Goal: Register for event/course

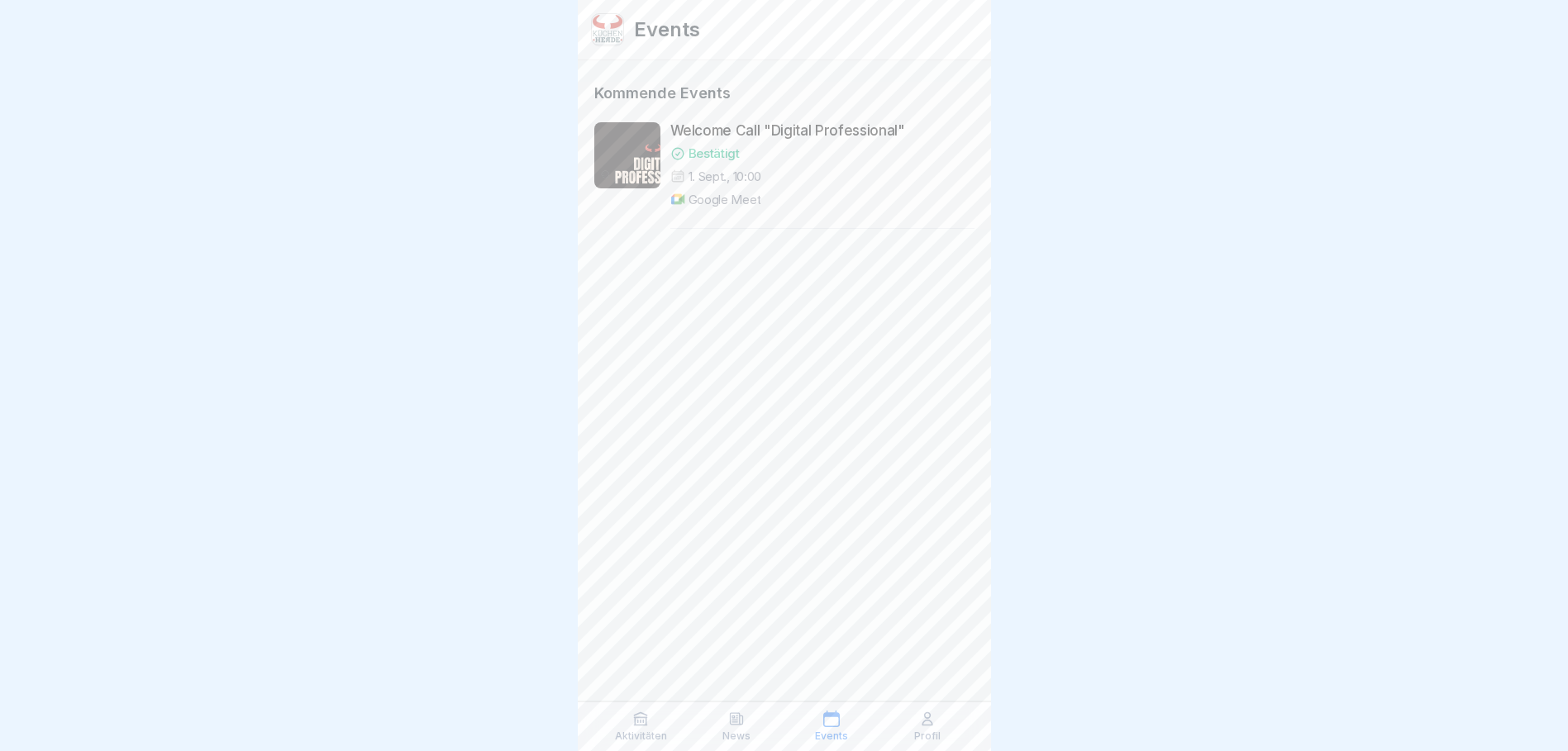
click at [710, 146] on p "Bestätigt" at bounding box center [713, 153] width 51 height 16
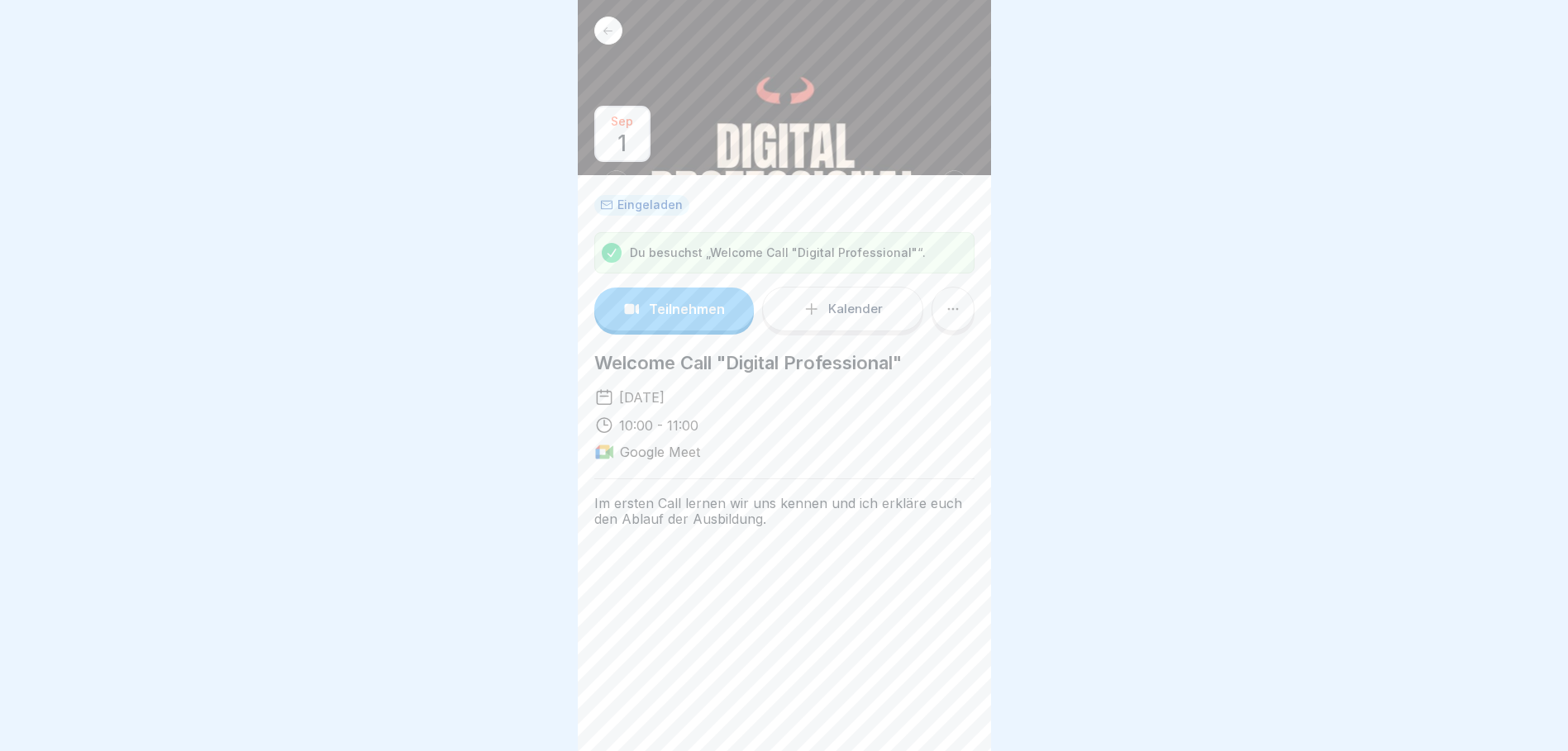
click at [958, 315] on icon at bounding box center [952, 309] width 16 height 16
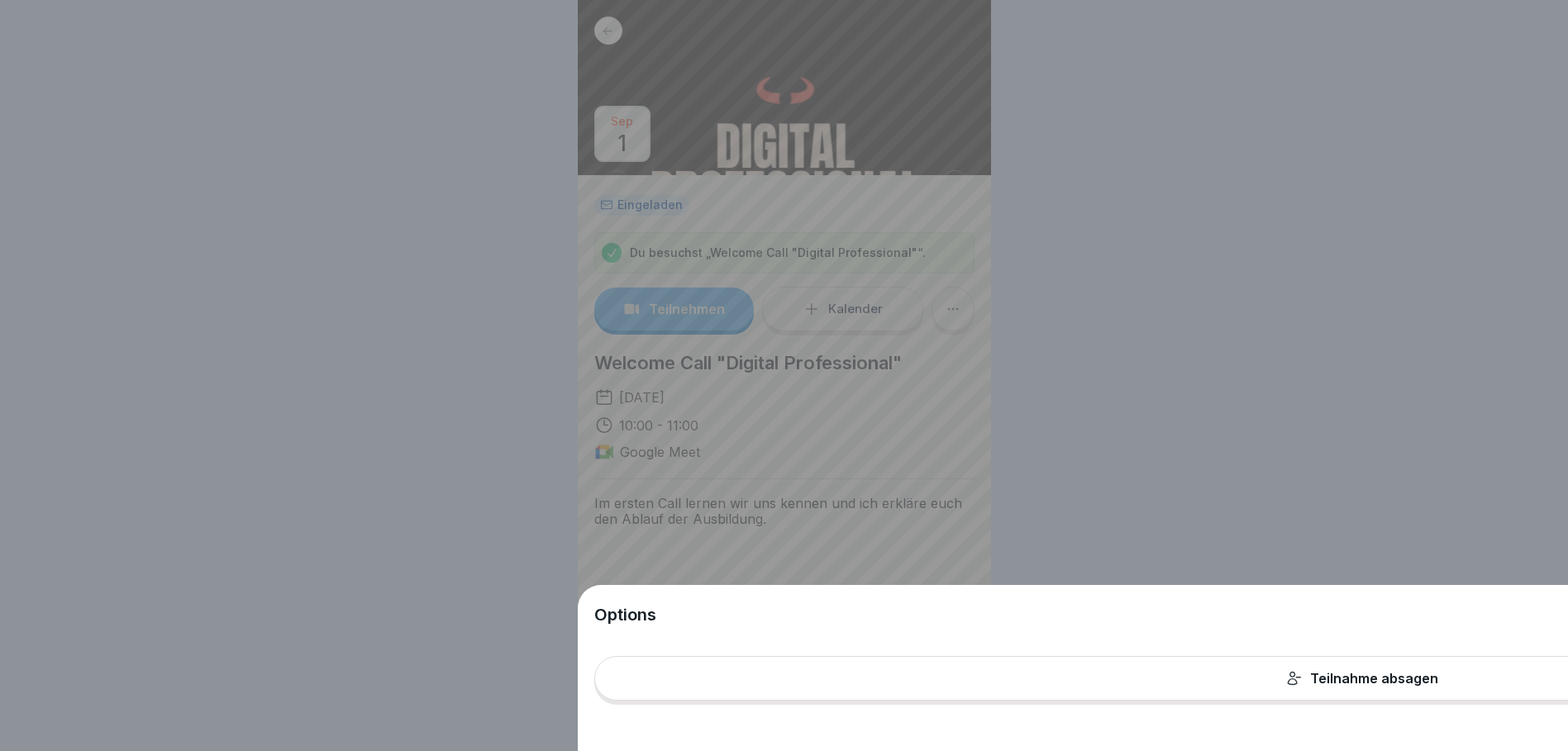
click at [1260, 526] on div "Options Teilnahme absagen" at bounding box center [784, 376] width 1568 height 751
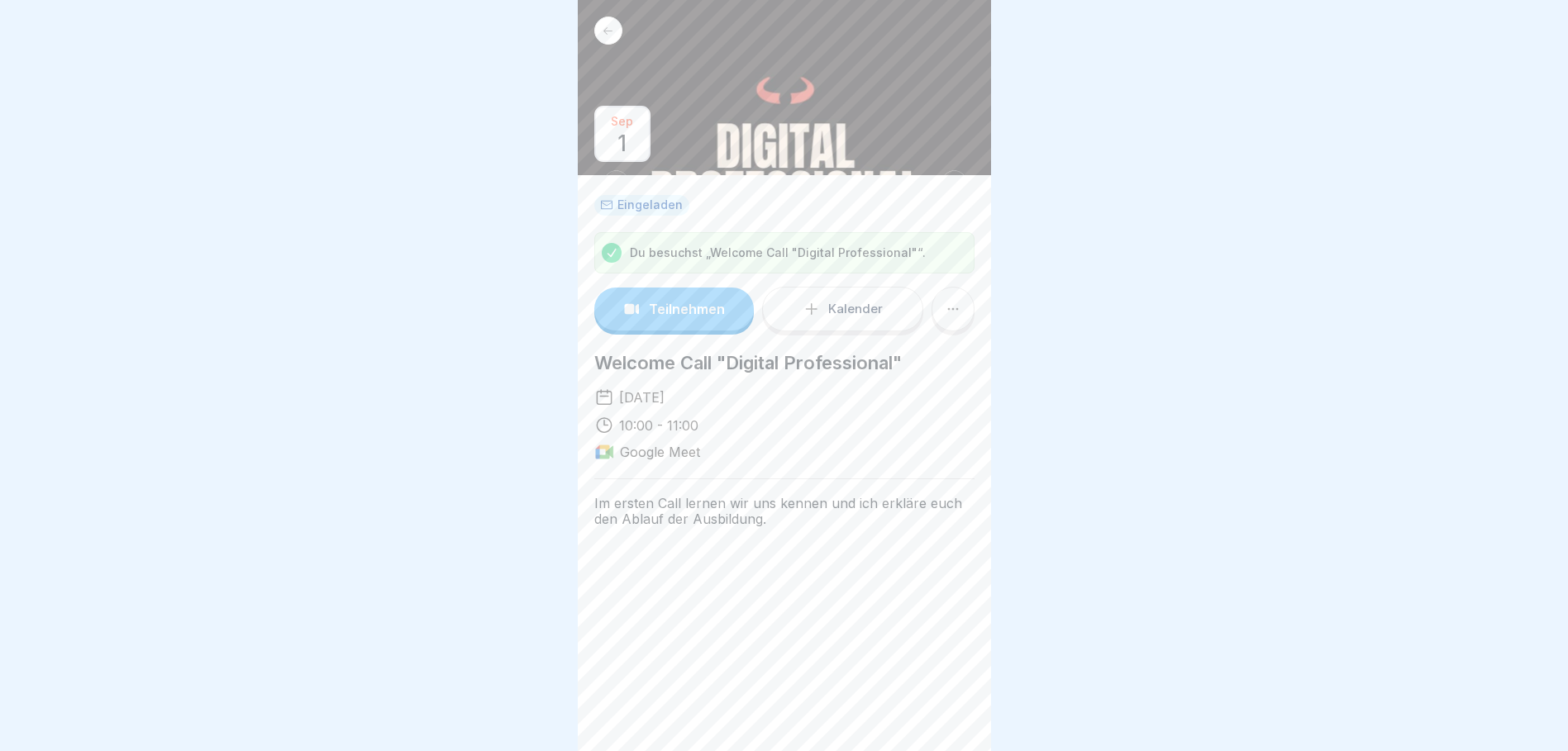
click at [688, 311] on p "Teilnehmen" at bounding box center [686, 309] width 76 height 15
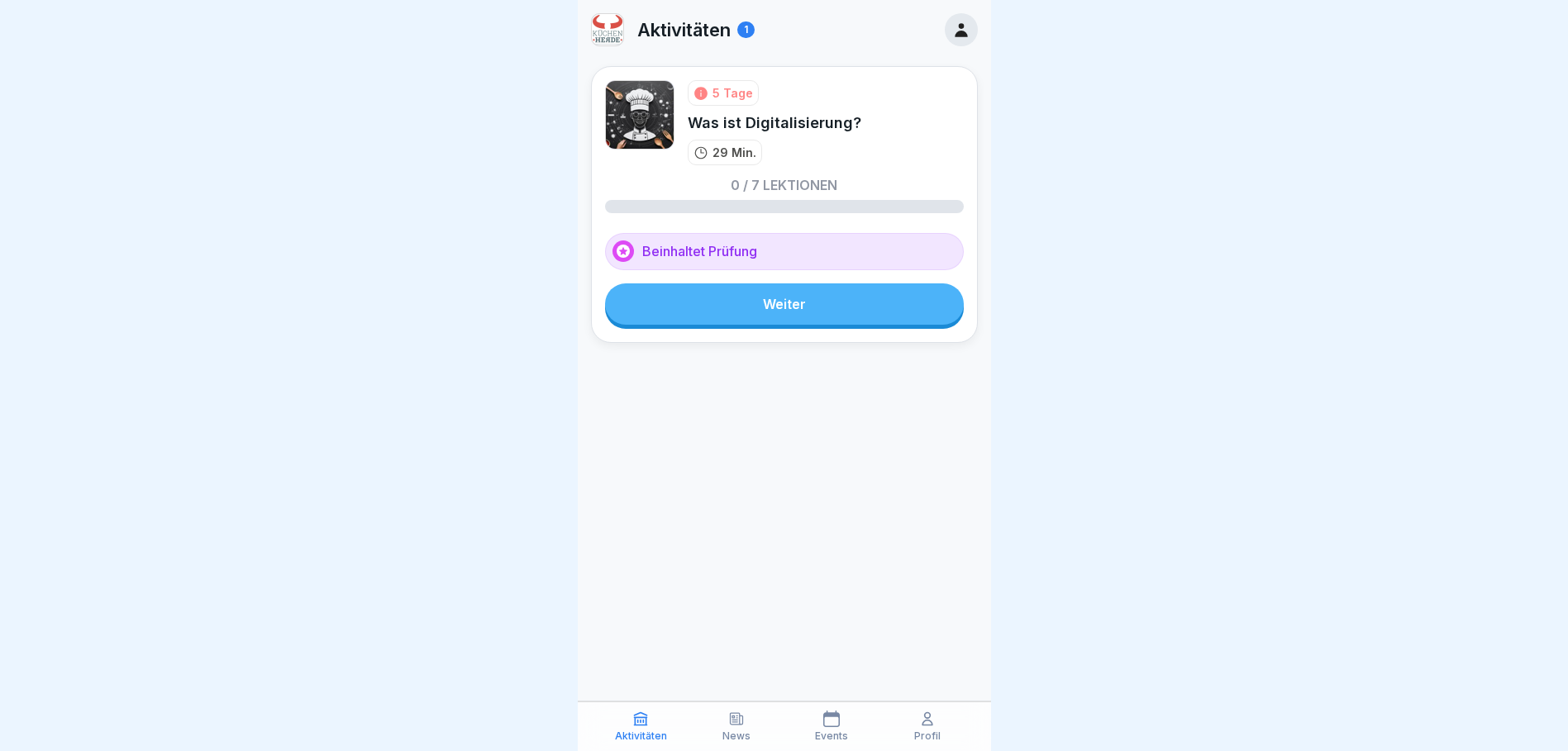
click at [775, 303] on link "Weiter" at bounding box center [784, 304] width 359 height 42
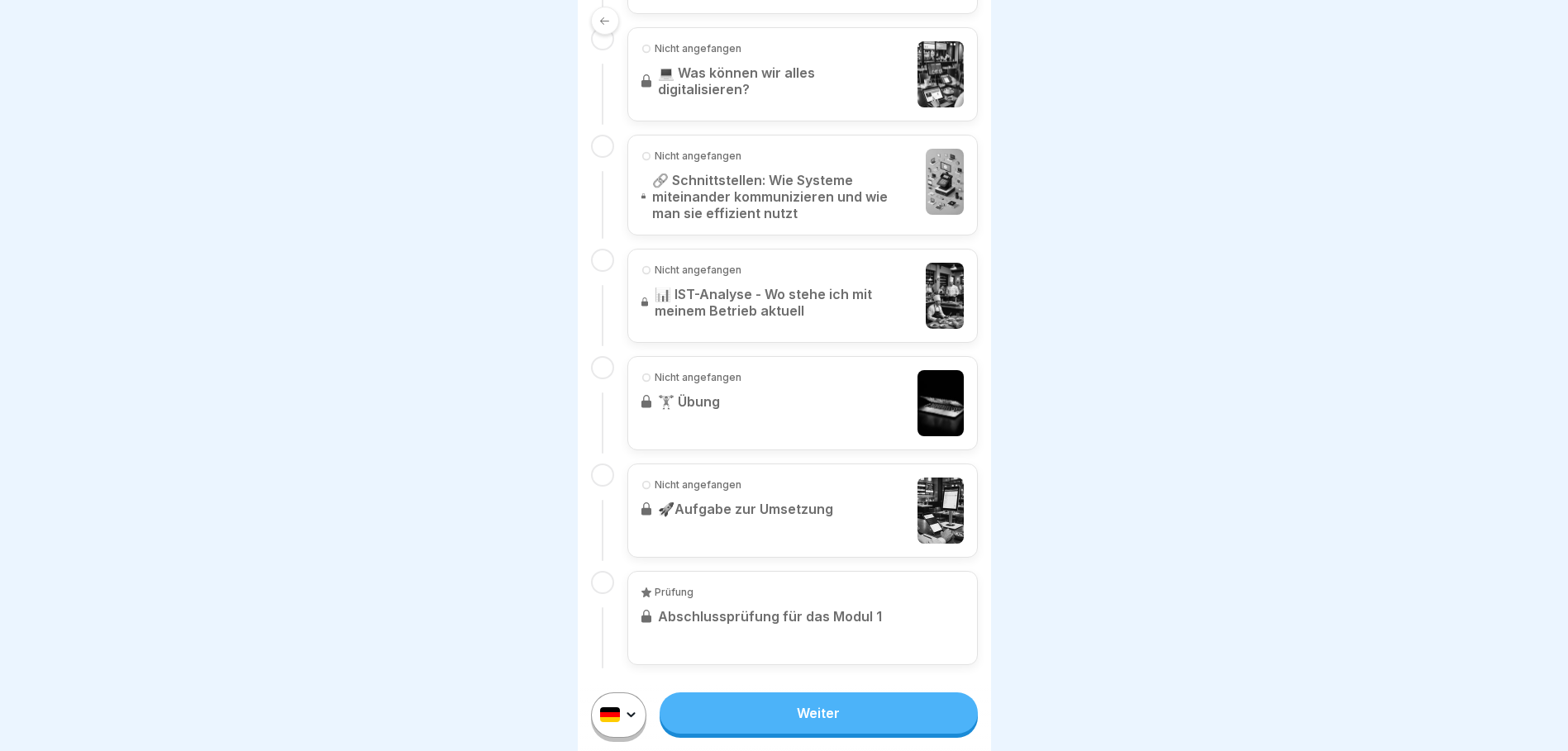
scroll to position [13, 0]
click at [739, 290] on div "Nicht angefangen 📊 IST-Analyse - Wo stehe ich mit meinem Betrieb aktuell" at bounding box center [802, 295] width 350 height 94
click at [757, 389] on div "Nicht angefangen 🏋️‍♂️ Übung" at bounding box center [802, 403] width 350 height 94
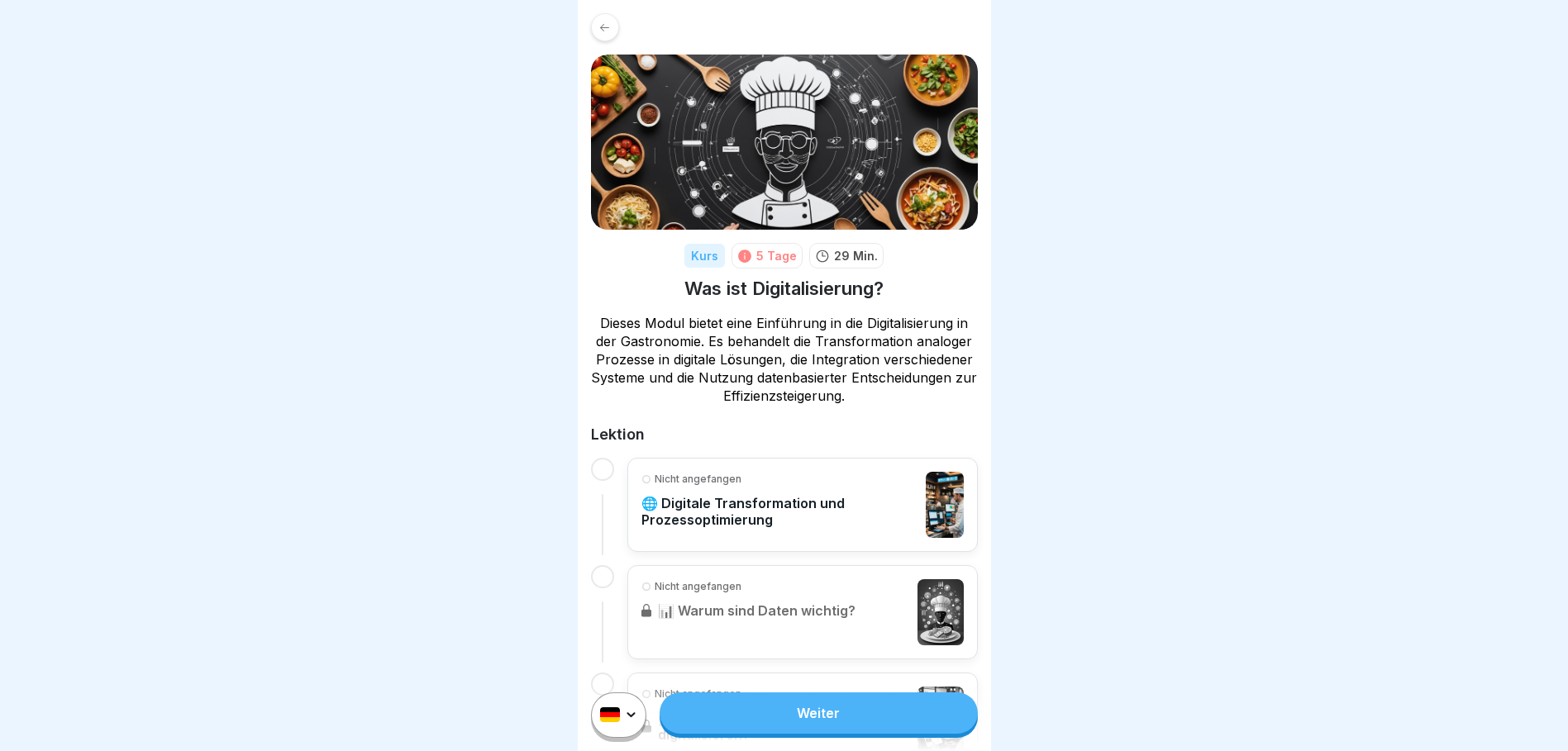
scroll to position [13, 0]
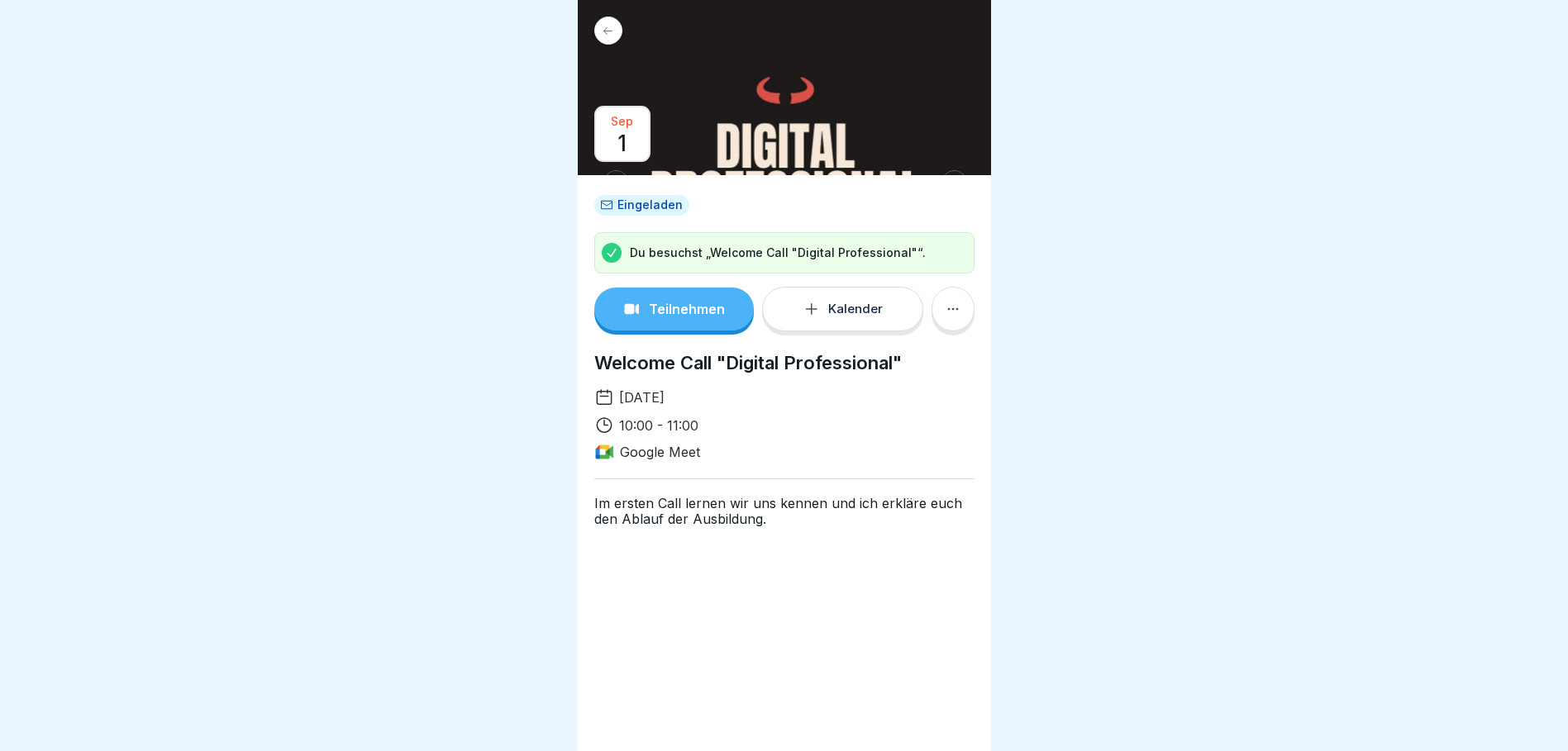
click at [694, 309] on p "Teilnehmen" at bounding box center [686, 309] width 76 height 15
click at [643, 202] on div "Eingeladen" at bounding box center [642, 205] width 95 height 20
click at [690, 309] on p "Teilnehmen" at bounding box center [686, 309] width 76 height 15
click at [671, 310] on p "Teilnehmen" at bounding box center [686, 309] width 76 height 15
click at [950, 309] on icon at bounding box center [952, 309] width 16 height 16
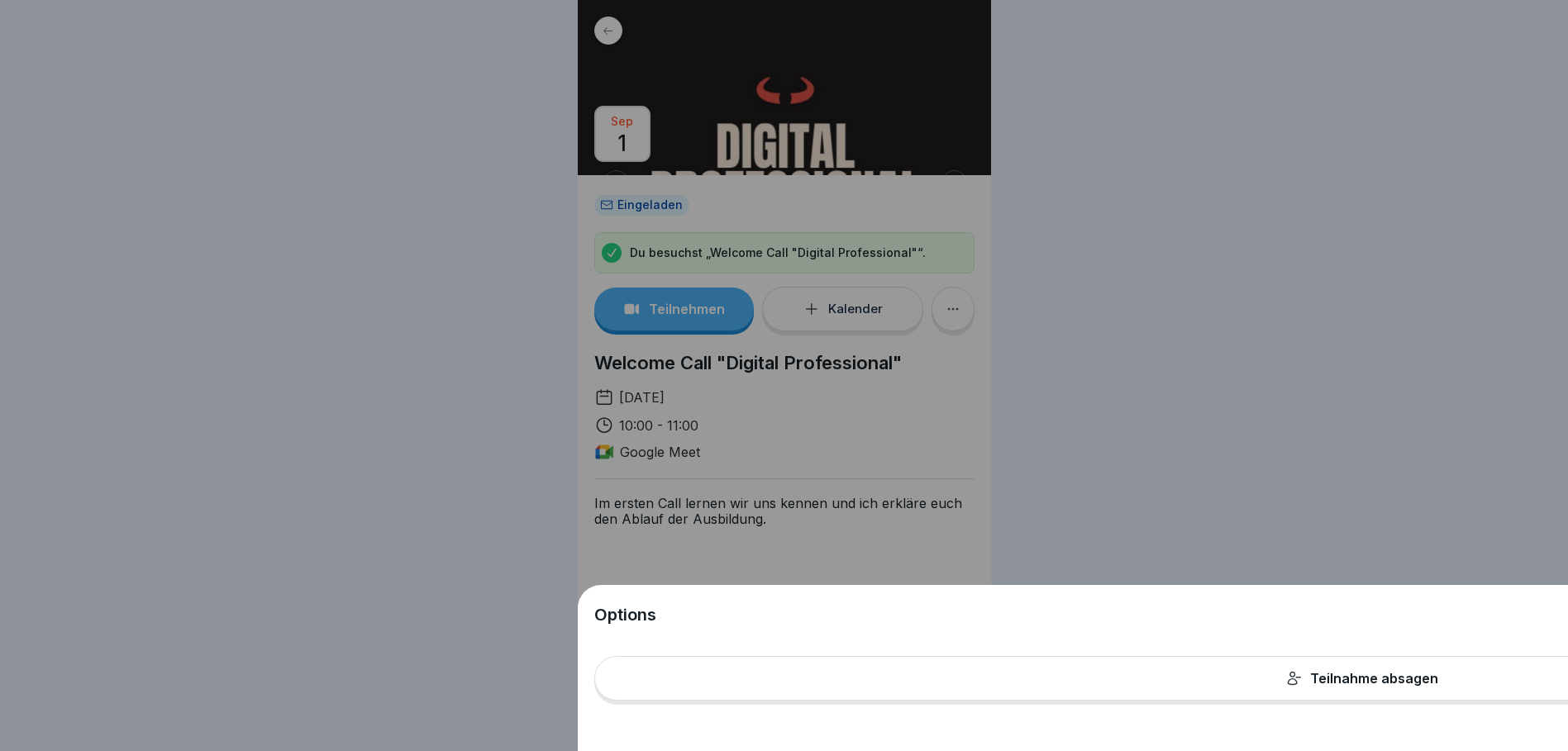
click at [950, 309] on div "Options Teilnahme absagen" at bounding box center [784, 376] width 413 height 751
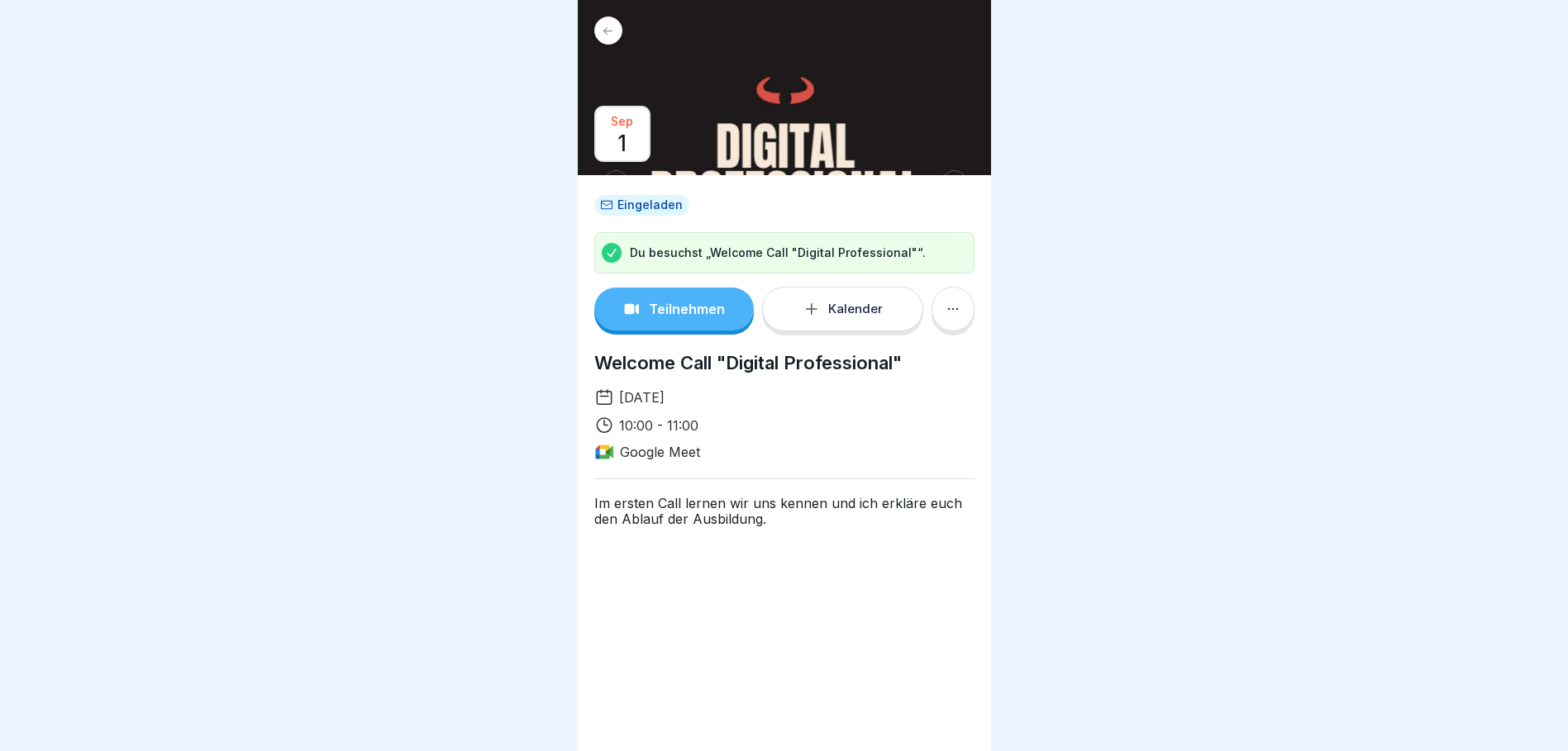
click at [890, 312] on button "Kalender" at bounding box center [842, 309] width 162 height 45
click at [682, 308] on p "Teilnehmen" at bounding box center [686, 309] width 76 height 15
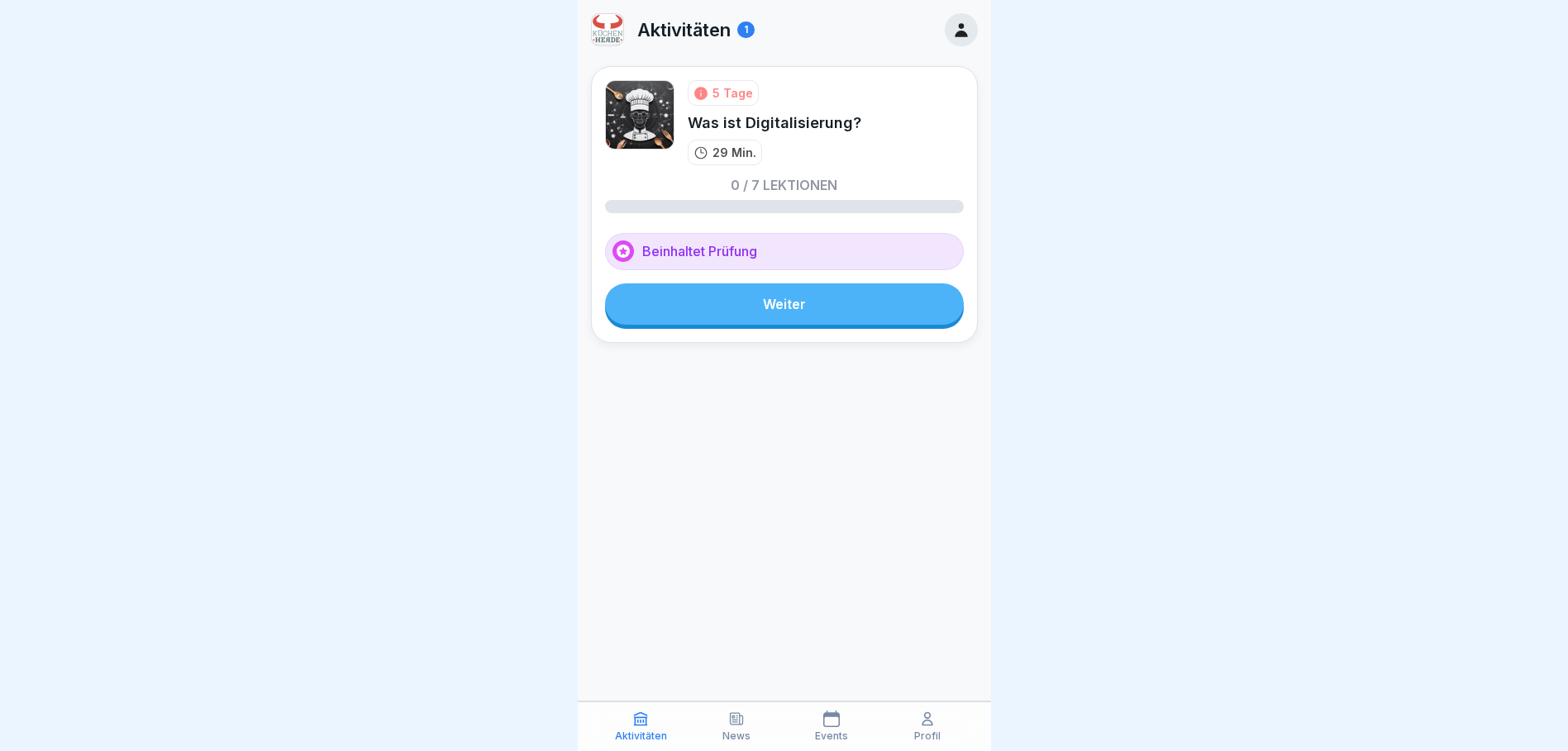
click at [821, 303] on link "Weiter" at bounding box center [784, 304] width 359 height 42
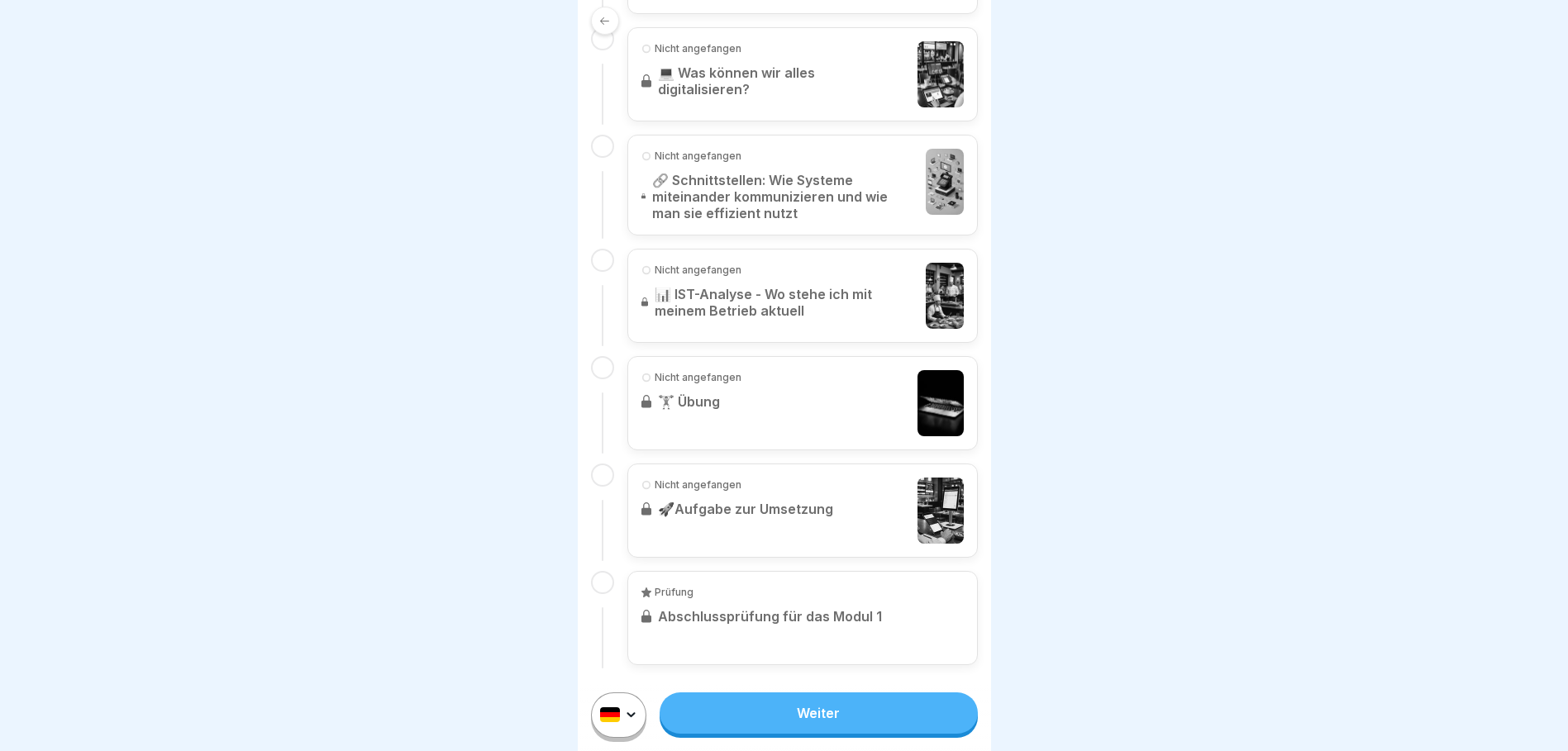
scroll to position [13, 0]
click at [823, 709] on link "Weiter" at bounding box center [819, 713] width 317 height 42
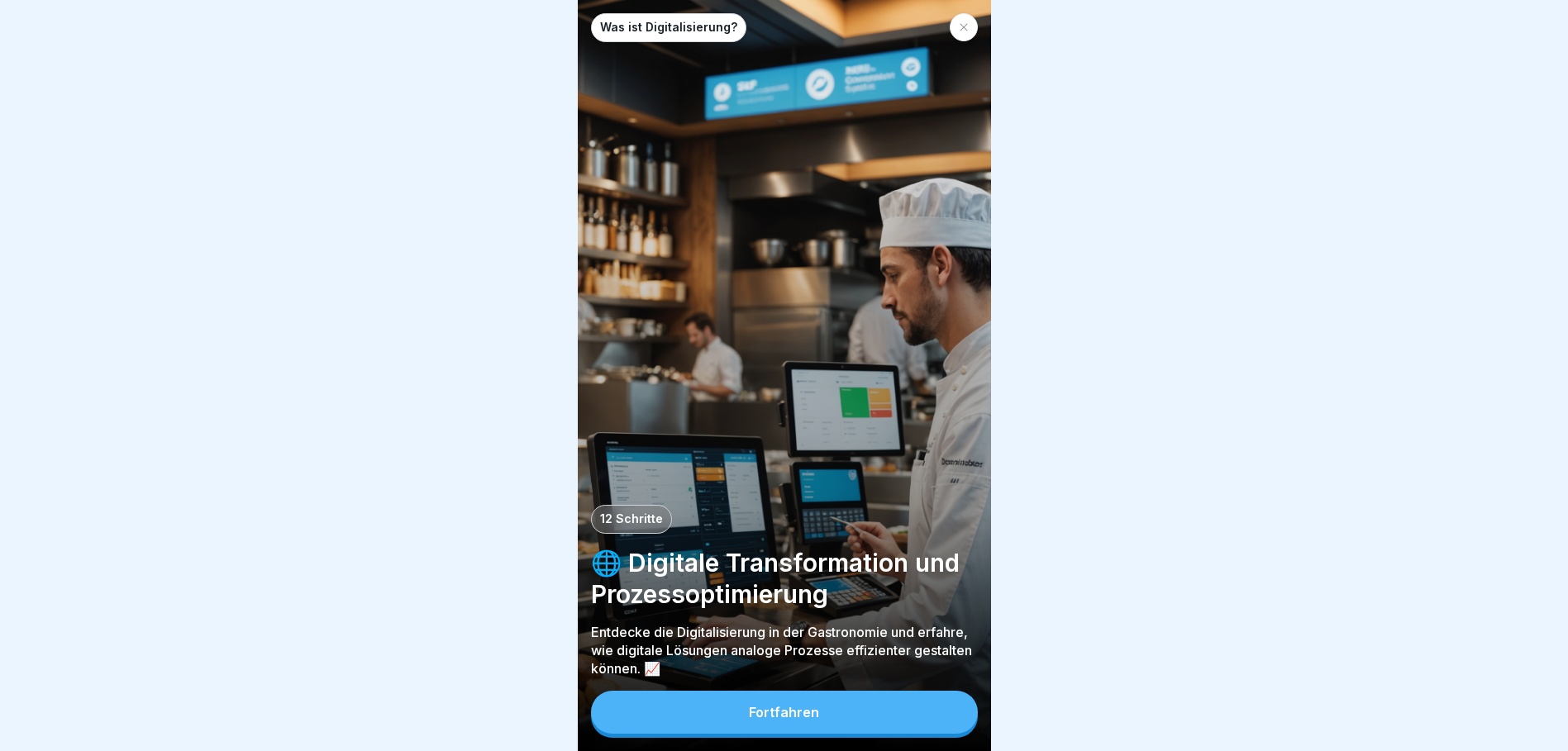
click at [820, 734] on button "Fortfahren" at bounding box center [785, 712] width 387 height 43
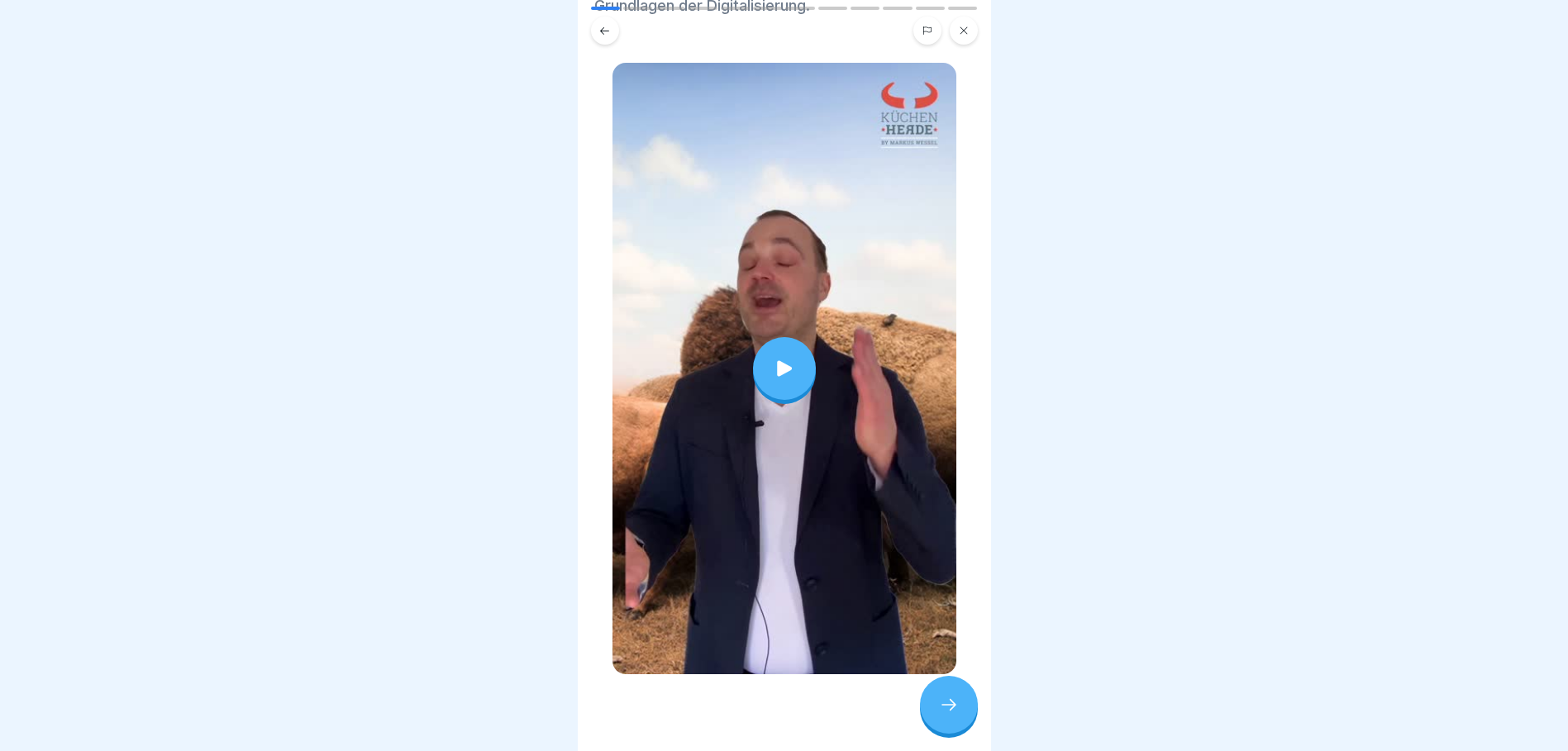
click at [969, 33] on button at bounding box center [963, 30] width 28 height 28
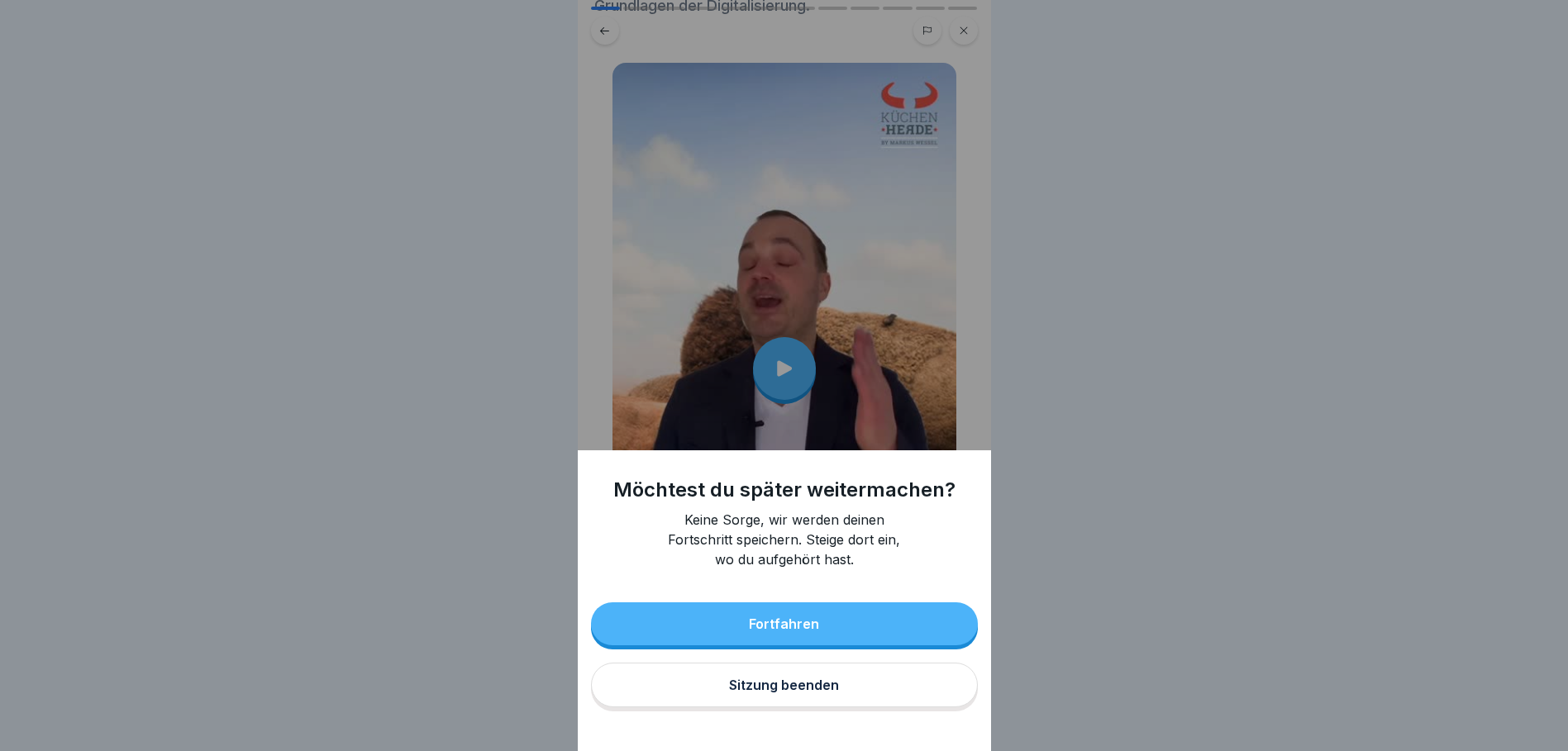
click at [817, 693] on div "Sitzung beenden" at bounding box center [784, 684] width 110 height 15
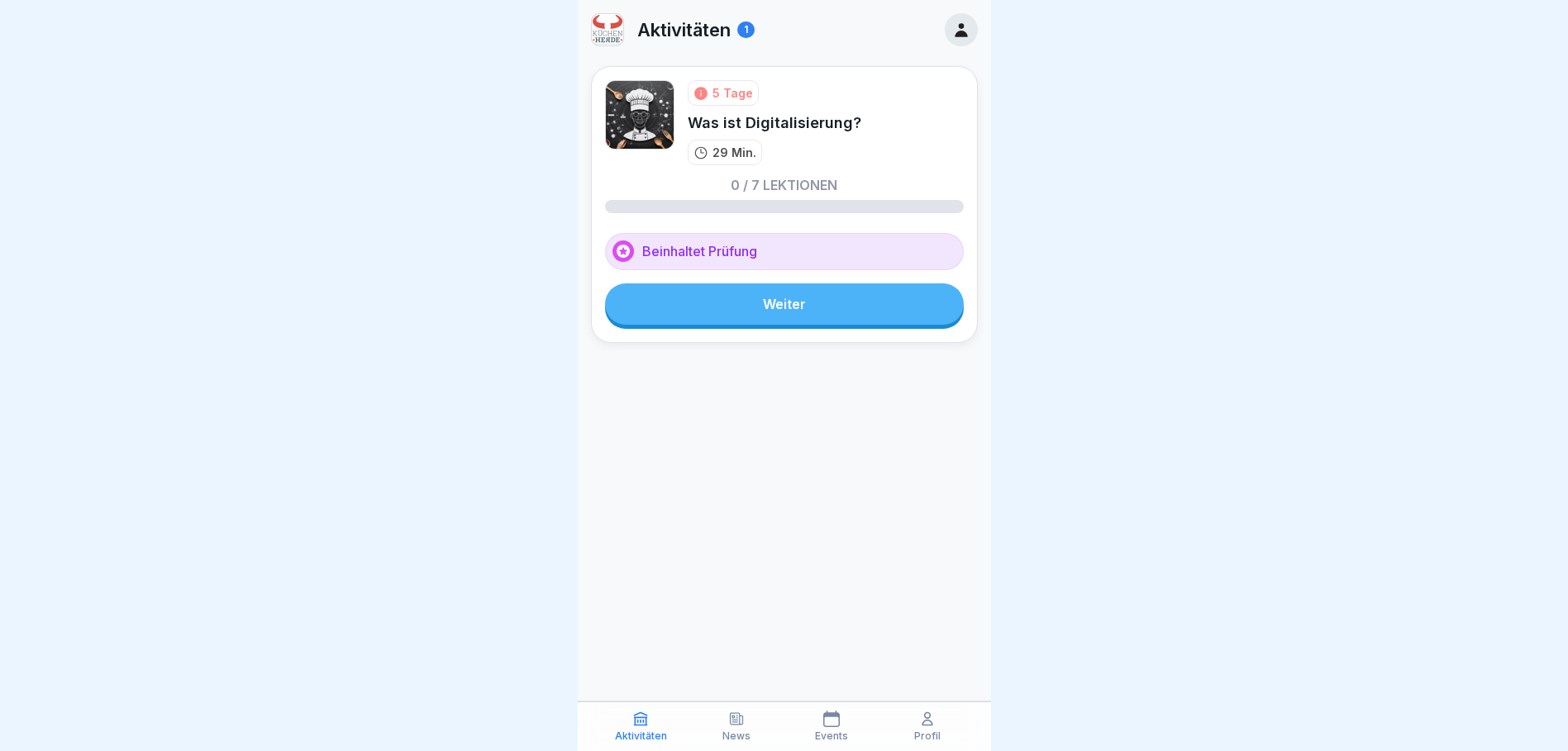
click at [786, 309] on link "Weiter" at bounding box center [784, 304] width 359 height 42
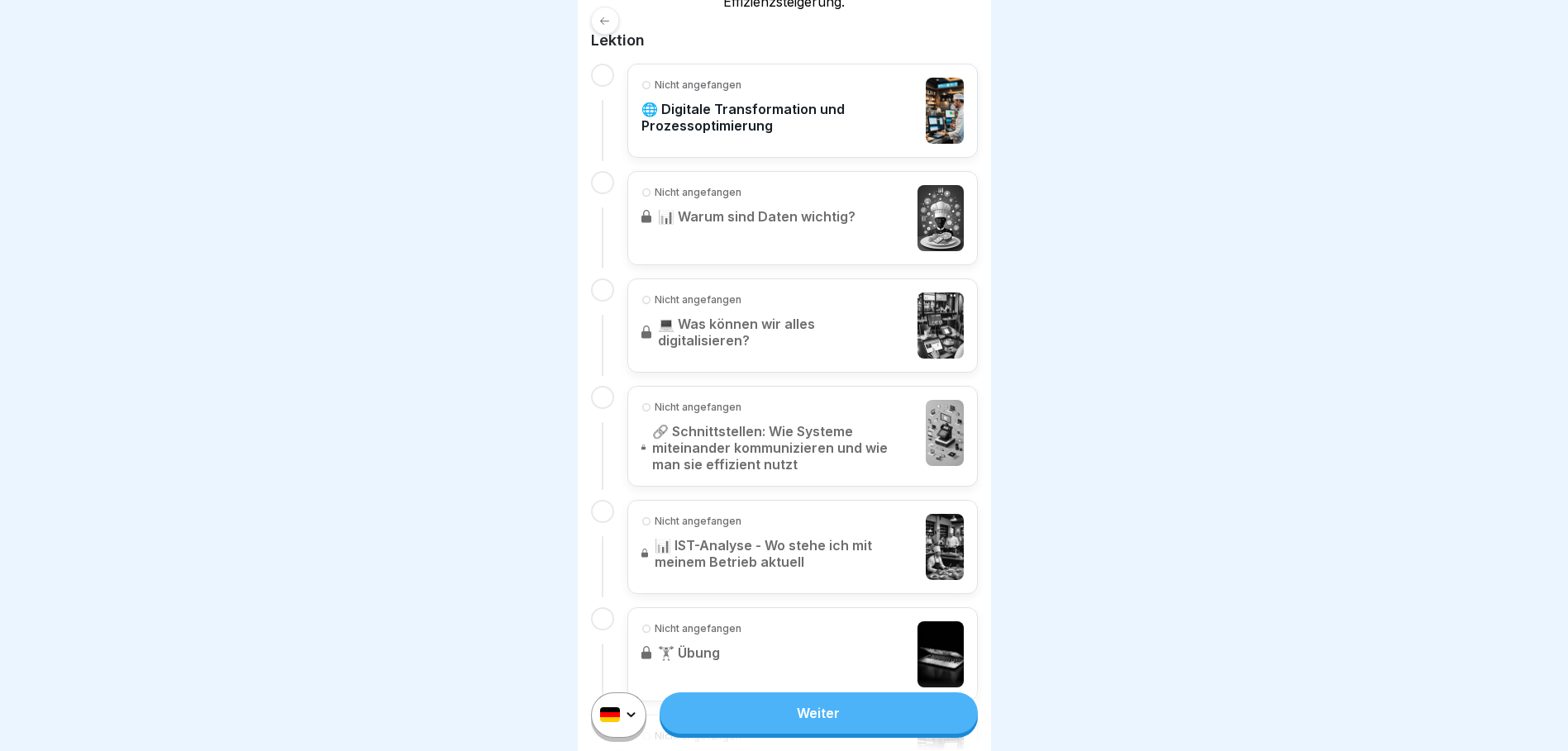
scroll to position [413, 0]
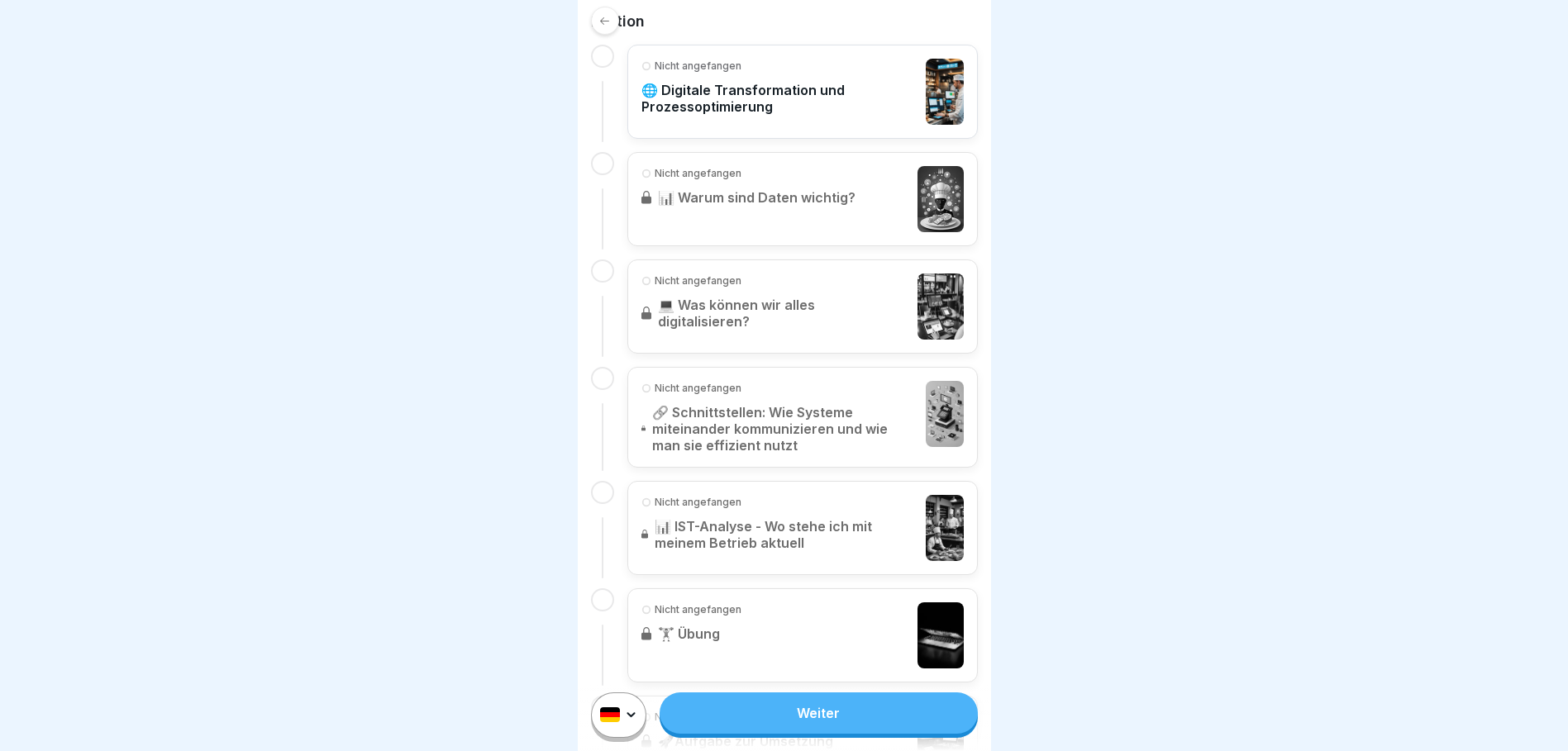
click at [822, 748] on div "Weiter" at bounding box center [784, 715] width 413 height 72
click at [827, 734] on link "Weiter" at bounding box center [819, 713] width 317 height 42
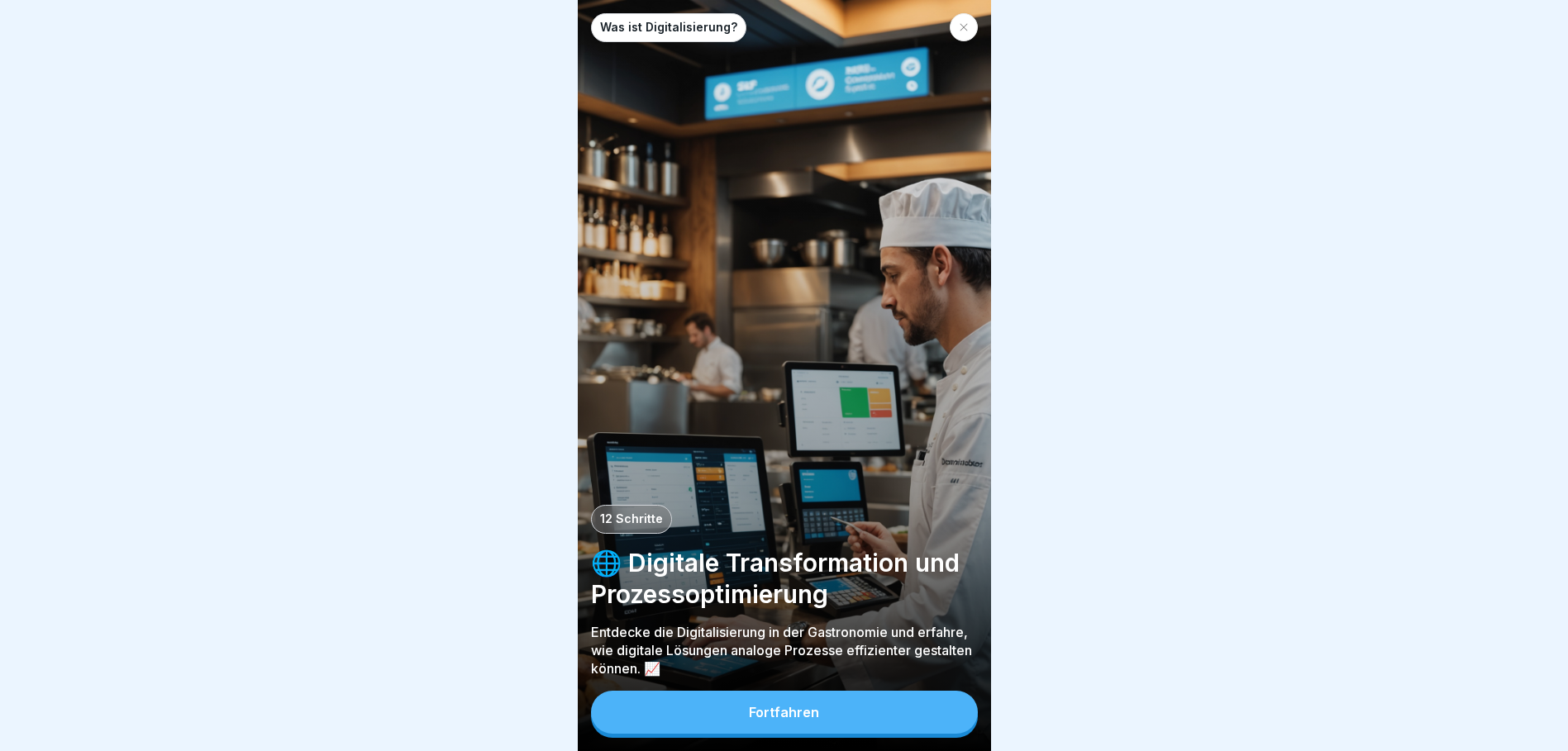
click at [828, 726] on button "Fortfahren" at bounding box center [785, 712] width 387 height 43
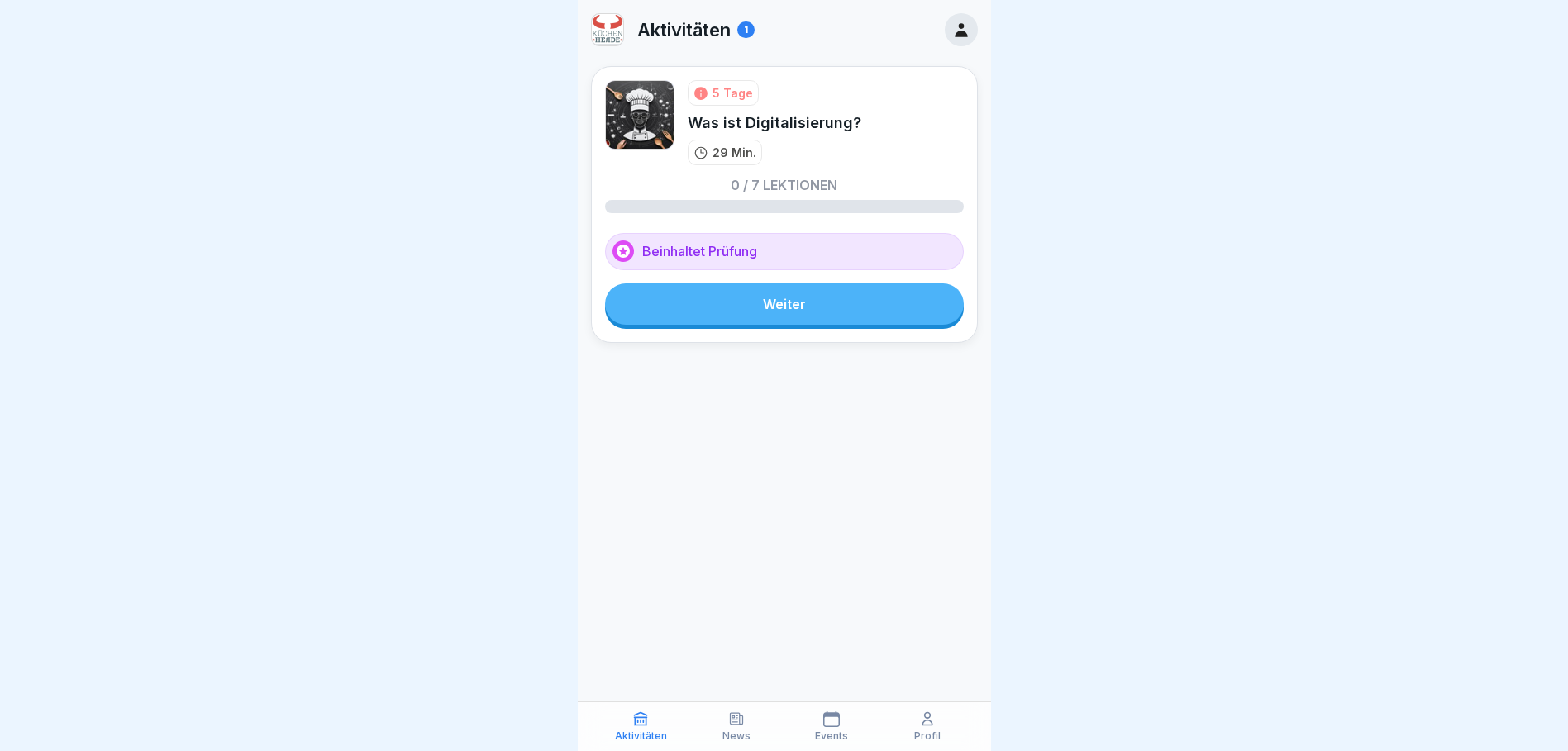
click at [737, 27] on div "Aktivitäten 1" at bounding box center [673, 30] width 164 height 33
click at [737, 34] on div "Aktivitäten 1" at bounding box center [673, 30] width 164 height 33
click at [961, 30] on icon at bounding box center [961, 29] width 18 height 18
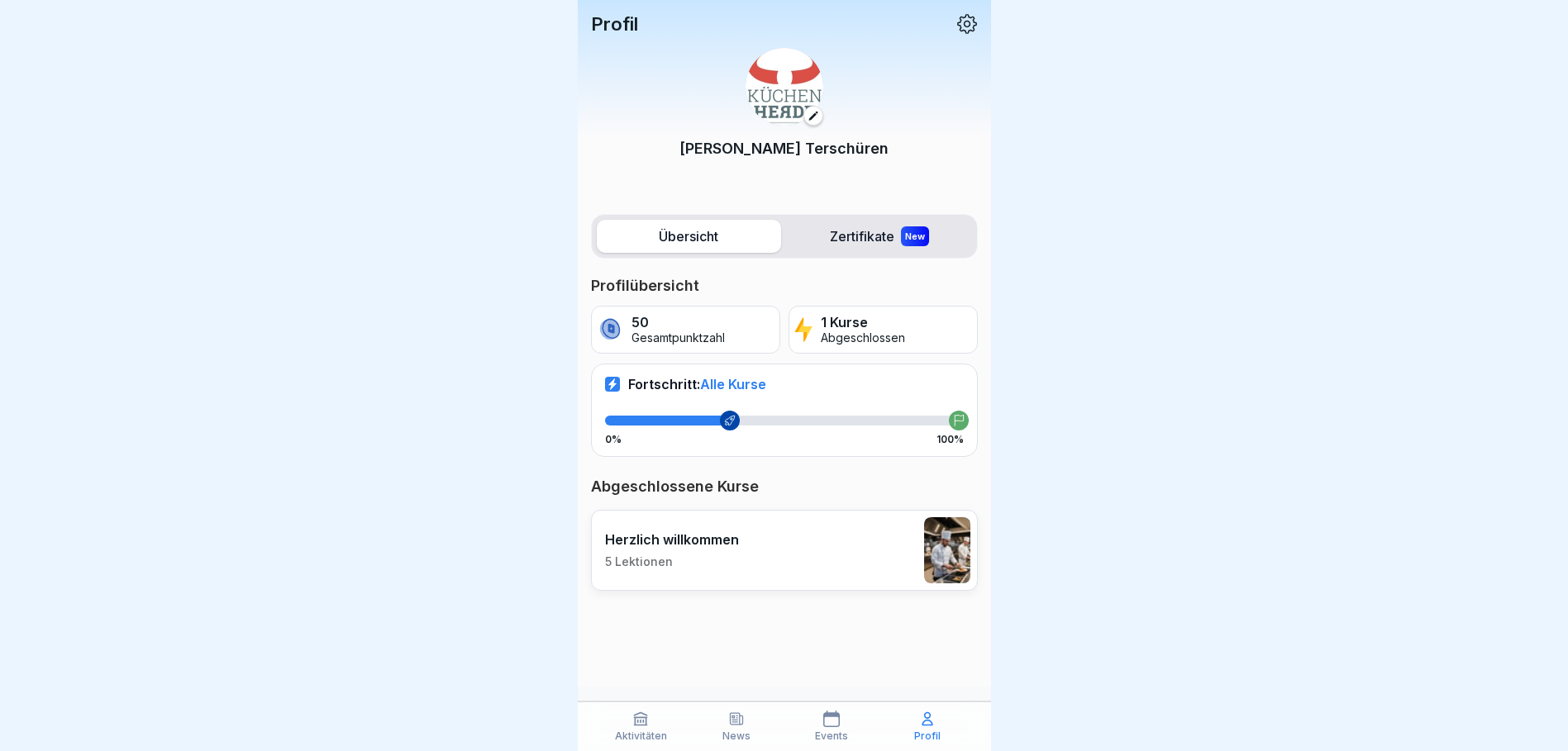
click at [802, 134] on div "Oliver Terschüren" at bounding box center [785, 113] width 387 height 158
click at [688, 481] on p "Abgeschlossene Kurse" at bounding box center [785, 487] width 387 height 19
click at [848, 331] on p "Abgeschlossen" at bounding box center [862, 338] width 84 height 15
click at [702, 315] on p "50" at bounding box center [678, 322] width 94 height 15
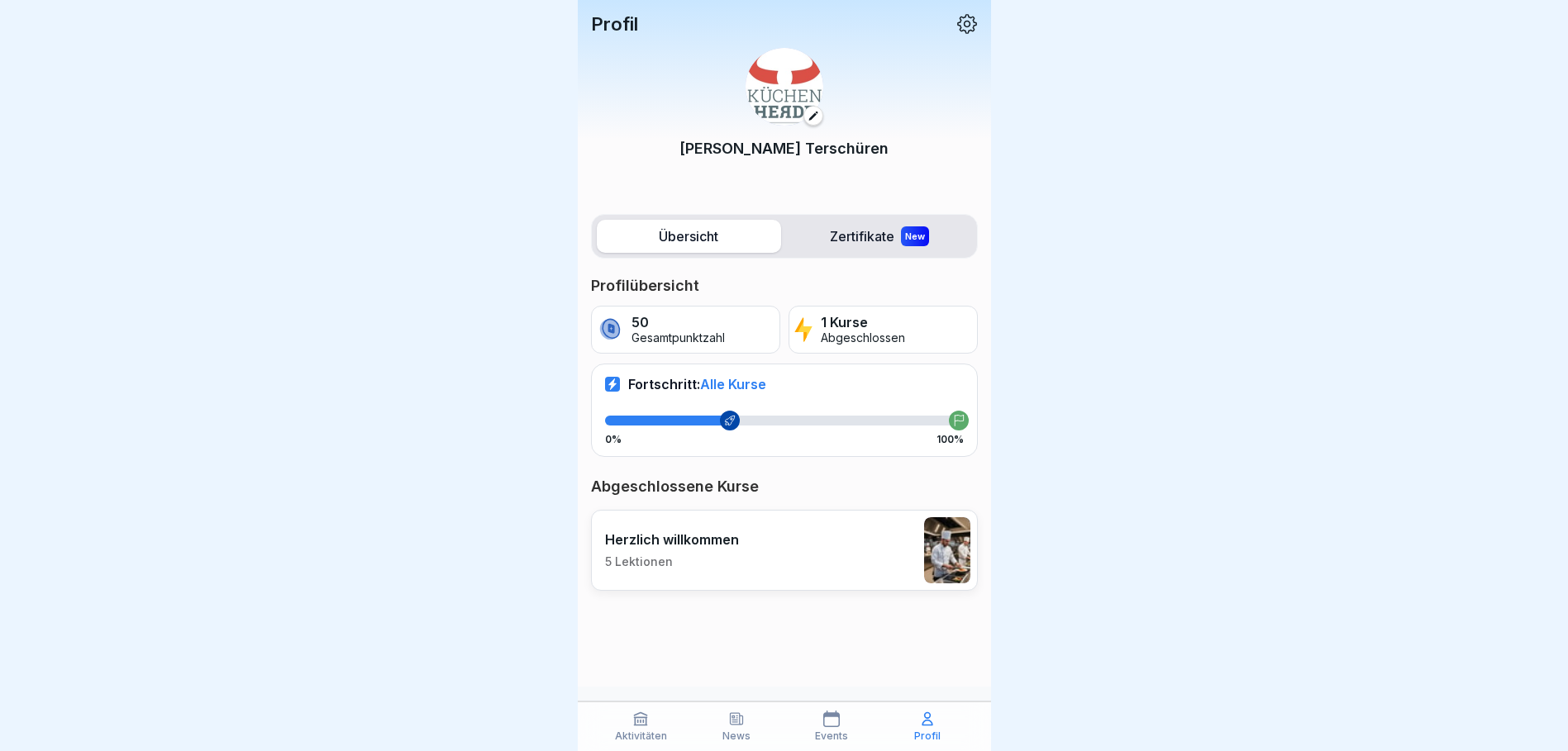
click at [887, 235] on label "Zertifikate New" at bounding box center [880, 236] width 184 height 33
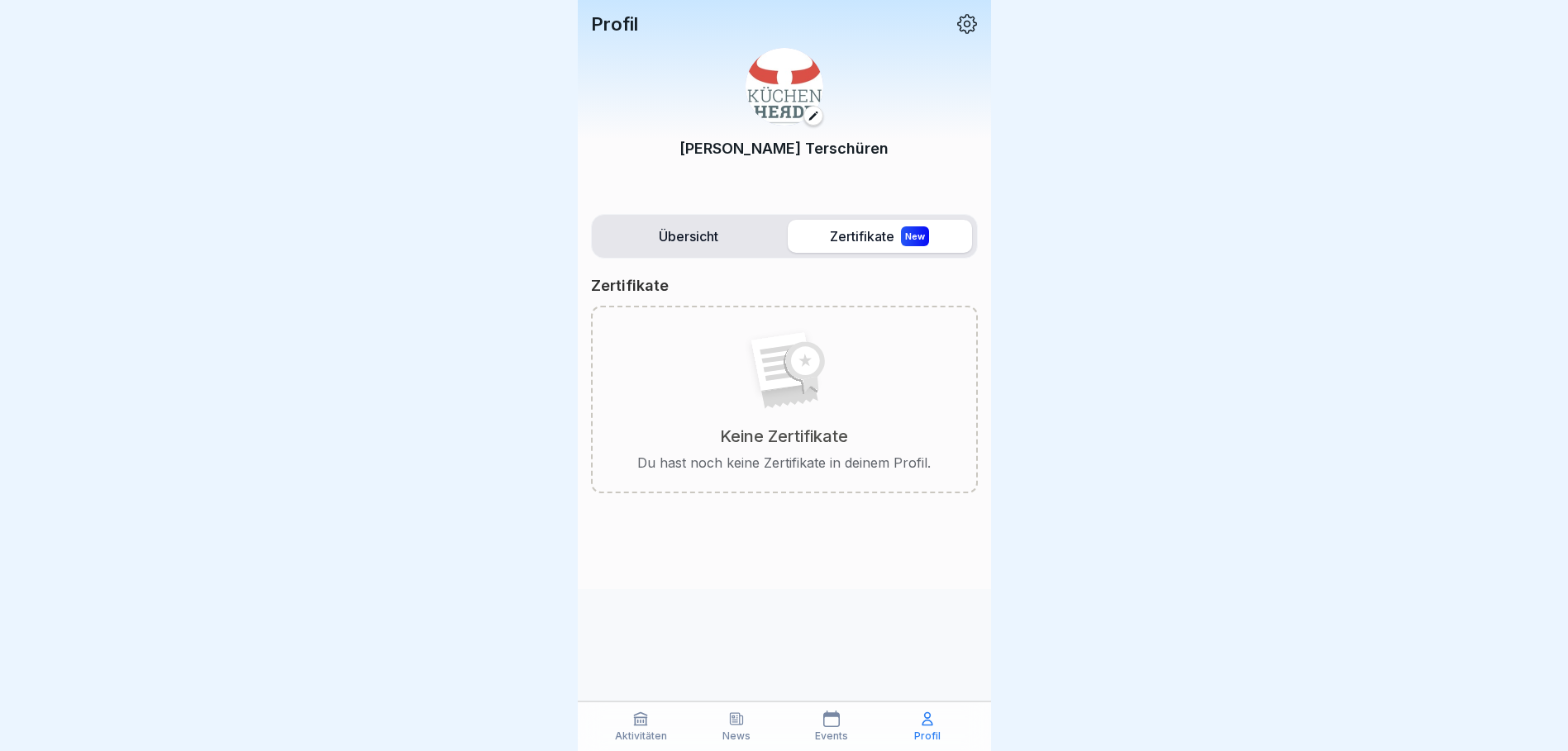
click at [672, 226] on label "Übersicht" at bounding box center [689, 236] width 184 height 33
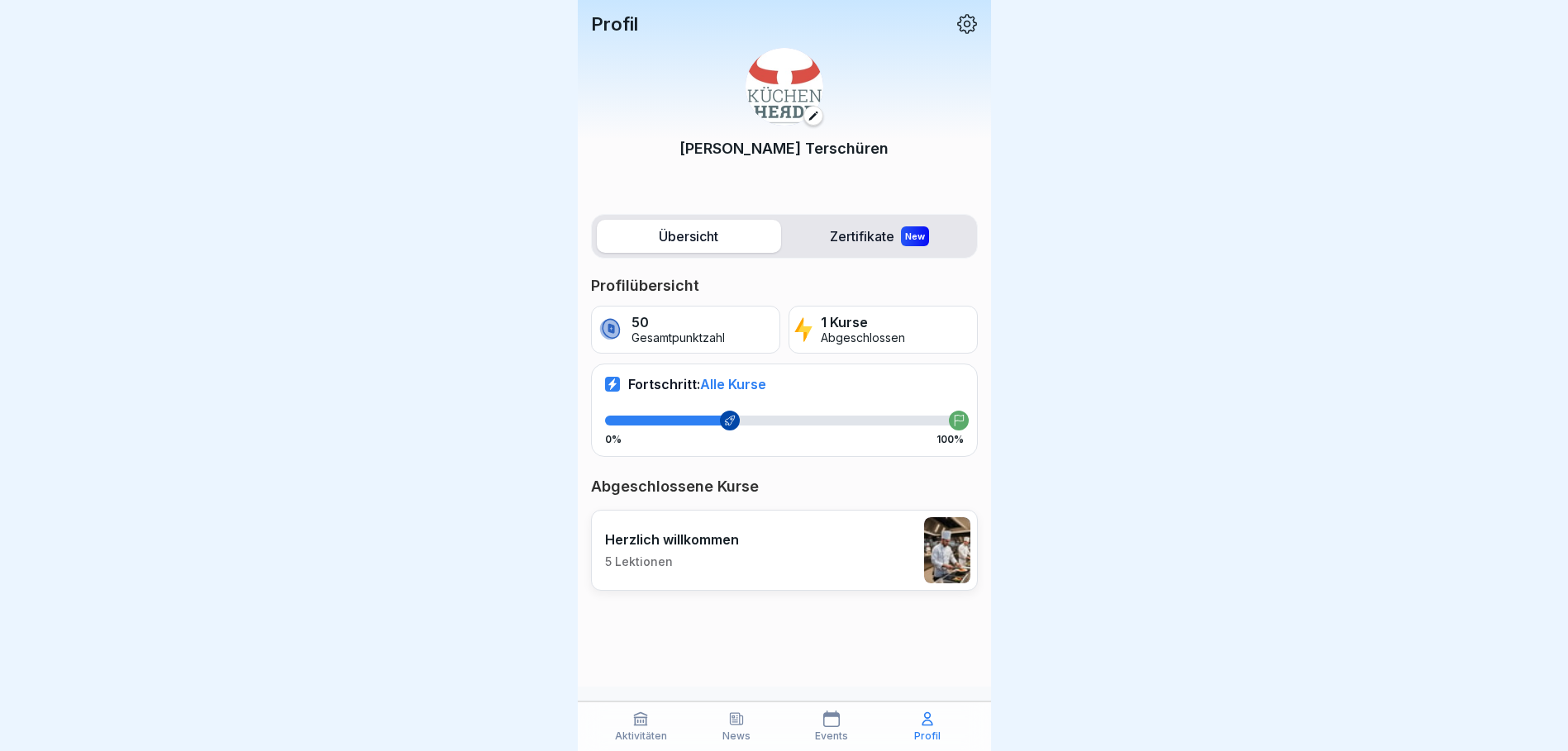
scroll to position [13, 0]
click at [839, 722] on icon at bounding box center [831, 719] width 16 height 16
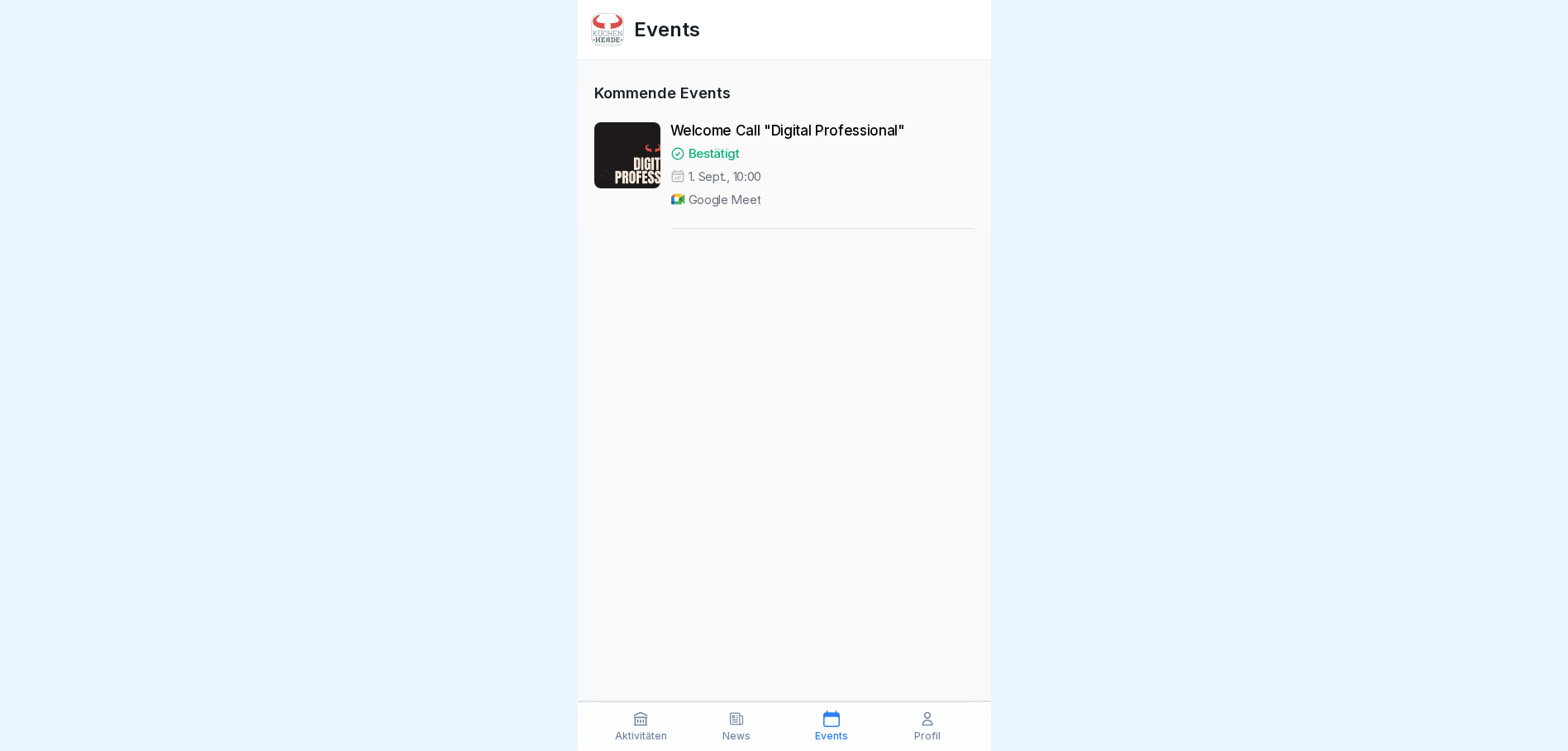
click at [726, 146] on p "Bestätigt" at bounding box center [713, 153] width 51 height 16
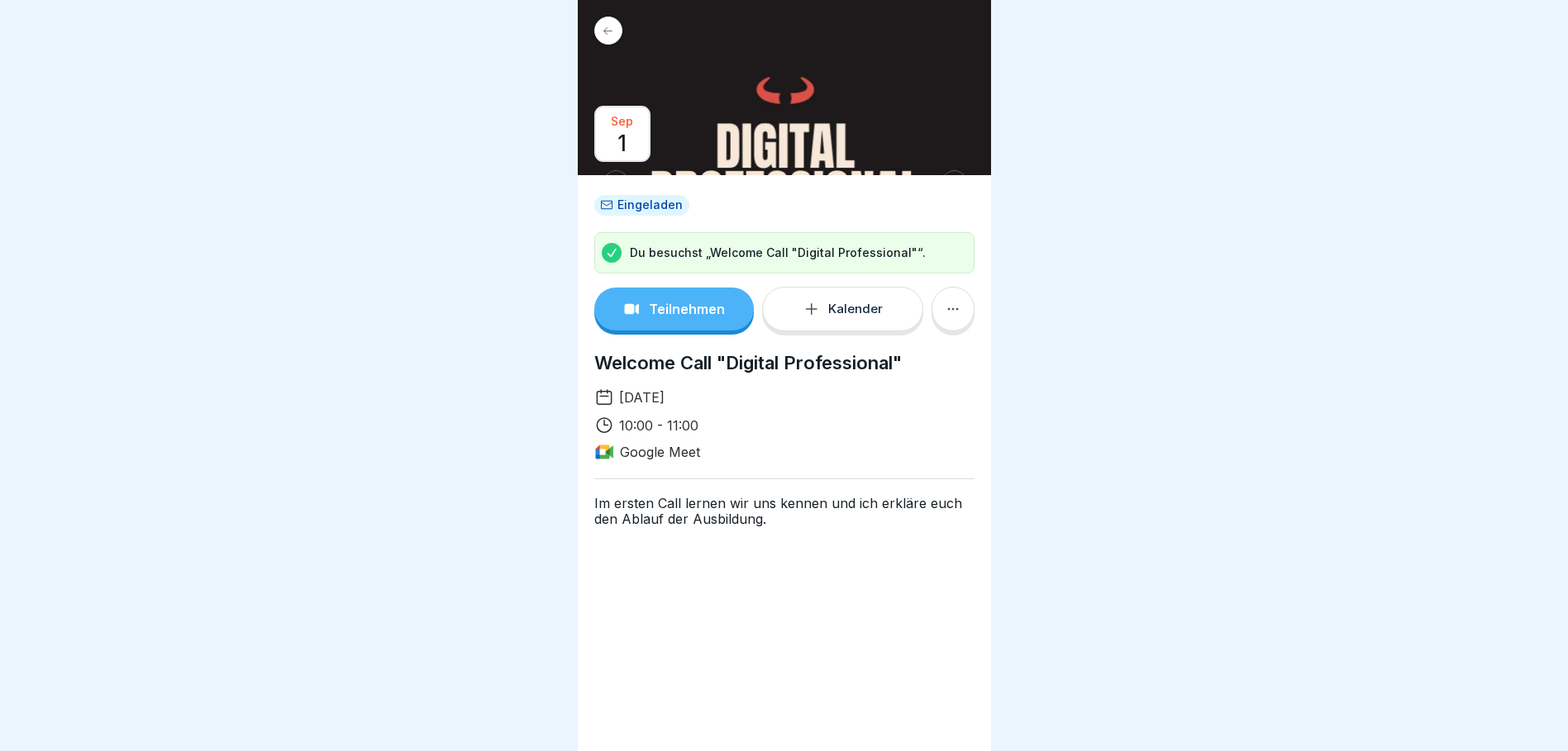
click at [684, 306] on p "Teilnehmen" at bounding box center [686, 309] width 76 height 15
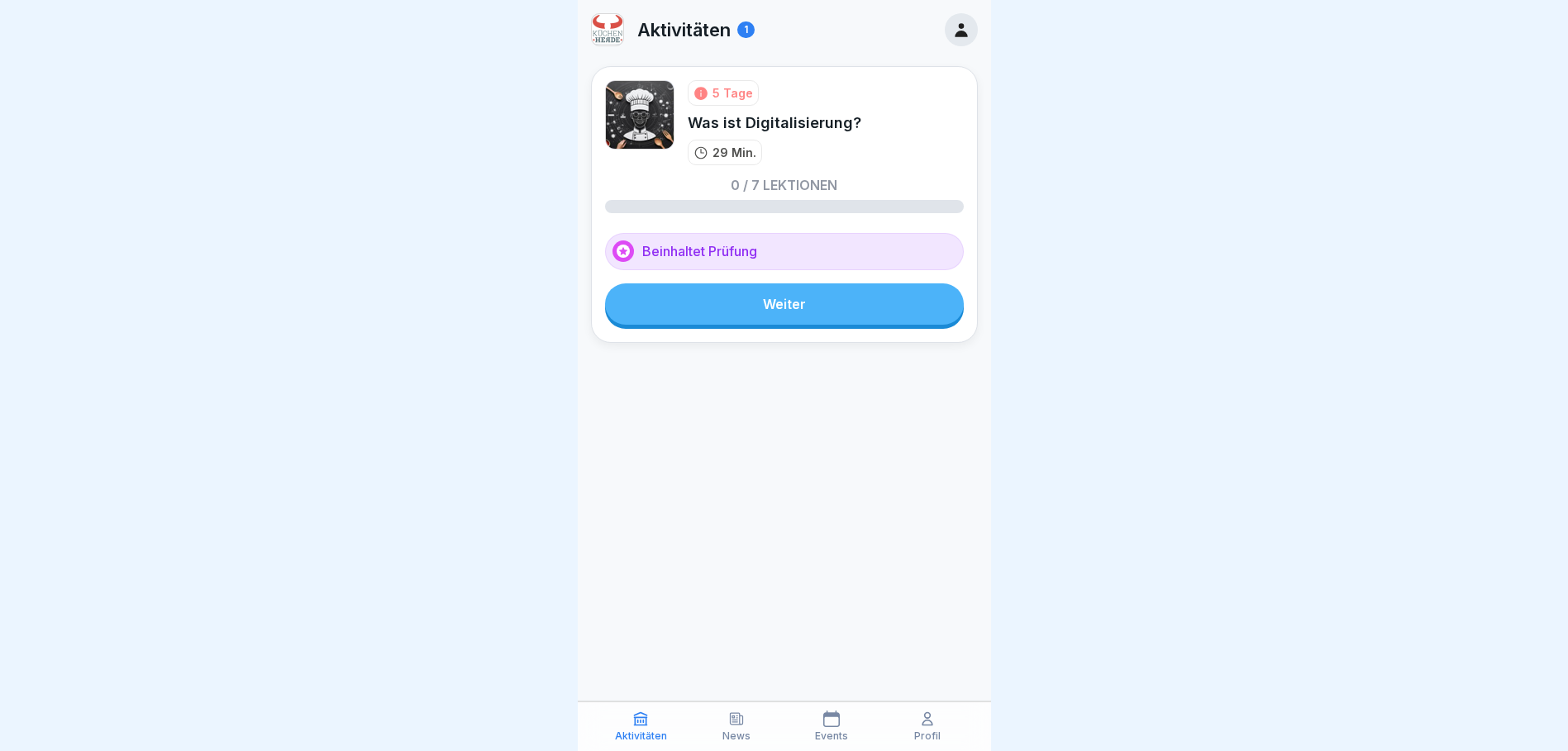
click at [958, 30] on icon at bounding box center [961, 29] width 18 height 18
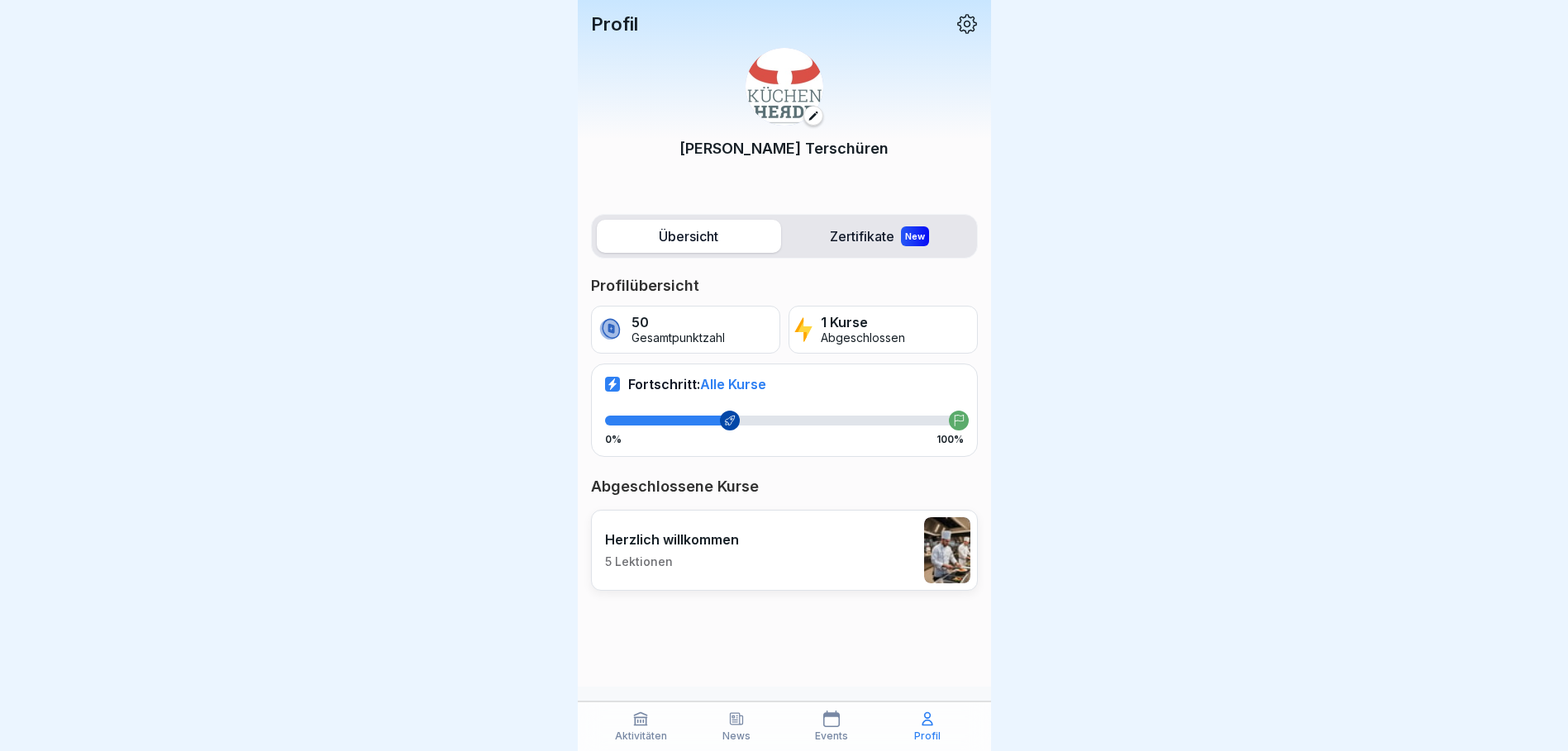
scroll to position [13, 0]
click at [829, 717] on icon at bounding box center [831, 719] width 16 height 16
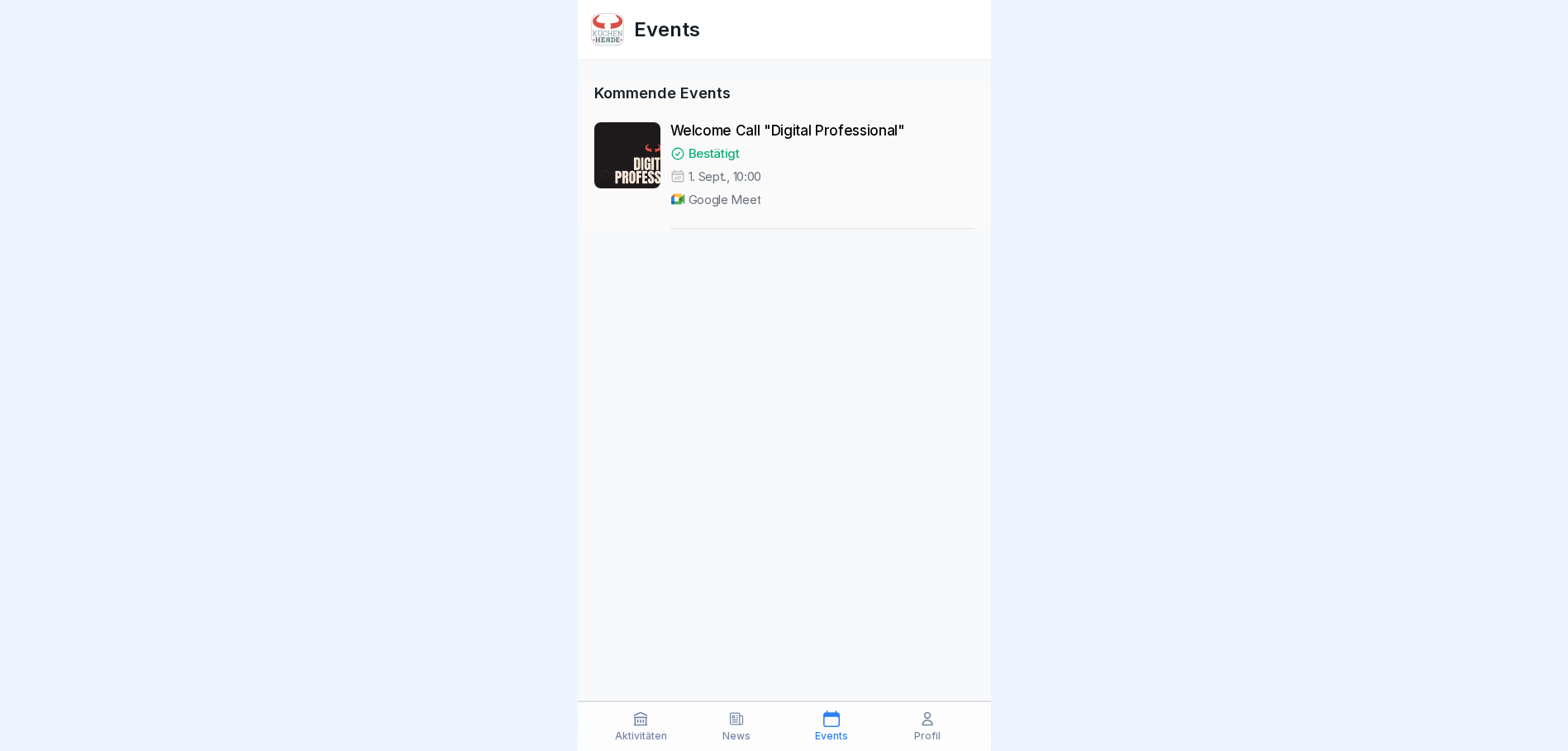
click at [720, 162] on p "Bestätigt" at bounding box center [713, 153] width 51 height 16
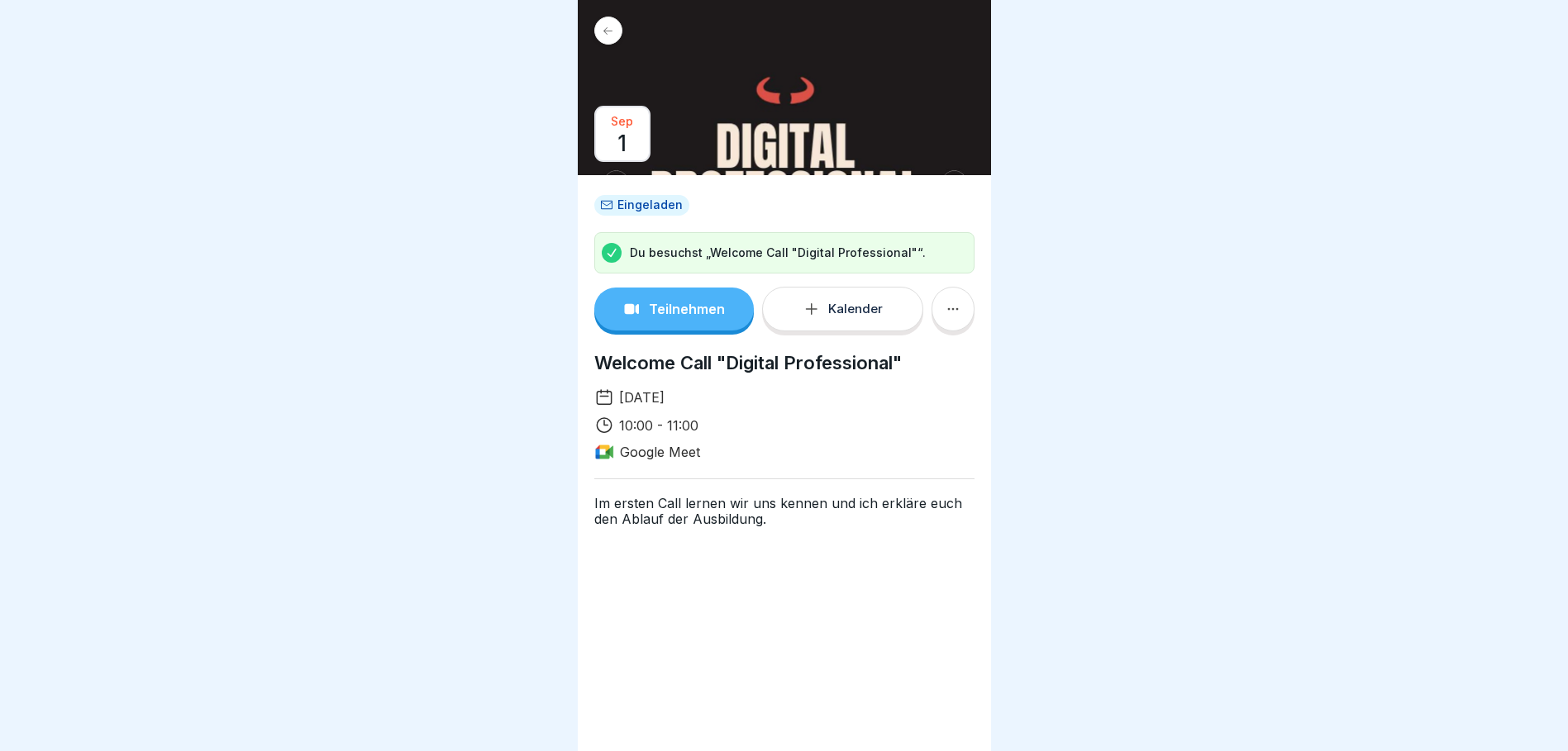
click at [702, 309] on p "Teilnehmen" at bounding box center [686, 309] width 76 height 15
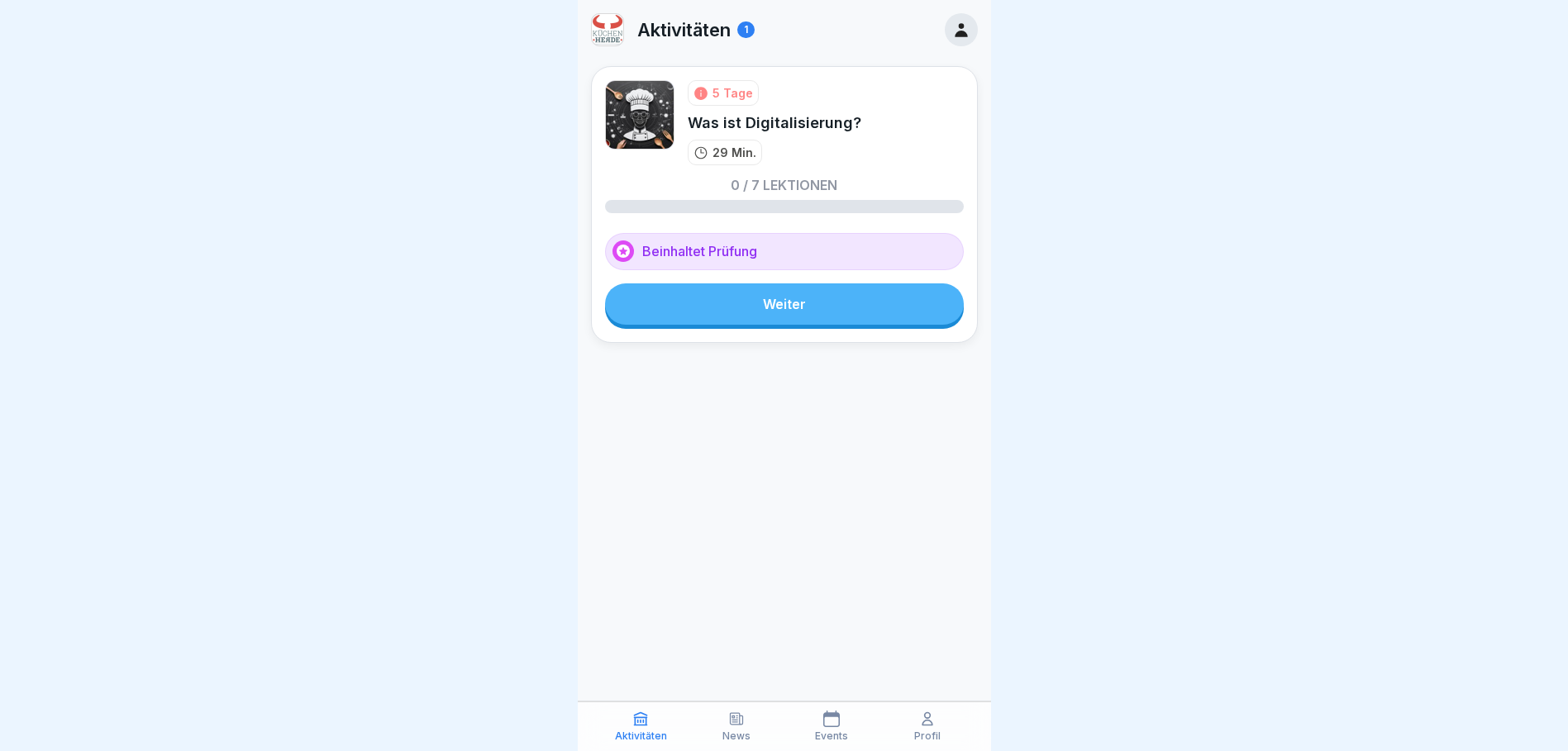
click at [724, 84] on div "5 Tage" at bounding box center [723, 93] width 71 height 25
click at [723, 89] on div "5 Tage" at bounding box center [733, 93] width 41 height 17
click at [803, 315] on link "Weiter" at bounding box center [784, 304] width 359 height 42
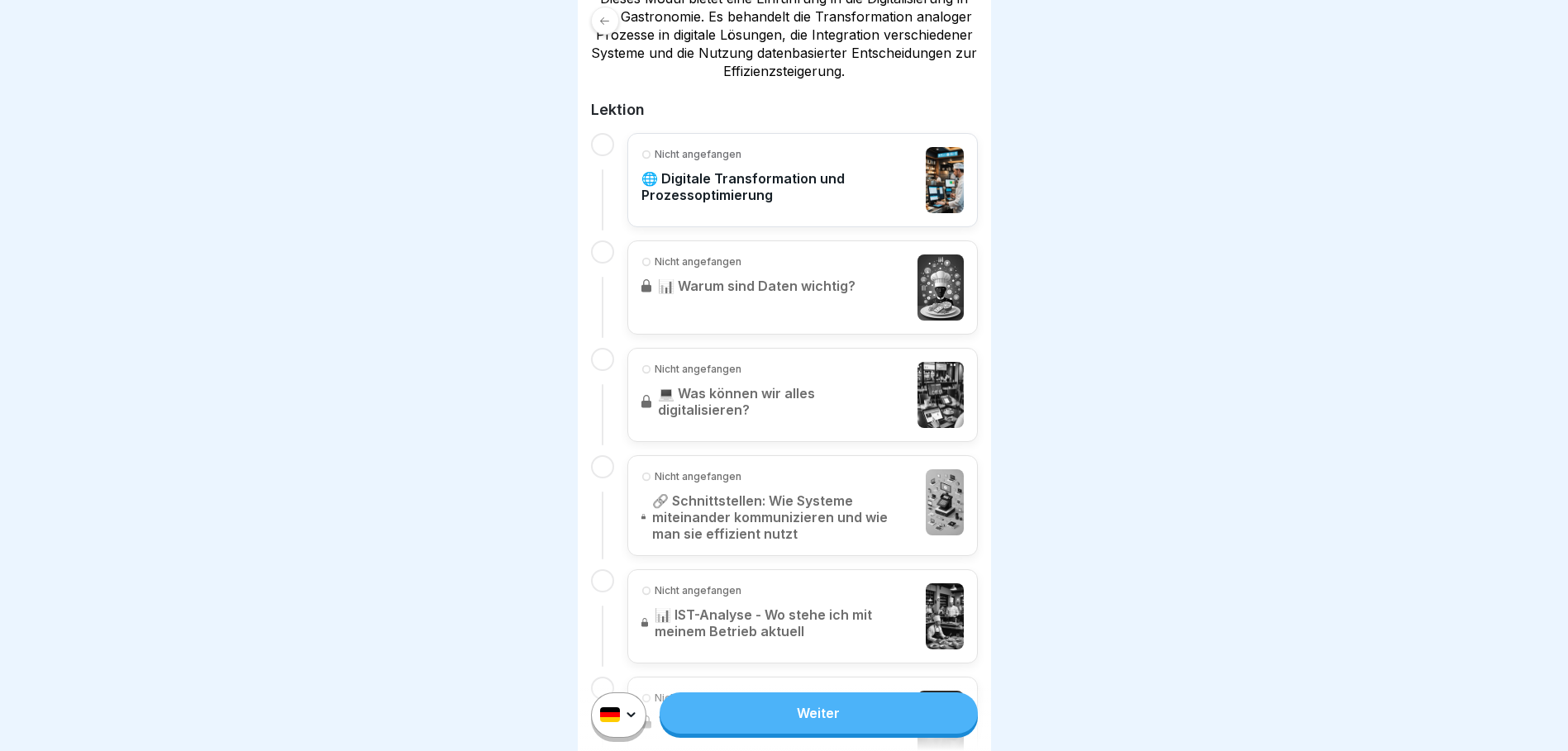
scroll to position [331, 0]
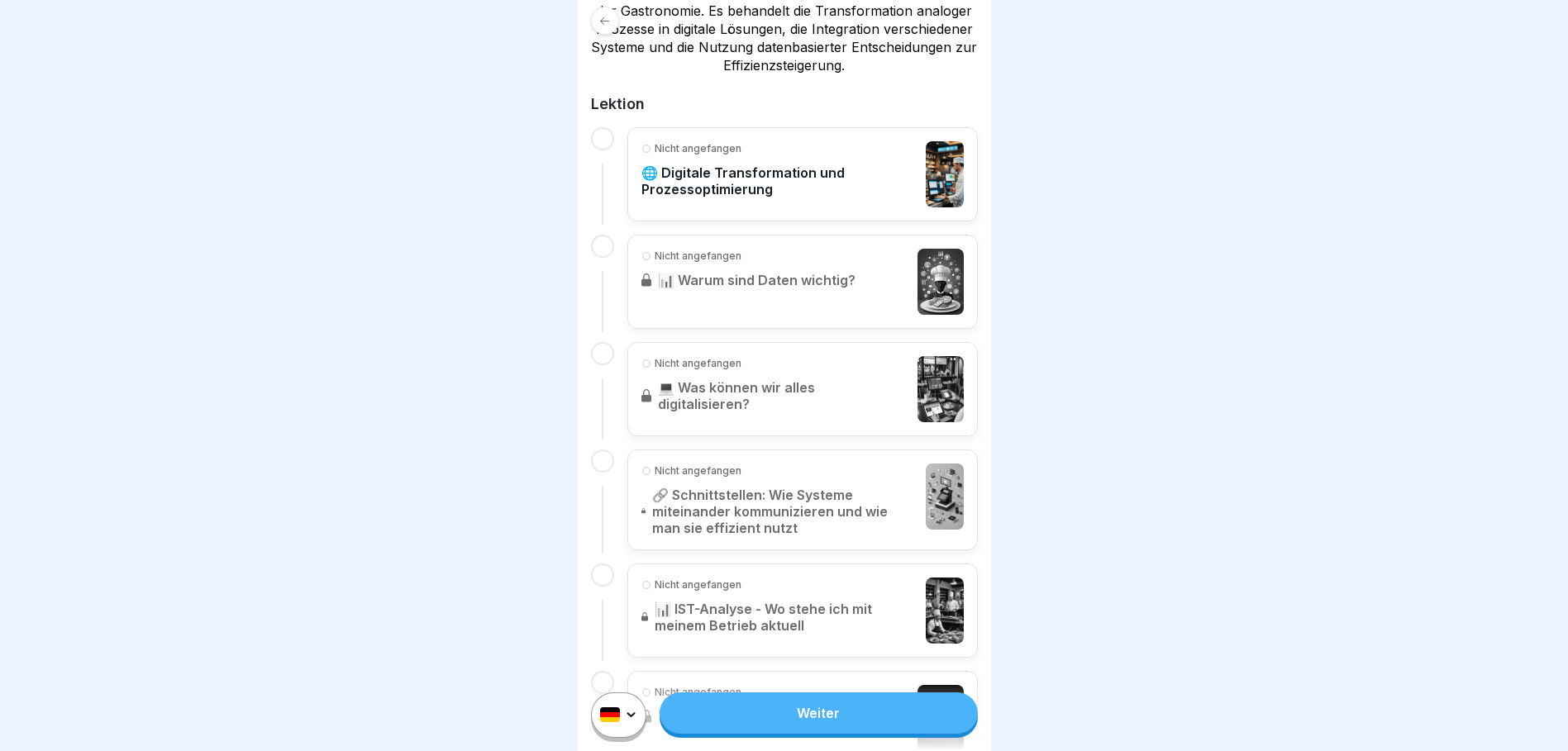
click at [887, 728] on link "Weiter" at bounding box center [819, 713] width 317 height 42
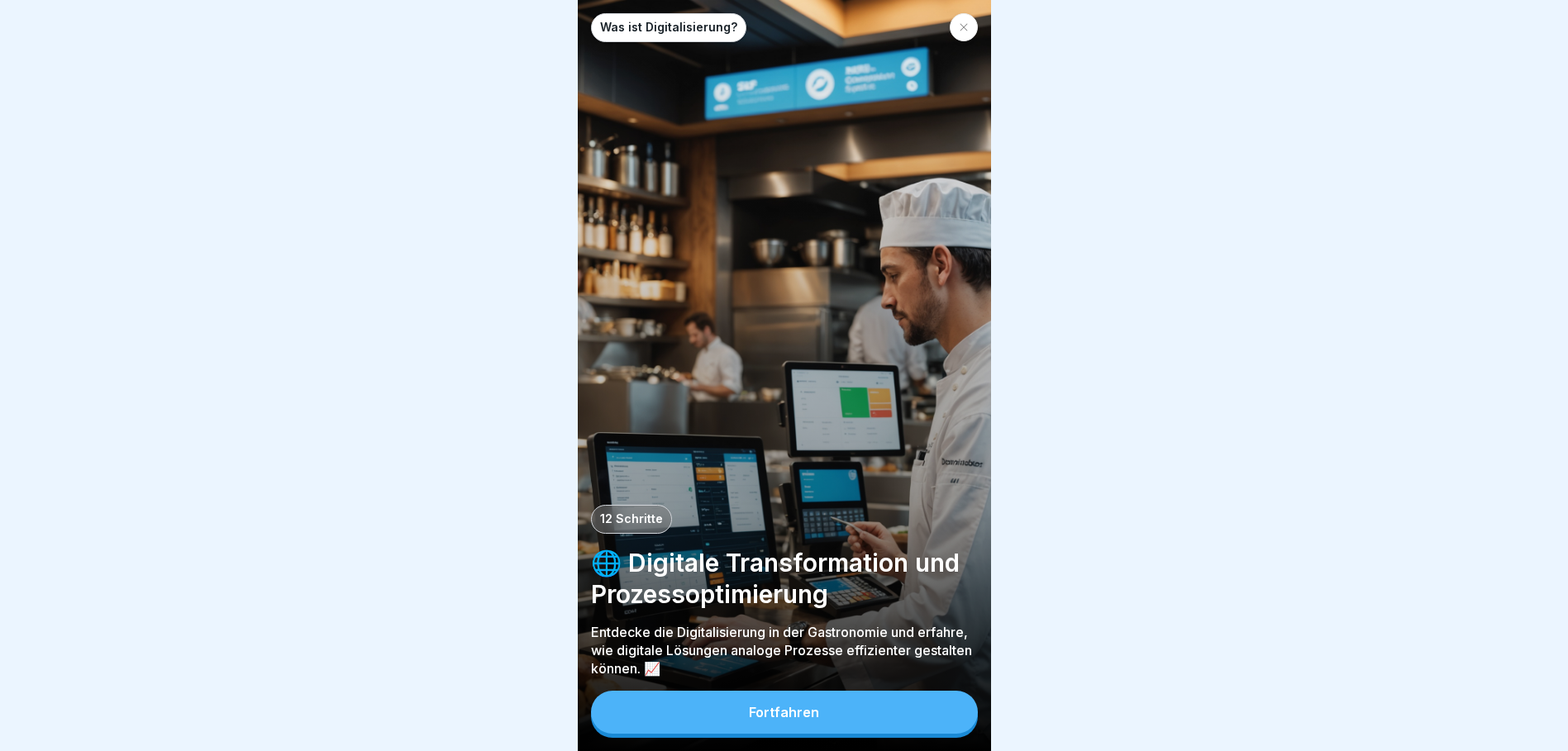
click at [886, 728] on button "Fortfahren" at bounding box center [785, 712] width 387 height 43
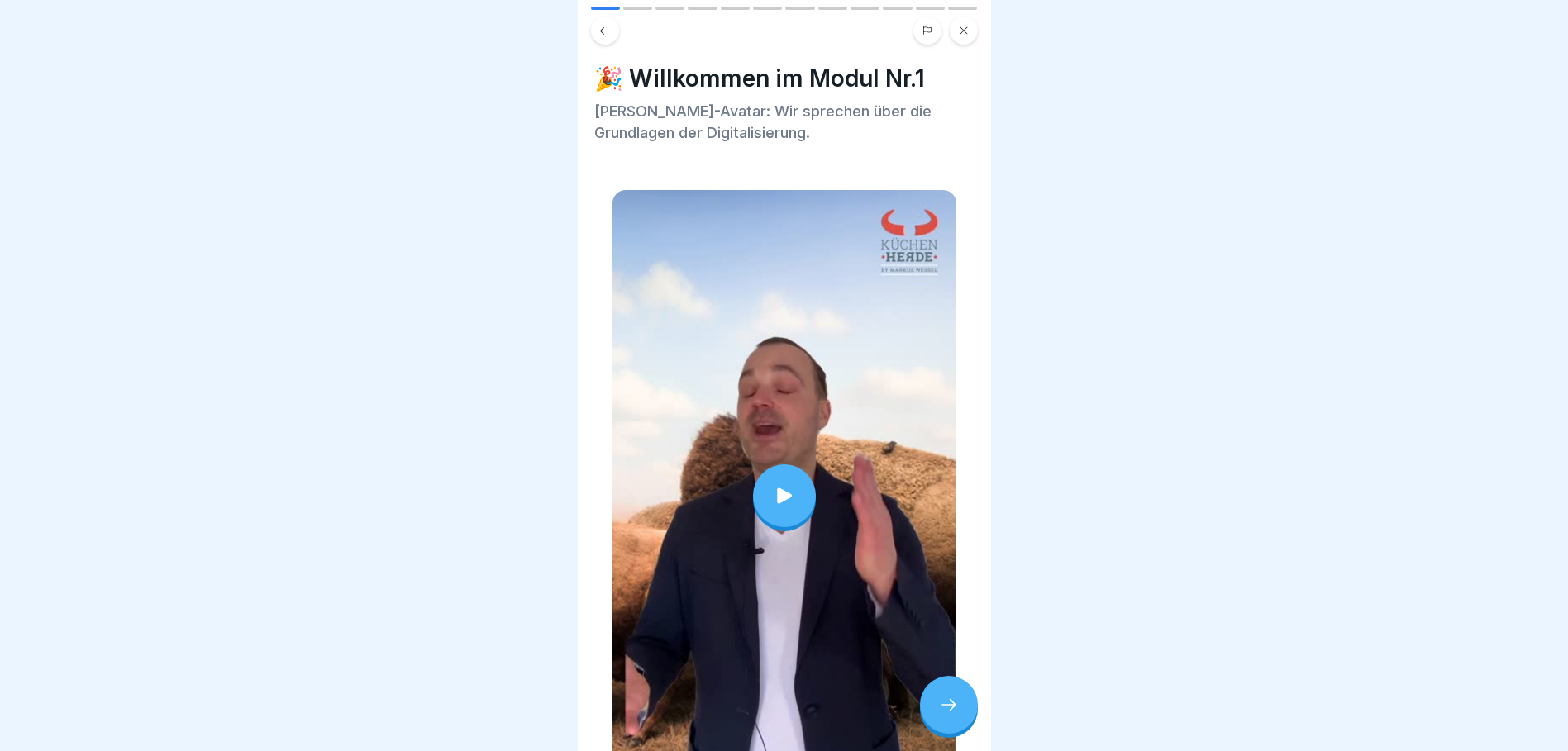
click at [798, 479] on div at bounding box center [784, 496] width 63 height 63
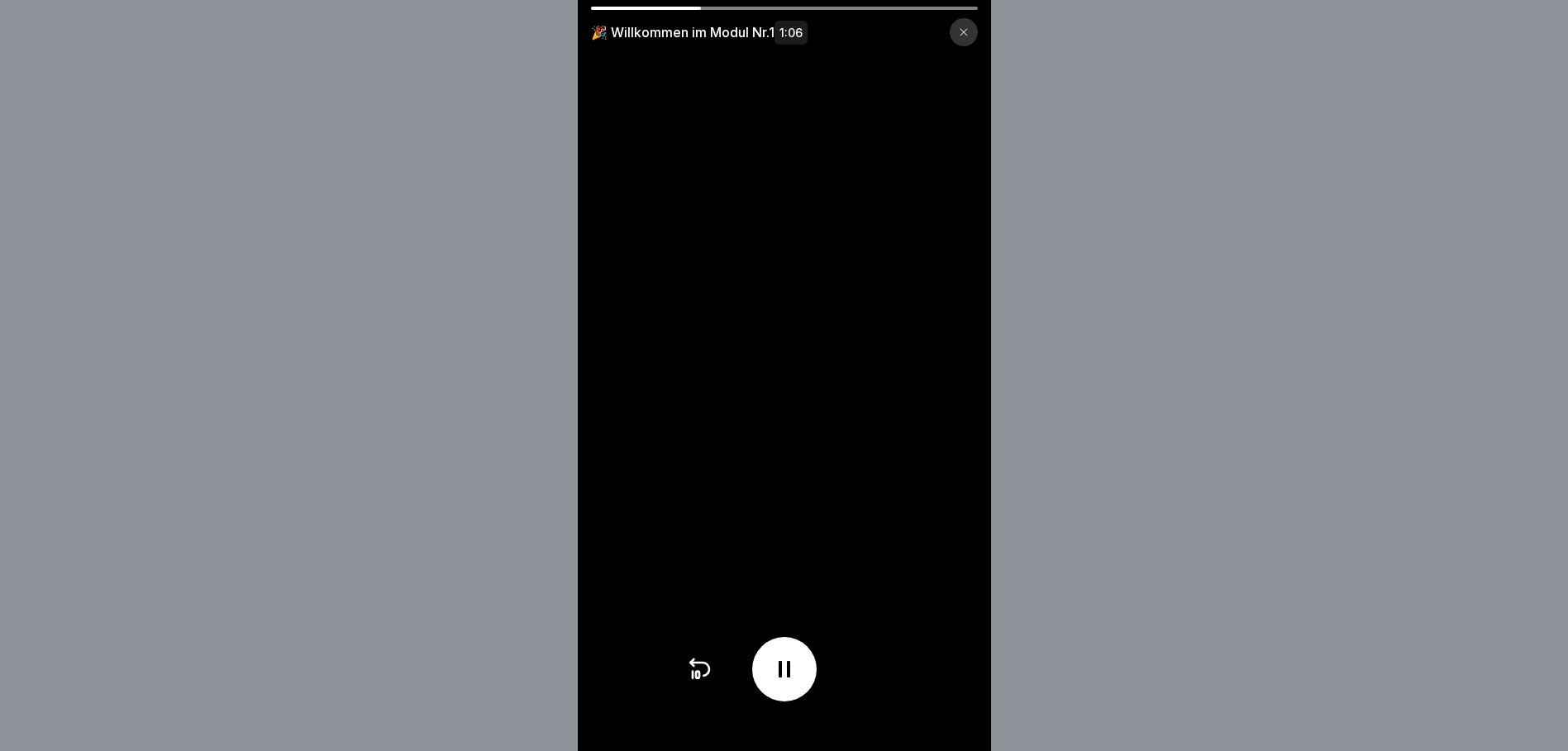
scroll to position [13, 0]
drag, startPoint x: 966, startPoint y: 33, endPoint x: 1017, endPoint y: 86, distance: 73.6
click at [1017, 86] on div "🎉 Willkommen im Modul Nr.1 1:06" at bounding box center [784, 376] width 1568 height 751
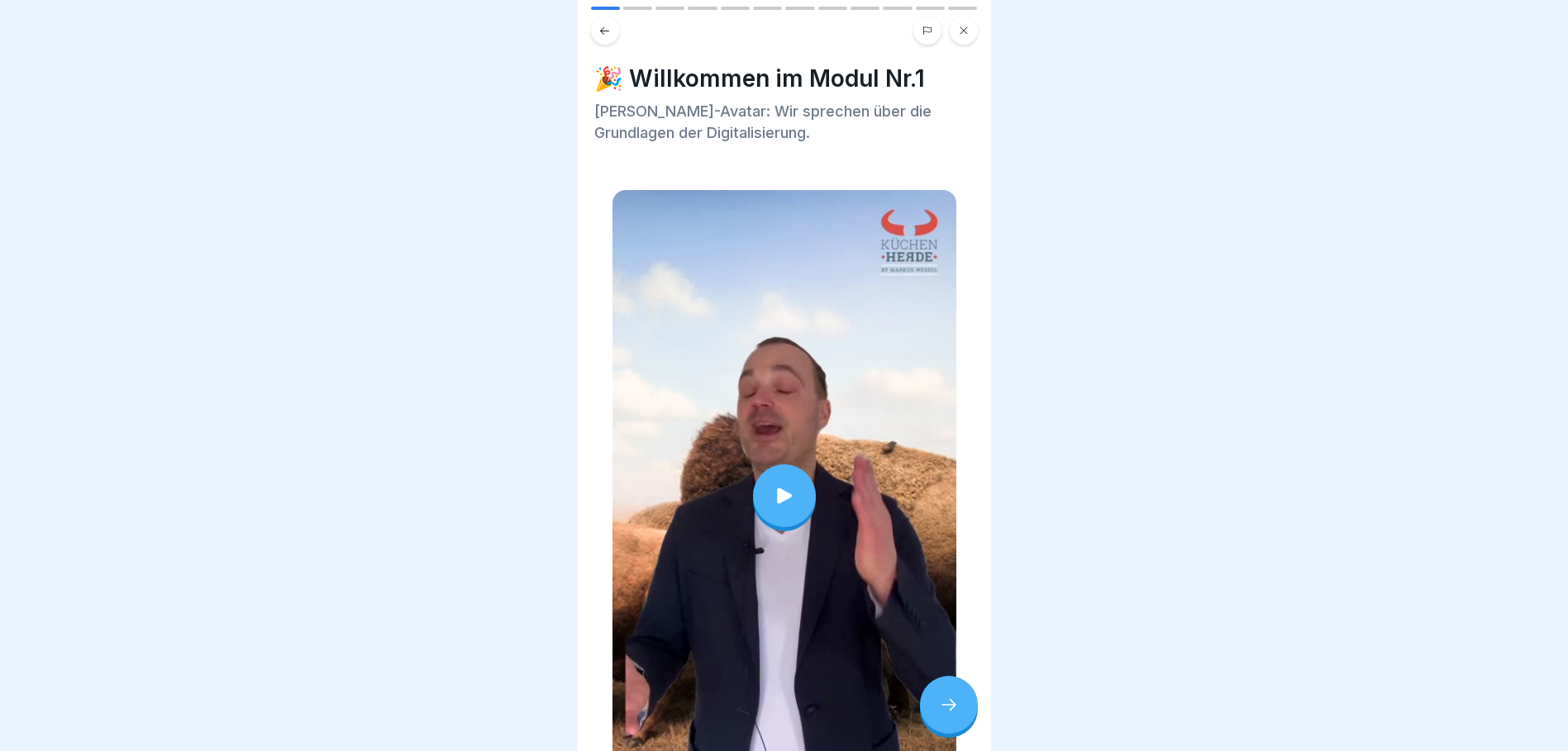
click at [940, 729] on div at bounding box center [950, 706] width 58 height 58
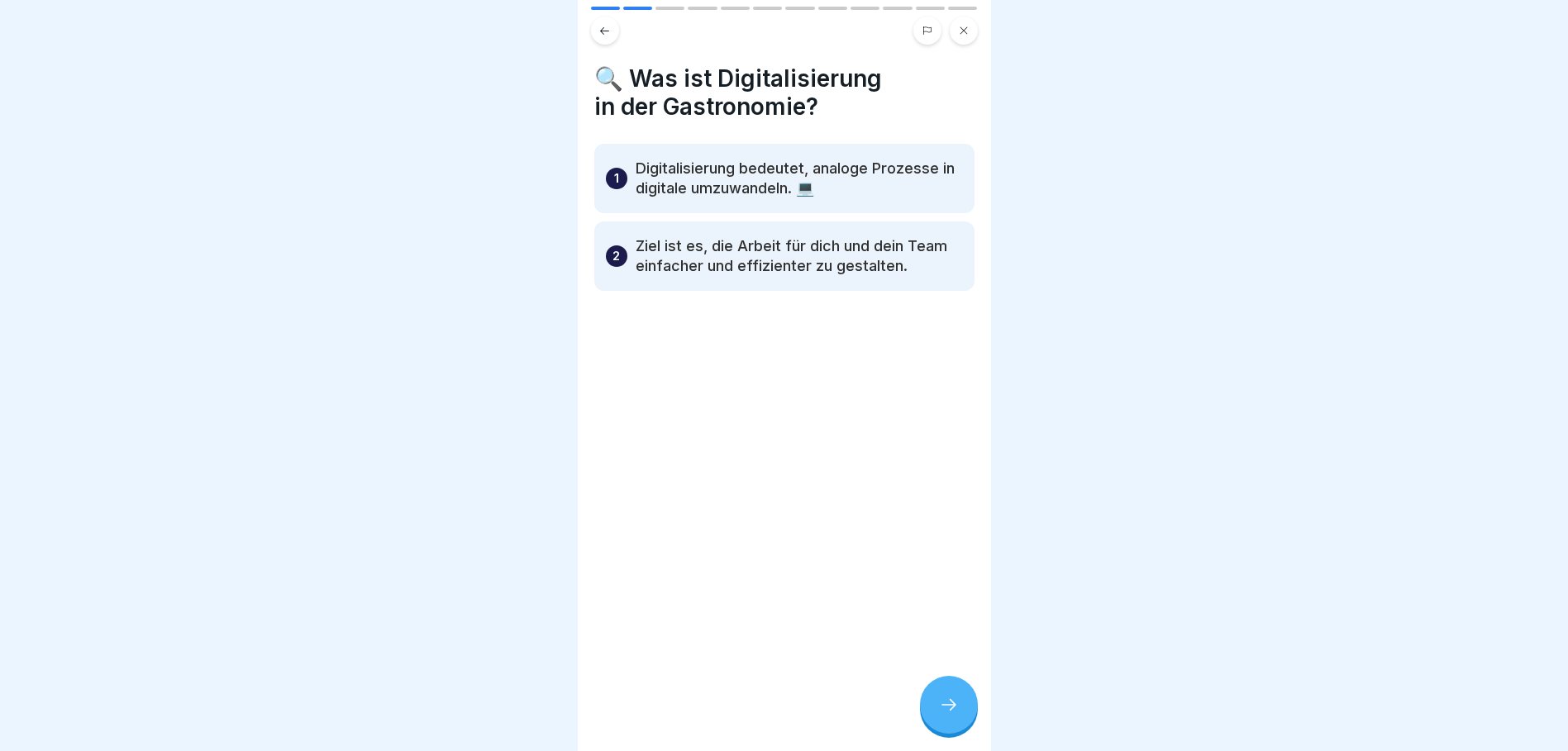
click at [739, 175] on p "Digitalisierung bedeutet, analoge Prozesse in digitale umzuwandeln. 💻" at bounding box center [799, 178] width 327 height 40
click at [706, 171] on p "Digitalisierung bedeutet, analoge Prozesse in digitale umzuwandeln. 💻" at bounding box center [799, 178] width 327 height 40
click at [950, 696] on div at bounding box center [950, 706] width 58 height 58
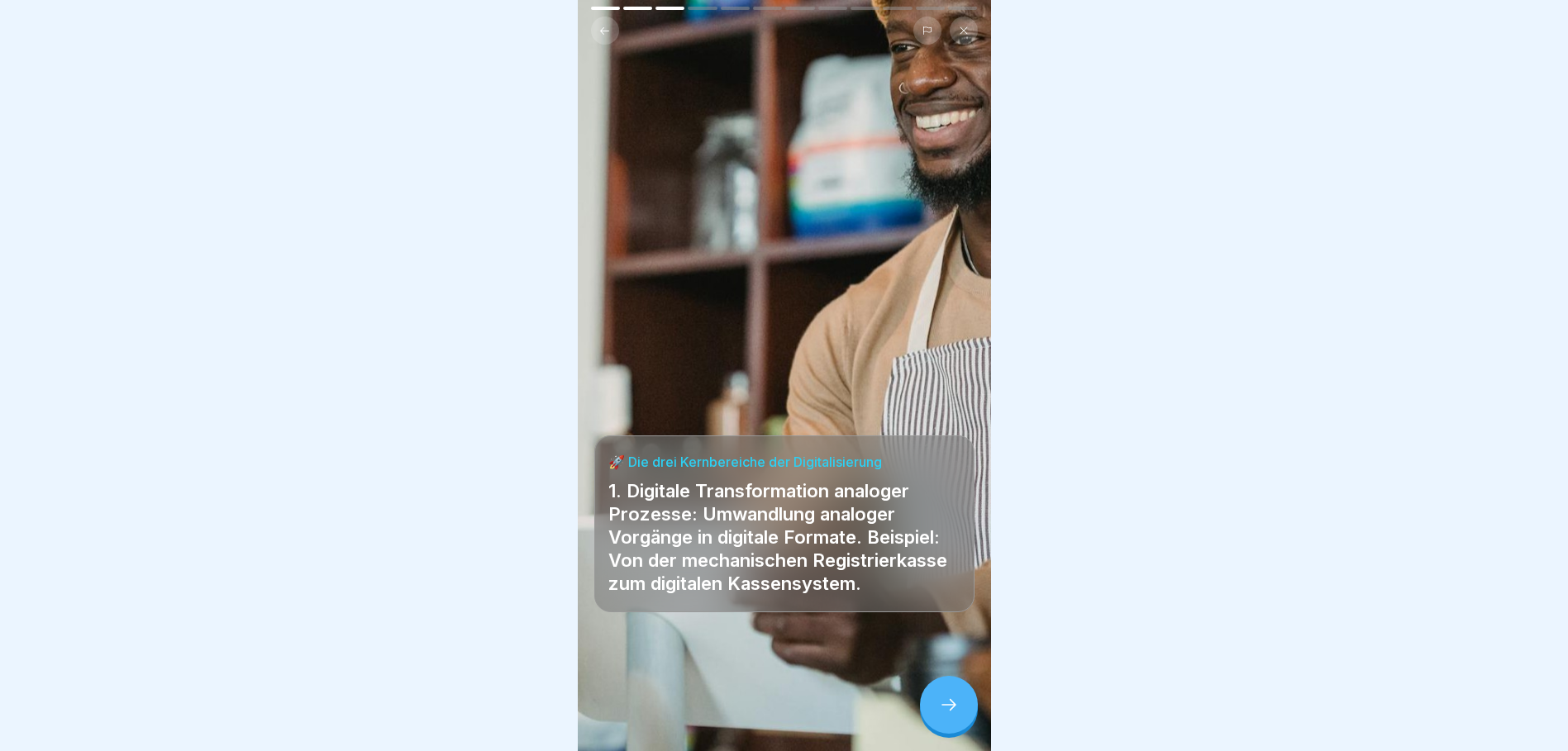
click at [950, 696] on div at bounding box center [950, 706] width 58 height 58
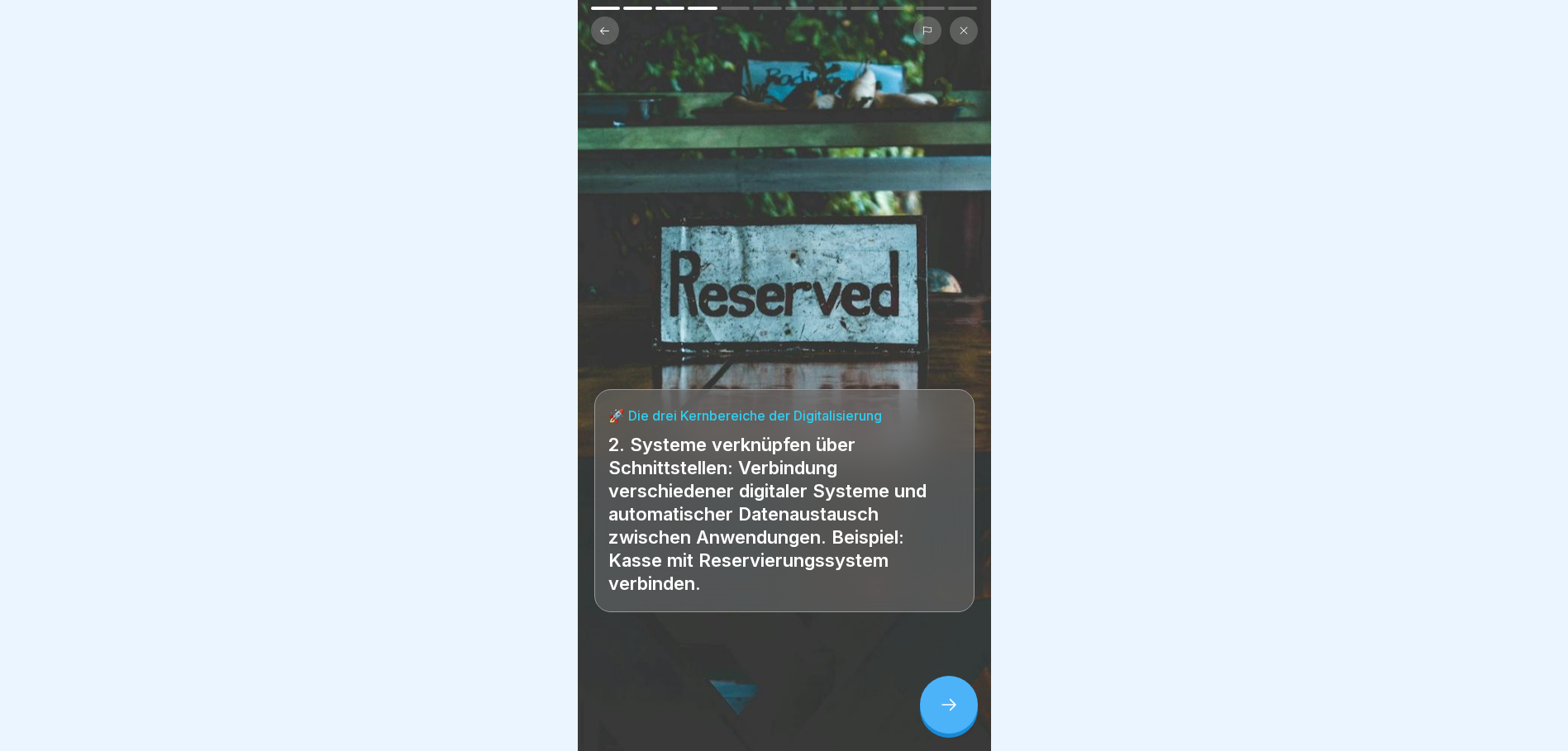
click at [950, 696] on div at bounding box center [950, 706] width 58 height 58
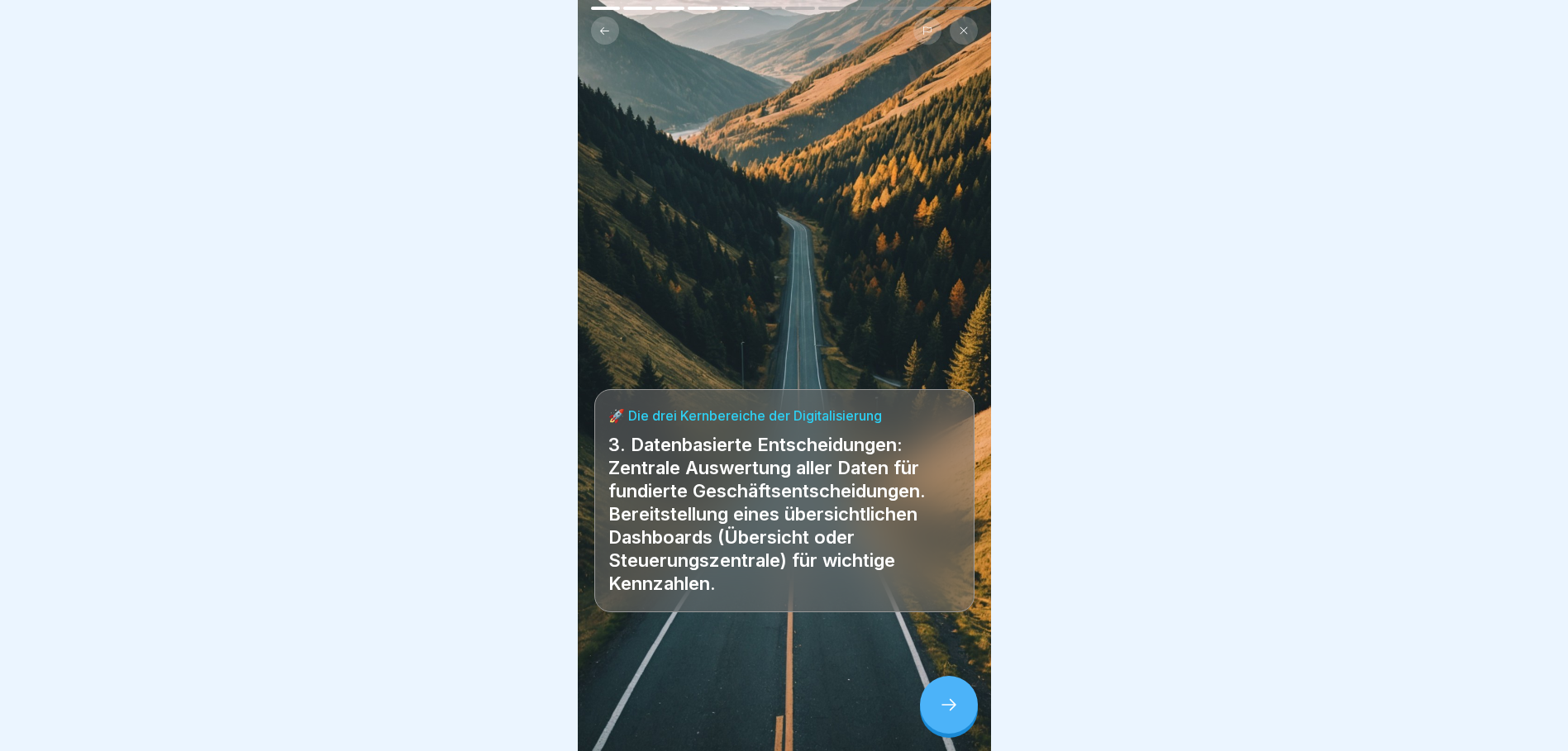
click at [950, 696] on div at bounding box center [950, 706] width 58 height 58
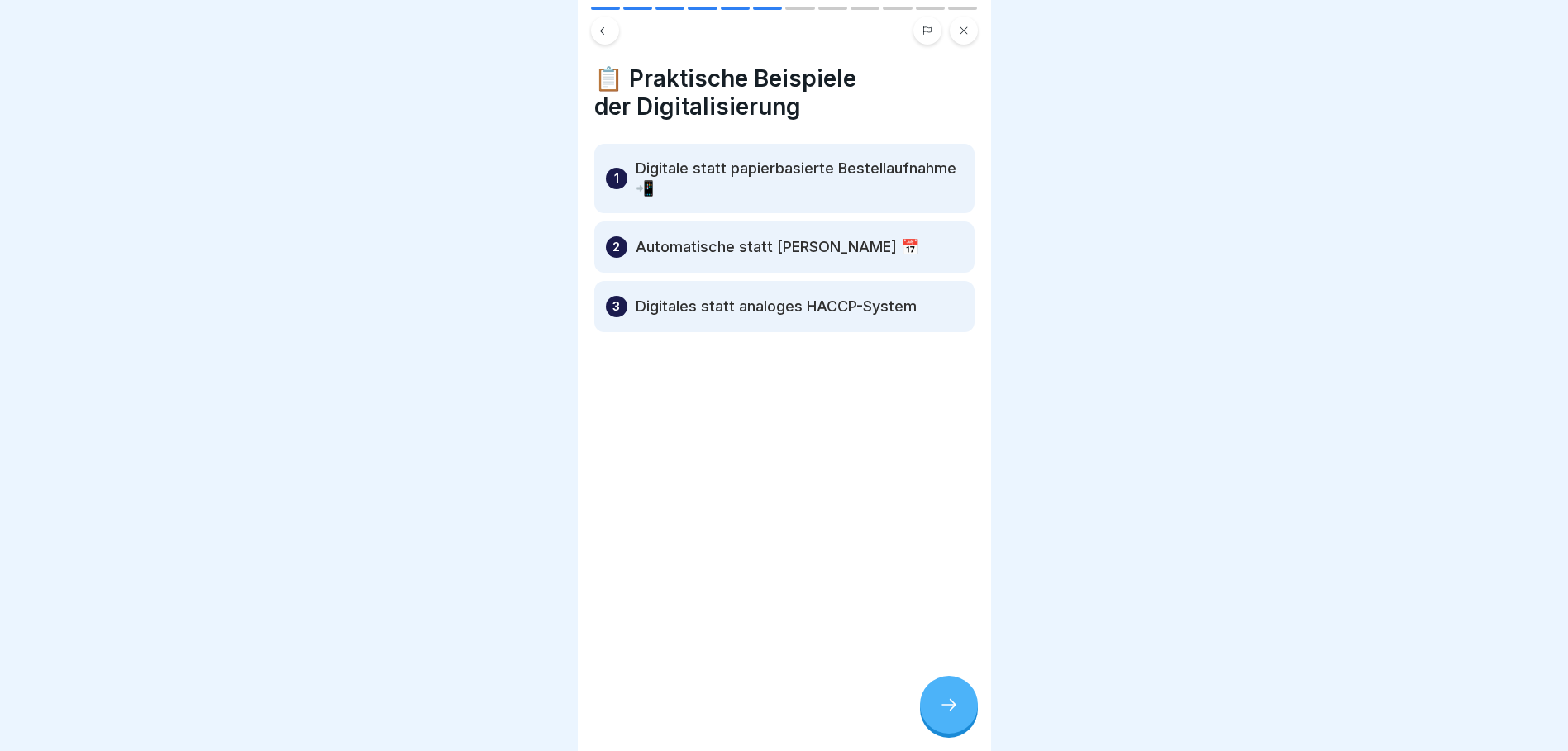
click at [825, 177] on p "Digitale statt papierbasierte Bestellaufnahme 📲" at bounding box center [799, 178] width 327 height 40
click at [947, 689] on div at bounding box center [950, 706] width 58 height 58
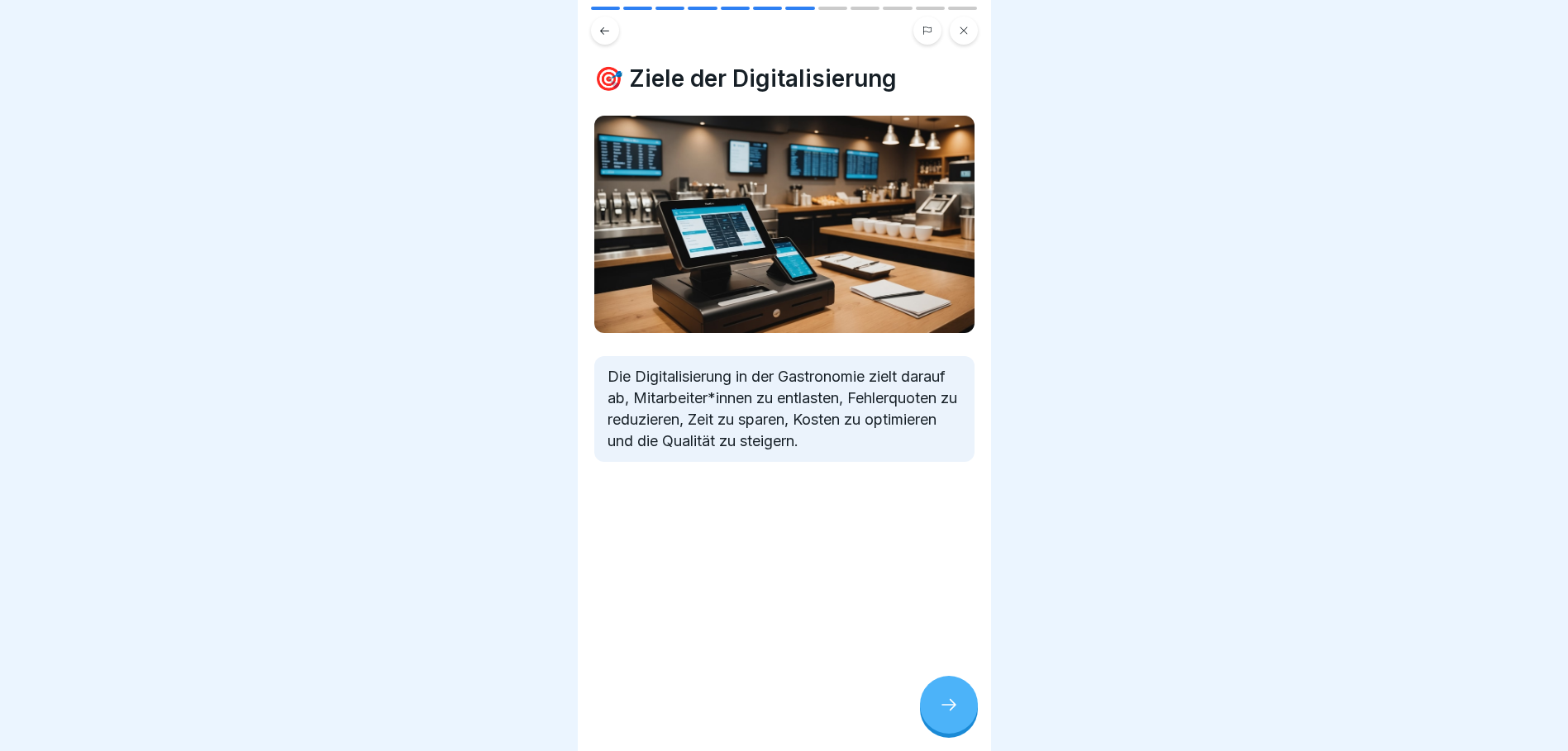
click at [947, 695] on div at bounding box center [950, 706] width 58 height 58
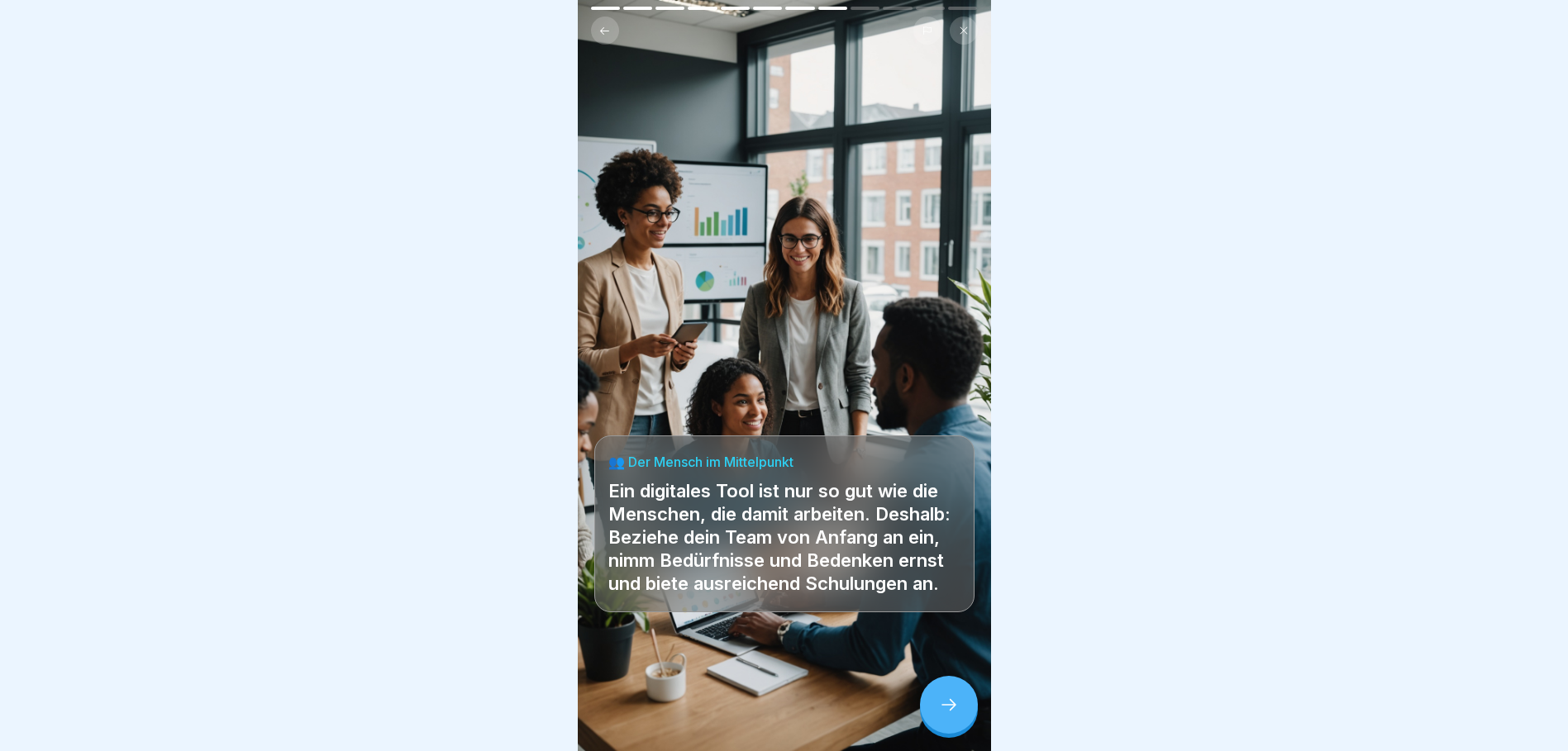
click at [947, 695] on div at bounding box center [950, 706] width 58 height 58
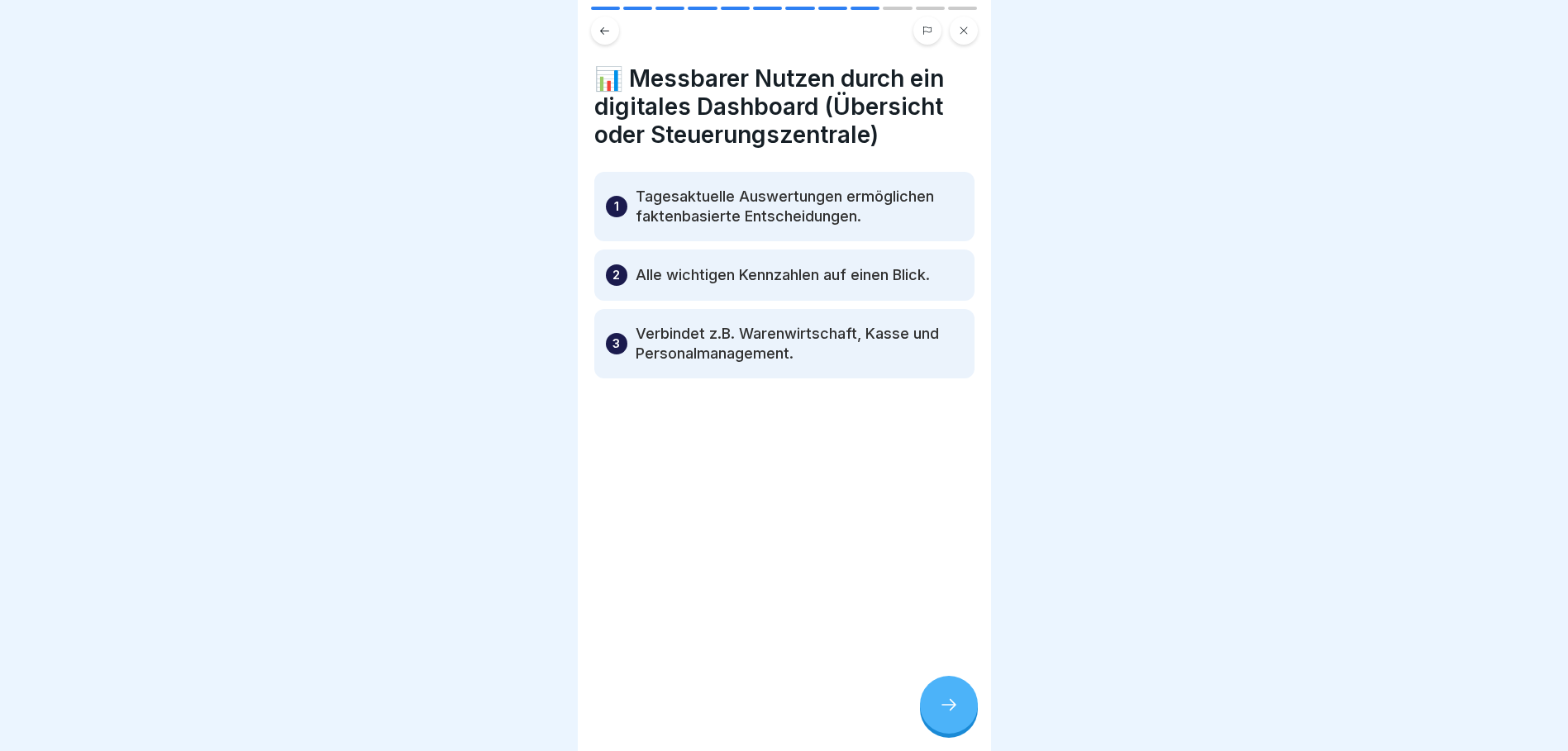
click at [947, 695] on div at bounding box center [950, 706] width 58 height 58
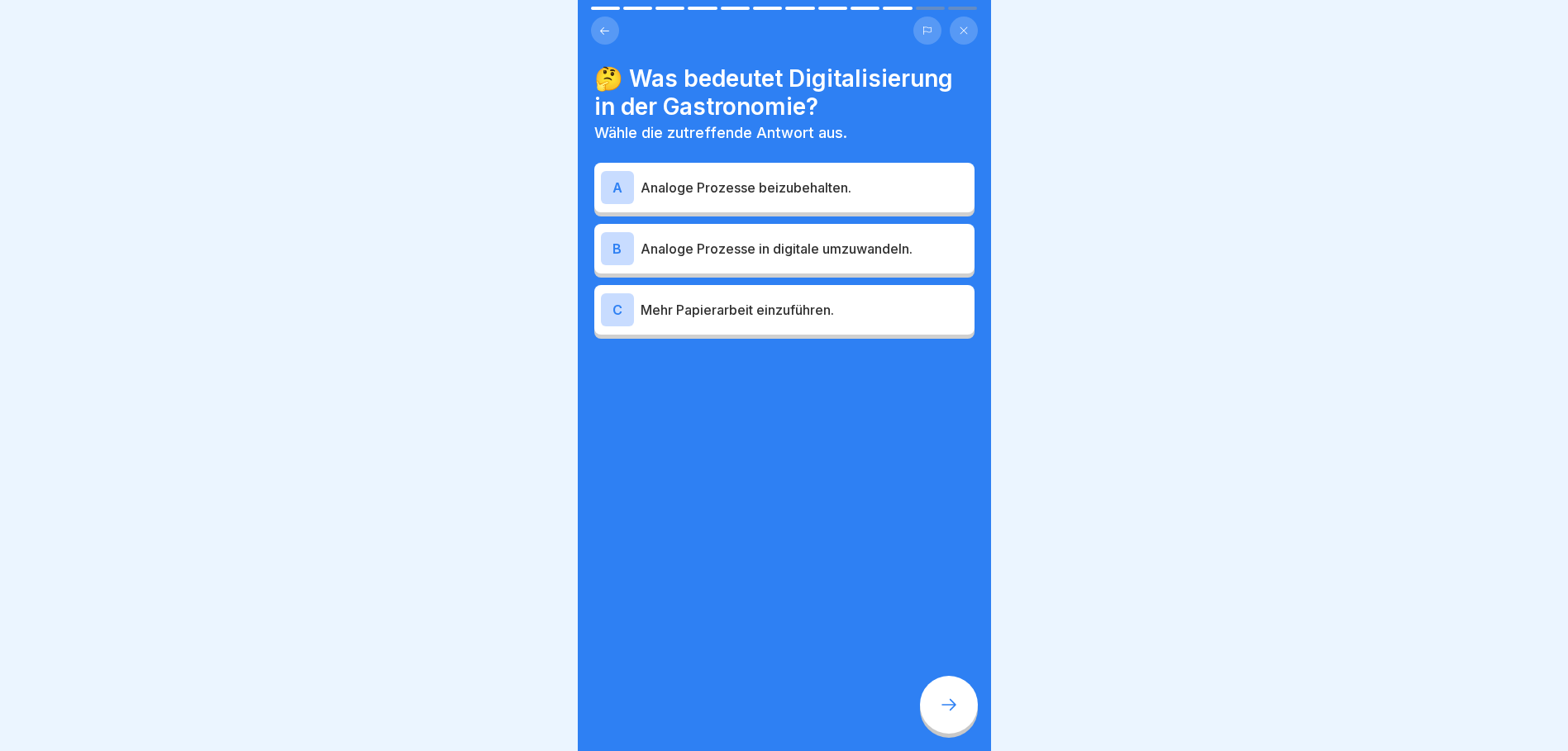
click at [836, 241] on p "Analoge Prozesse in digitale umzuwandeln." at bounding box center [804, 249] width 327 height 19
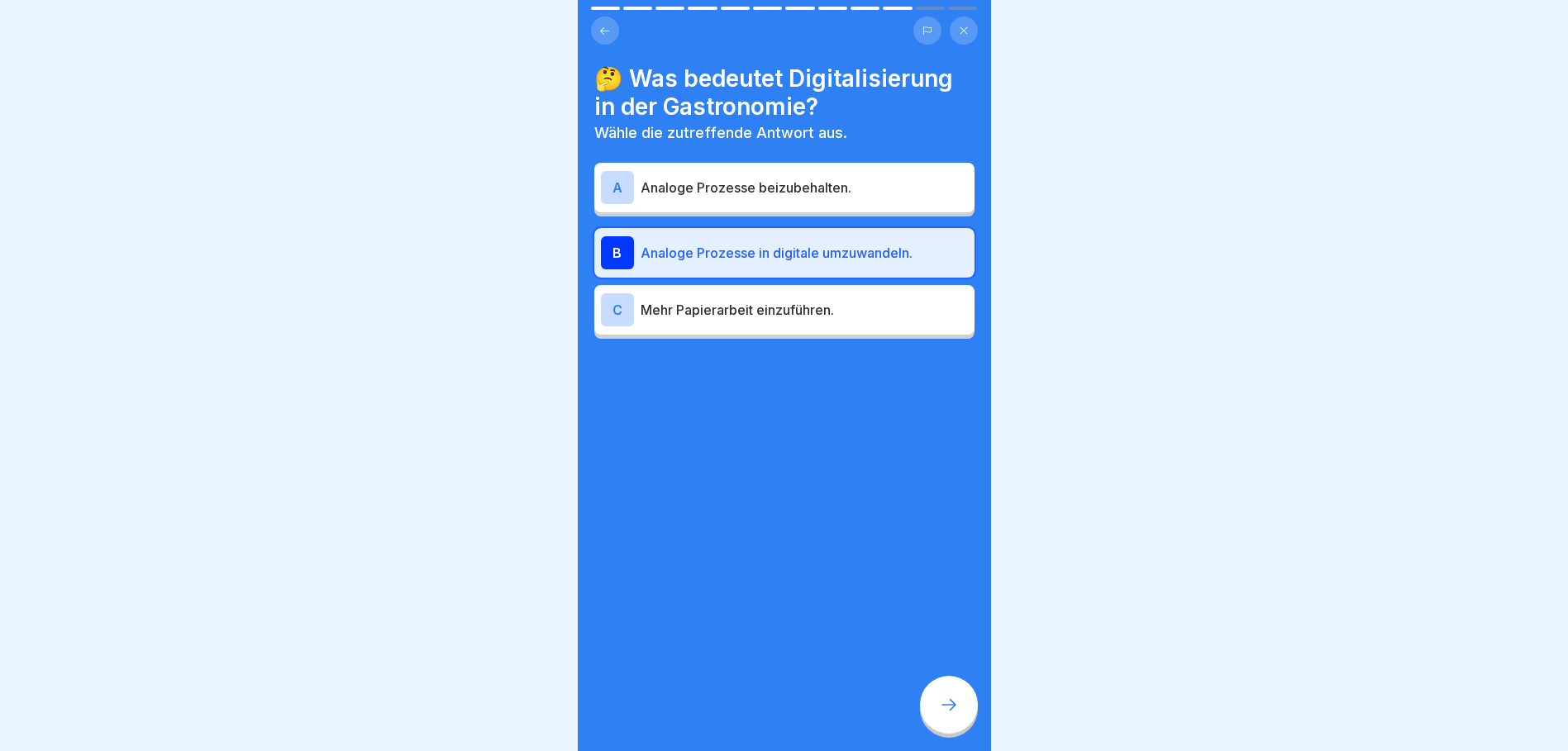
click at [960, 713] on div at bounding box center [950, 706] width 58 height 58
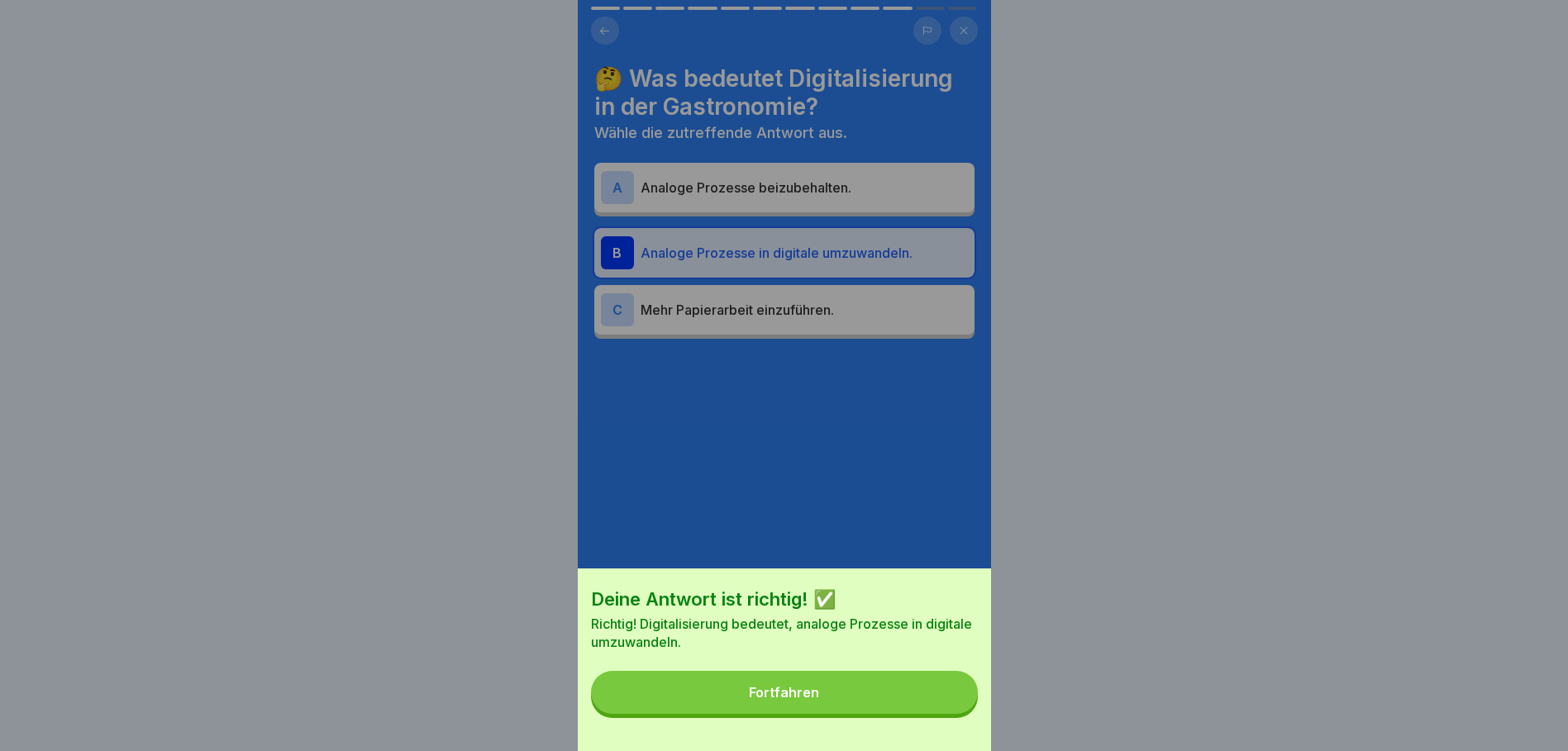
click at [923, 706] on button "Fortfahren" at bounding box center [785, 693] width 387 height 43
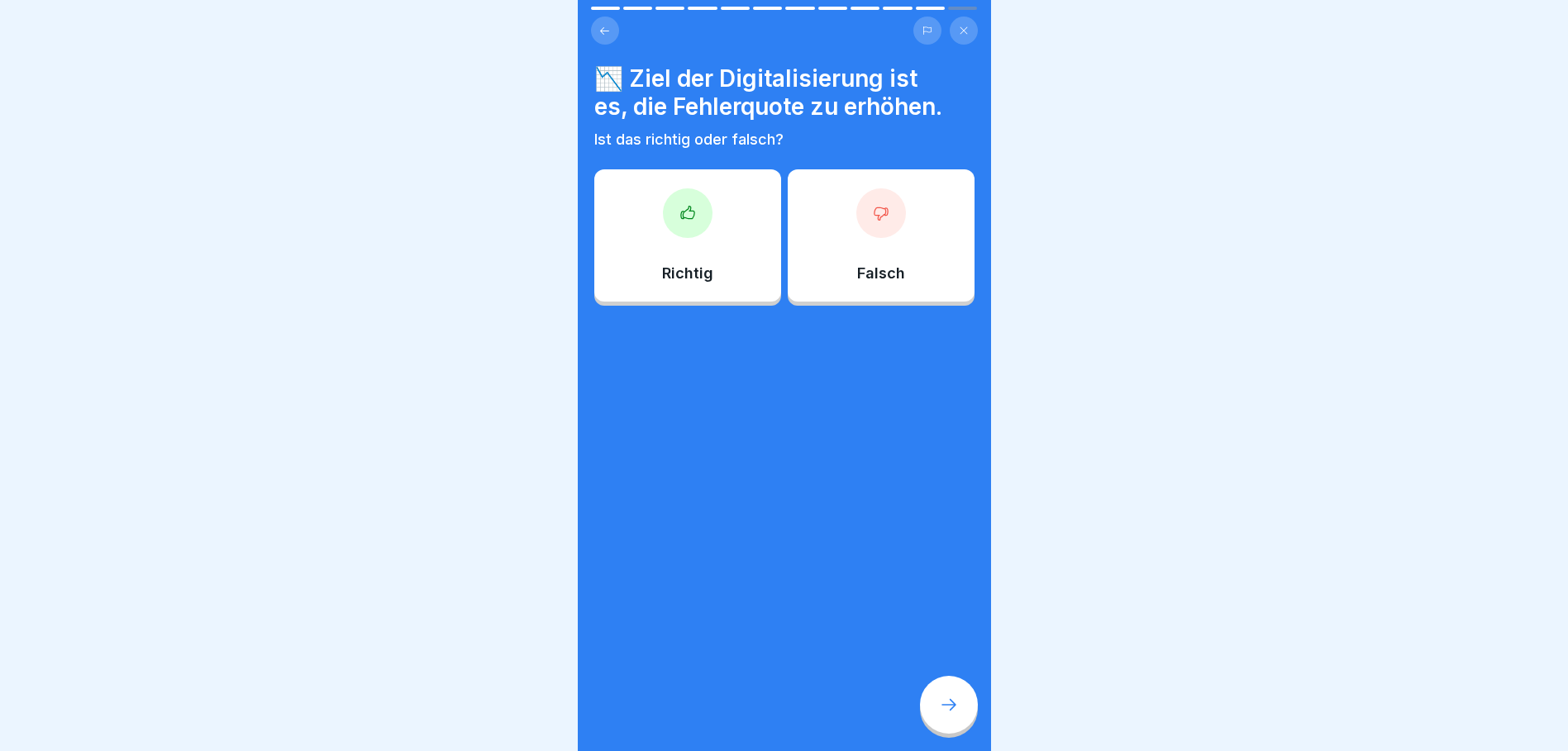
click at [868, 244] on div "Falsch" at bounding box center [881, 235] width 187 height 133
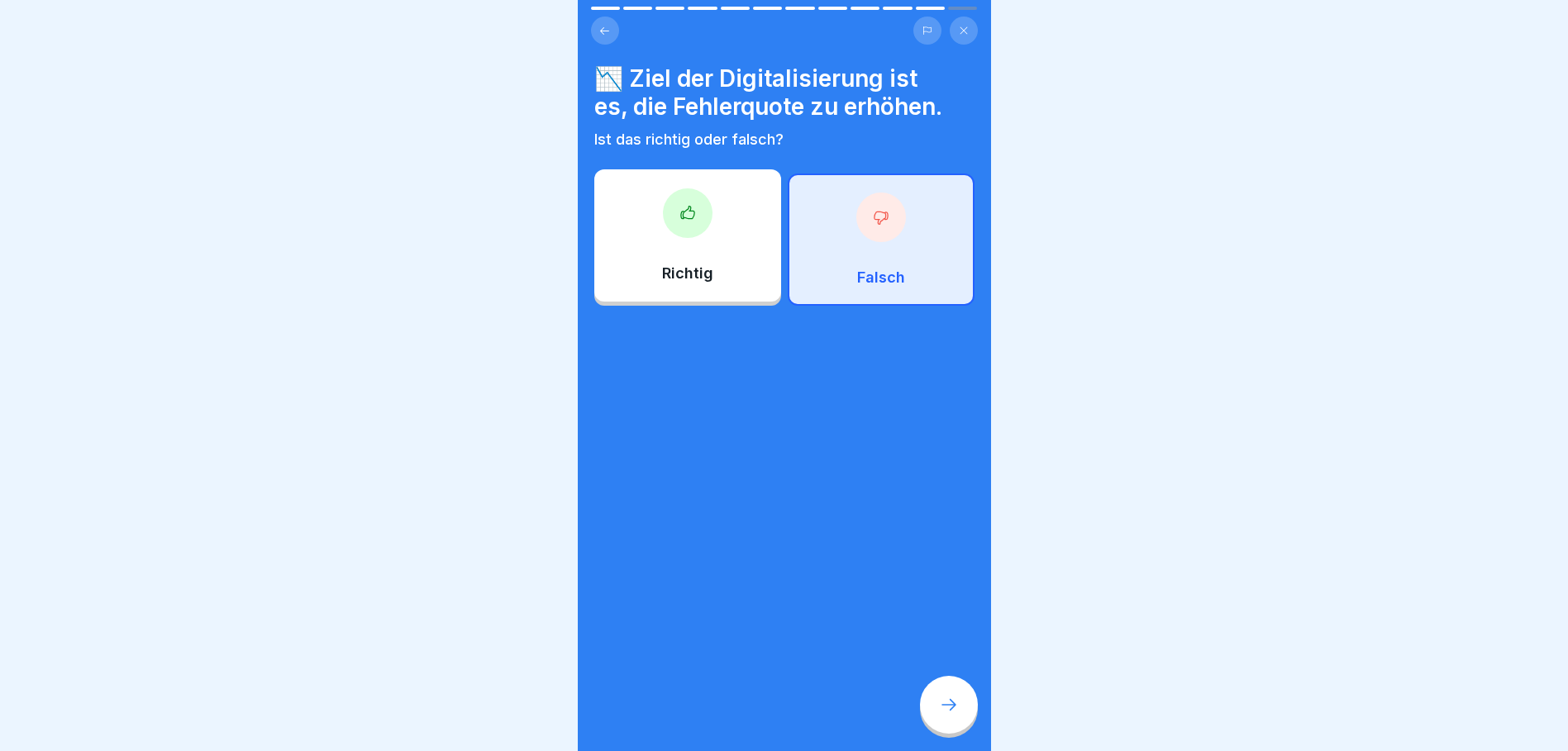
click at [966, 688] on div at bounding box center [950, 706] width 58 height 58
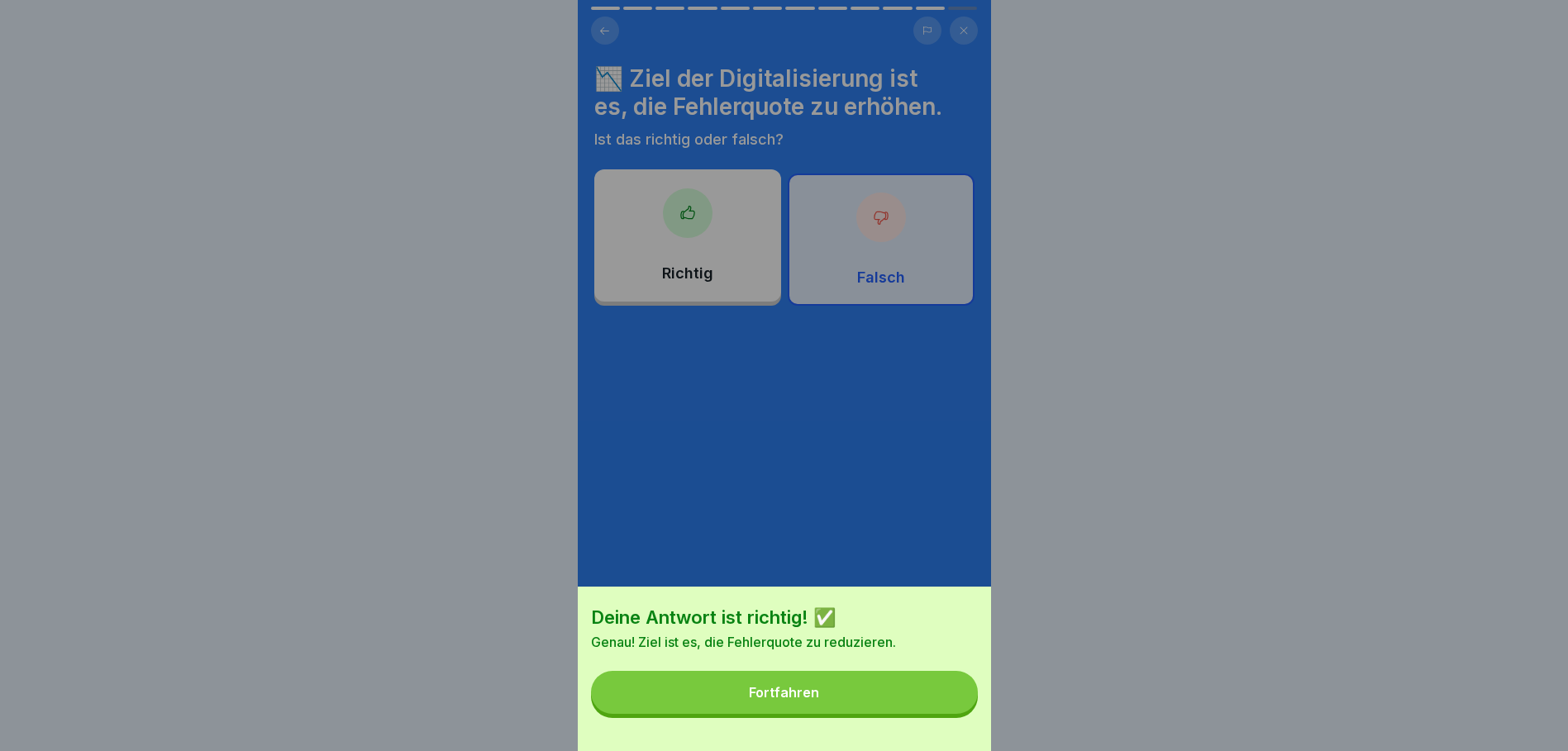
click at [862, 688] on button "Fortfahren" at bounding box center [785, 693] width 387 height 43
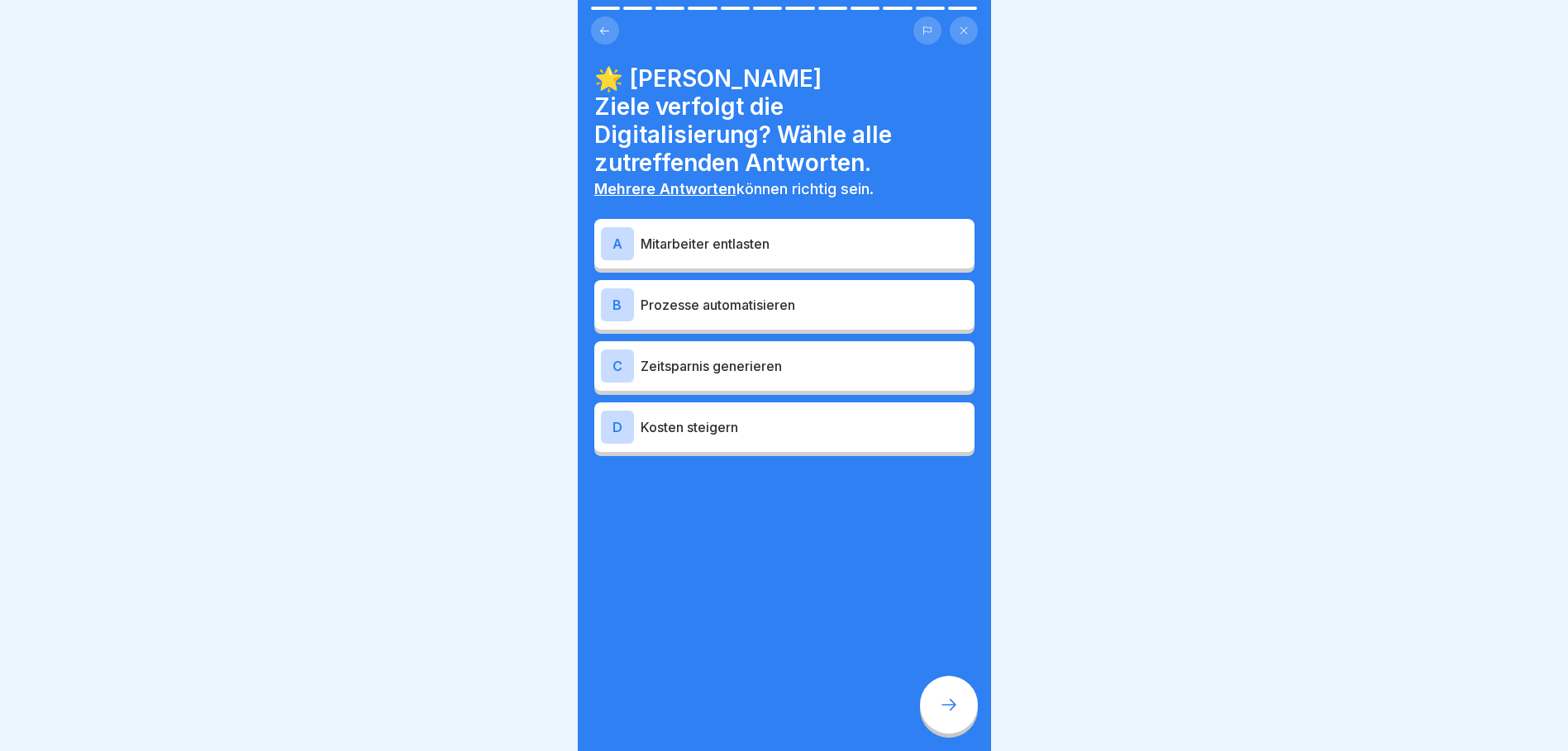
click at [754, 234] on p "Mitarbeiter entlasten" at bounding box center [804, 244] width 327 height 19
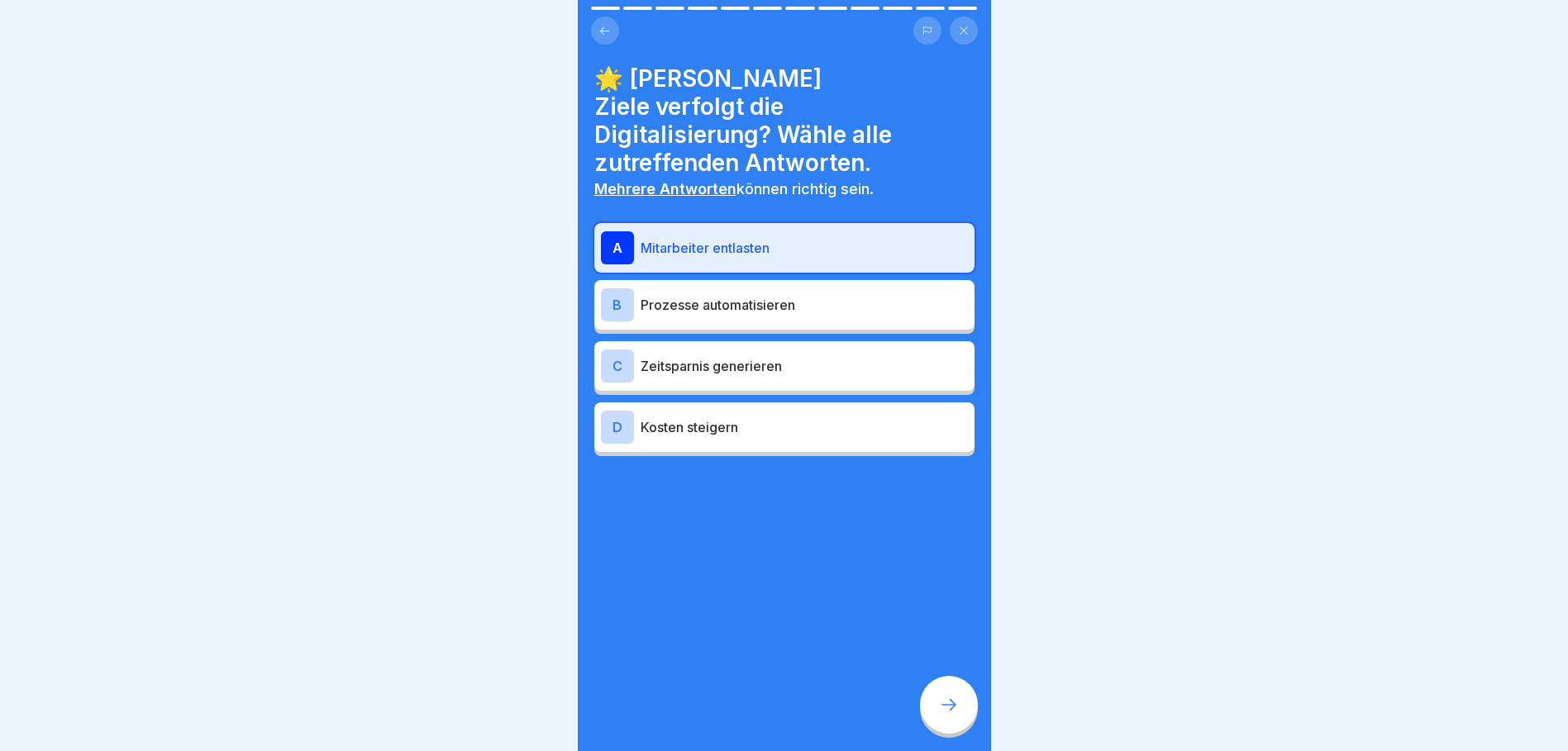
click at [766, 295] on p "Prozesse automatisieren" at bounding box center [804, 305] width 327 height 19
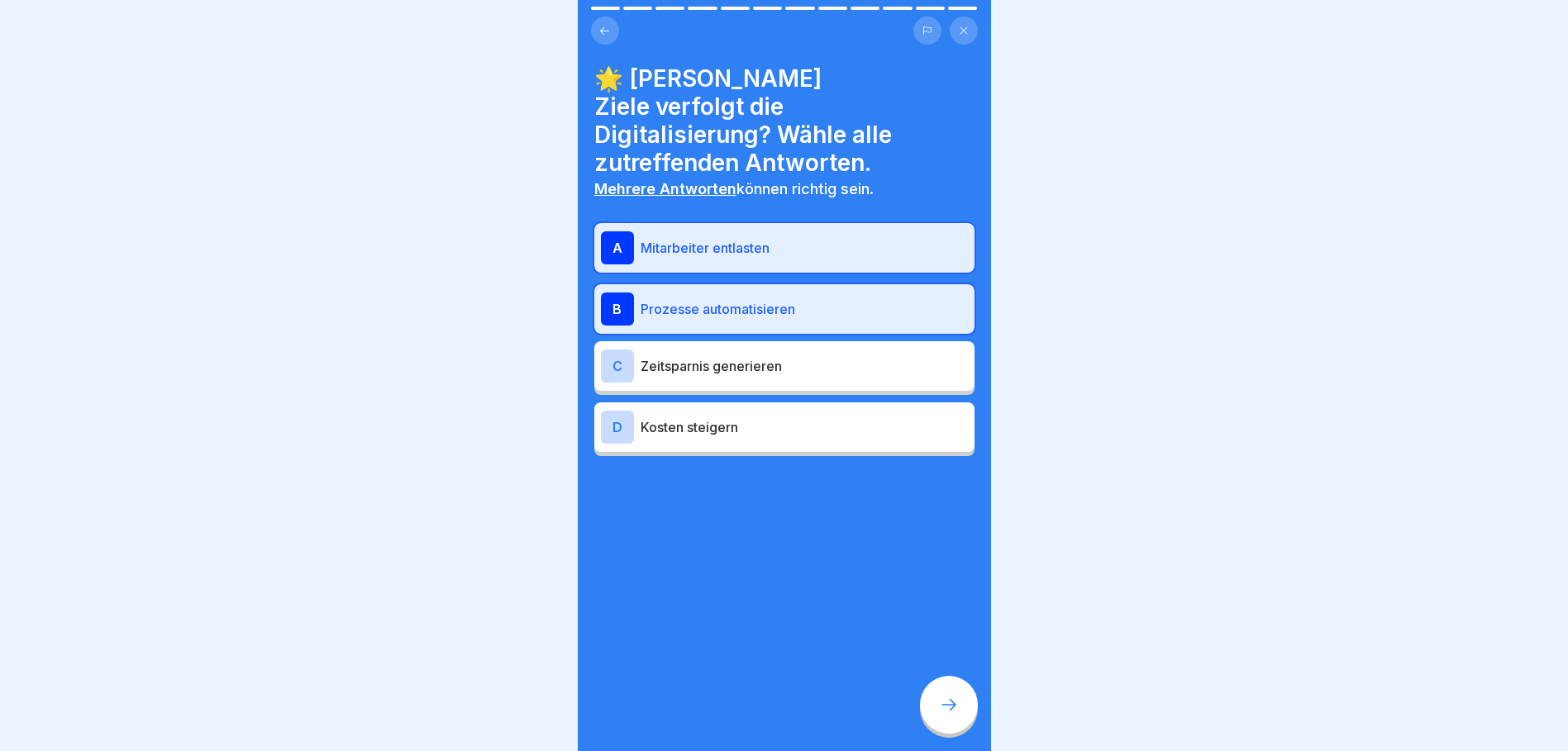
click at [801, 356] on p "Zeitsparnis generieren" at bounding box center [804, 366] width 327 height 19
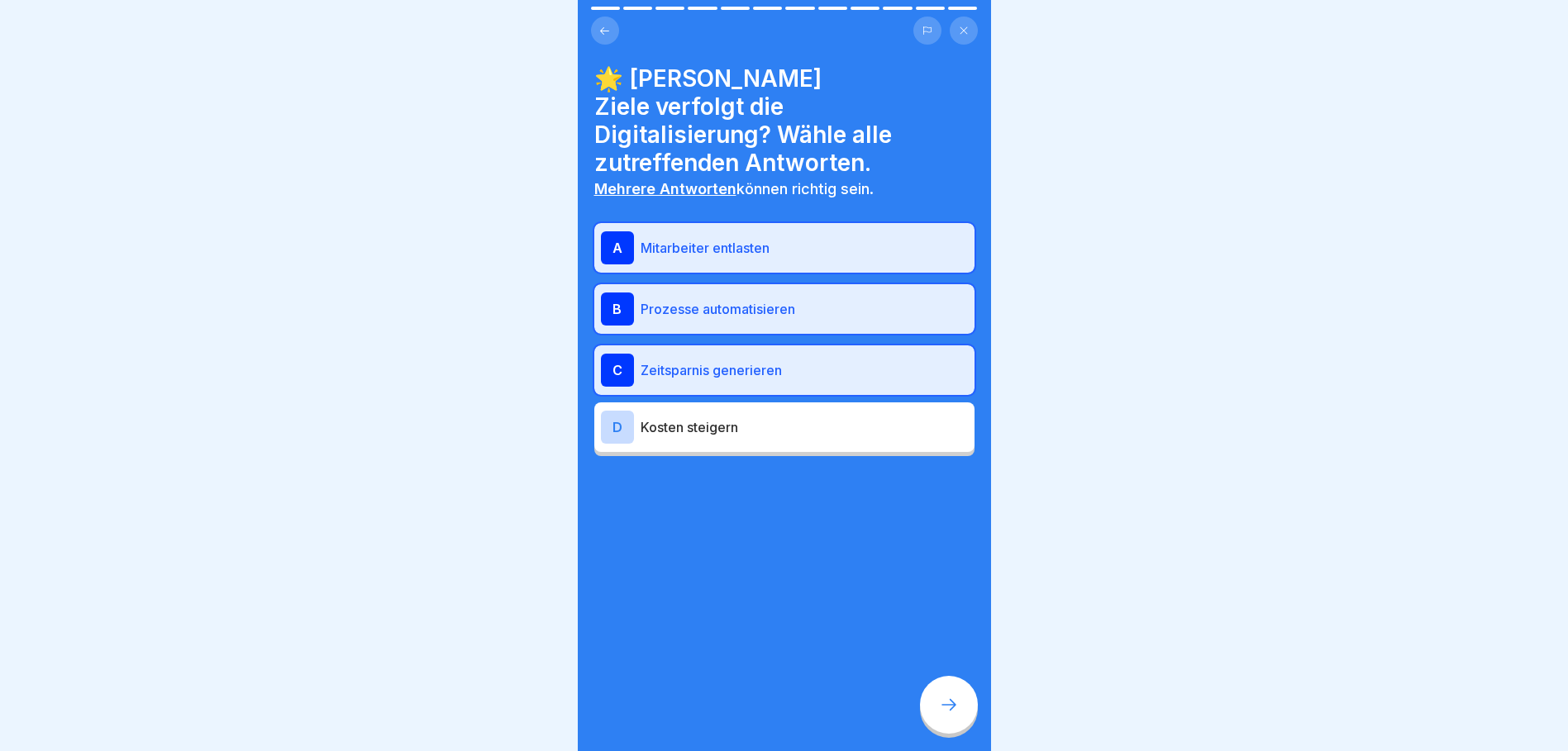
click at [785, 410] on div "D Kosten steigern" at bounding box center [784, 427] width 367 height 33
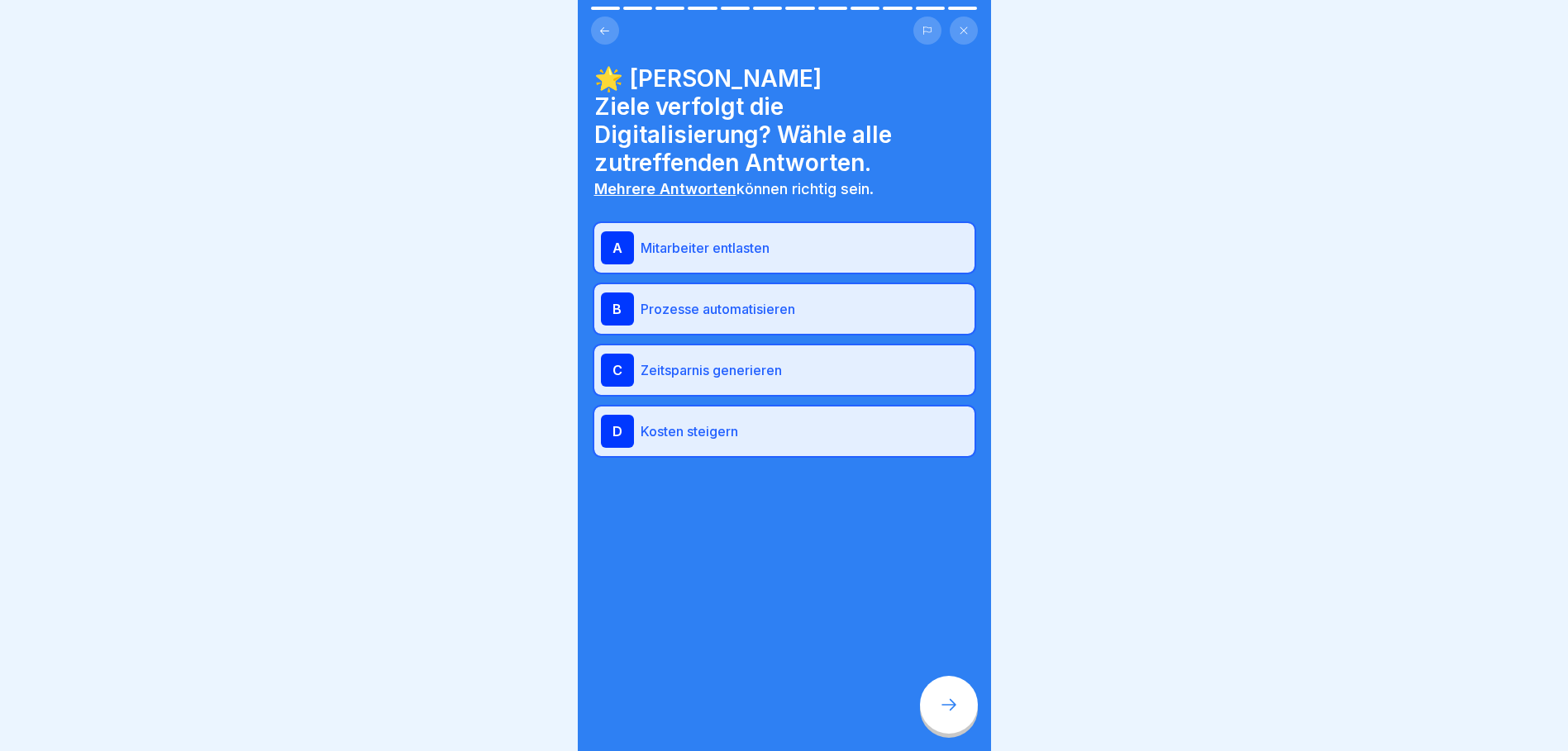
click at [779, 408] on div "D Kosten steigern" at bounding box center [784, 431] width 380 height 49
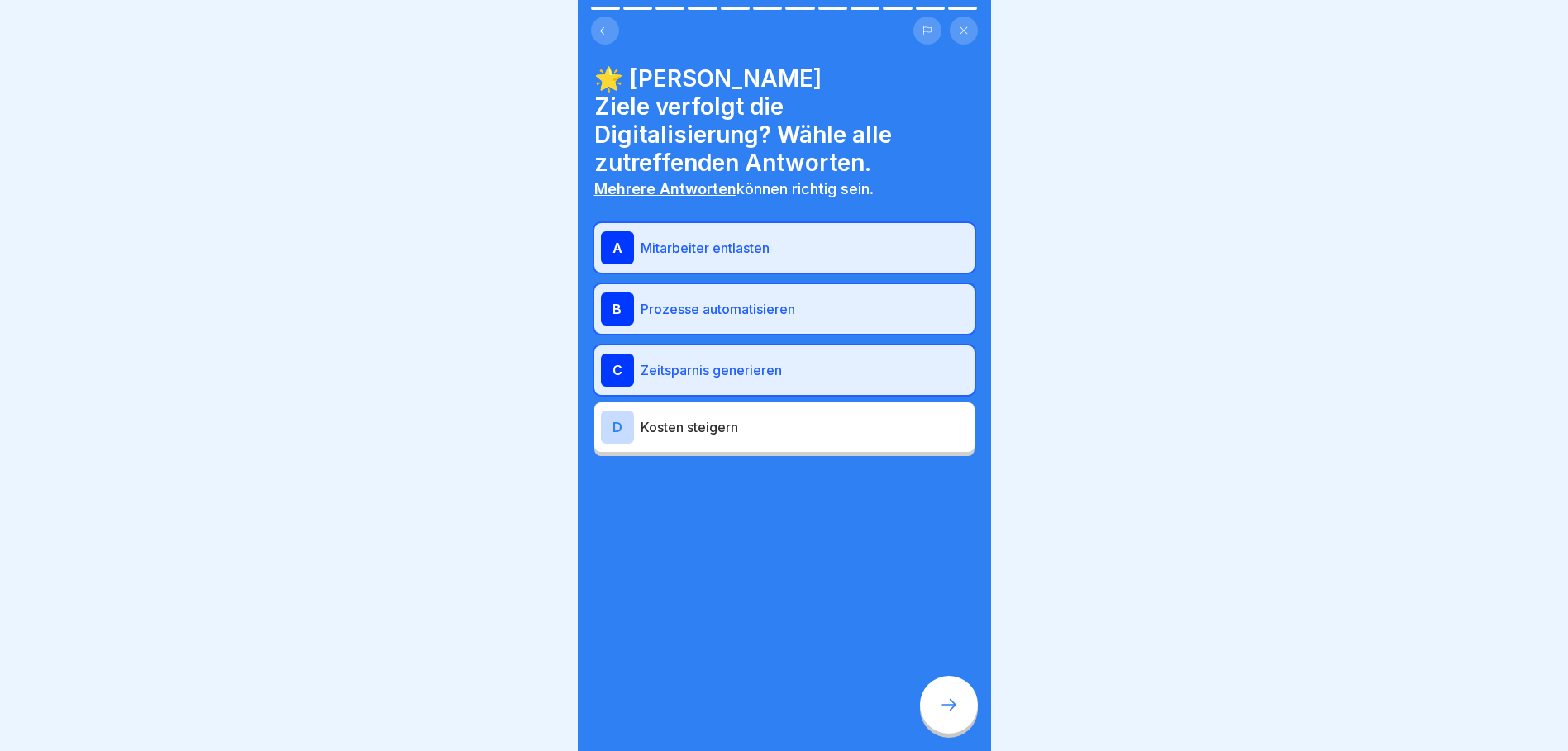
click at [938, 690] on div at bounding box center [950, 706] width 58 height 58
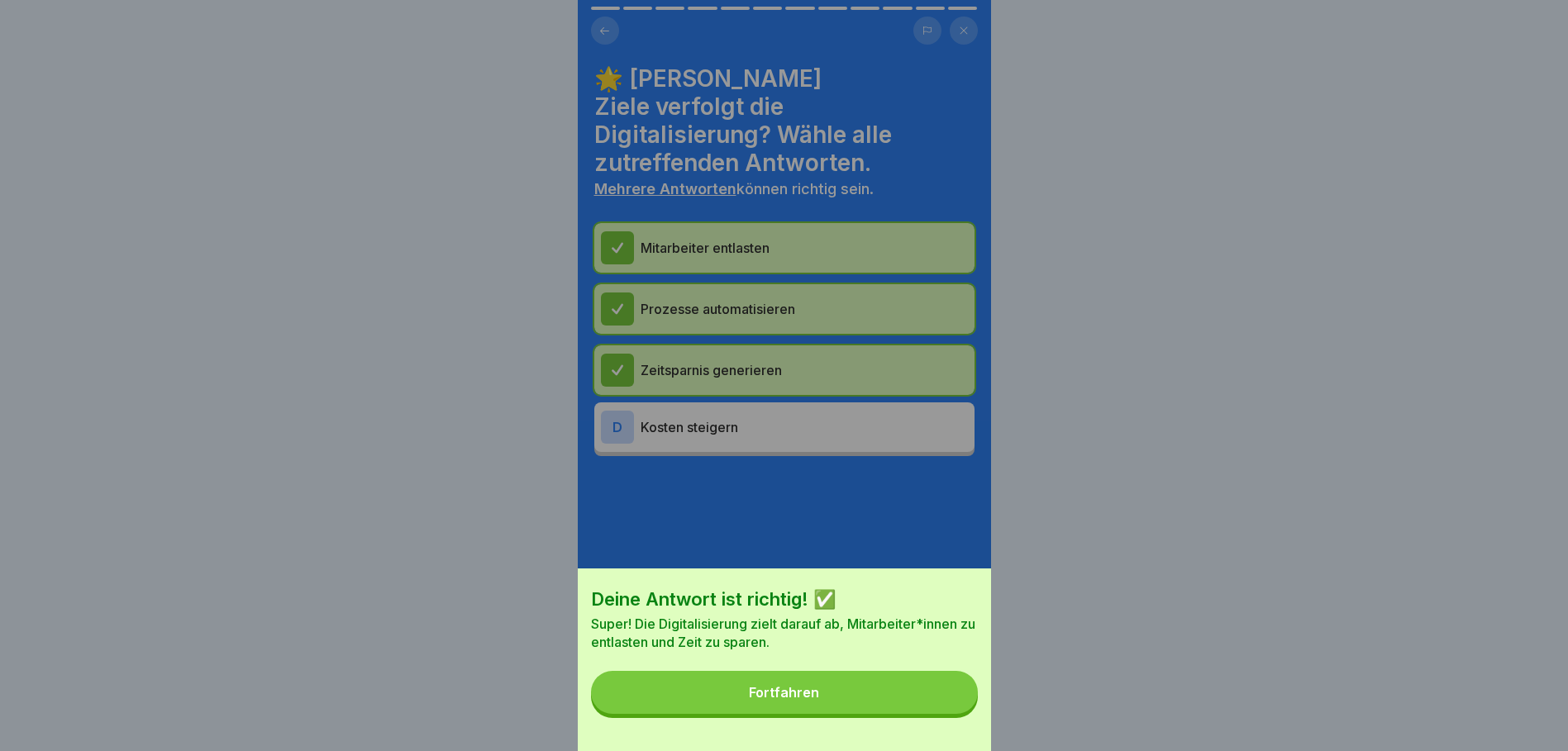
click at [932, 683] on div "Deine Antwort ist richtig! ✅ Super! Die Digitalisierung zielt darauf ab, Mitarb…" at bounding box center [784, 660] width 413 height 183
click at [929, 695] on button "Fortfahren" at bounding box center [785, 693] width 387 height 43
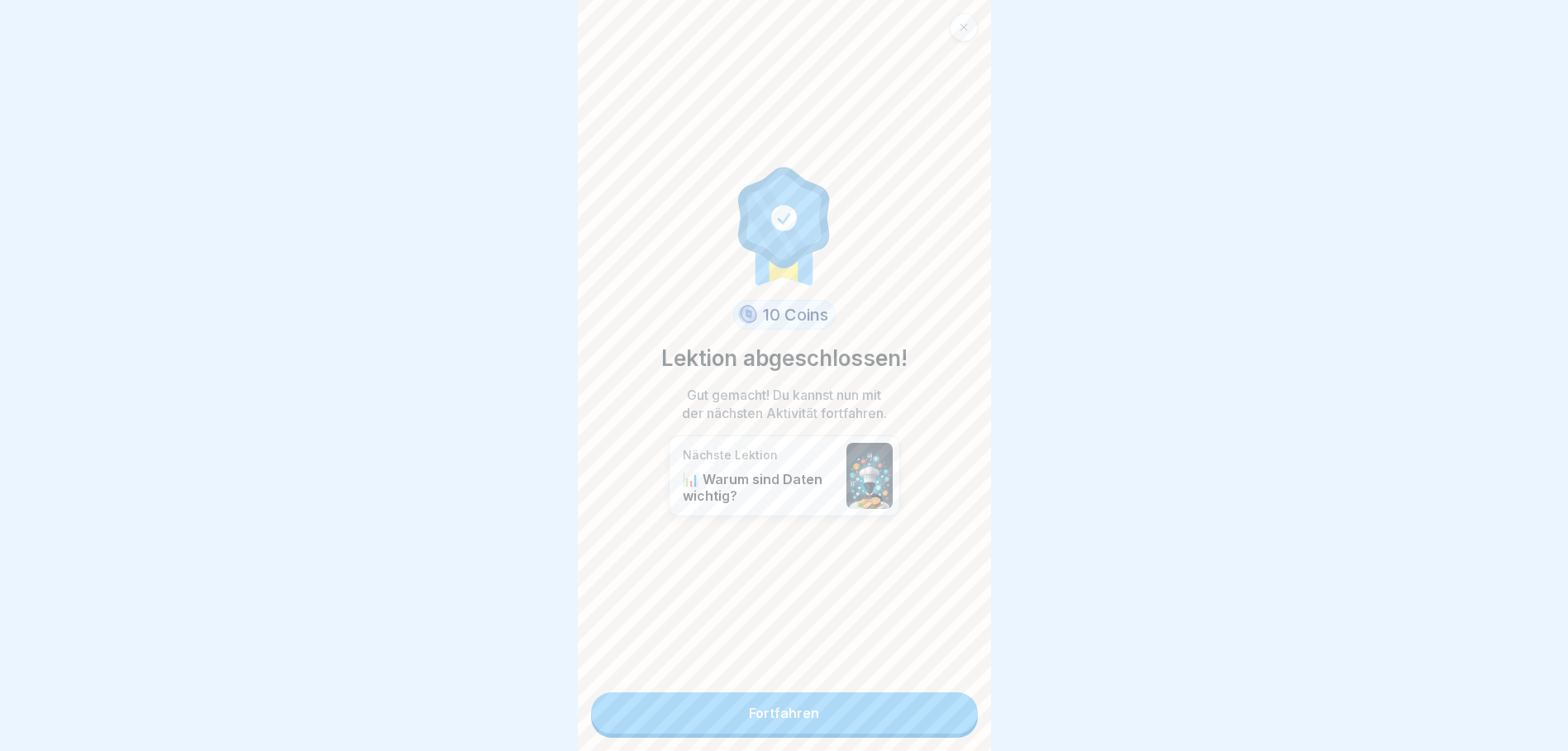
click at [851, 693] on link "Fortfahren" at bounding box center [785, 713] width 387 height 42
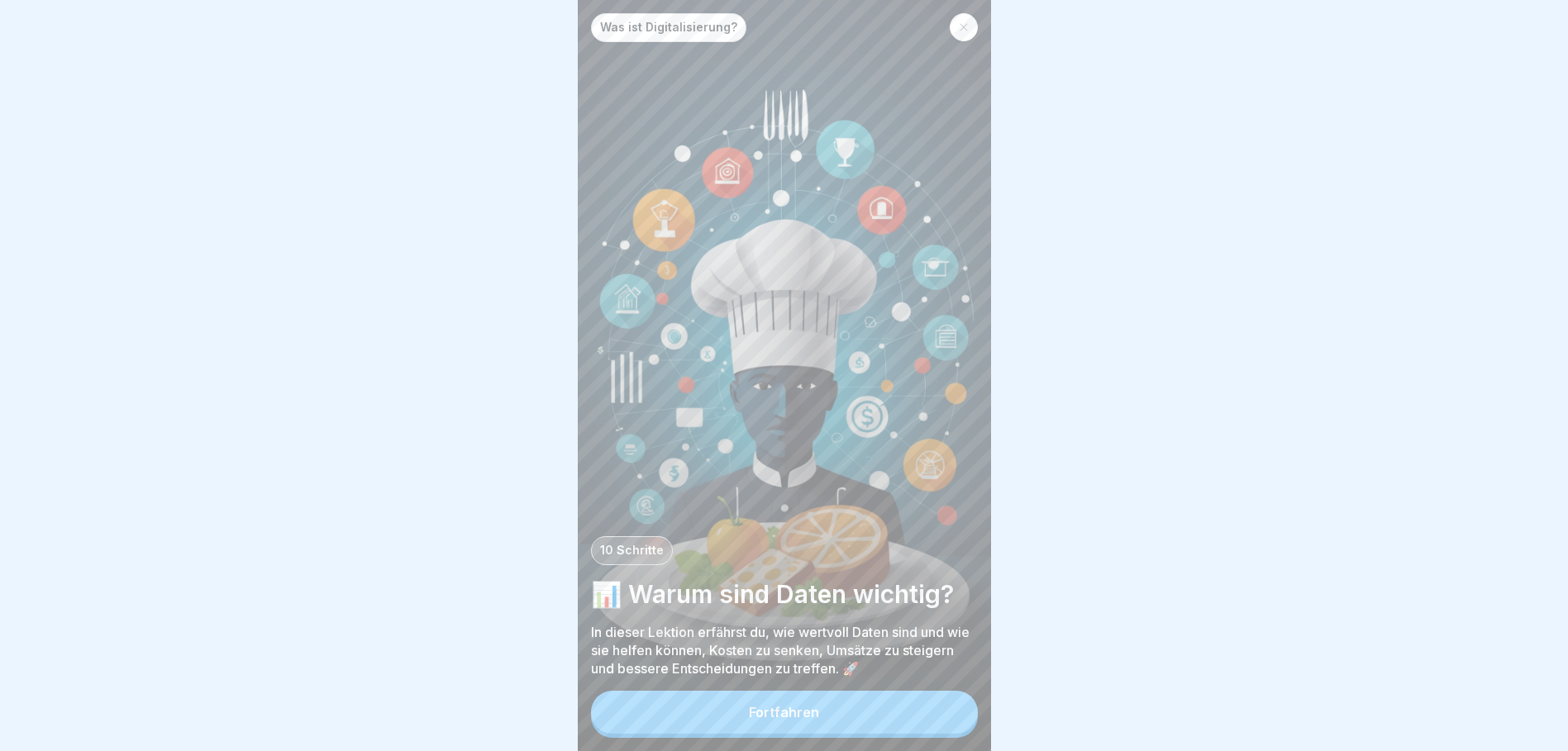
click at [863, 728] on button "Fortfahren" at bounding box center [785, 712] width 387 height 43
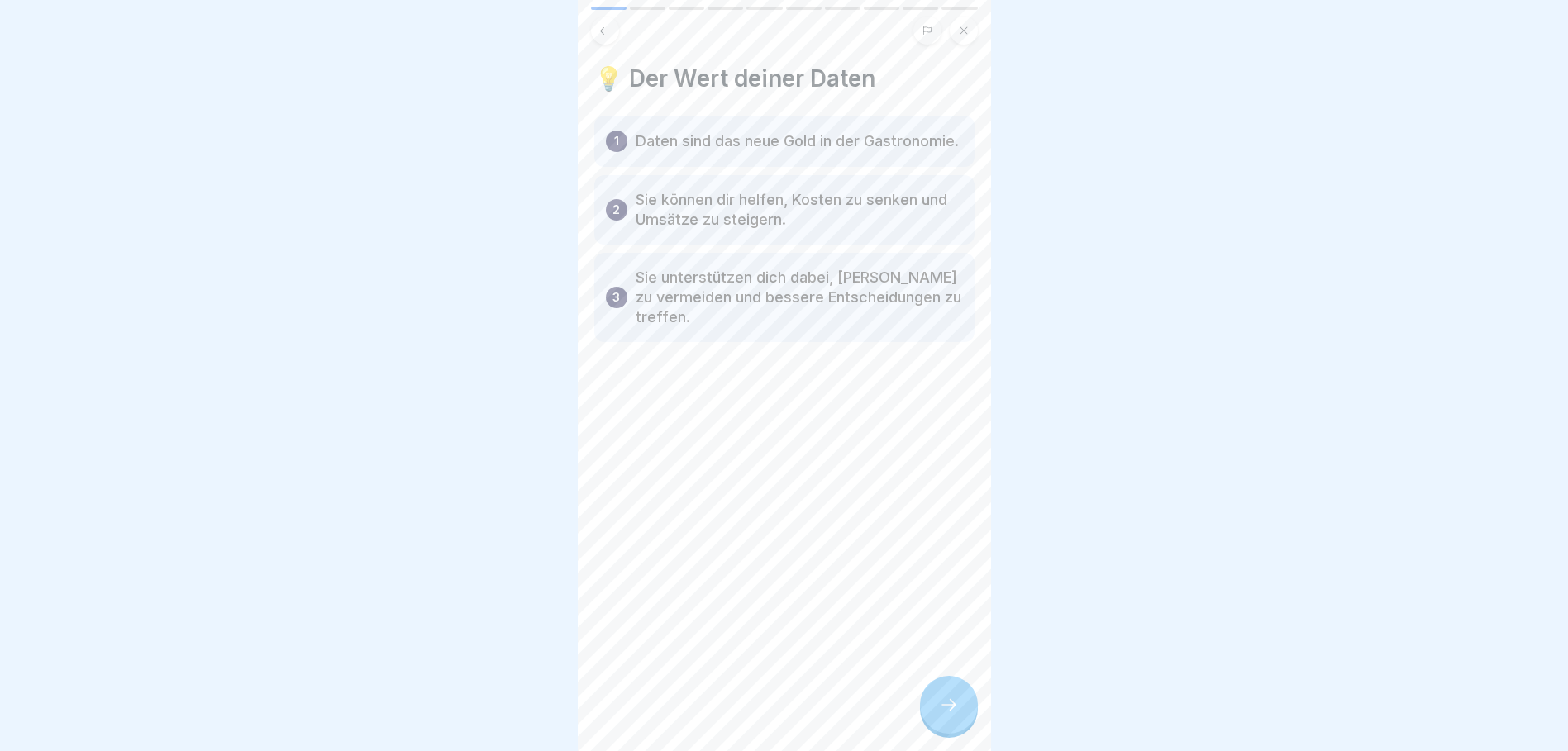
click at [876, 723] on div "💡 Der Wert deiner Daten 1 Daten sind das neue Gold in der Gastronomie. 2 Sie kö…" at bounding box center [784, 376] width 413 height 751
click at [932, 726] on div at bounding box center [950, 706] width 58 height 58
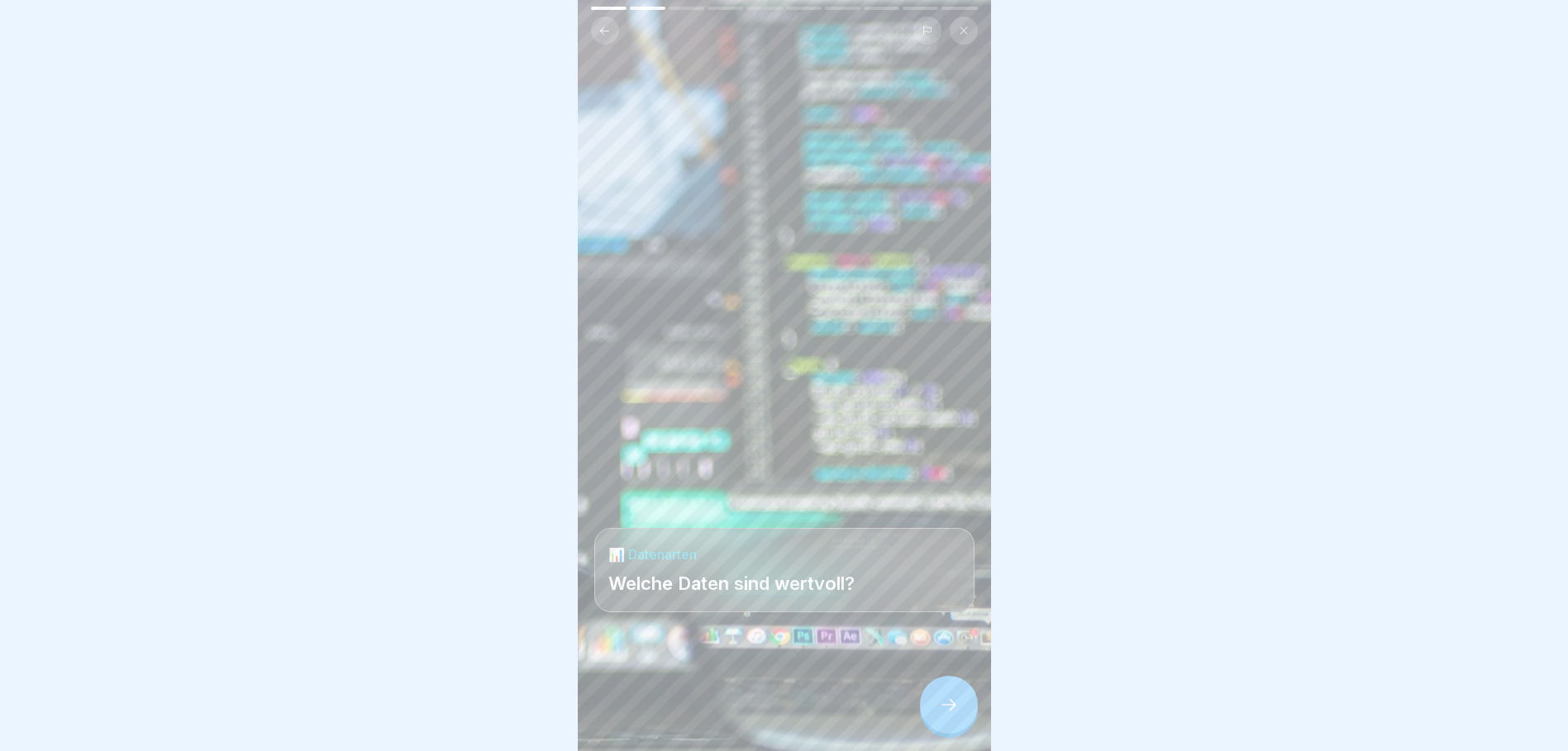
click at [939, 715] on icon at bounding box center [949, 705] width 19 height 19
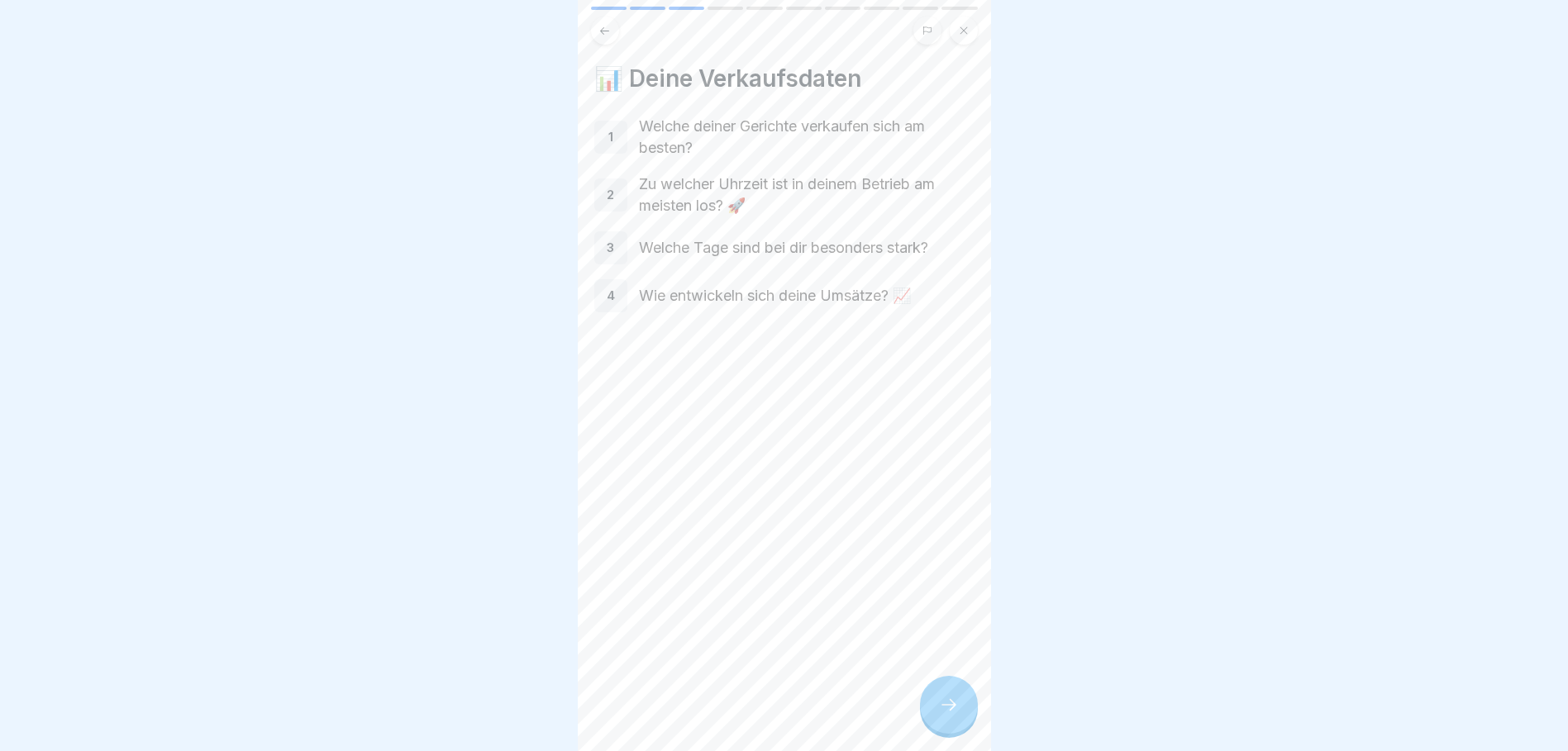
click at [939, 715] on icon at bounding box center [949, 705] width 19 height 19
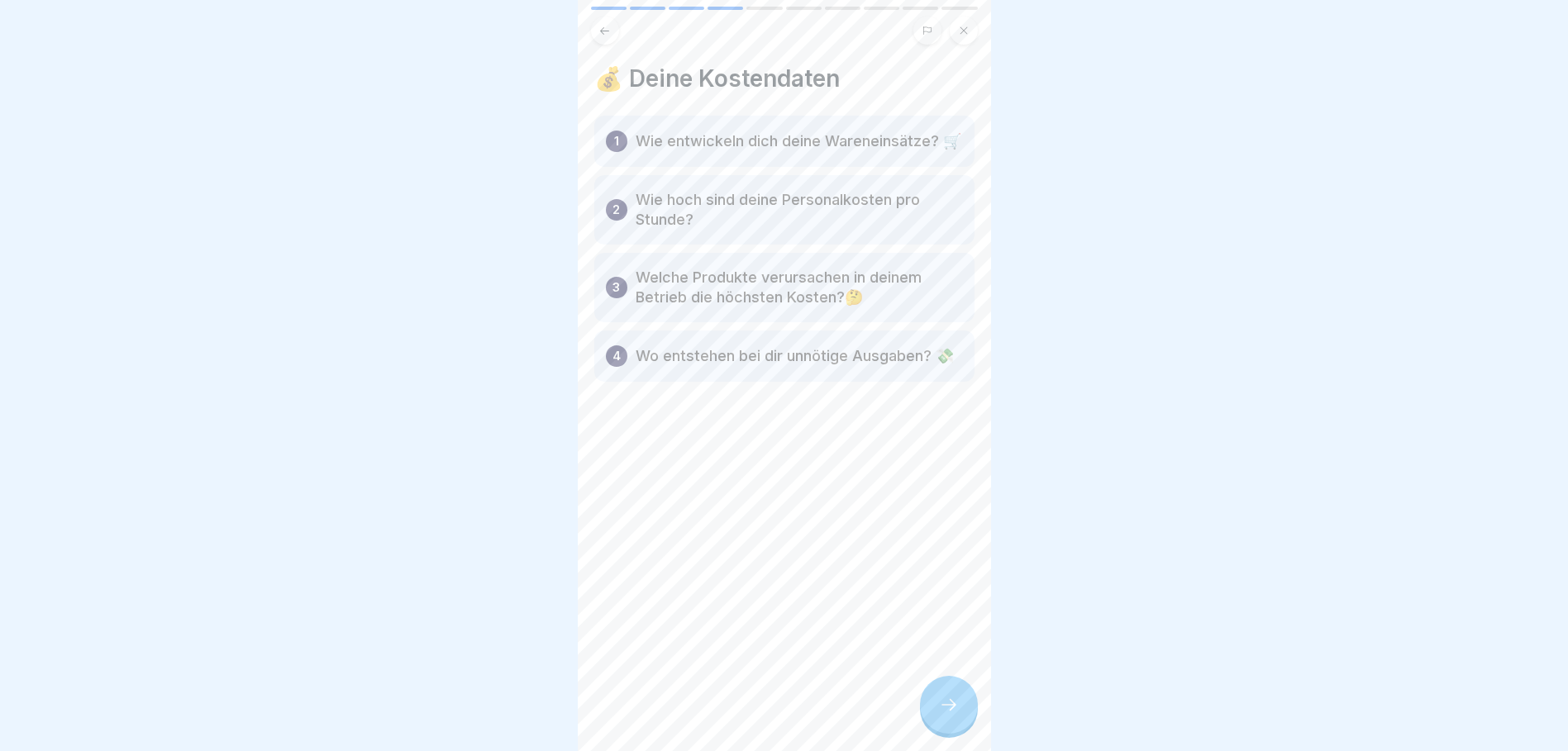
click at [940, 715] on icon at bounding box center [949, 705] width 19 height 19
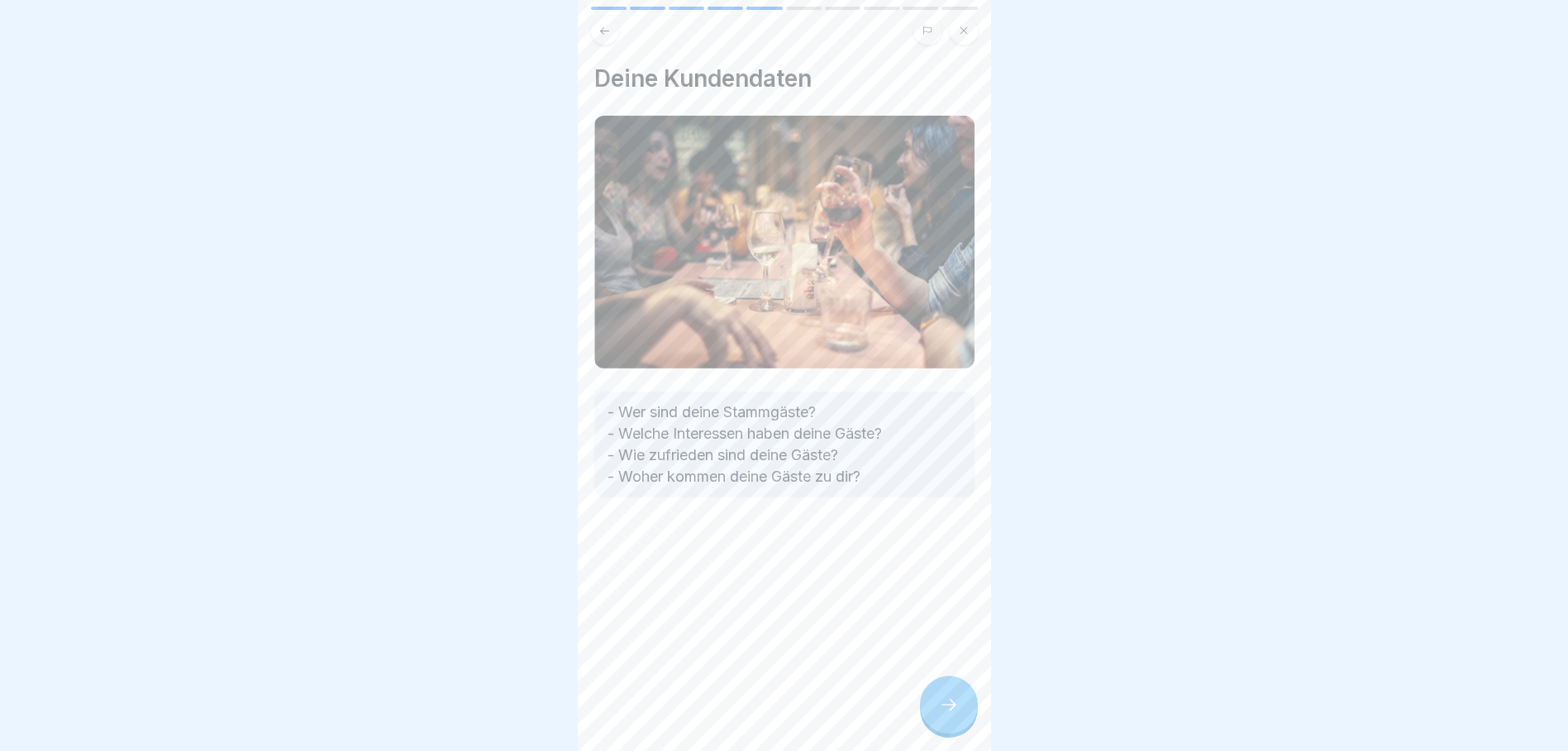
click at [940, 715] on icon at bounding box center [949, 705] width 19 height 19
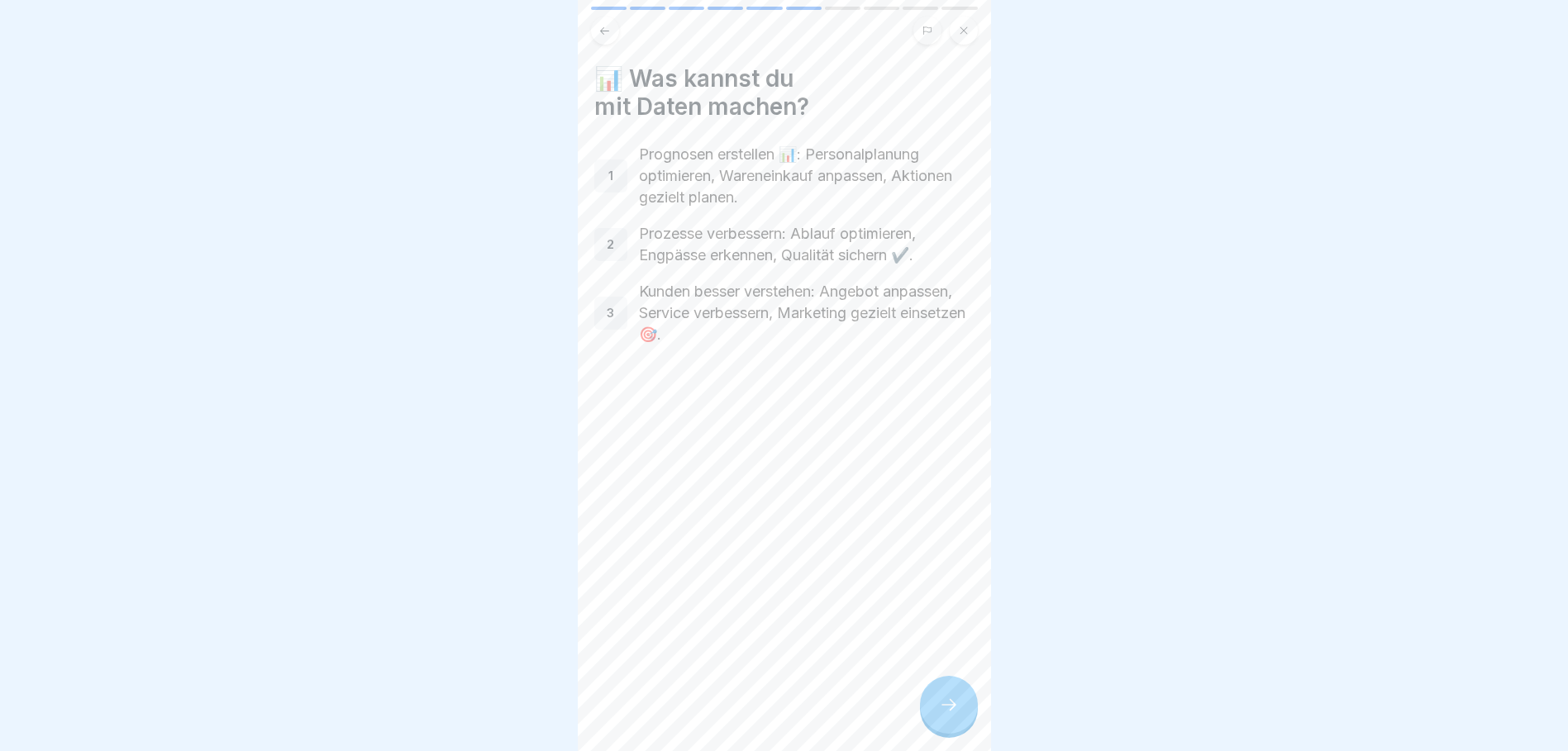
click at [940, 715] on icon at bounding box center [949, 705] width 19 height 19
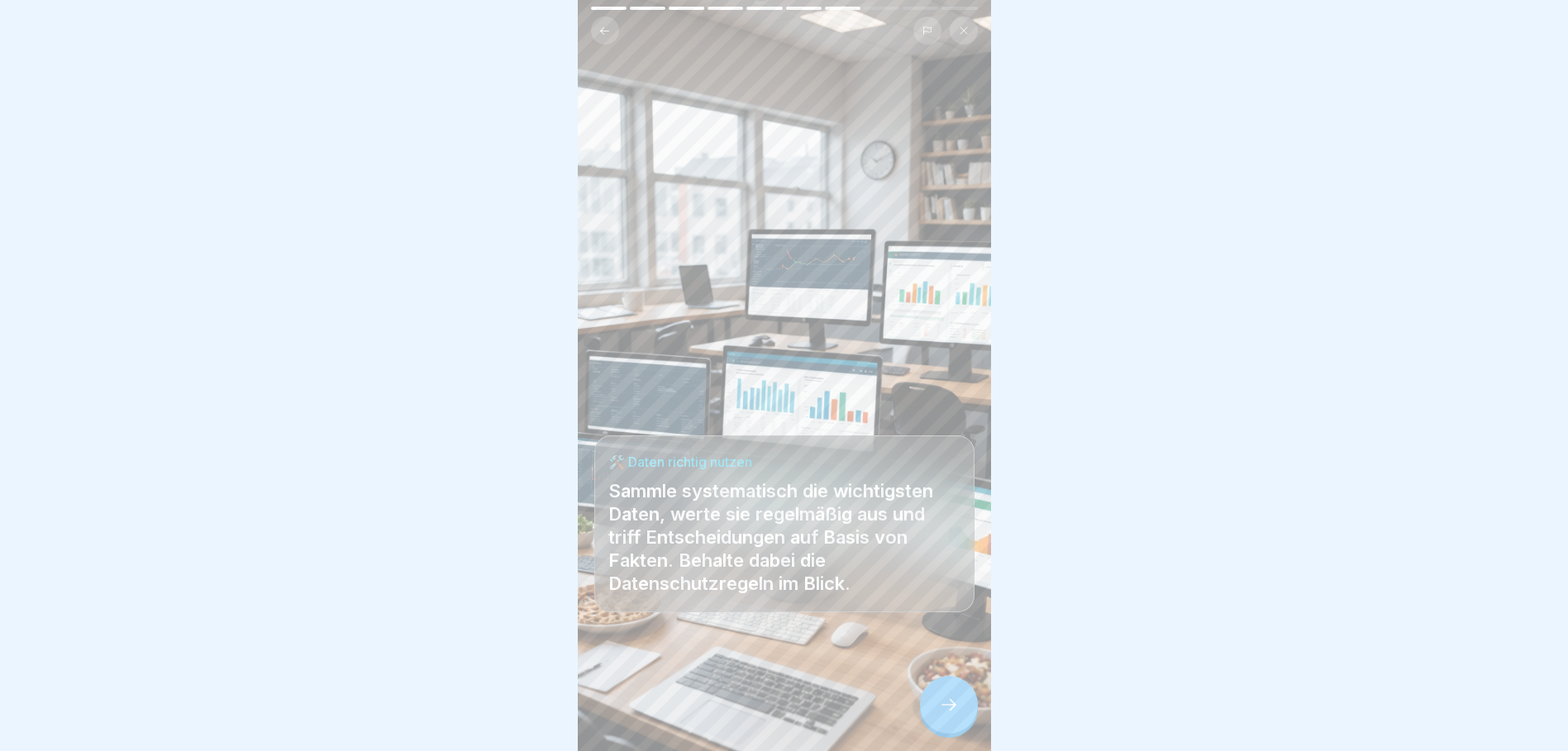
click at [940, 715] on icon at bounding box center [949, 705] width 19 height 19
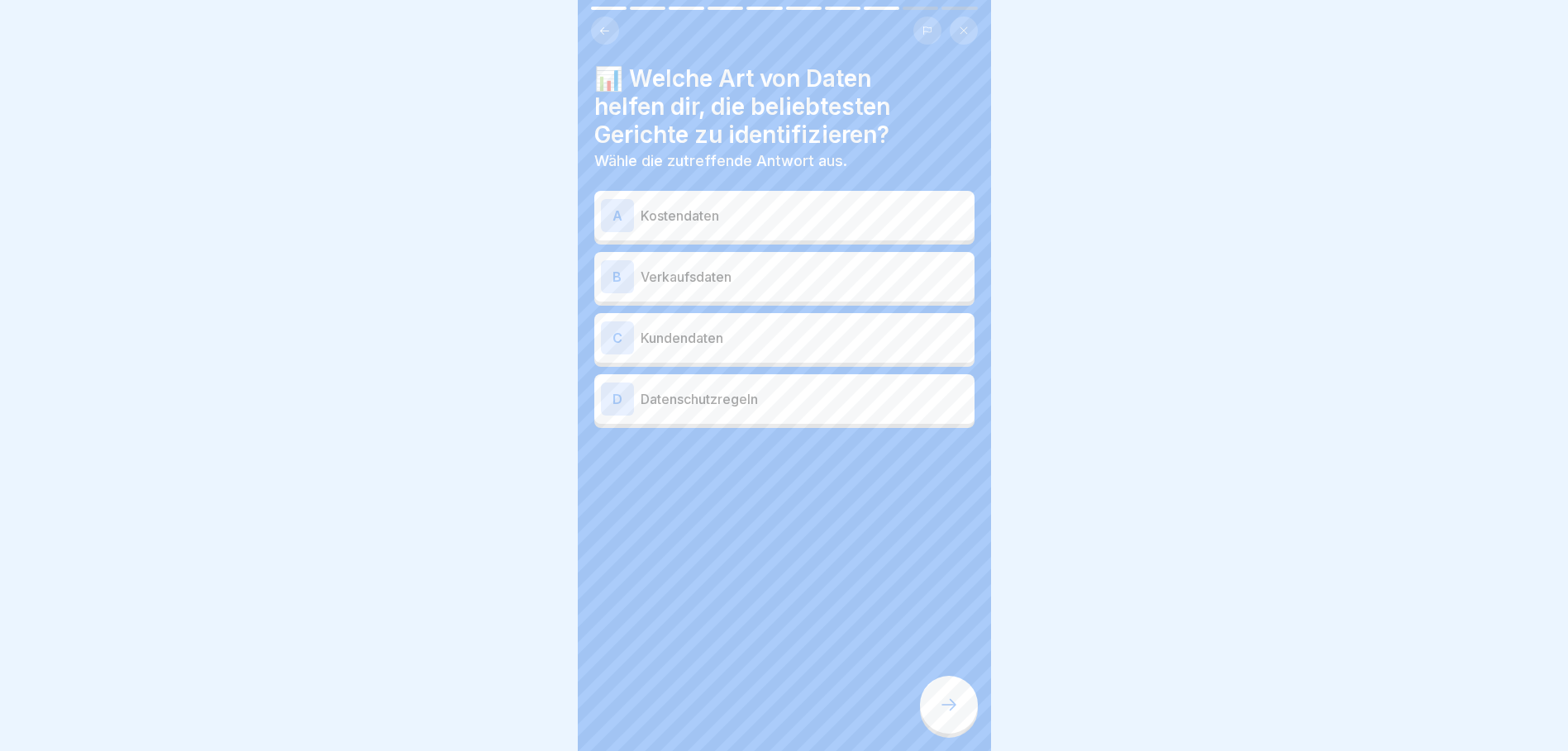
click at [684, 268] on p "Verkaufsdaten" at bounding box center [804, 277] width 327 height 19
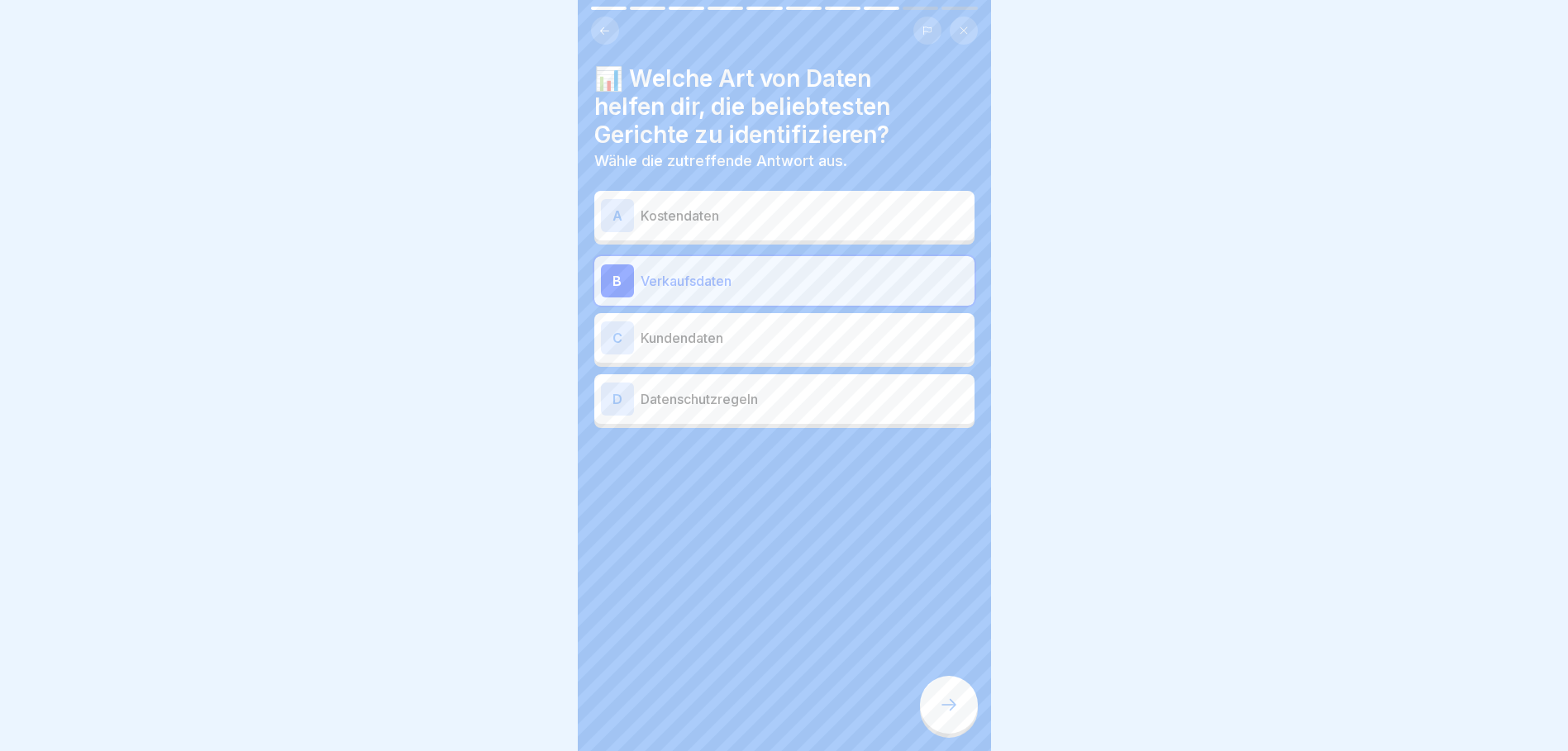
click at [716, 338] on p "Kundendaten" at bounding box center [804, 338] width 327 height 19
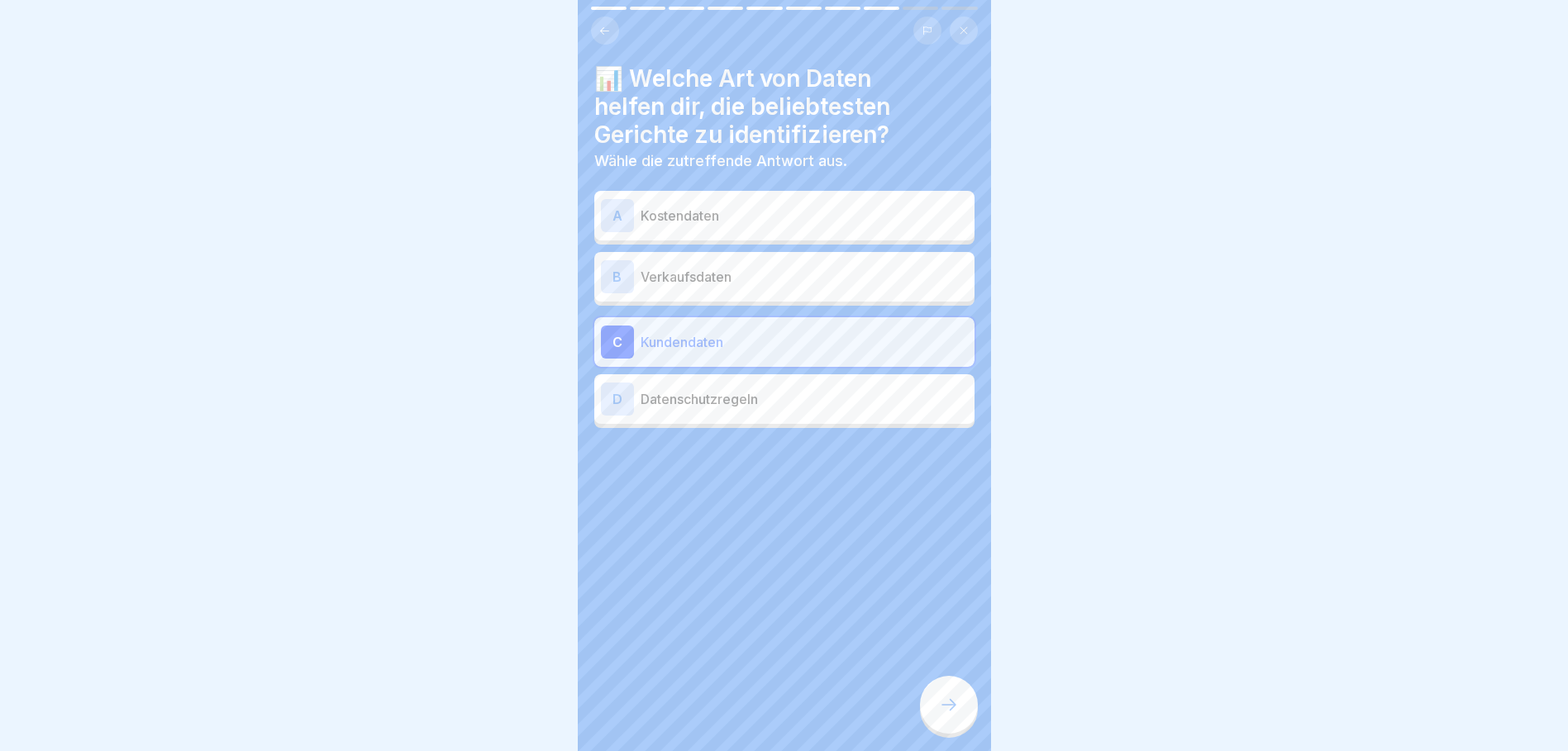
click at [945, 692] on div at bounding box center [950, 706] width 58 height 58
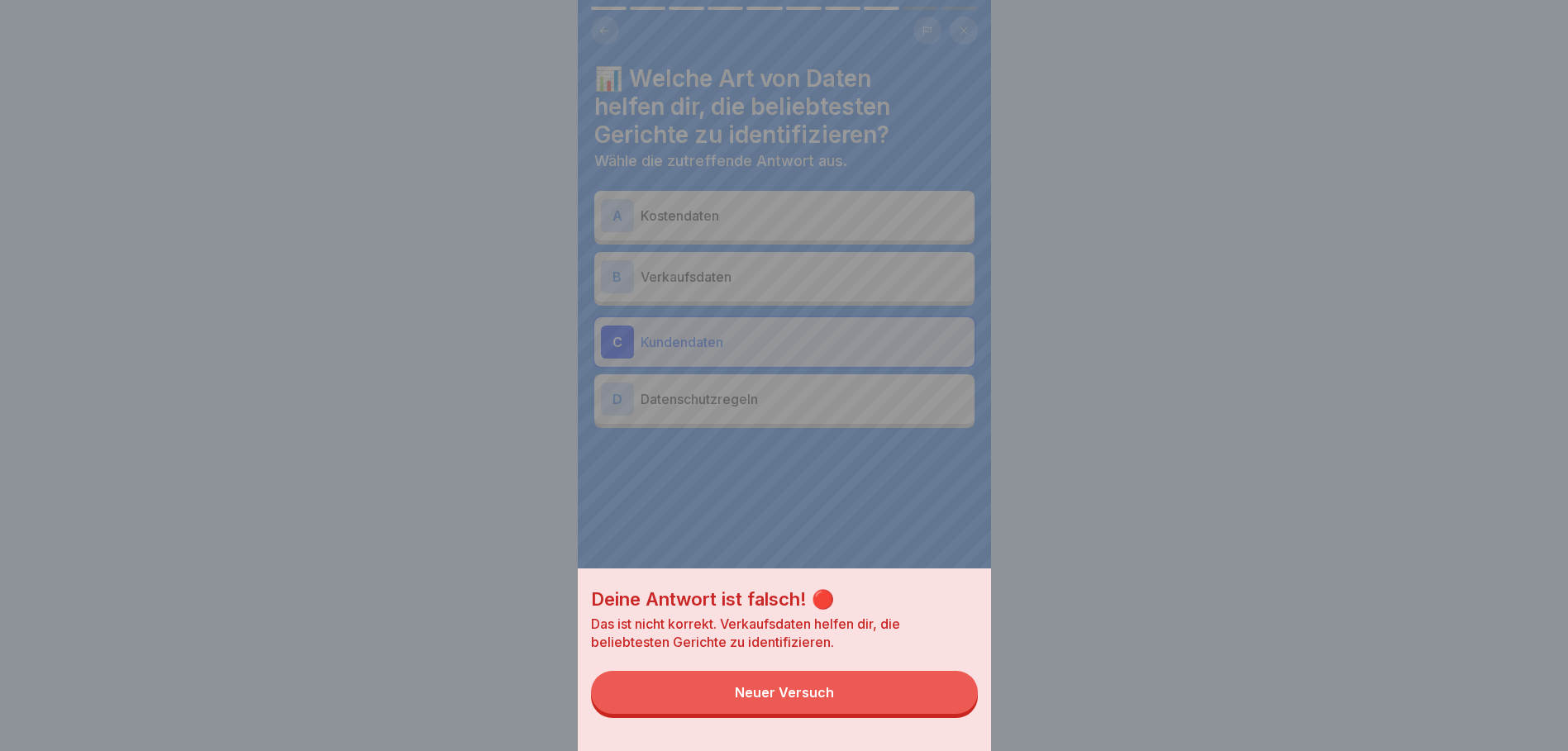
click at [870, 711] on button "Neuer Versuch" at bounding box center [785, 693] width 387 height 43
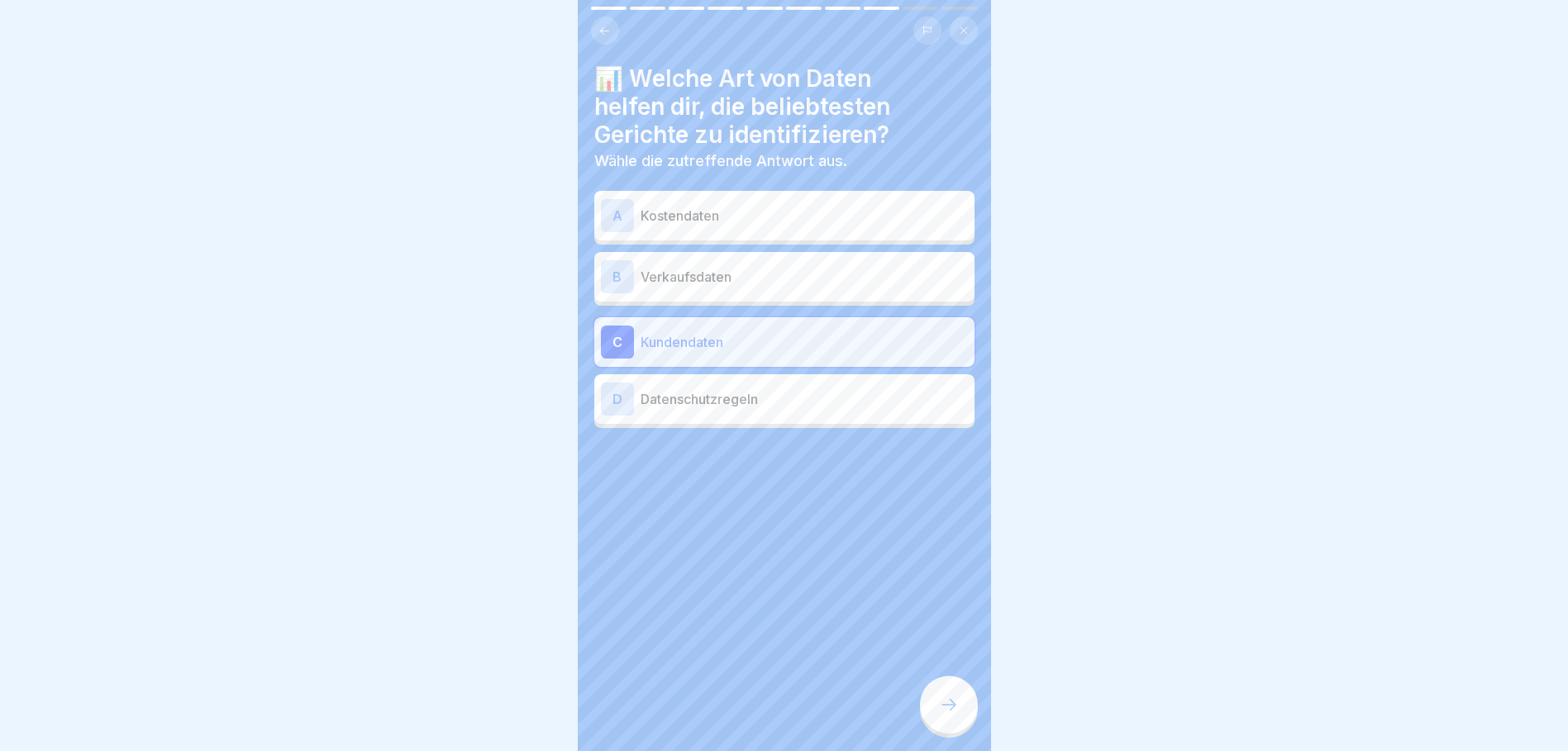
click at [769, 282] on p "Verkaufsdaten" at bounding box center [804, 277] width 327 height 19
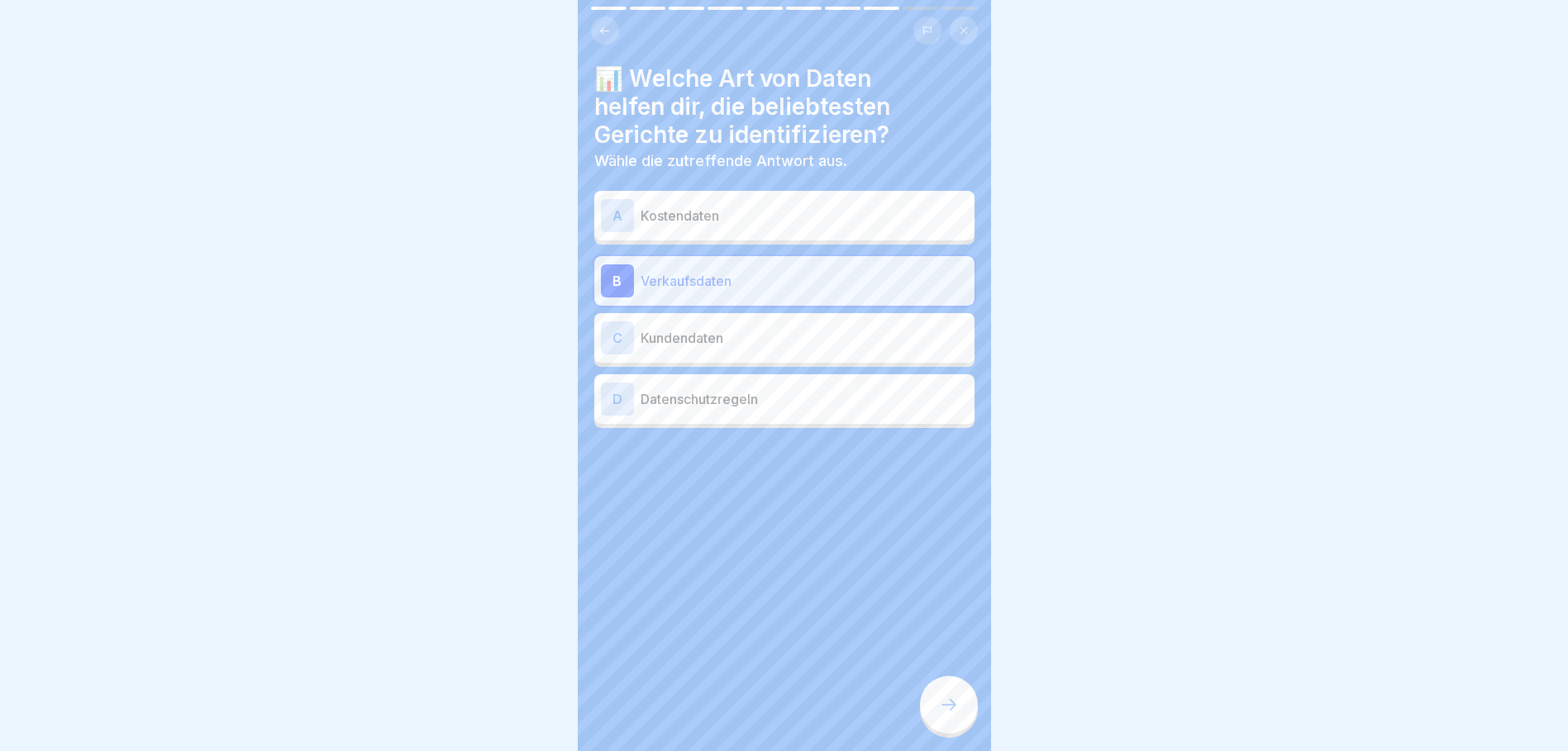
click at [769, 228] on div "A Kostendaten" at bounding box center [784, 216] width 367 height 33
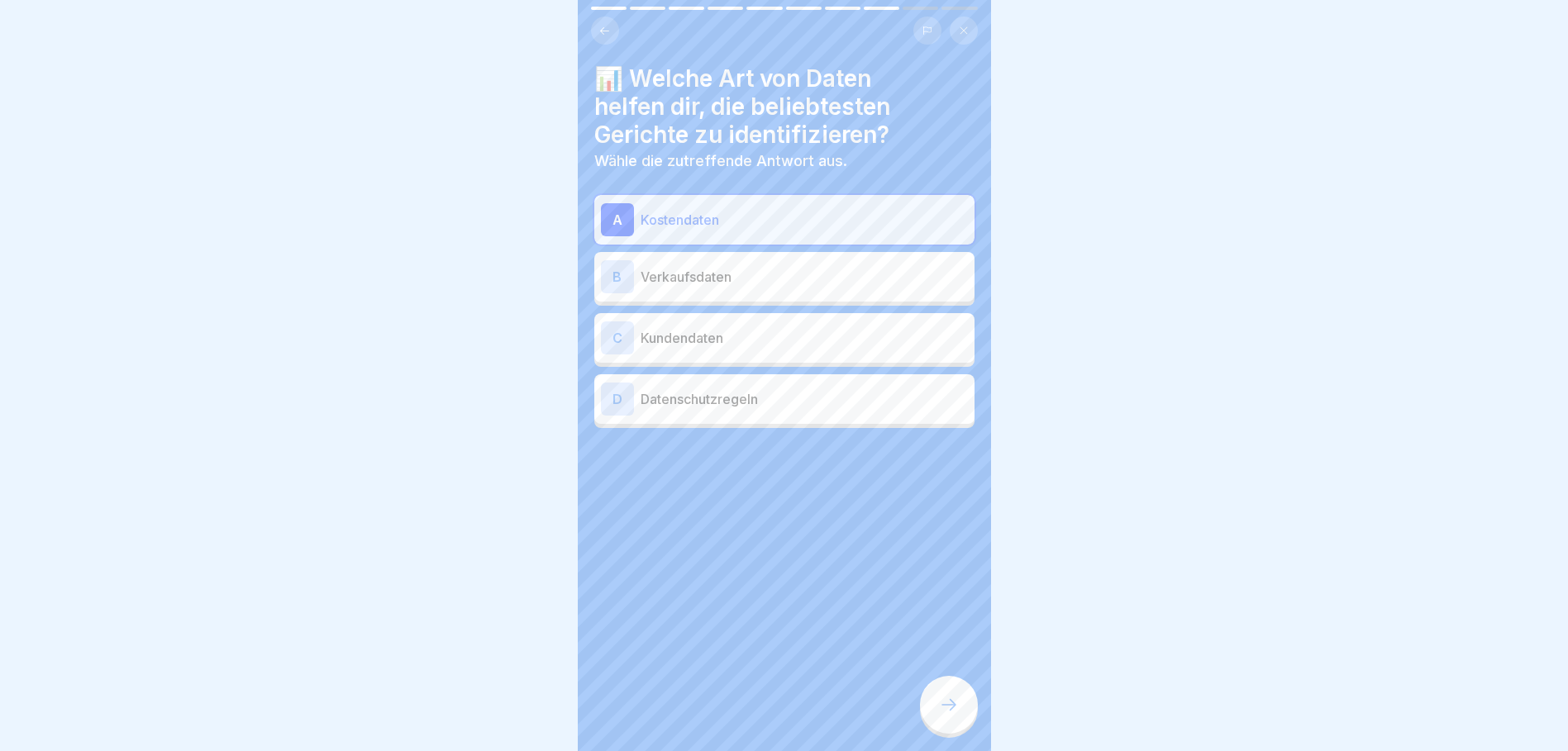
click at [779, 283] on p "Verkaufsdaten" at bounding box center [804, 277] width 327 height 19
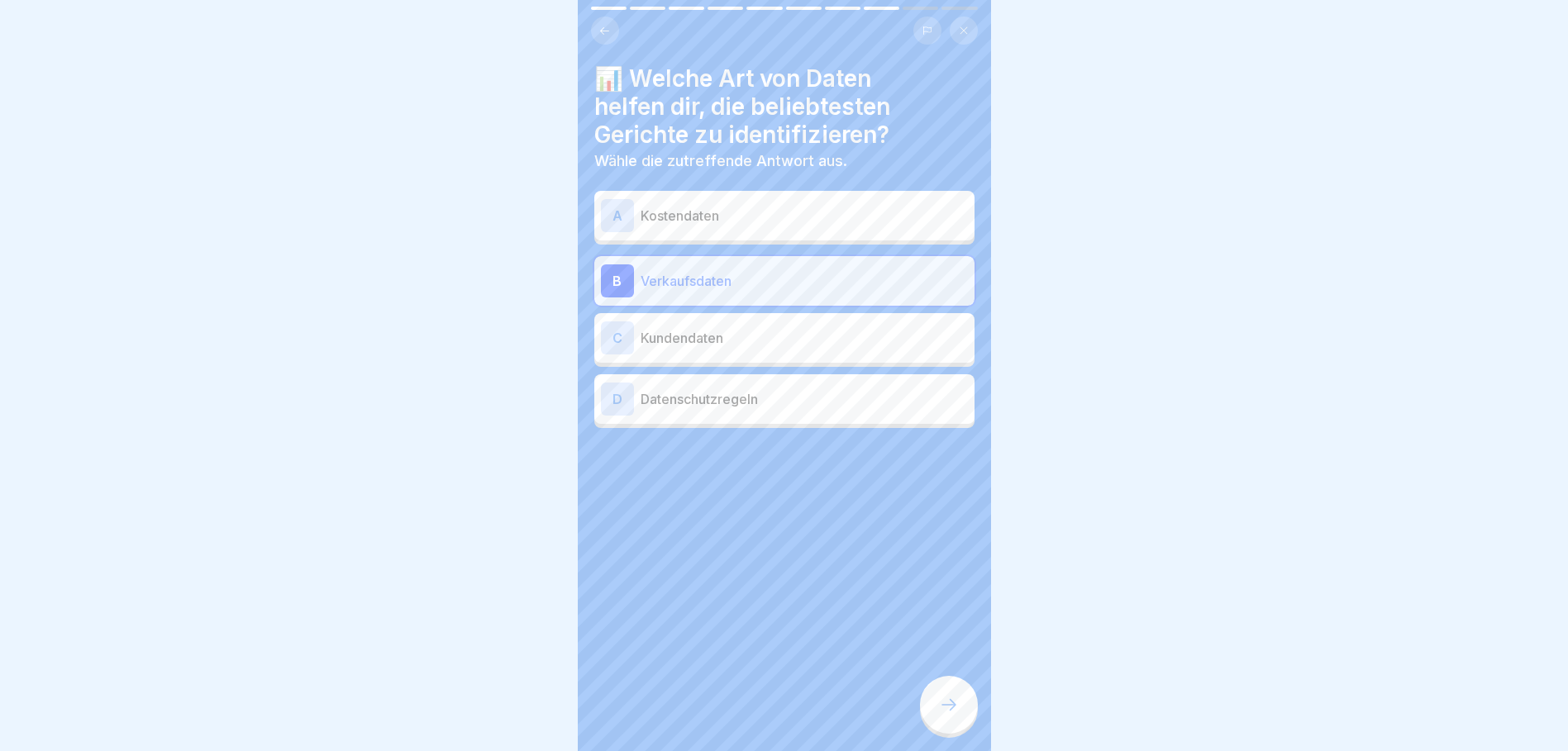
click at [961, 706] on div at bounding box center [950, 706] width 58 height 58
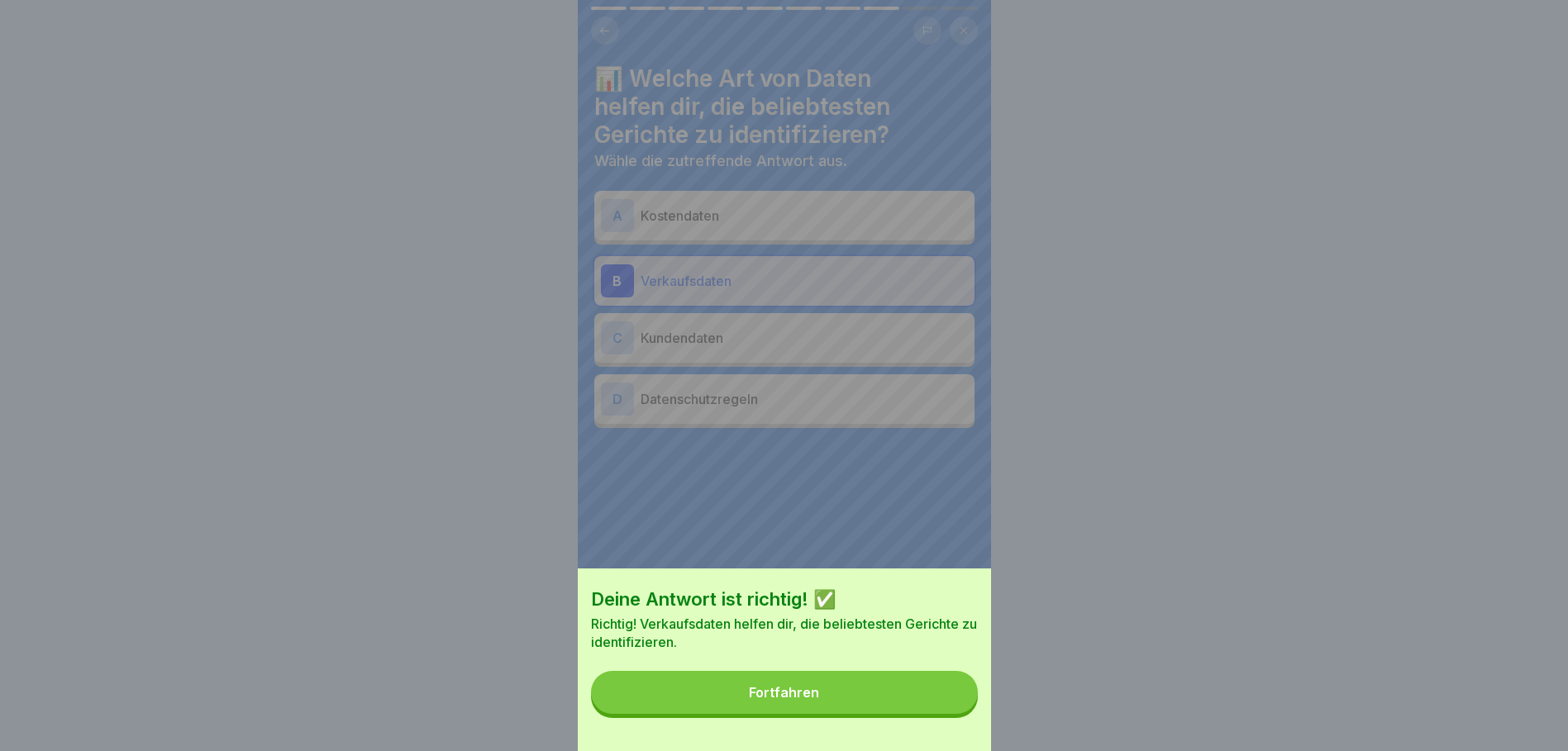
click at [931, 708] on button "Fortfahren" at bounding box center [785, 693] width 387 height 43
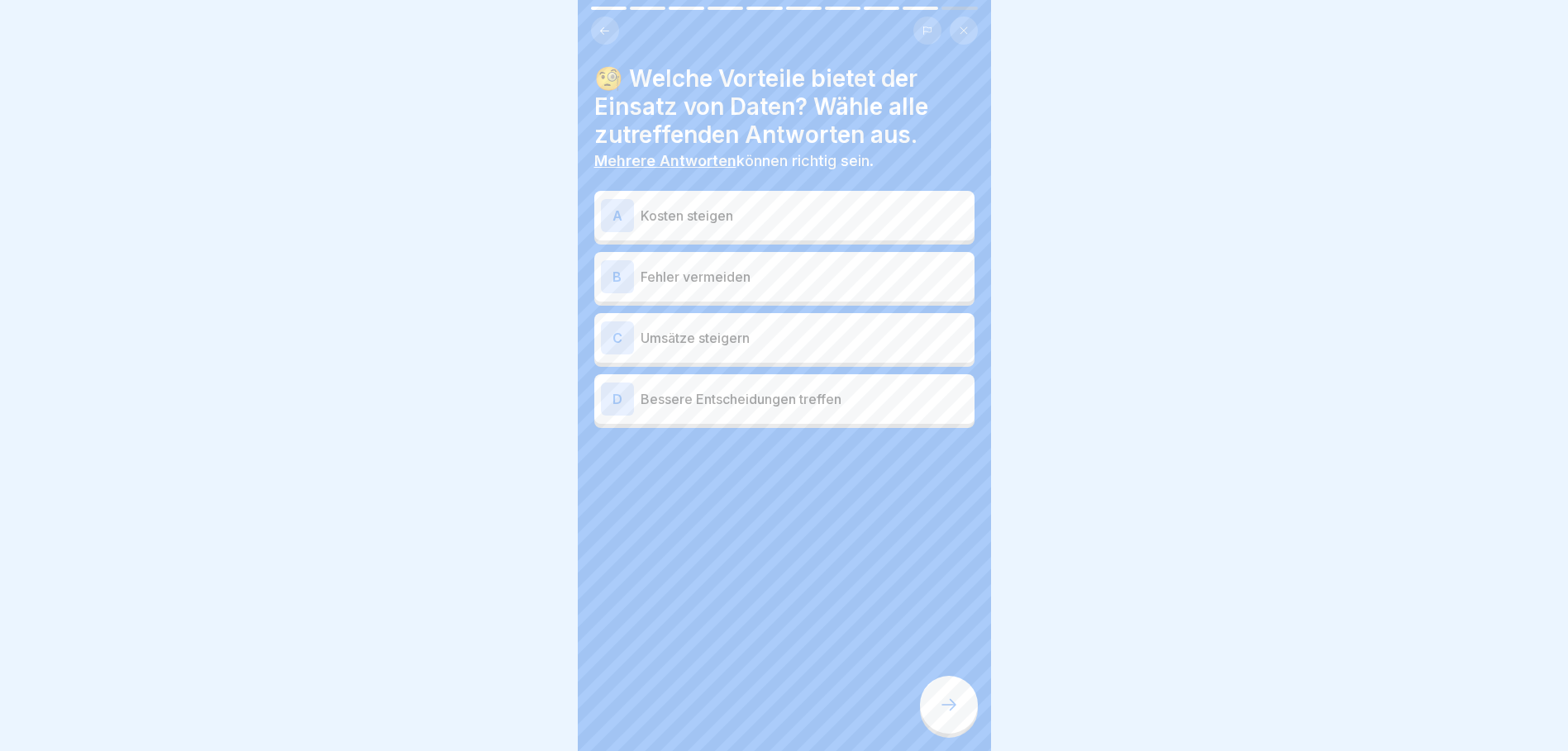
click at [790, 281] on p "Fehler vermeiden" at bounding box center [804, 277] width 327 height 19
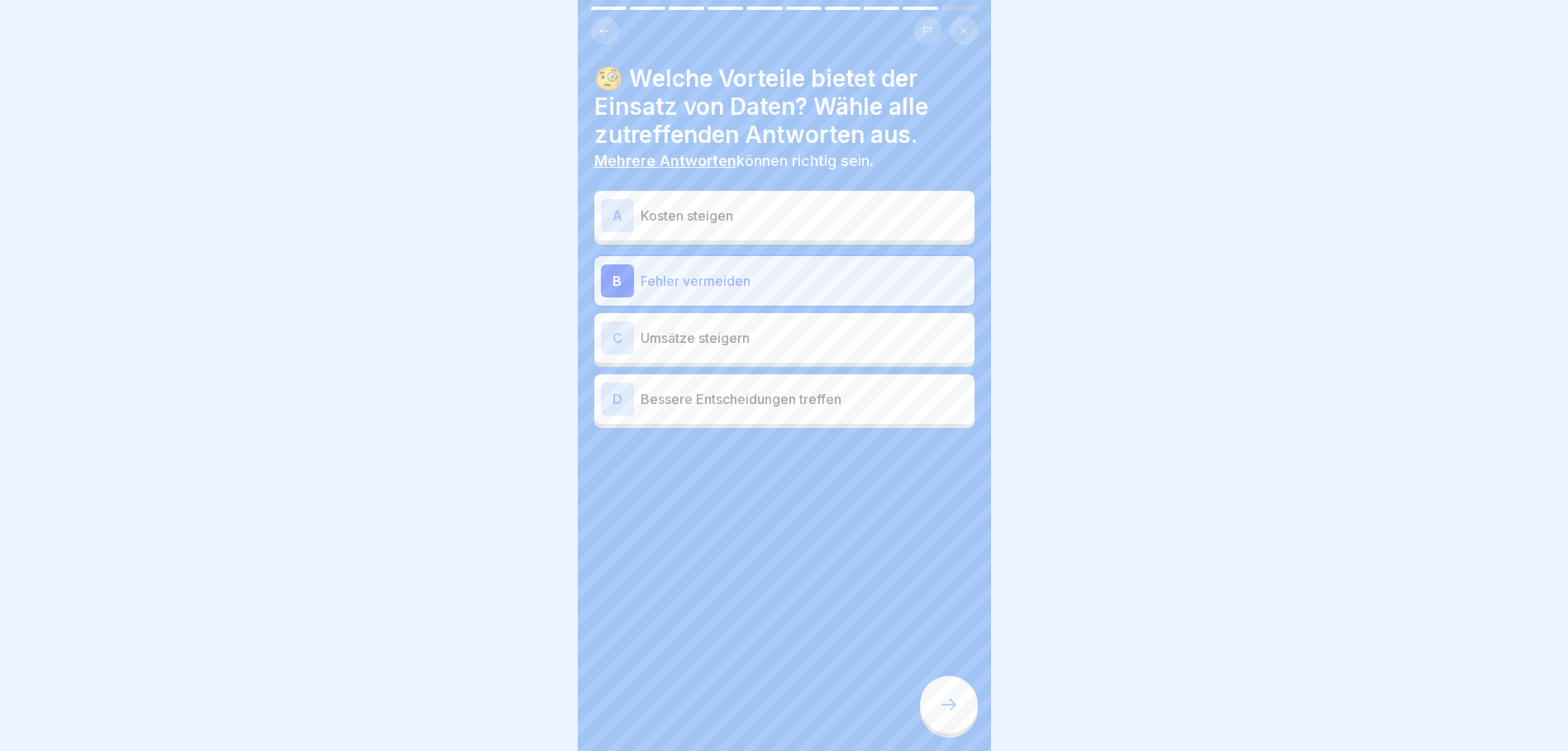
click at [785, 343] on p "Umsätze steigern" at bounding box center [804, 338] width 327 height 19
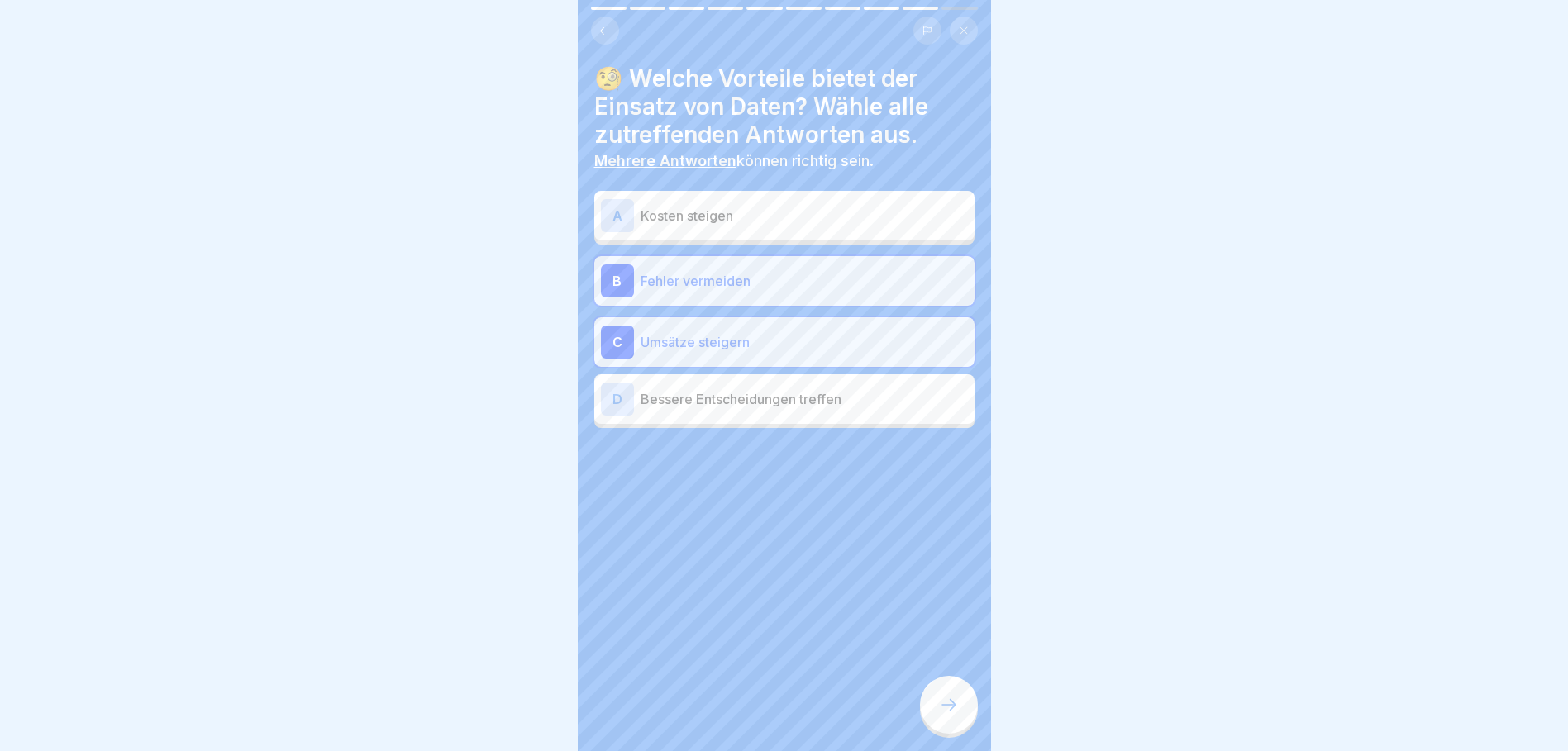
click at [849, 409] on div "D Bessere Entscheidungen treffen" at bounding box center [784, 399] width 367 height 33
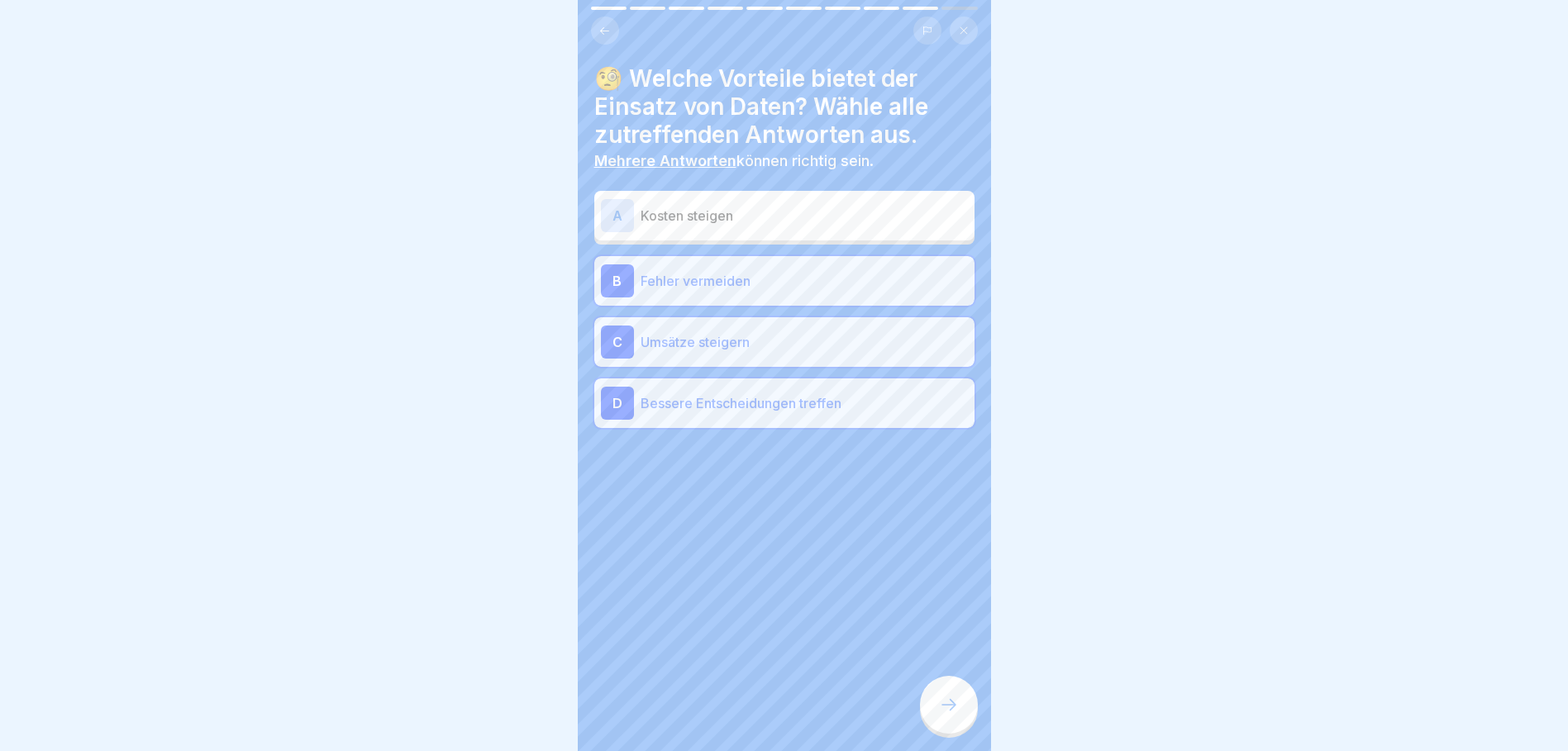
click at [957, 731] on div at bounding box center [950, 706] width 58 height 58
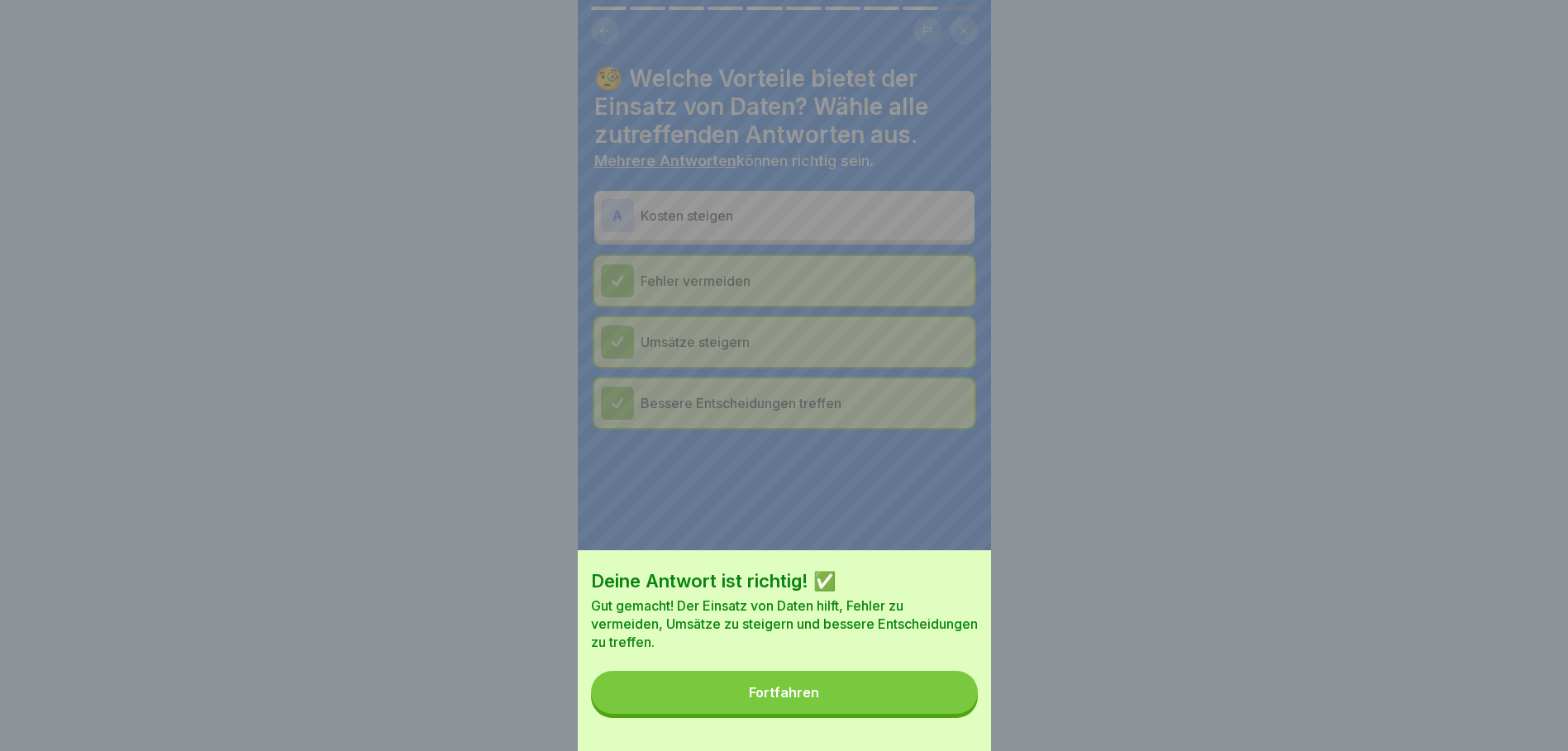
click at [939, 714] on button "Fortfahren" at bounding box center [785, 693] width 387 height 43
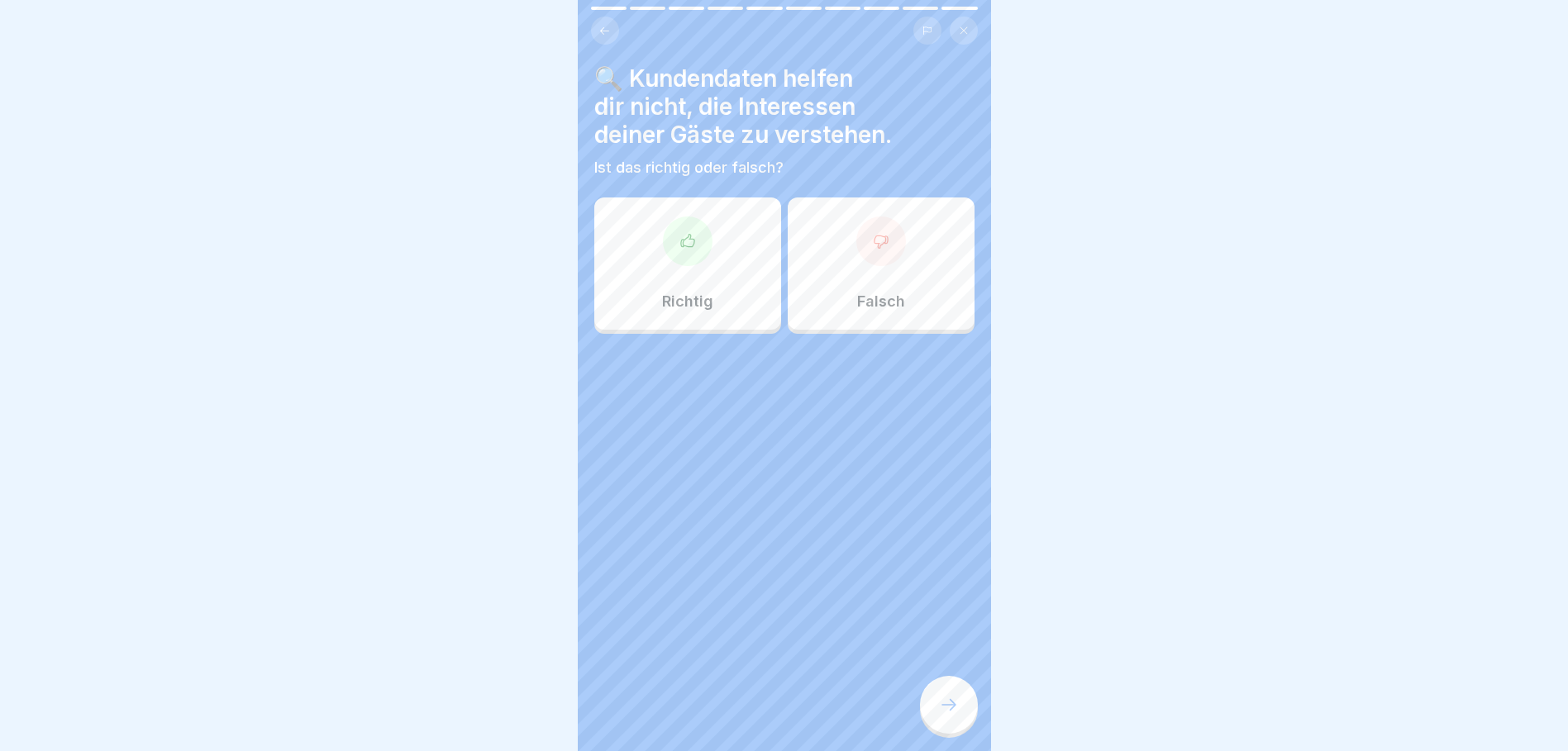
click at [850, 270] on div "Falsch" at bounding box center [881, 263] width 187 height 133
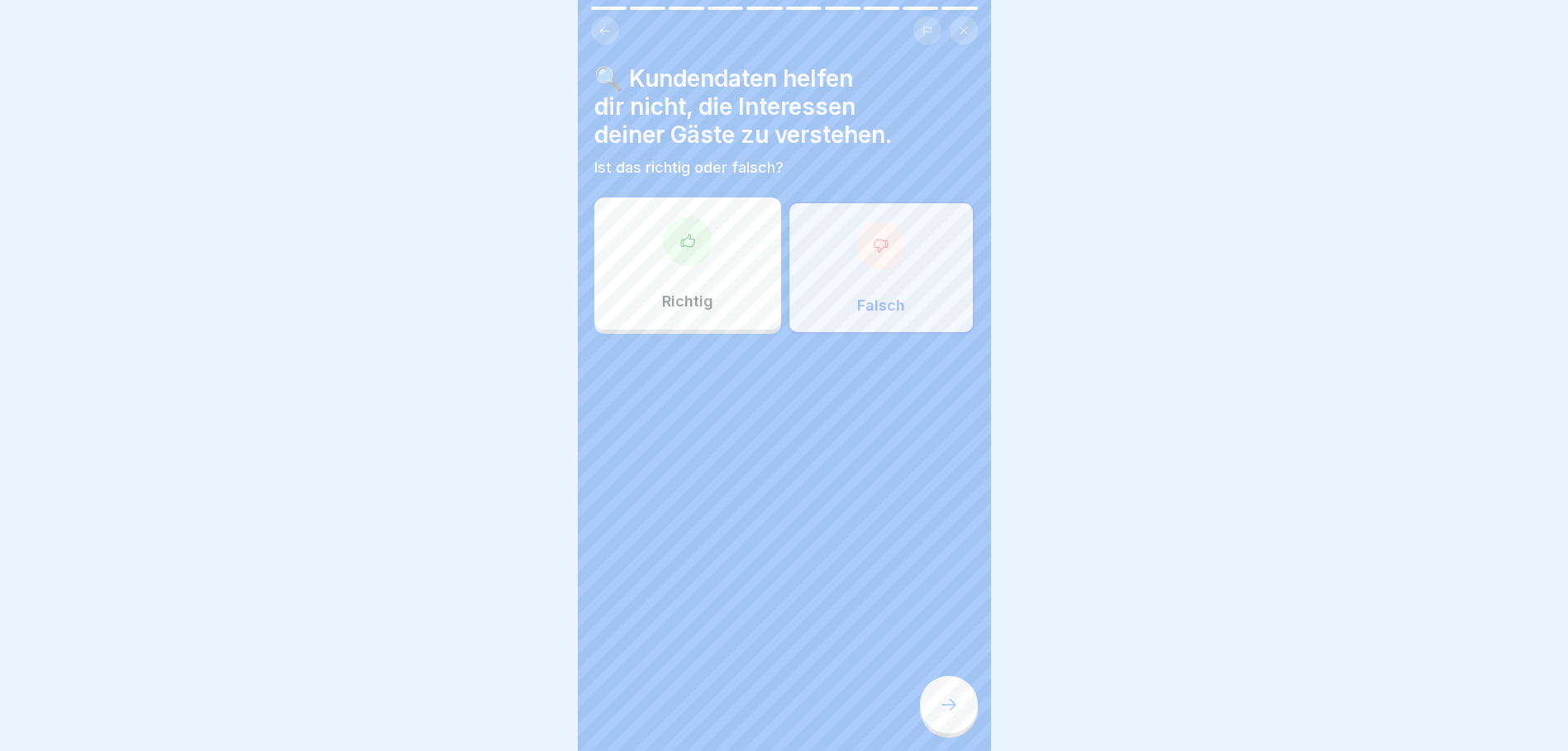
click at [967, 726] on div at bounding box center [950, 706] width 58 height 58
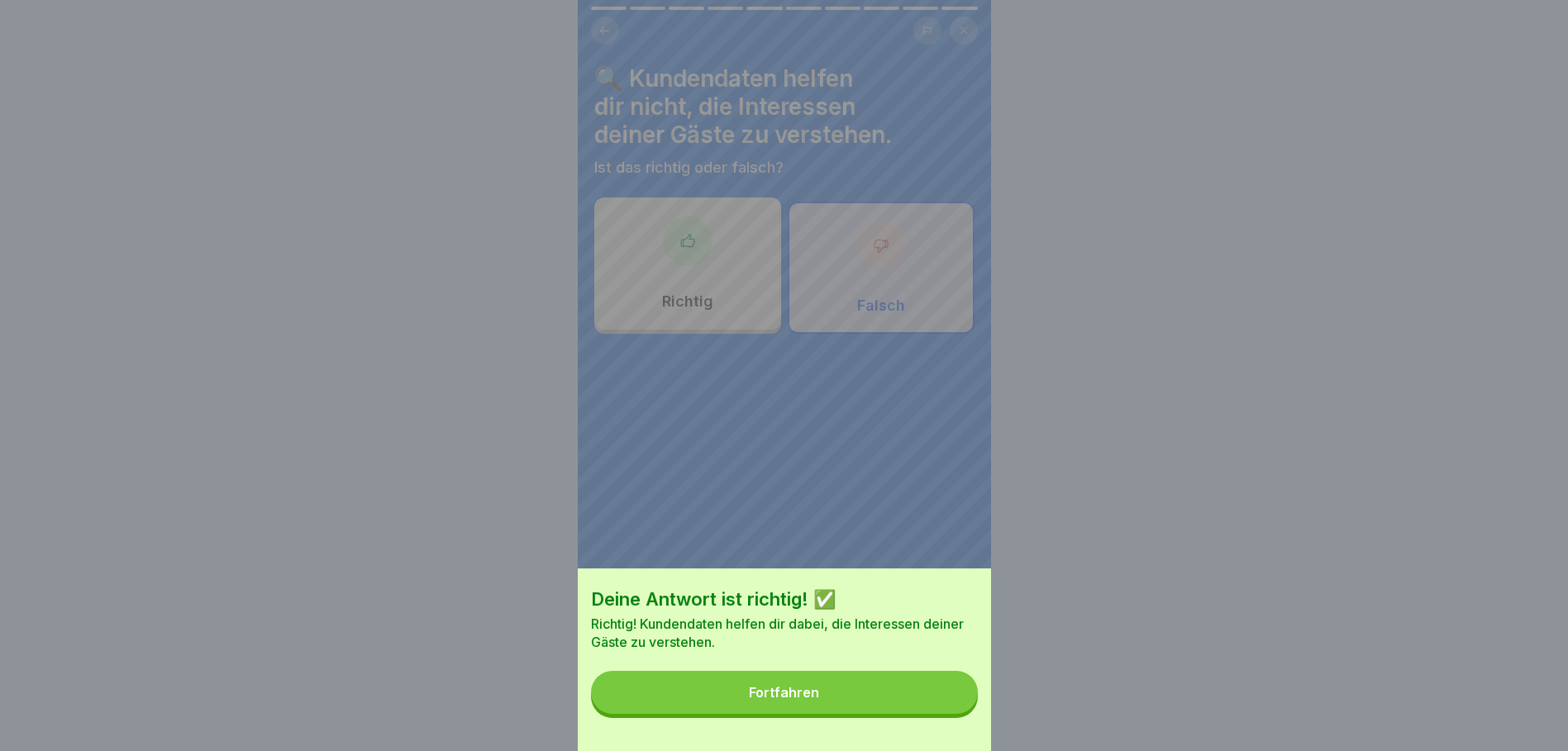
click at [929, 710] on button "Fortfahren" at bounding box center [785, 693] width 387 height 43
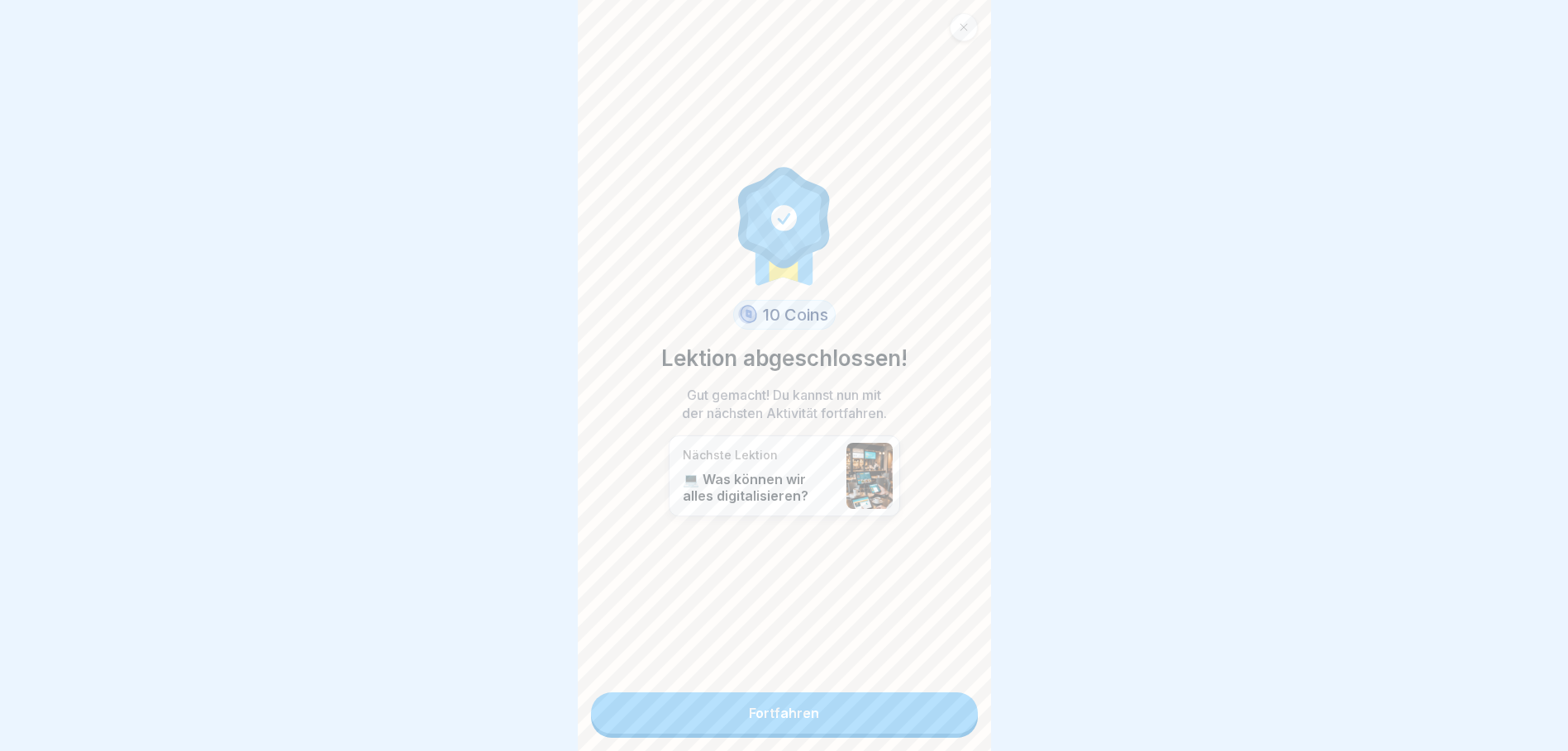
click at [923, 717] on link "Fortfahren" at bounding box center [785, 713] width 387 height 42
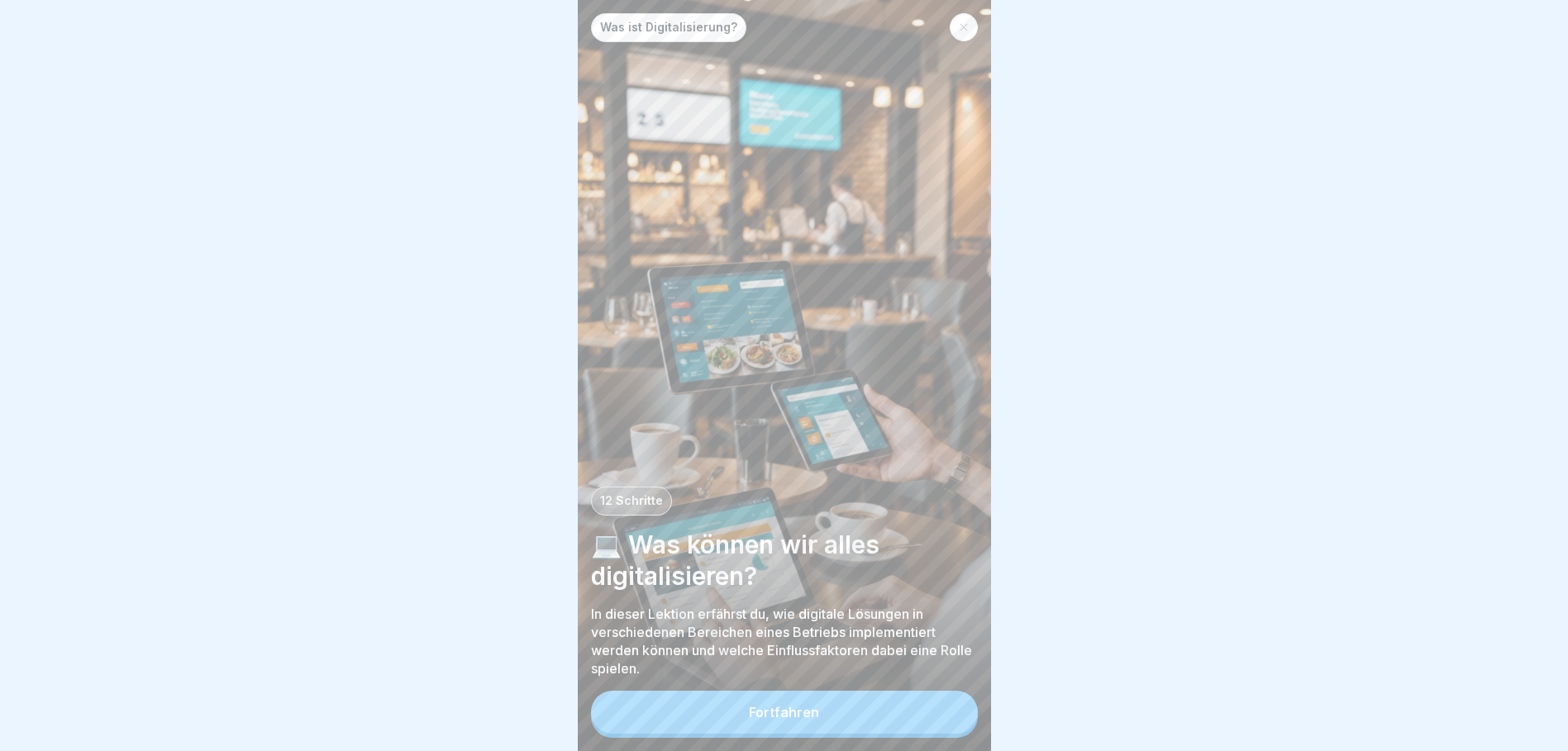
click at [923, 717] on button "Fortfahren" at bounding box center [785, 712] width 387 height 43
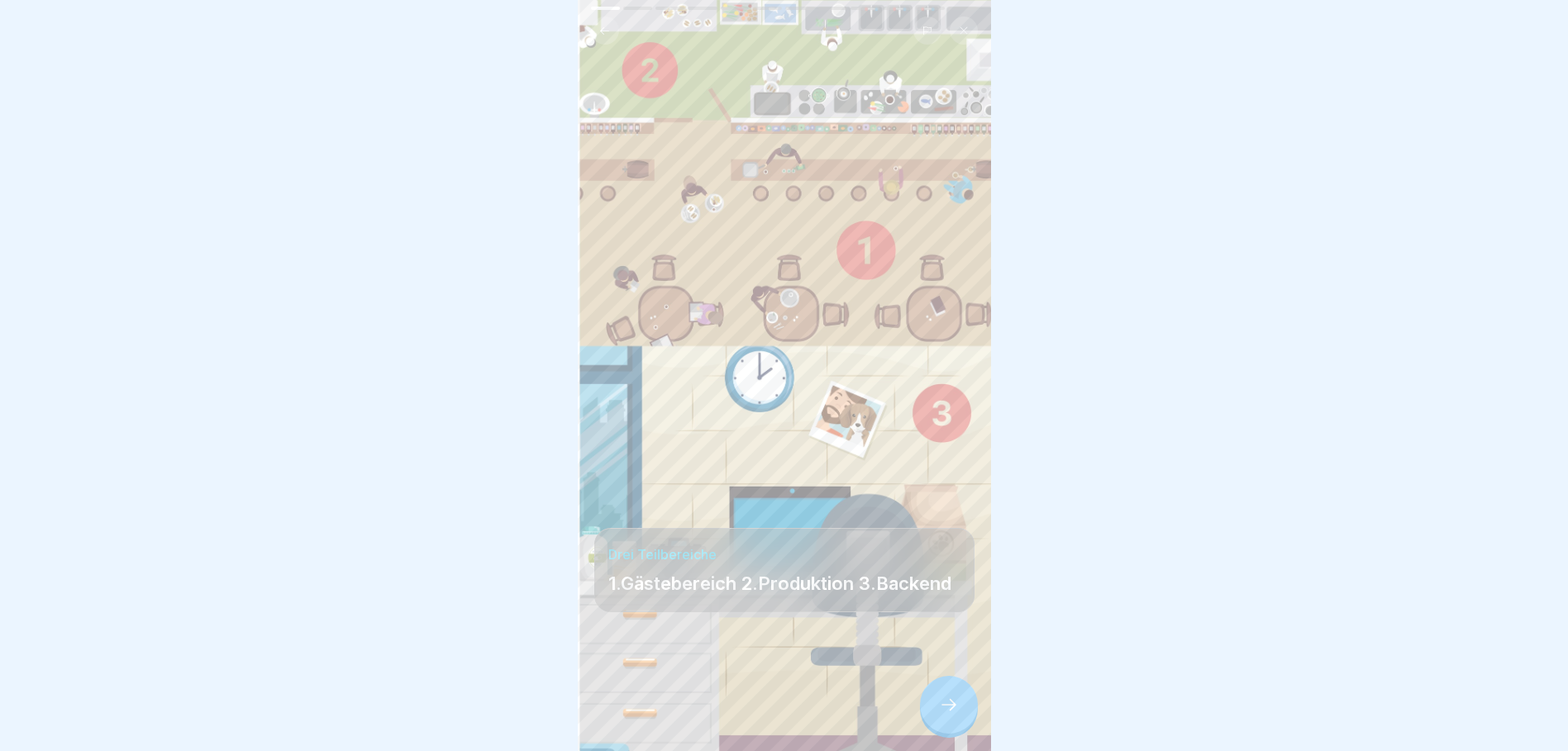
click at [923, 717] on div at bounding box center [950, 706] width 58 height 58
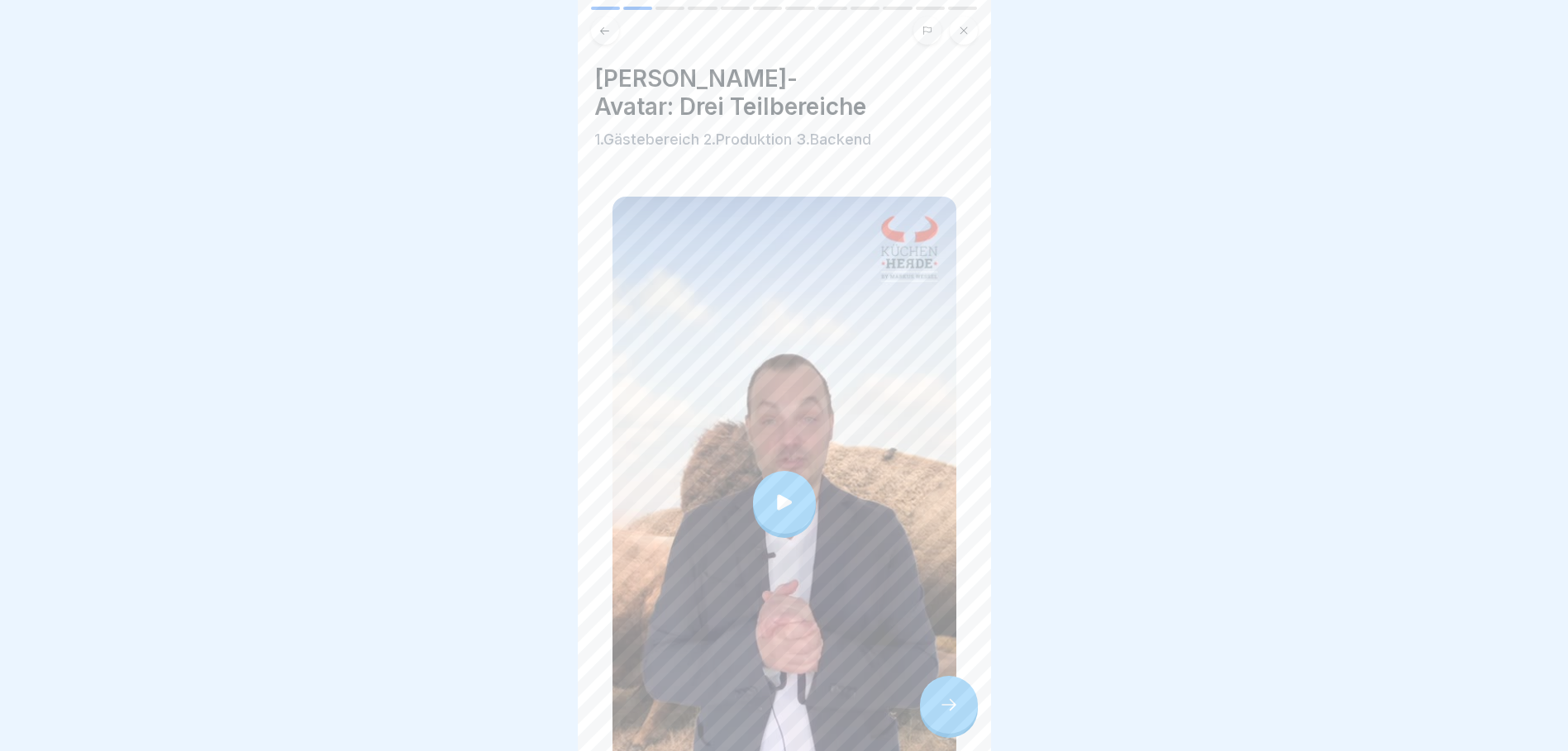
click at [942, 715] on icon at bounding box center [949, 705] width 19 height 19
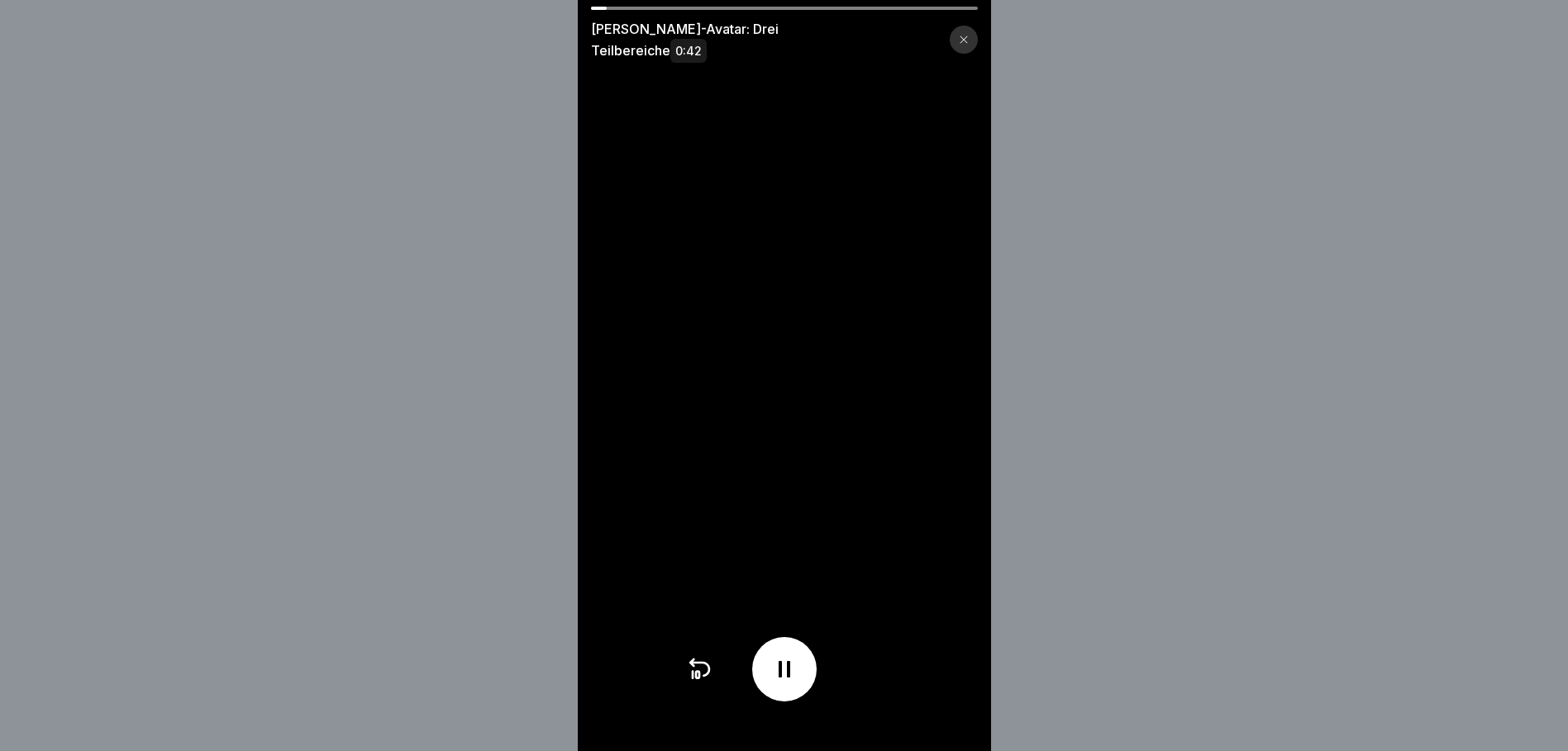
click at [978, 37] on div at bounding box center [963, 39] width 28 height 28
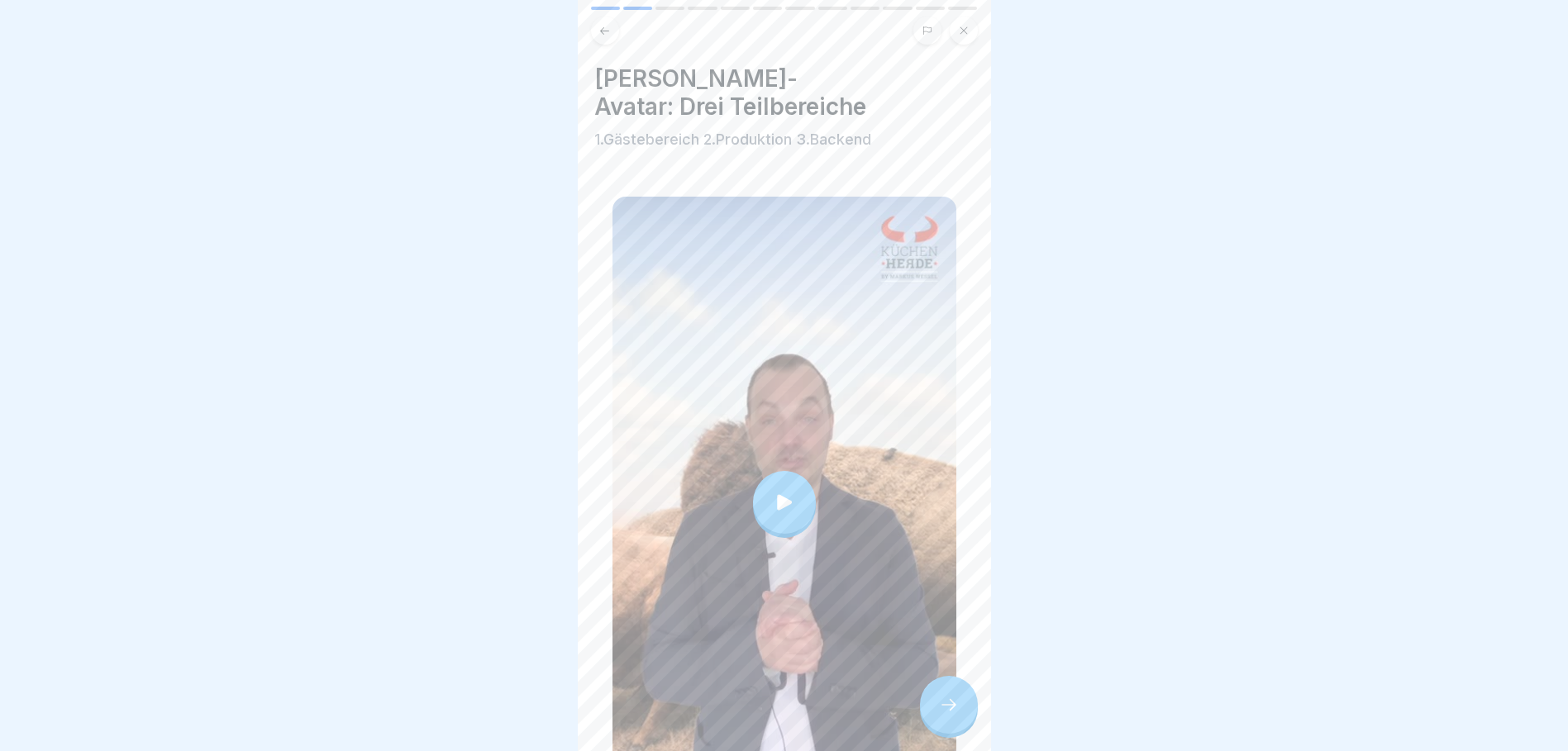
click at [950, 706] on div at bounding box center [950, 706] width 58 height 58
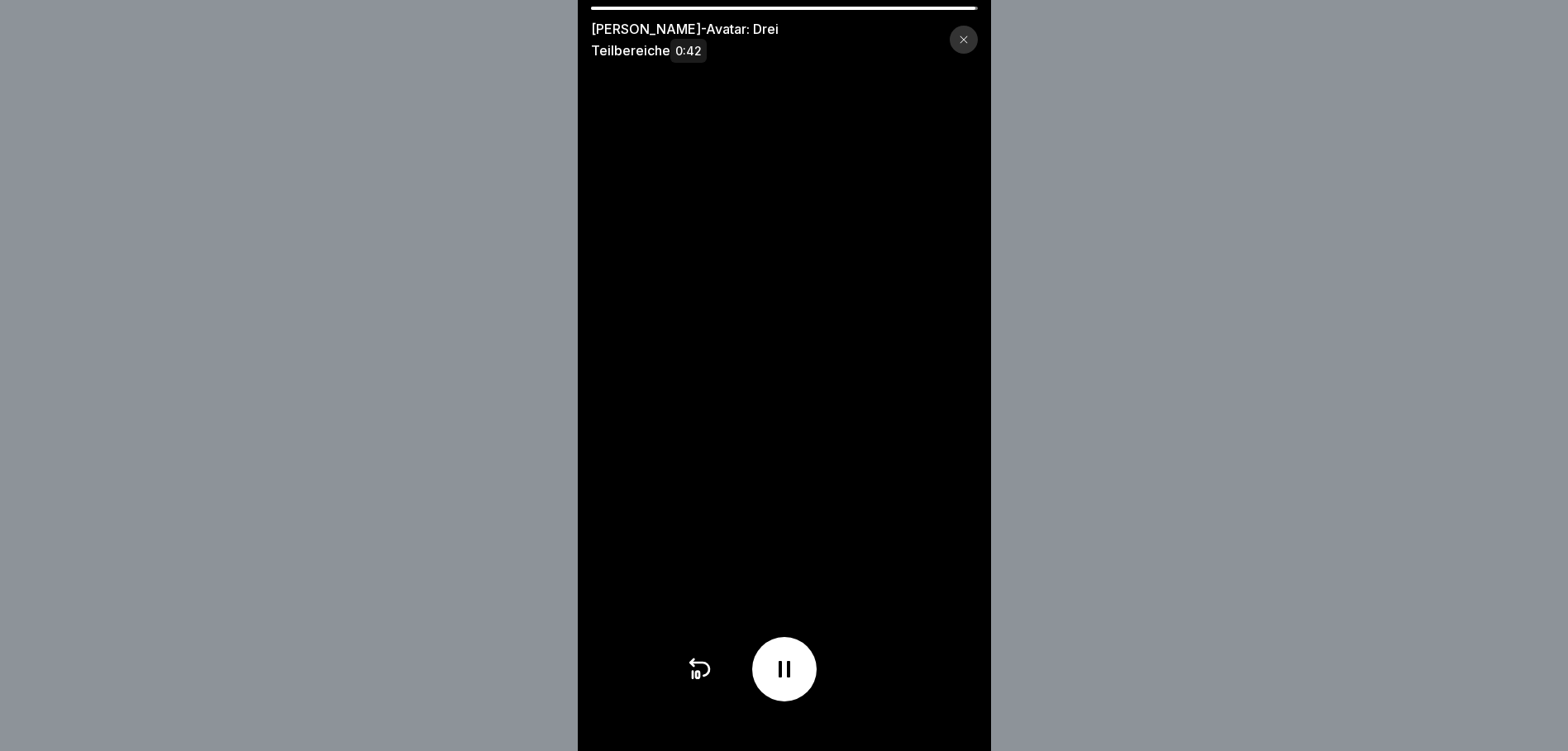
scroll to position [13, 0]
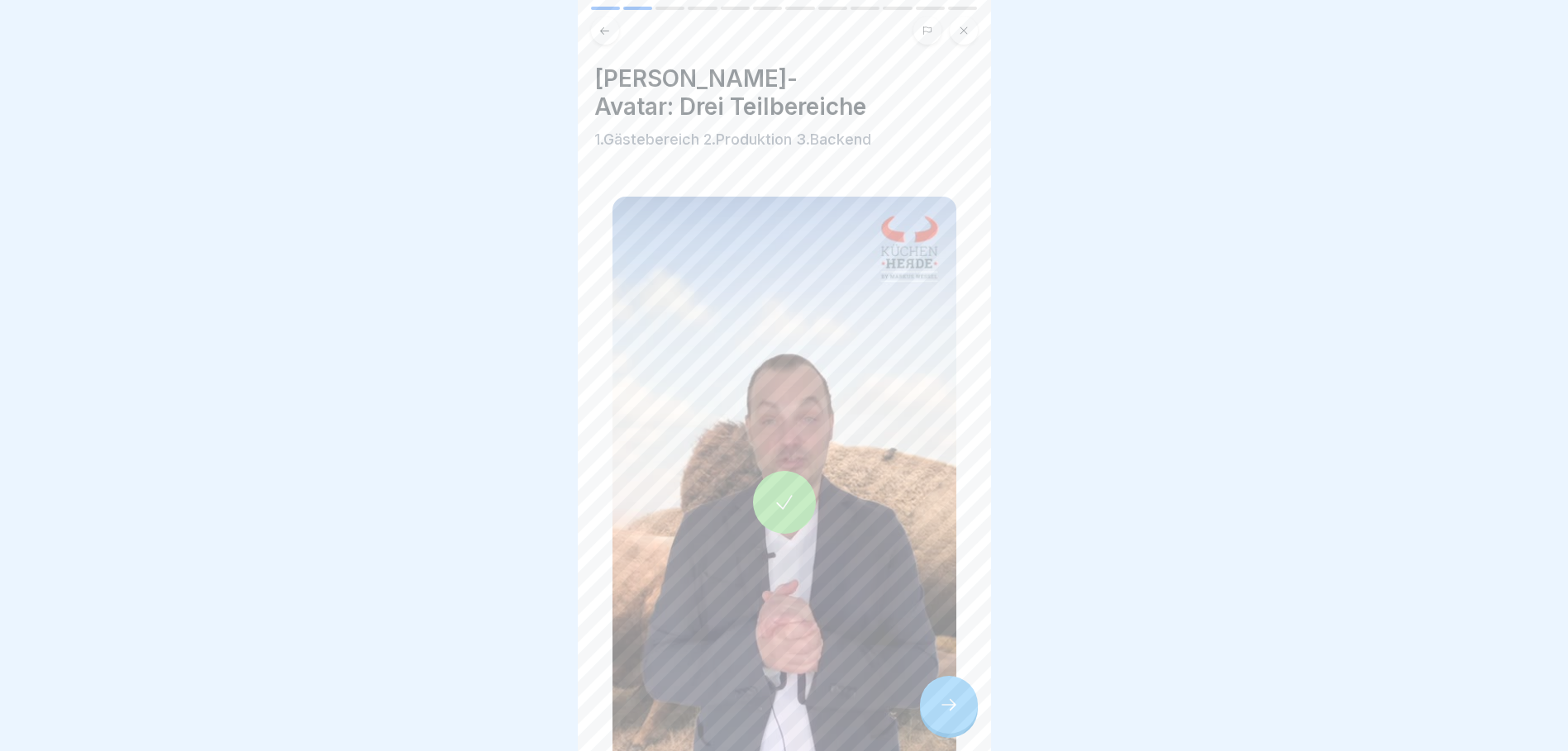
click at [944, 713] on icon at bounding box center [949, 705] width 19 height 19
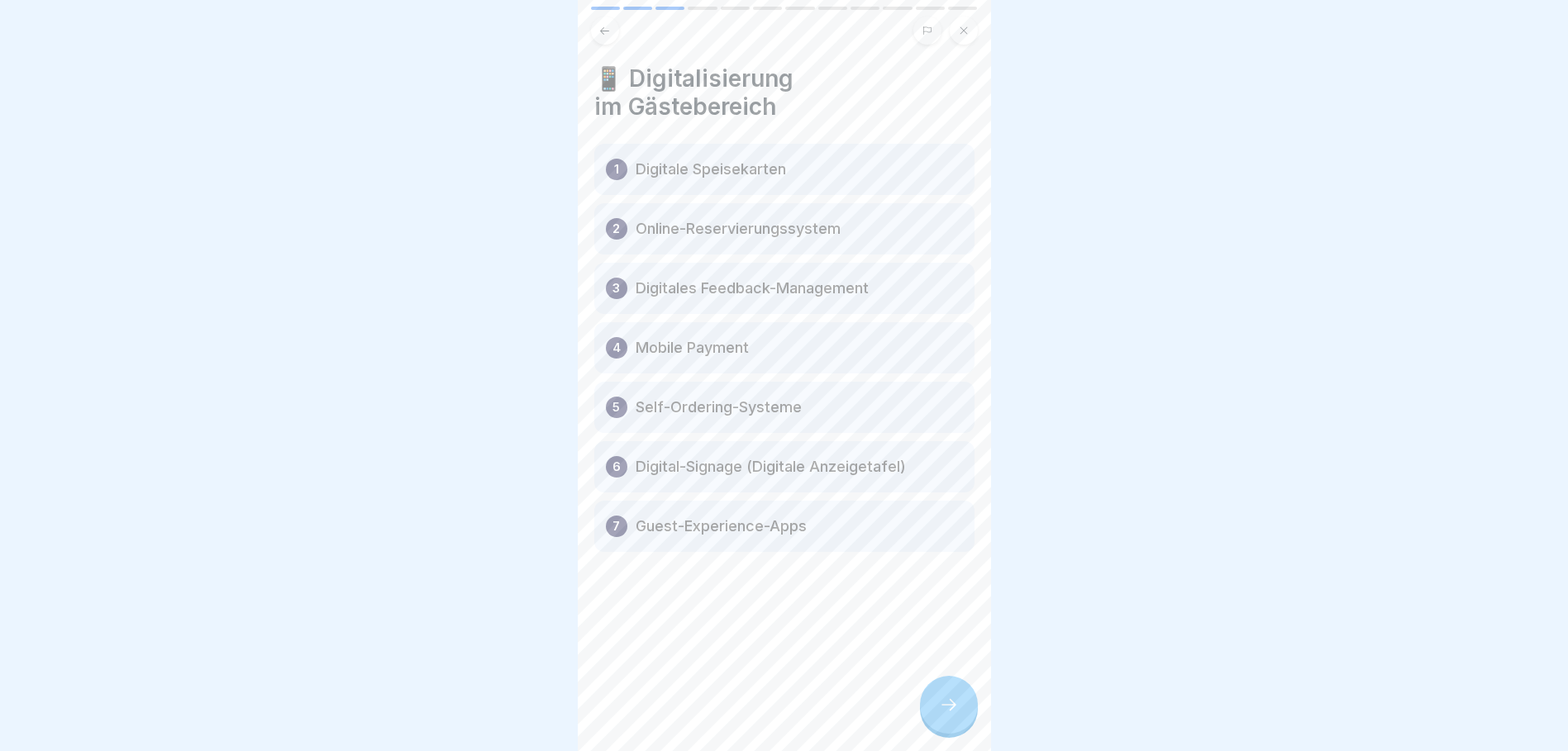
click at [946, 712] on icon at bounding box center [949, 705] width 19 height 19
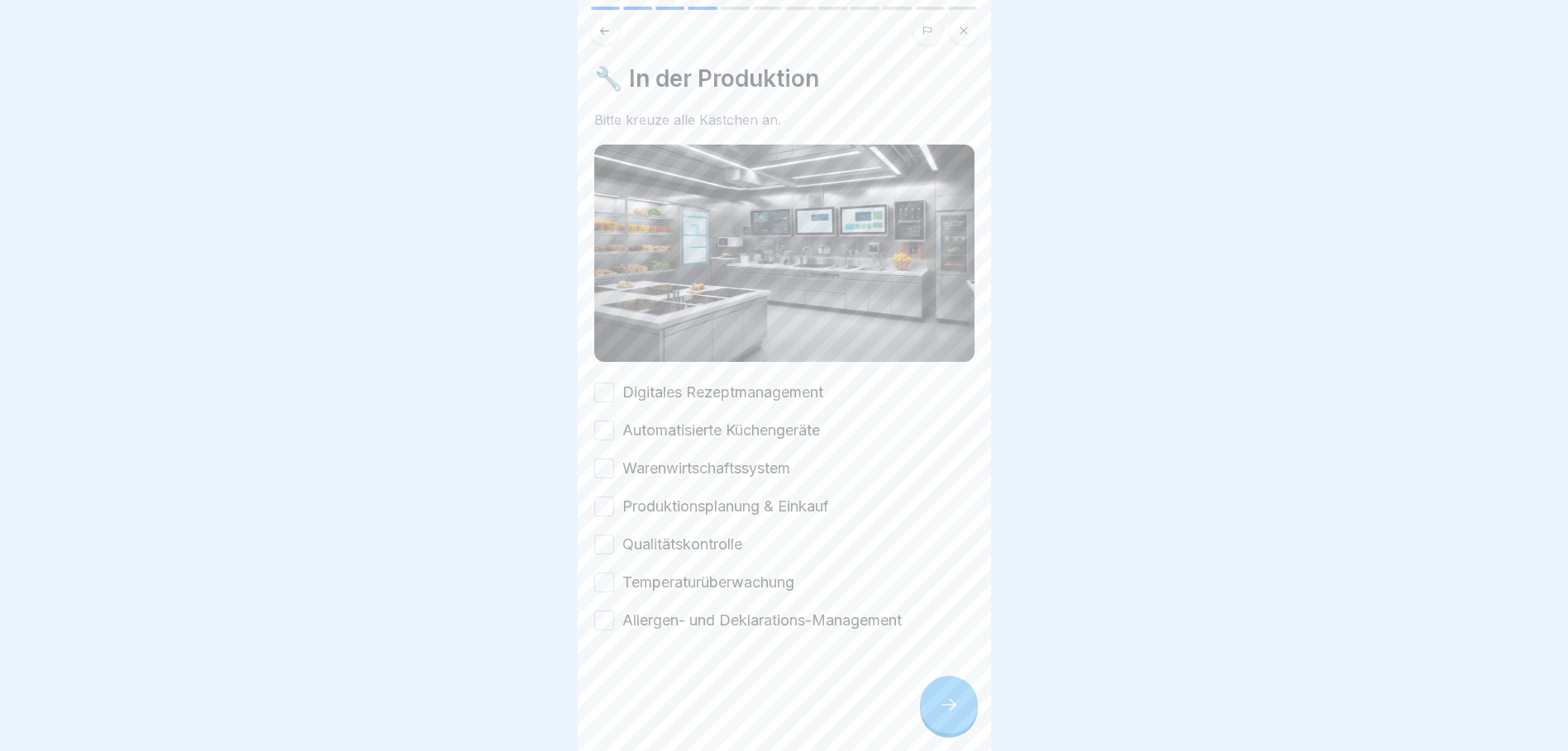
click at [946, 712] on icon at bounding box center [949, 705] width 19 height 19
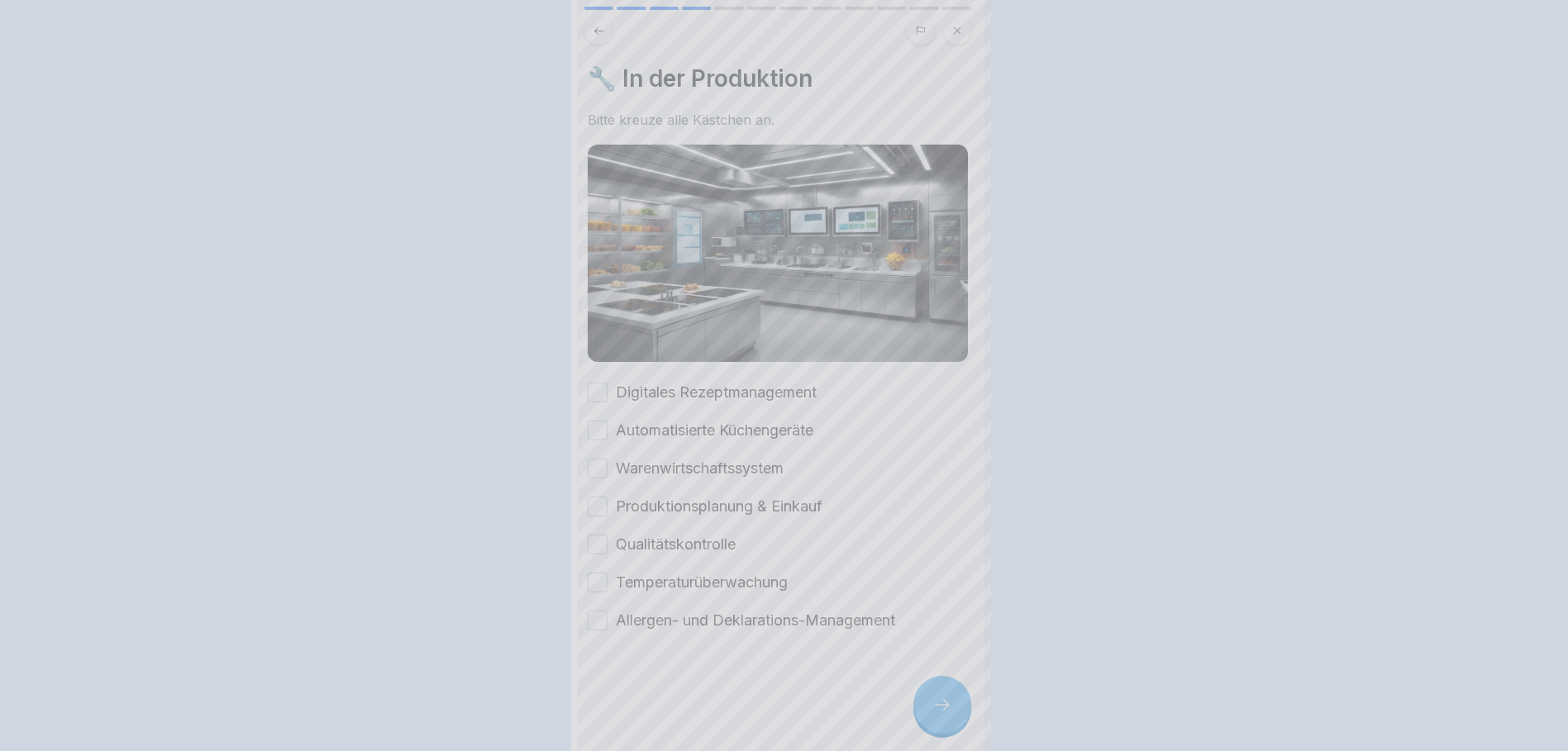
scroll to position [0, 0]
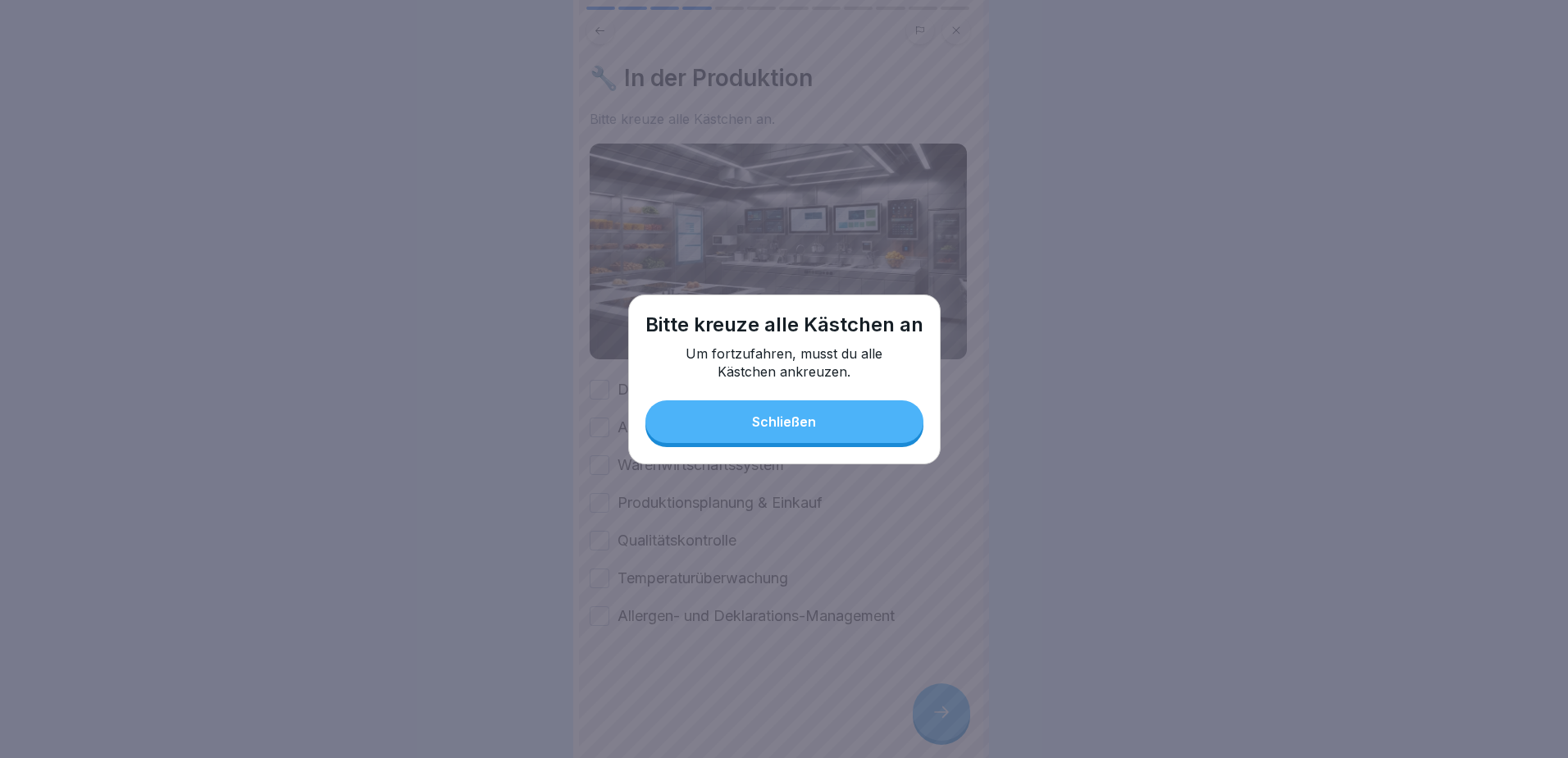
click at [849, 416] on button "Schließen" at bounding box center [784, 422] width 278 height 42
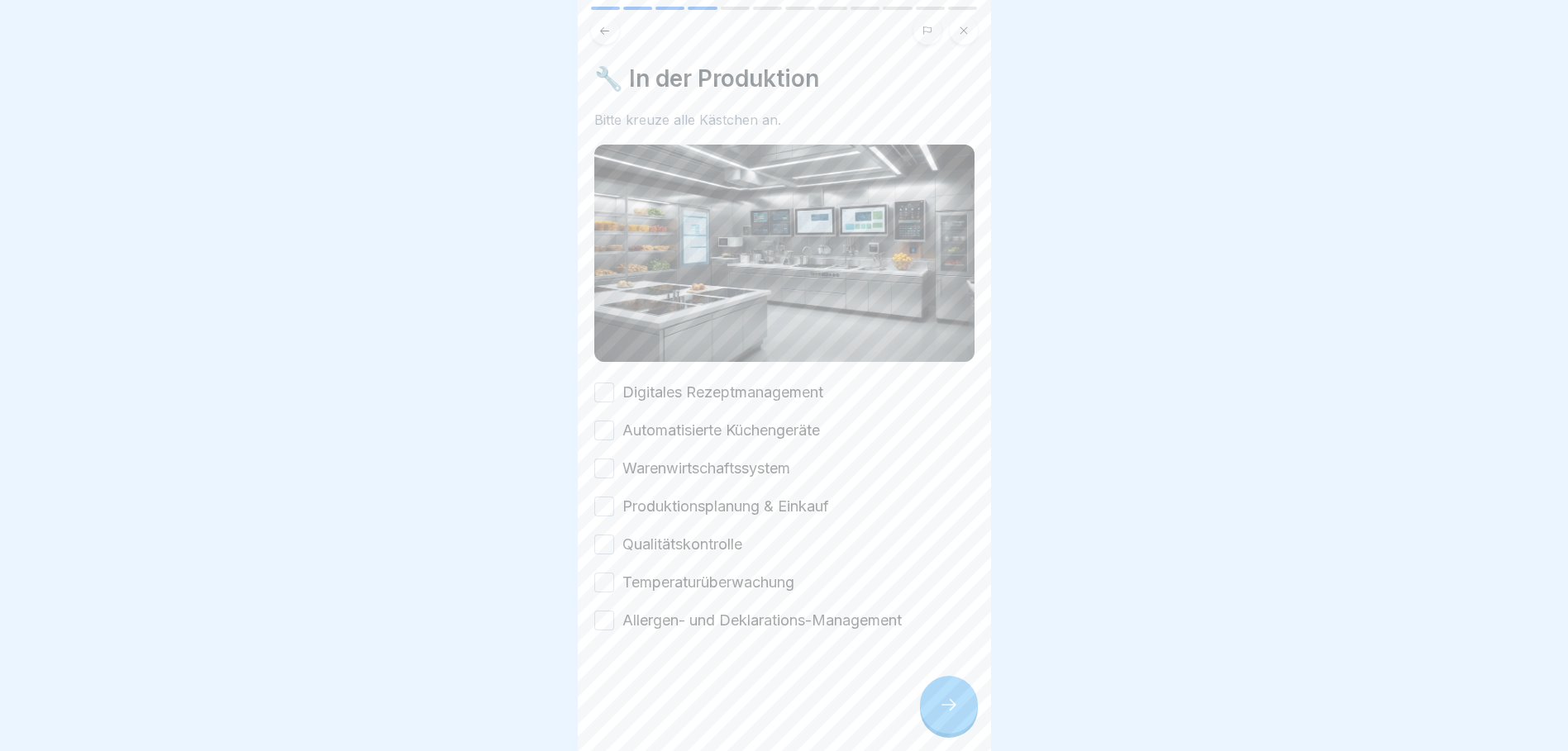
click at [692, 391] on label "Digitales Rezeptmanagement" at bounding box center [723, 393] width 201 height 21
click at [615, 391] on button "Digitales Rezeptmanagement" at bounding box center [604, 392] width 19 height 19
click at [688, 428] on label "Automatisierte Küchengeräte" at bounding box center [721, 431] width 197 height 21
click at [615, 428] on button "Automatisierte Küchengeräte" at bounding box center [604, 431] width 19 height 19
click at [691, 462] on label "Warenwirtschaftssystem" at bounding box center [706, 468] width 167 height 21
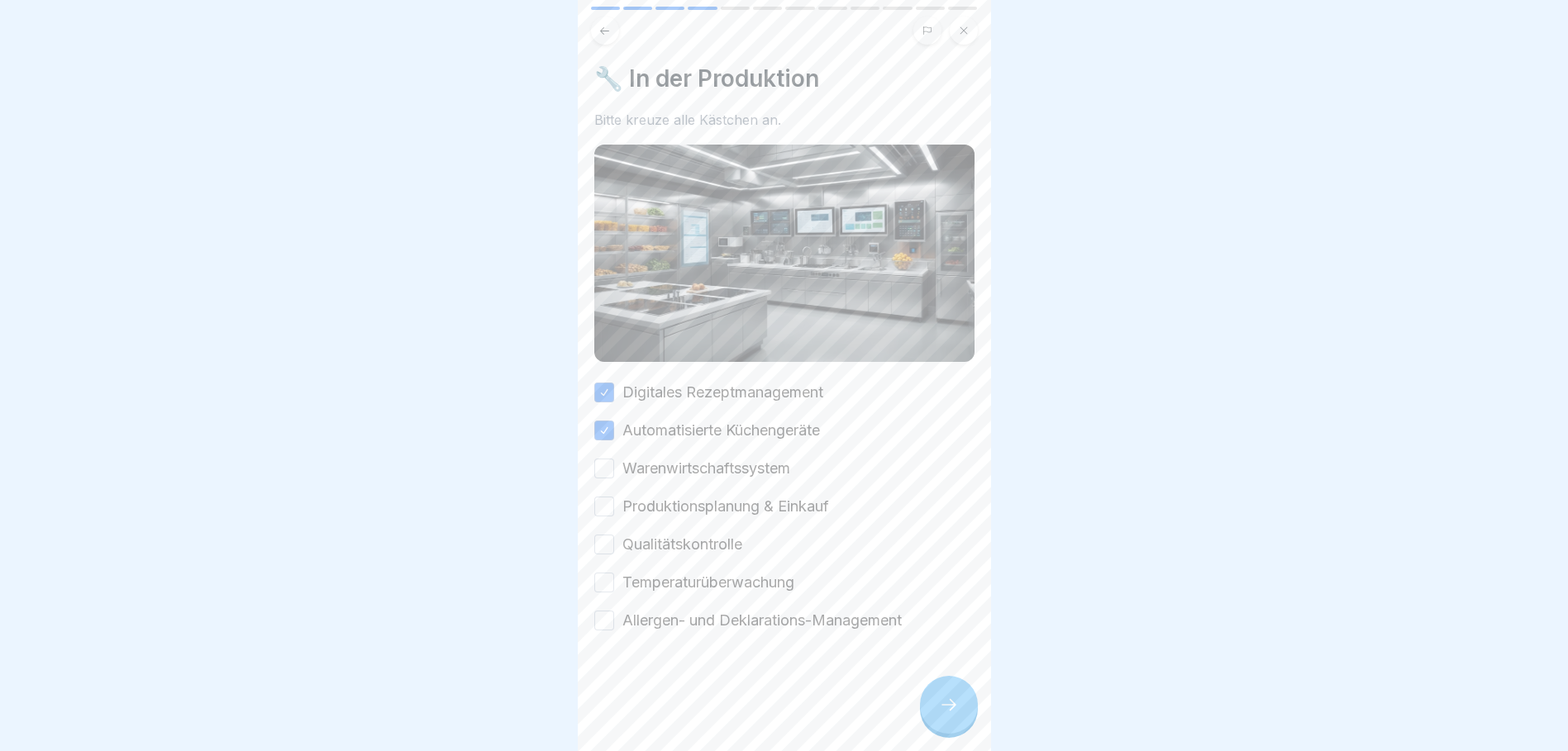
click at [615, 462] on button "Warenwirtschaftssystem" at bounding box center [604, 468] width 19 height 19
click at [694, 506] on label "Produktionsplanung & Einkauf" at bounding box center [726, 506] width 207 height 21
click at [615, 506] on button "Produktionsplanung & Einkauf" at bounding box center [604, 506] width 19 height 19
click at [692, 535] on label "Qualitätskontrolle" at bounding box center [682, 545] width 120 height 21
click at [615, 535] on button "Qualitätskontrolle" at bounding box center [604, 545] width 19 height 19
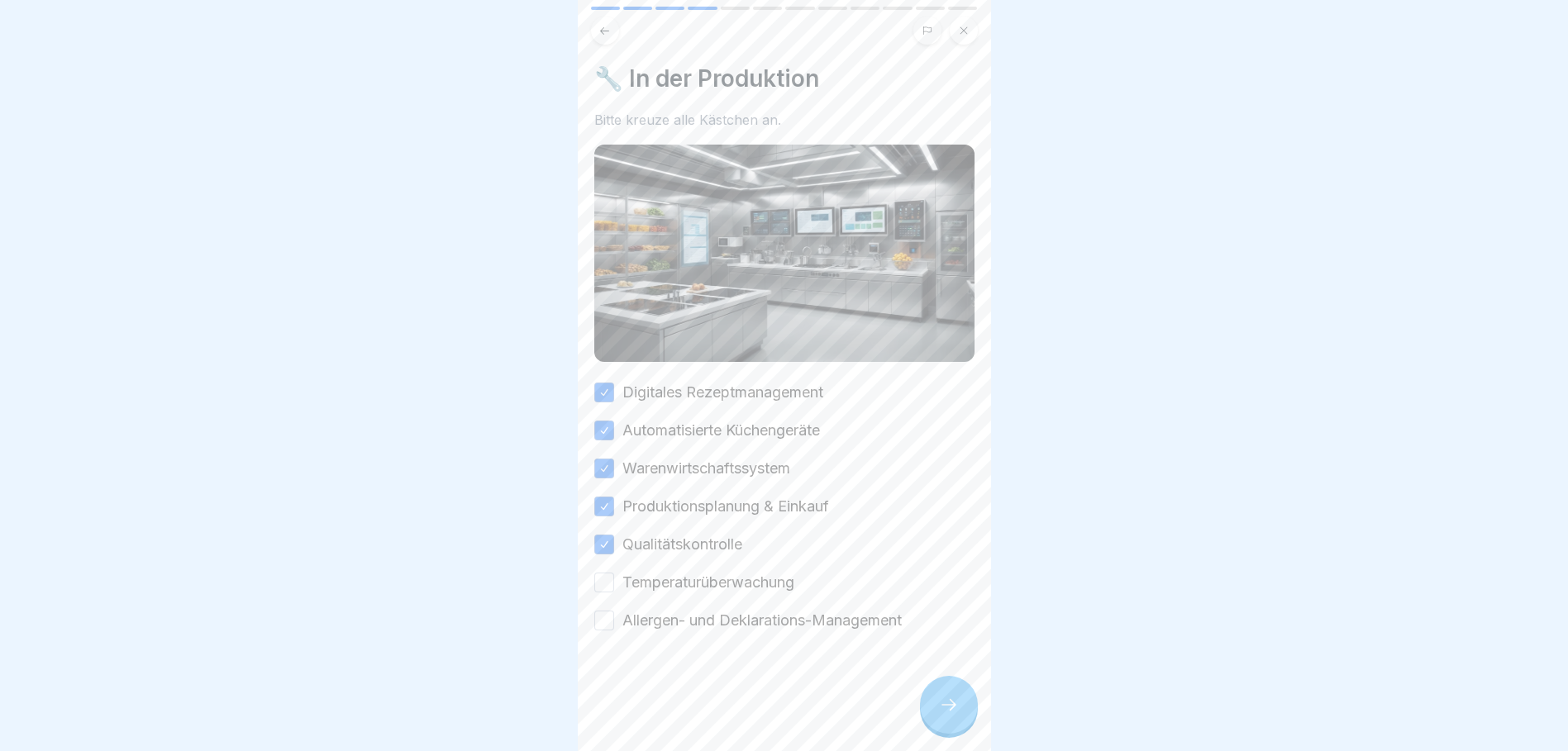
click at [709, 577] on label "Temperaturüberwachung" at bounding box center [709, 583] width 172 height 21
click at [615, 577] on button "Temperaturüberwachung" at bounding box center [604, 583] width 19 height 19
drag, startPoint x: 726, startPoint y: 621, endPoint x: 887, endPoint y: 709, distance: 183.5
click at [727, 621] on label "Allergen- und Deklarations-Management" at bounding box center [762, 620] width 280 height 21
click at [615, 621] on button "Allergen- und Deklarations-Management" at bounding box center [604, 620] width 19 height 19
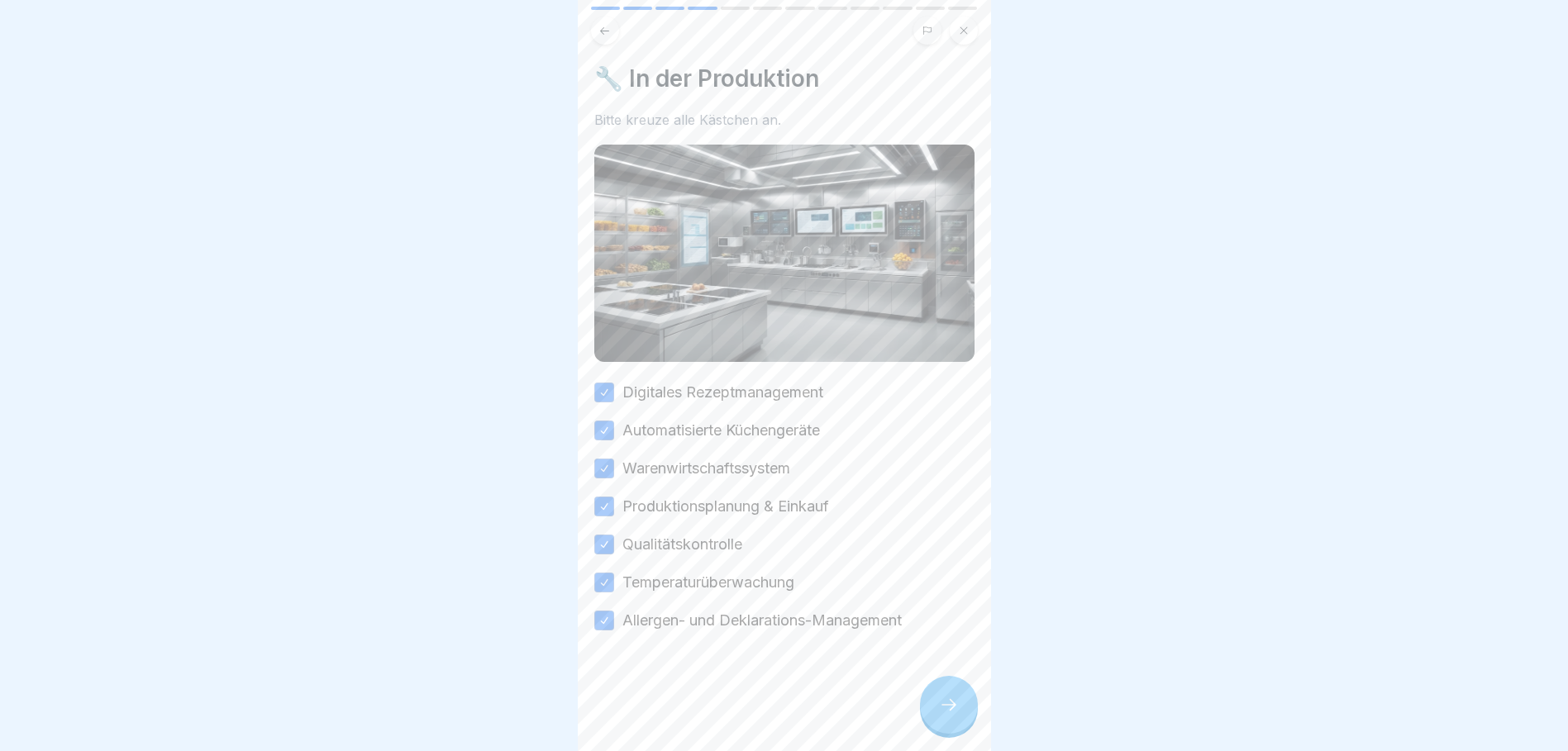
click at [961, 723] on div at bounding box center [950, 706] width 58 height 58
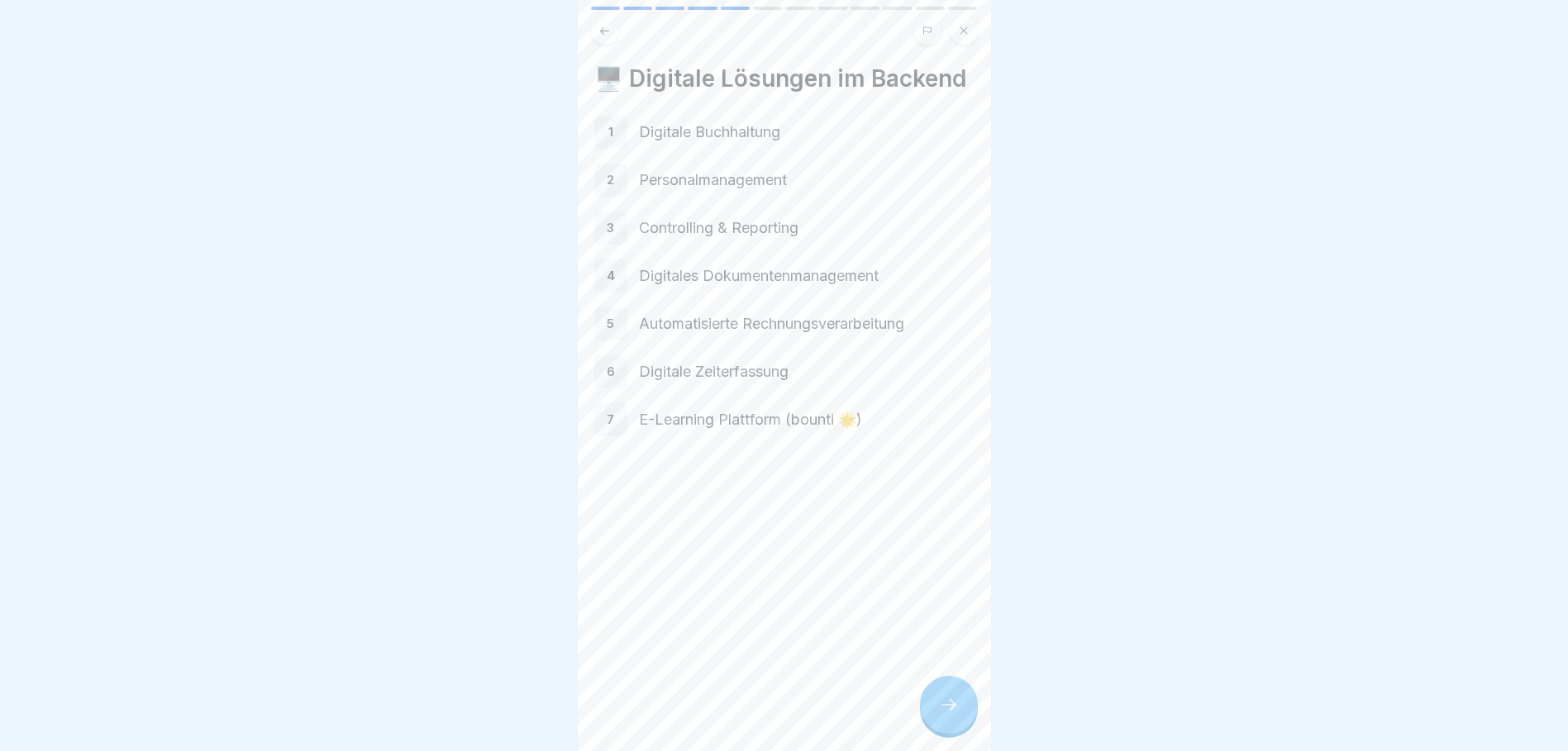
click at [959, 725] on div at bounding box center [950, 706] width 58 height 58
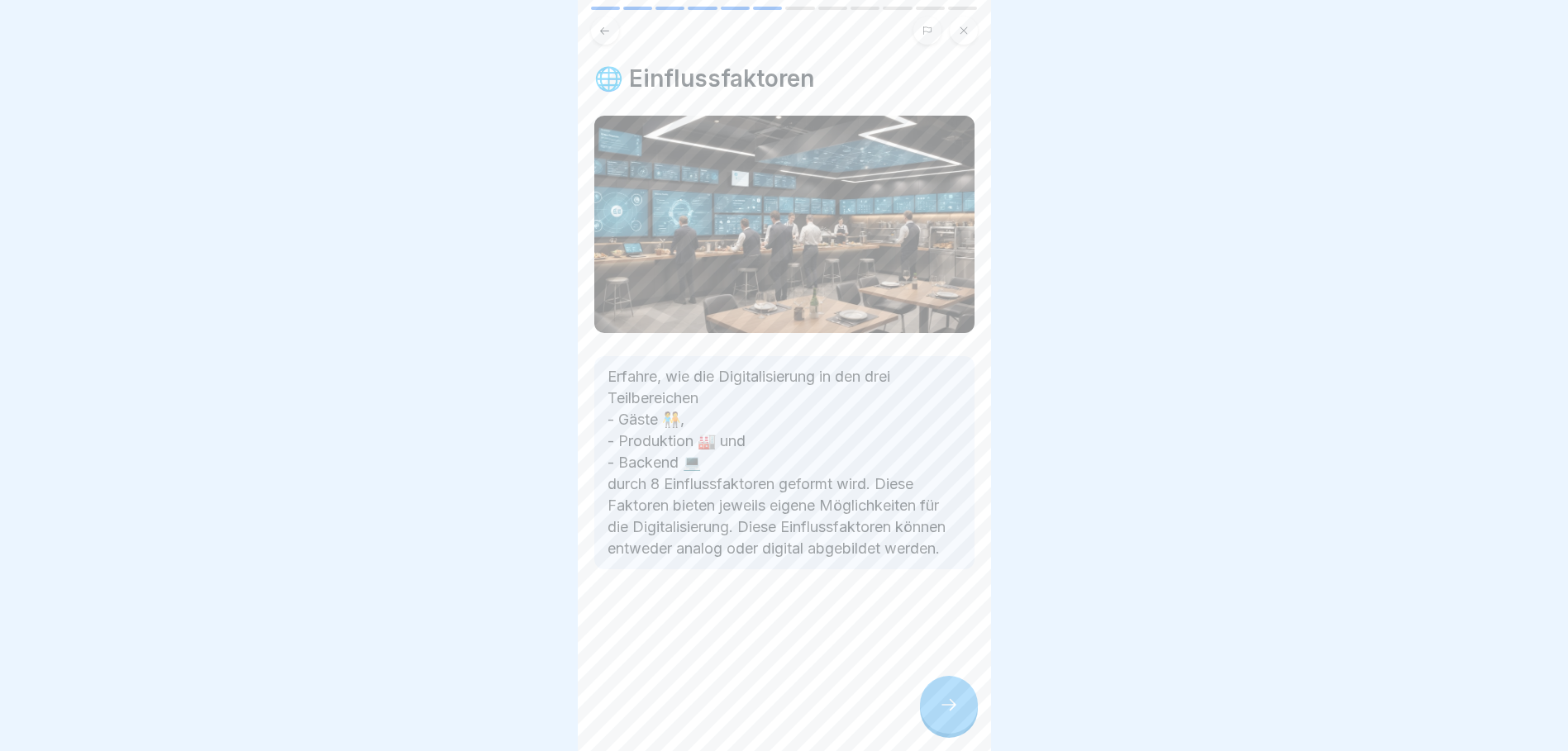
click at [958, 715] on icon at bounding box center [949, 705] width 19 height 19
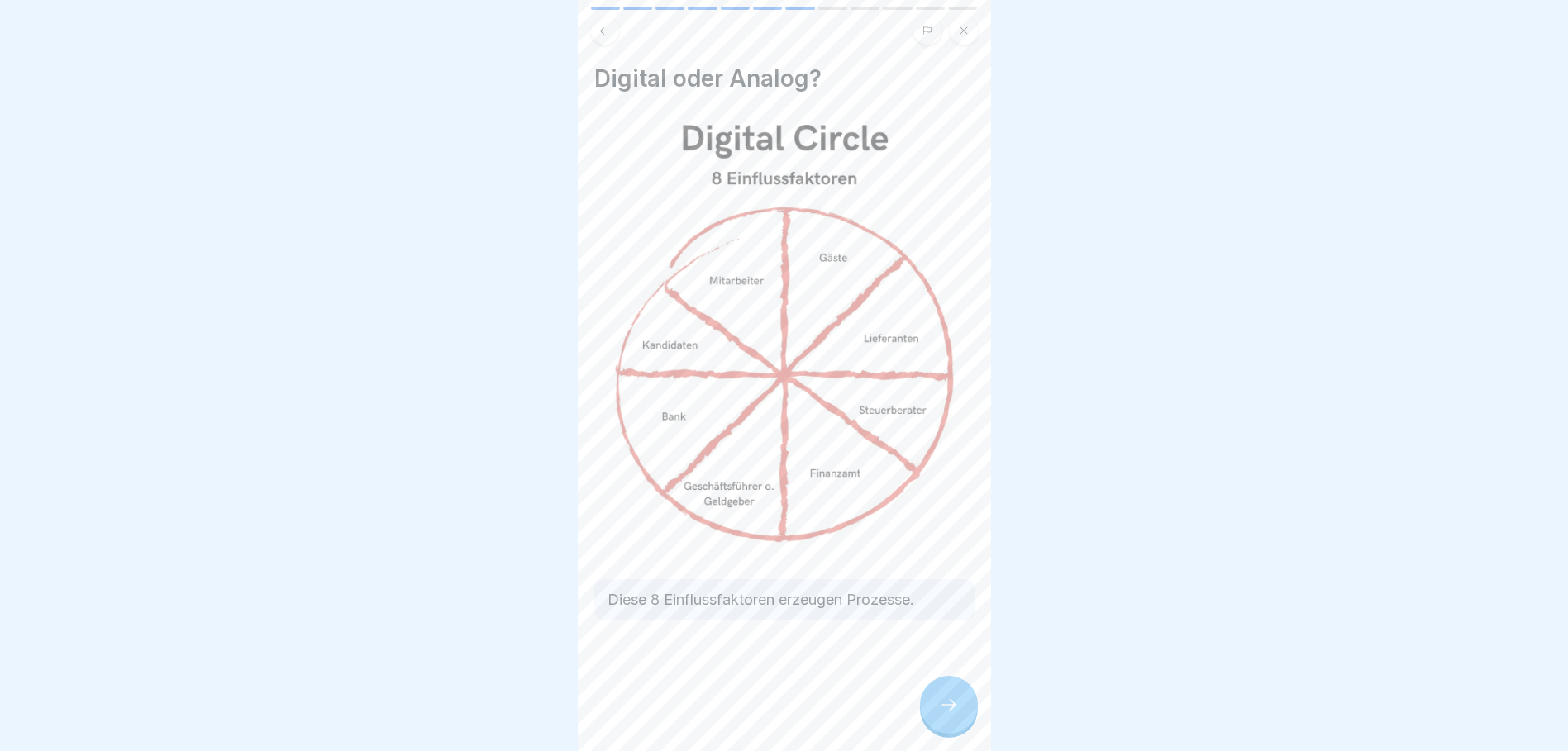
click at [958, 715] on icon at bounding box center [949, 705] width 19 height 19
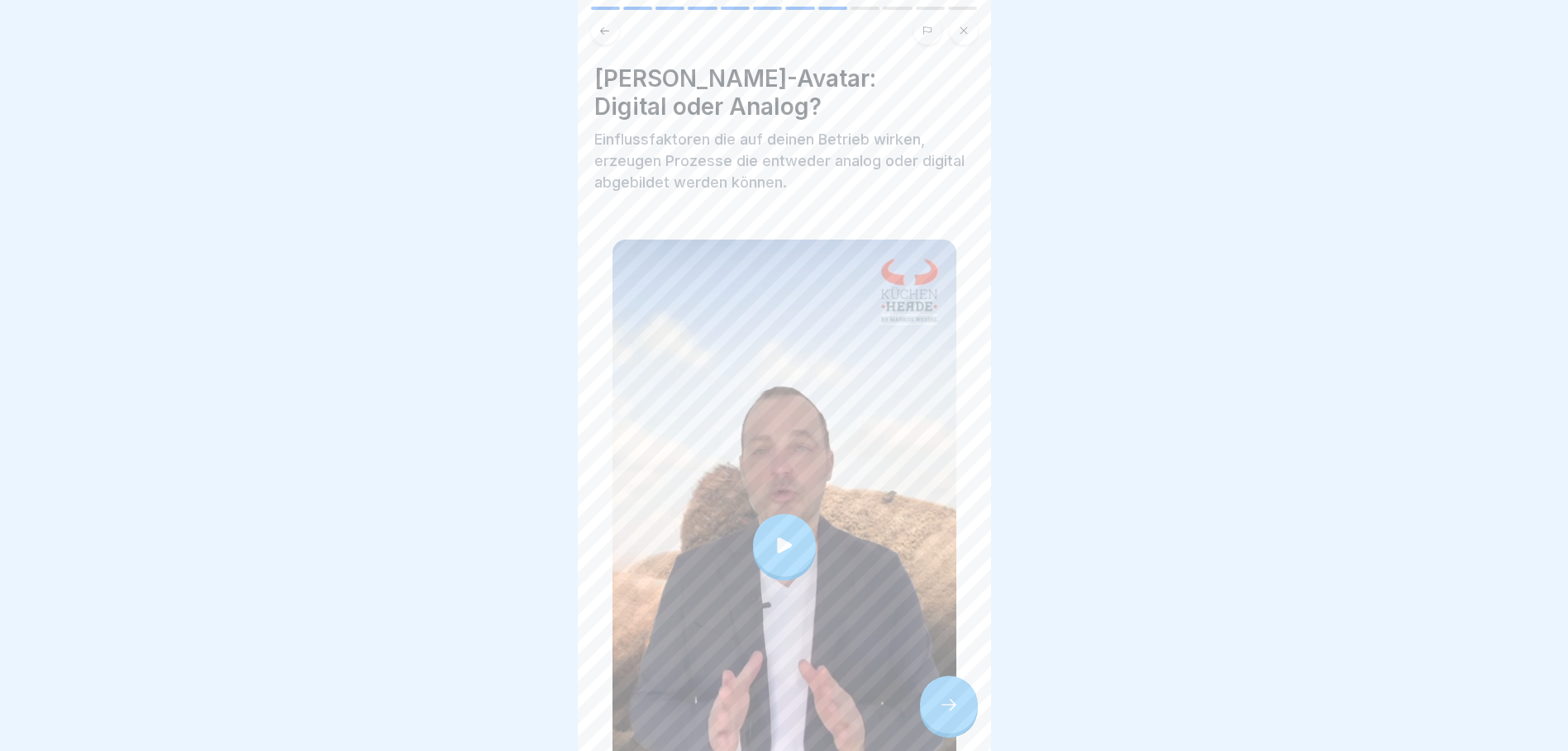
click at [958, 715] on icon at bounding box center [949, 705] width 19 height 19
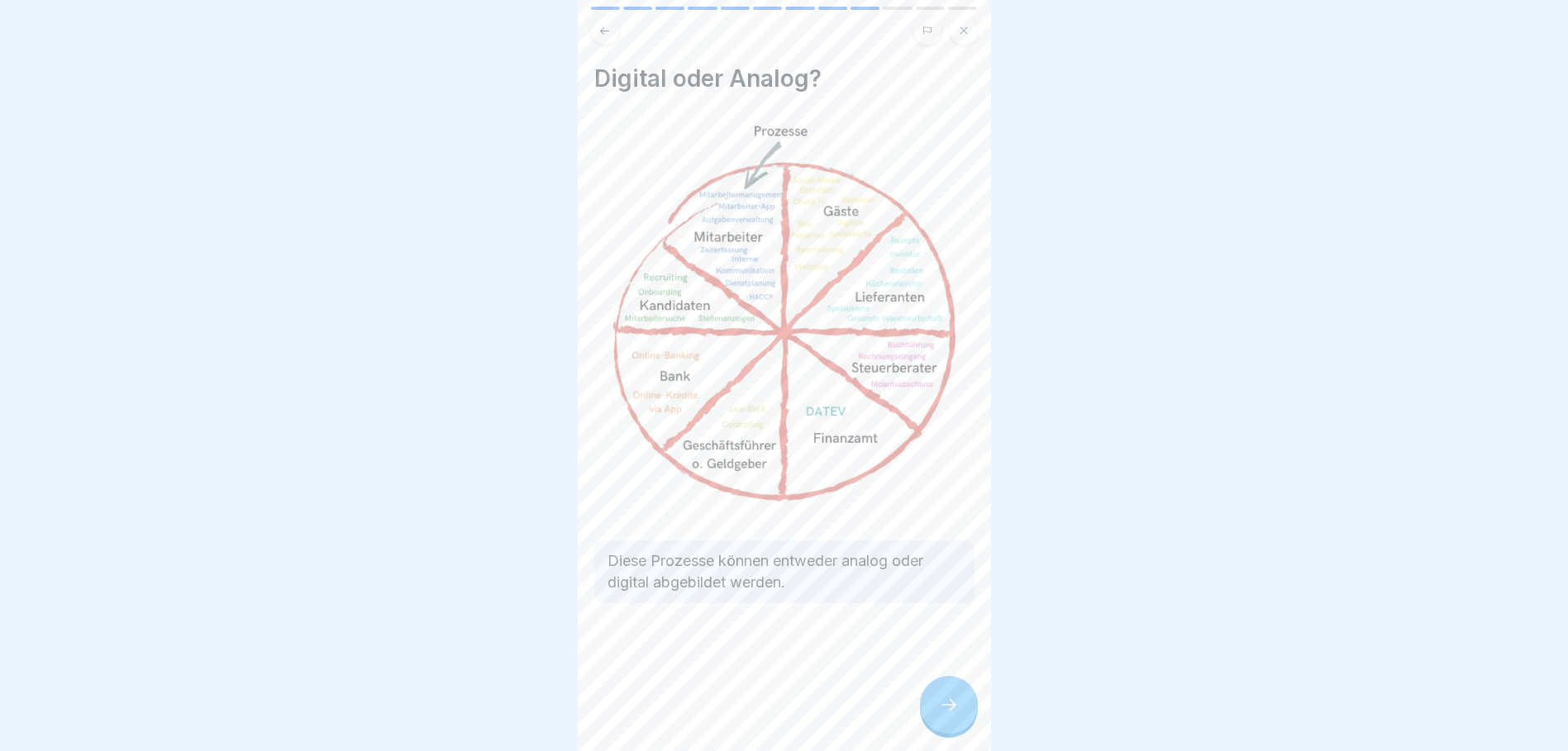
click at [958, 715] on icon at bounding box center [949, 705] width 19 height 19
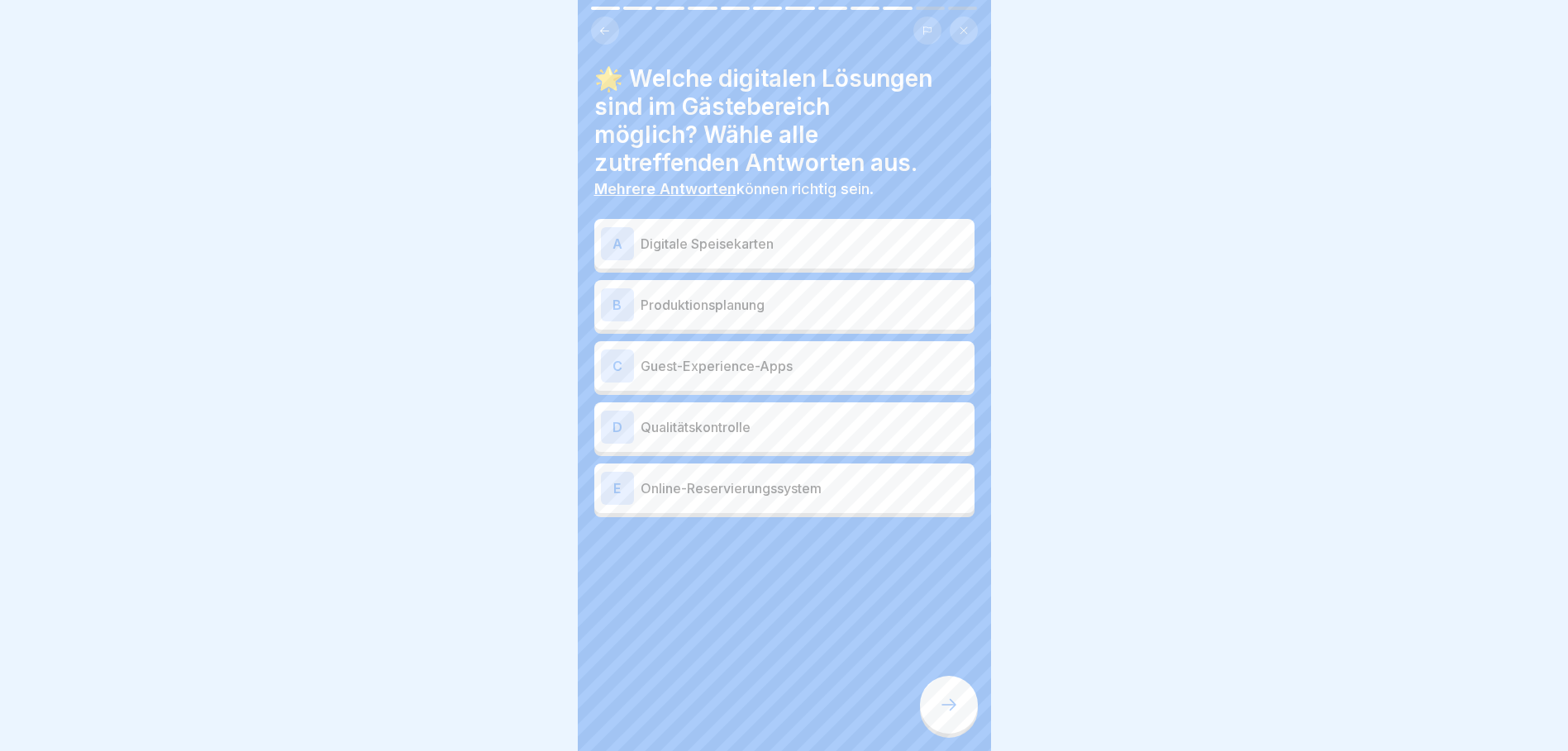
click at [791, 248] on p "Digitale Speisekarten" at bounding box center [804, 244] width 327 height 19
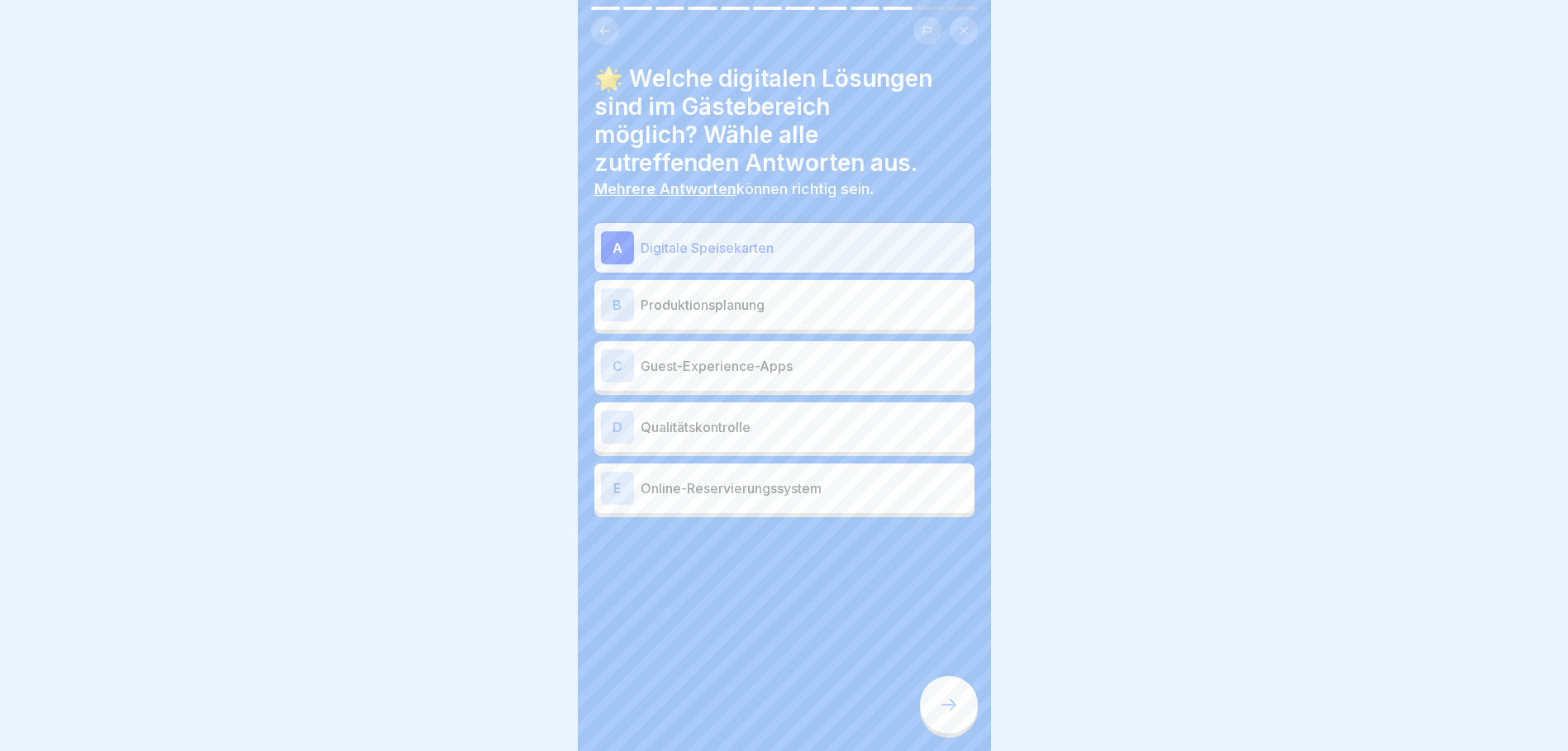
click at [789, 376] on div "C Guest-Experience-Apps" at bounding box center [784, 366] width 367 height 33
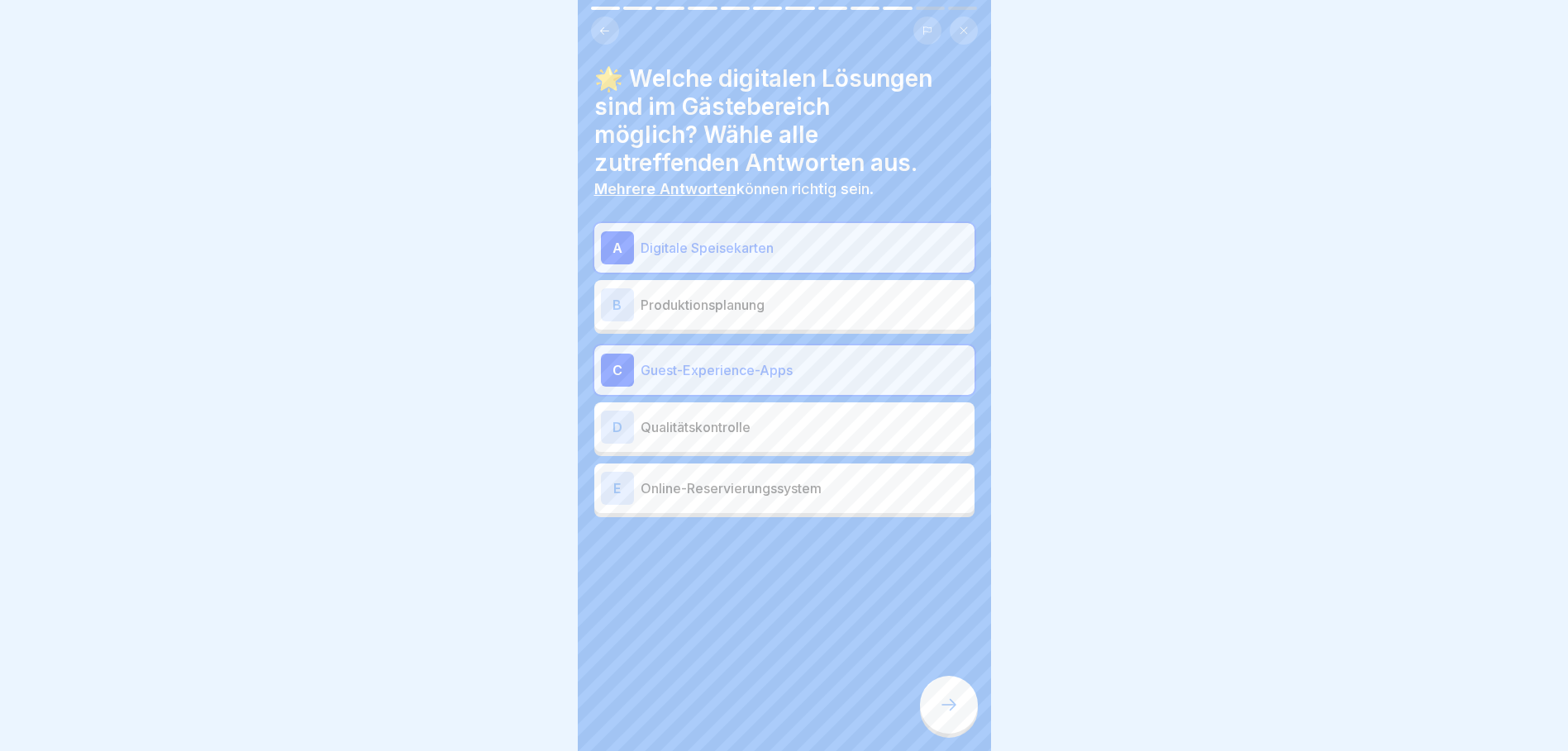
click at [774, 428] on p "Qualitätskontrolle" at bounding box center [804, 427] width 327 height 19
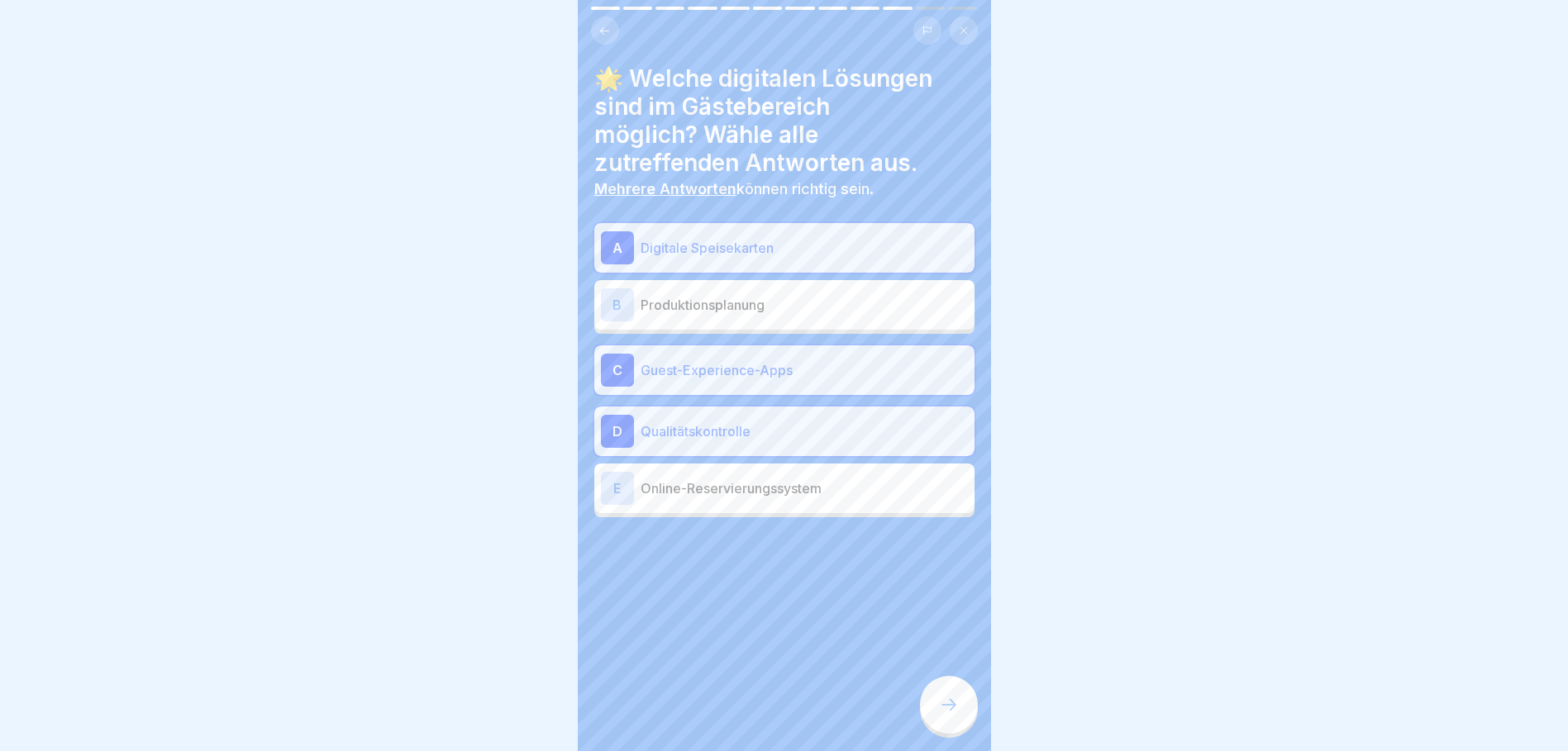
click at [790, 490] on p "Online-Reservierungssystem" at bounding box center [804, 489] width 327 height 19
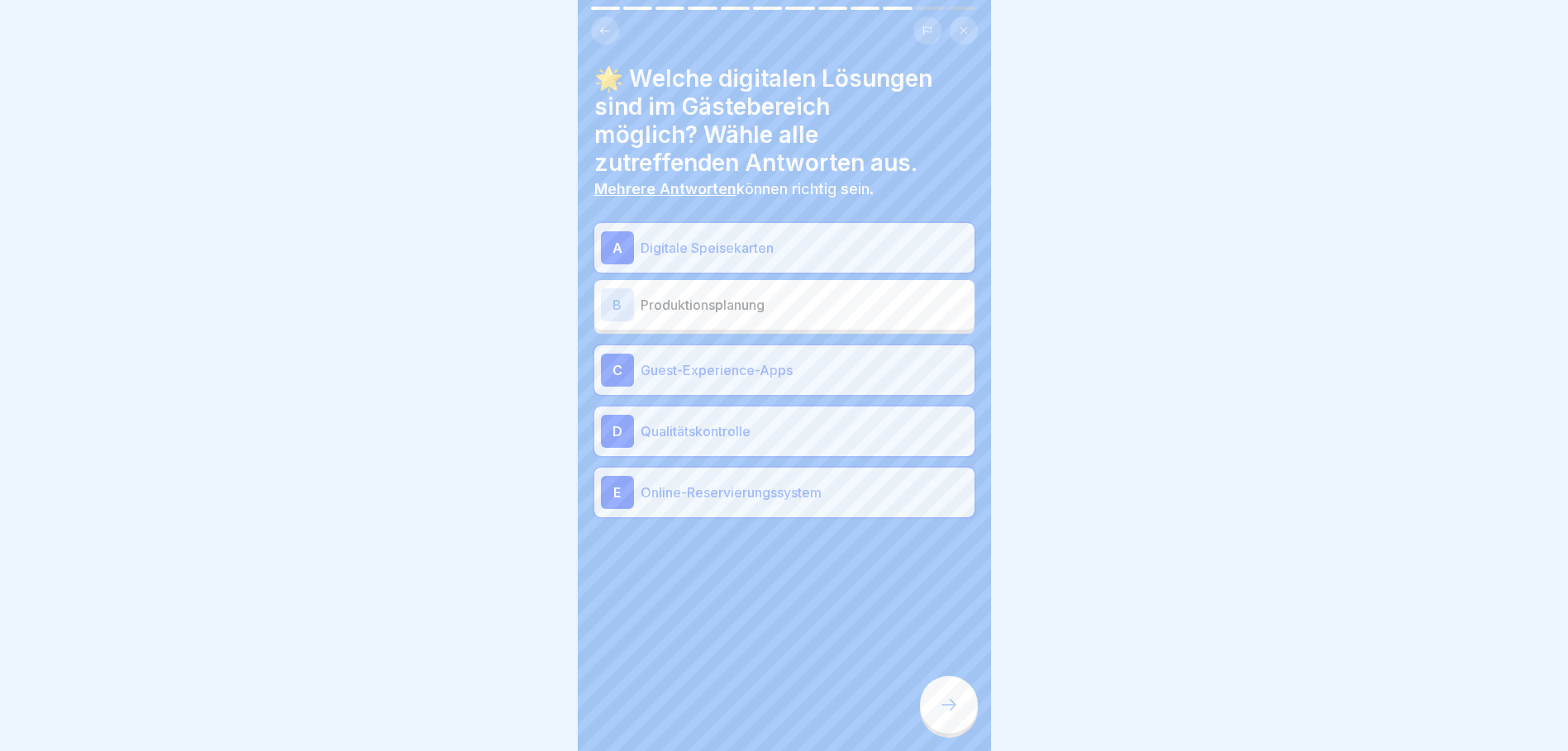
click at [938, 706] on div at bounding box center [950, 706] width 58 height 58
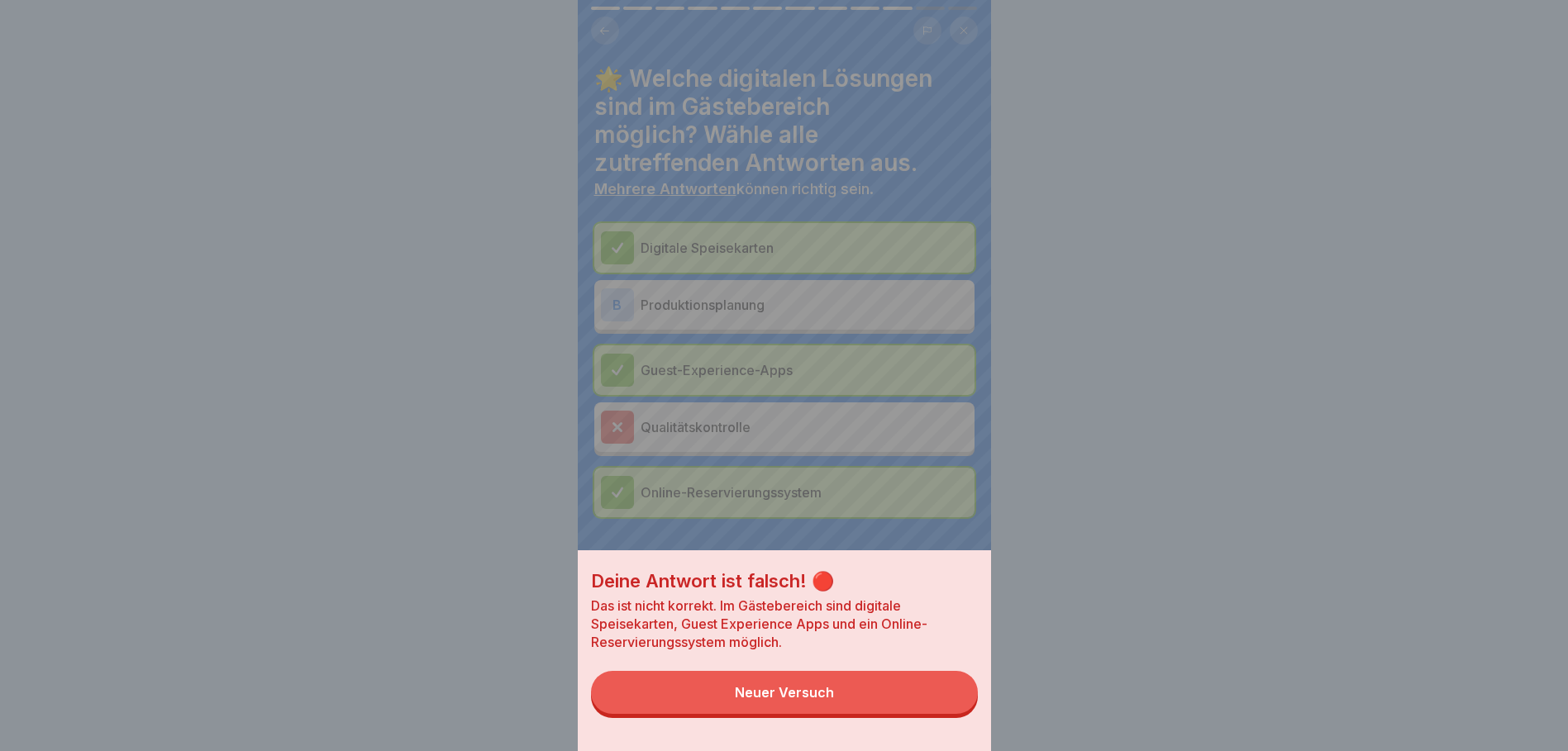
click at [817, 700] on div "Neuer Versuch" at bounding box center [784, 692] width 99 height 15
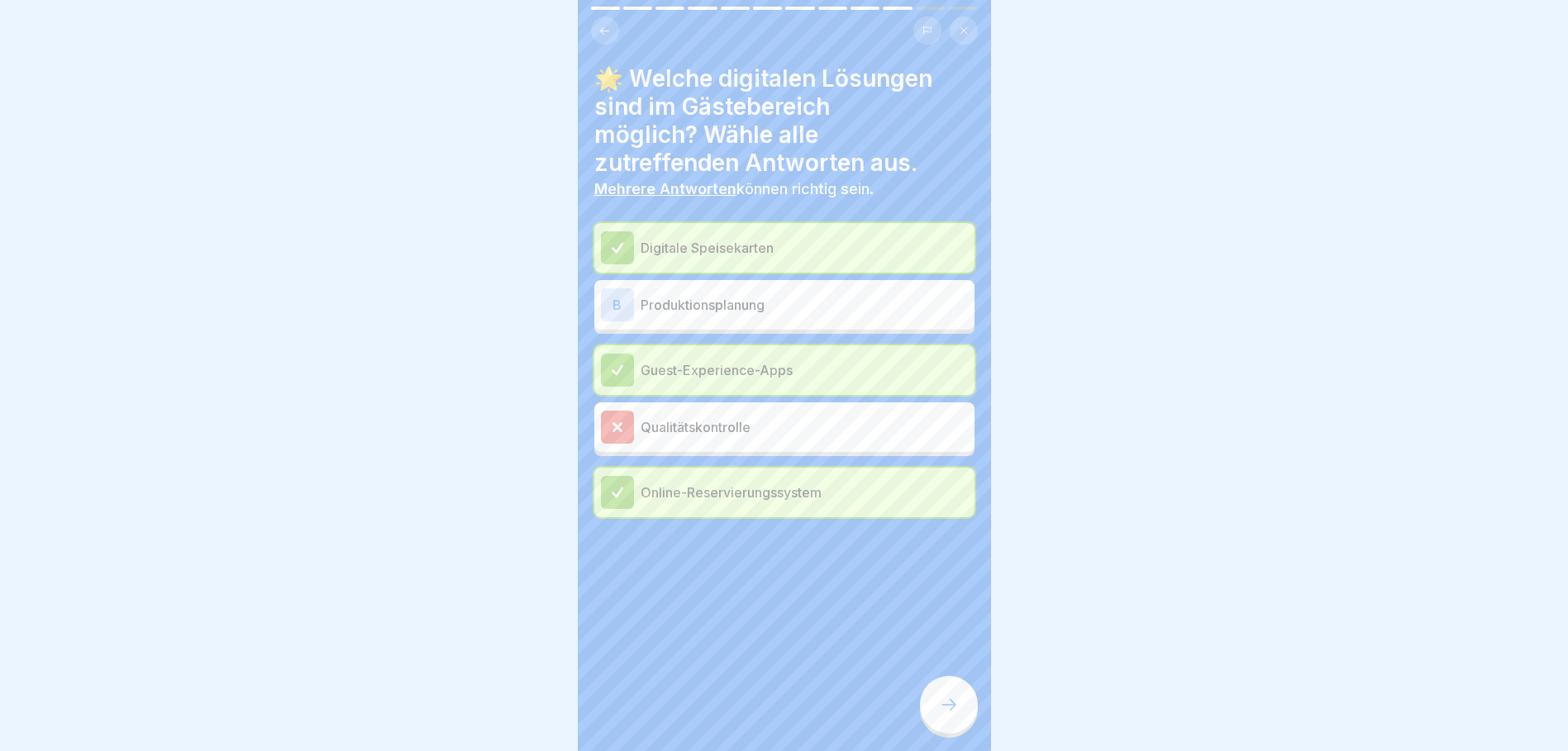
click at [736, 428] on p "Qualitätskontrolle" at bounding box center [804, 427] width 327 height 19
click at [738, 430] on p "Qualitätskontrolle" at bounding box center [804, 427] width 327 height 19
click at [758, 252] on p "Digitale Speisekarten" at bounding box center [804, 248] width 327 height 19
click at [779, 364] on p "Guest-Experience-Apps" at bounding box center [804, 370] width 327 height 19
click at [782, 491] on p "Online-Reservierungssystem" at bounding box center [804, 493] width 327 height 19
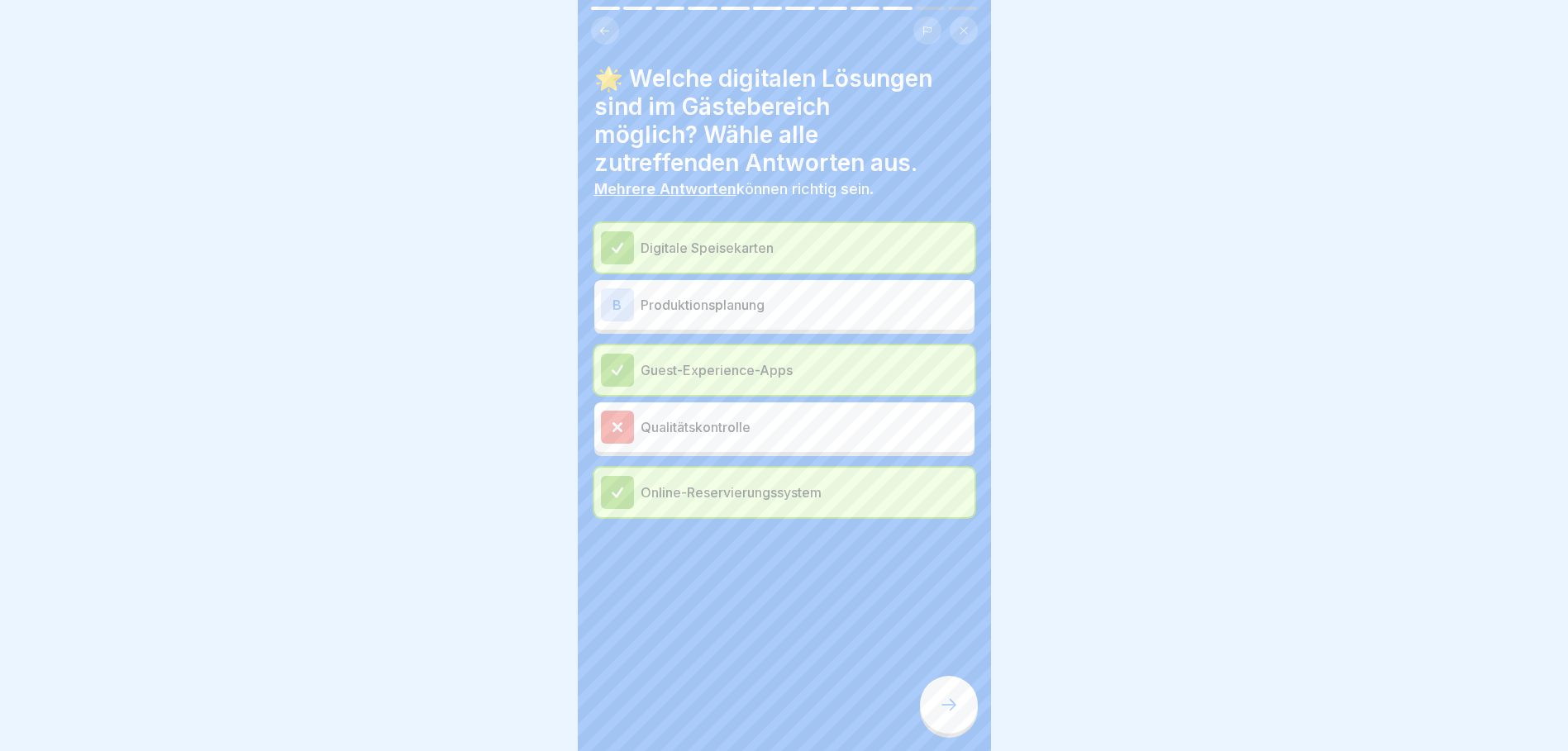
click at [965, 727] on div at bounding box center [950, 706] width 58 height 58
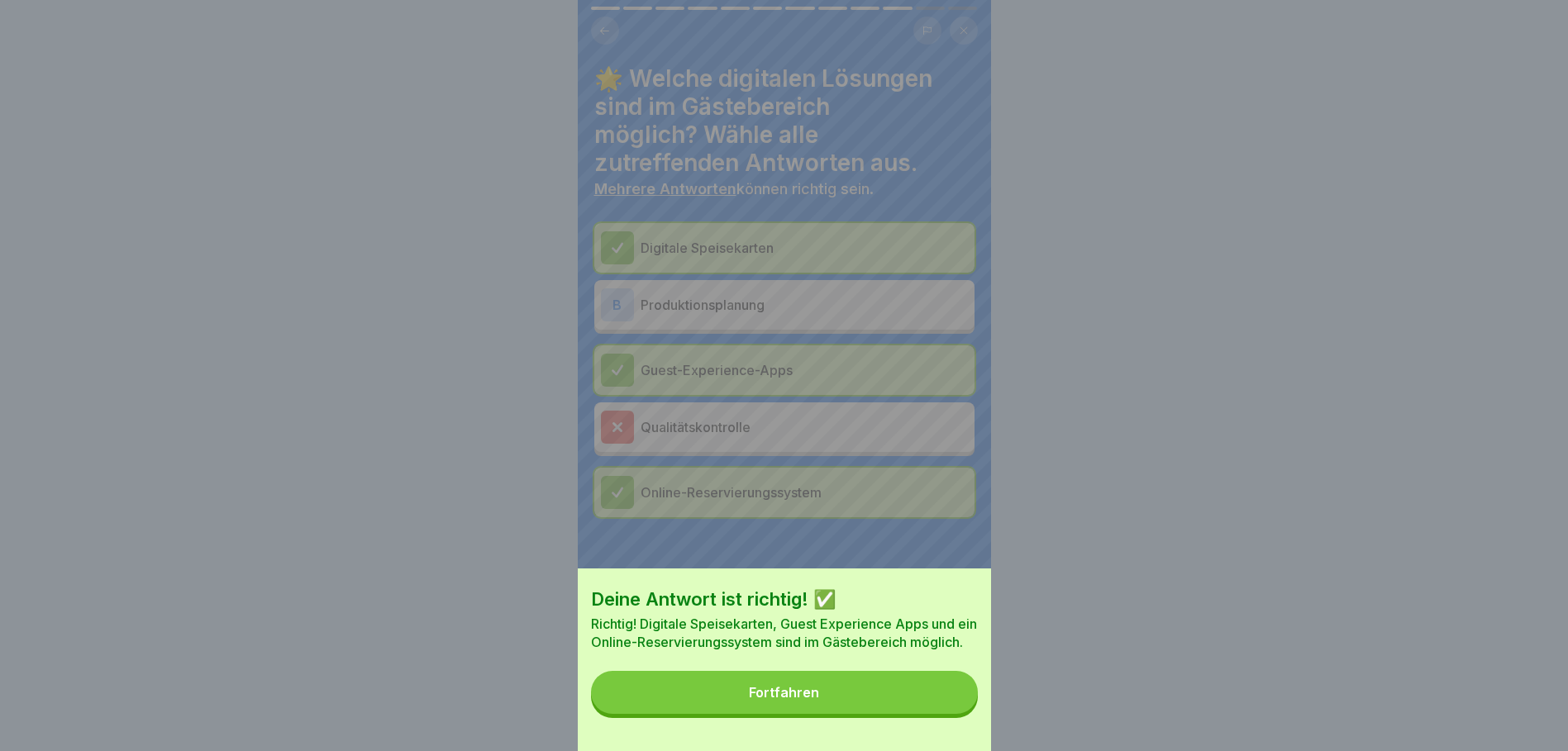
click at [932, 714] on button "Fortfahren" at bounding box center [785, 693] width 387 height 43
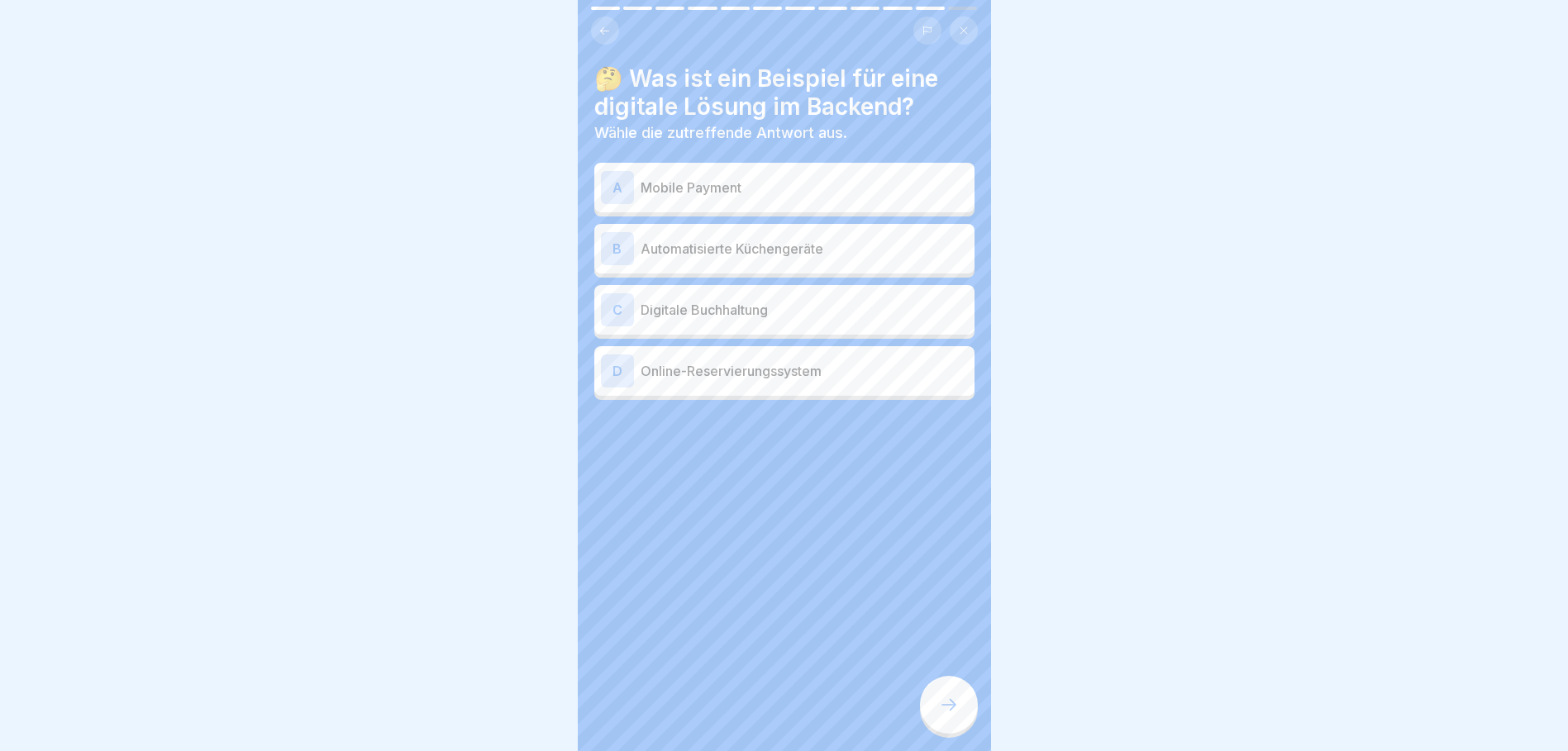
click at [729, 186] on p "Mobile Payment" at bounding box center [804, 188] width 327 height 19
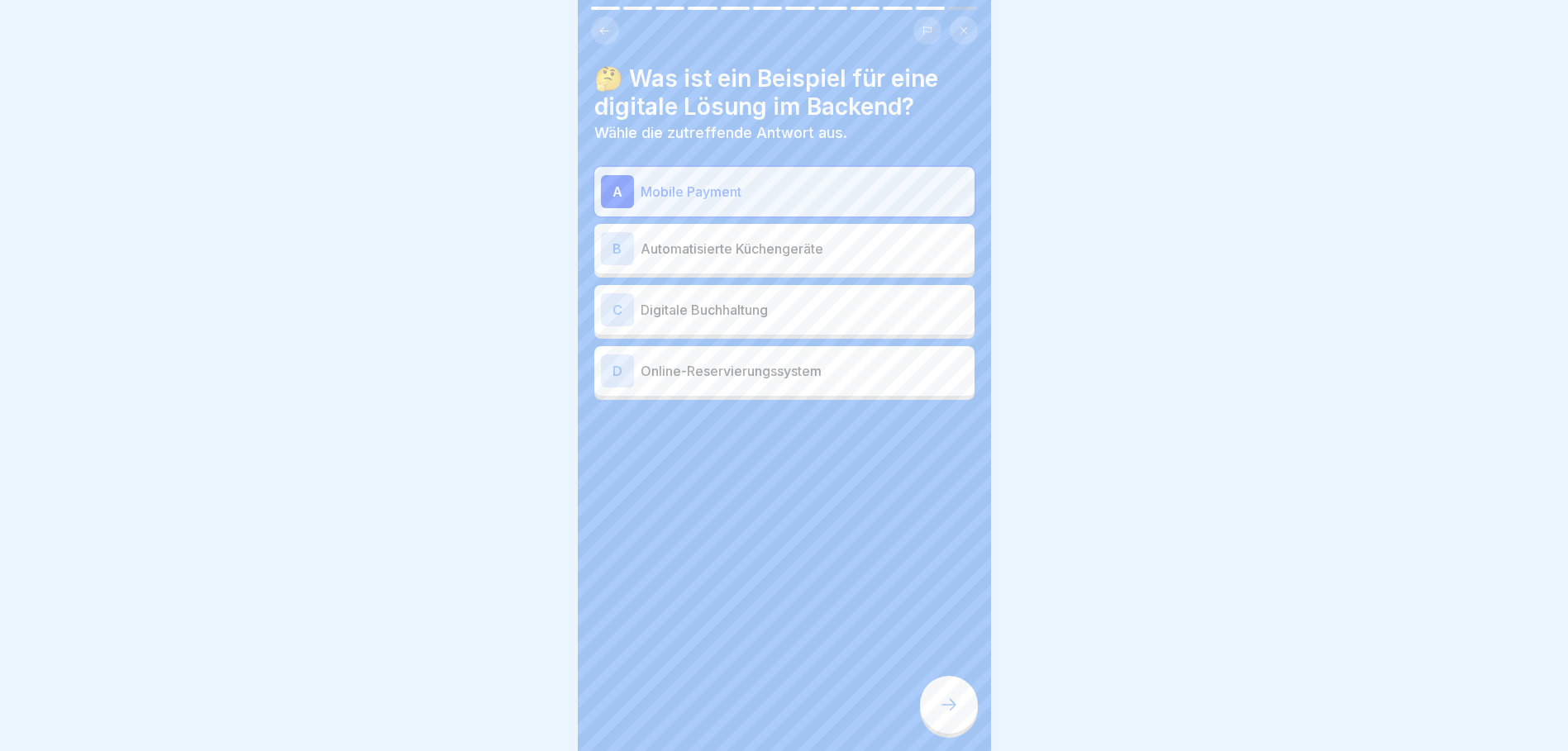
click at [942, 708] on div at bounding box center [950, 706] width 58 height 58
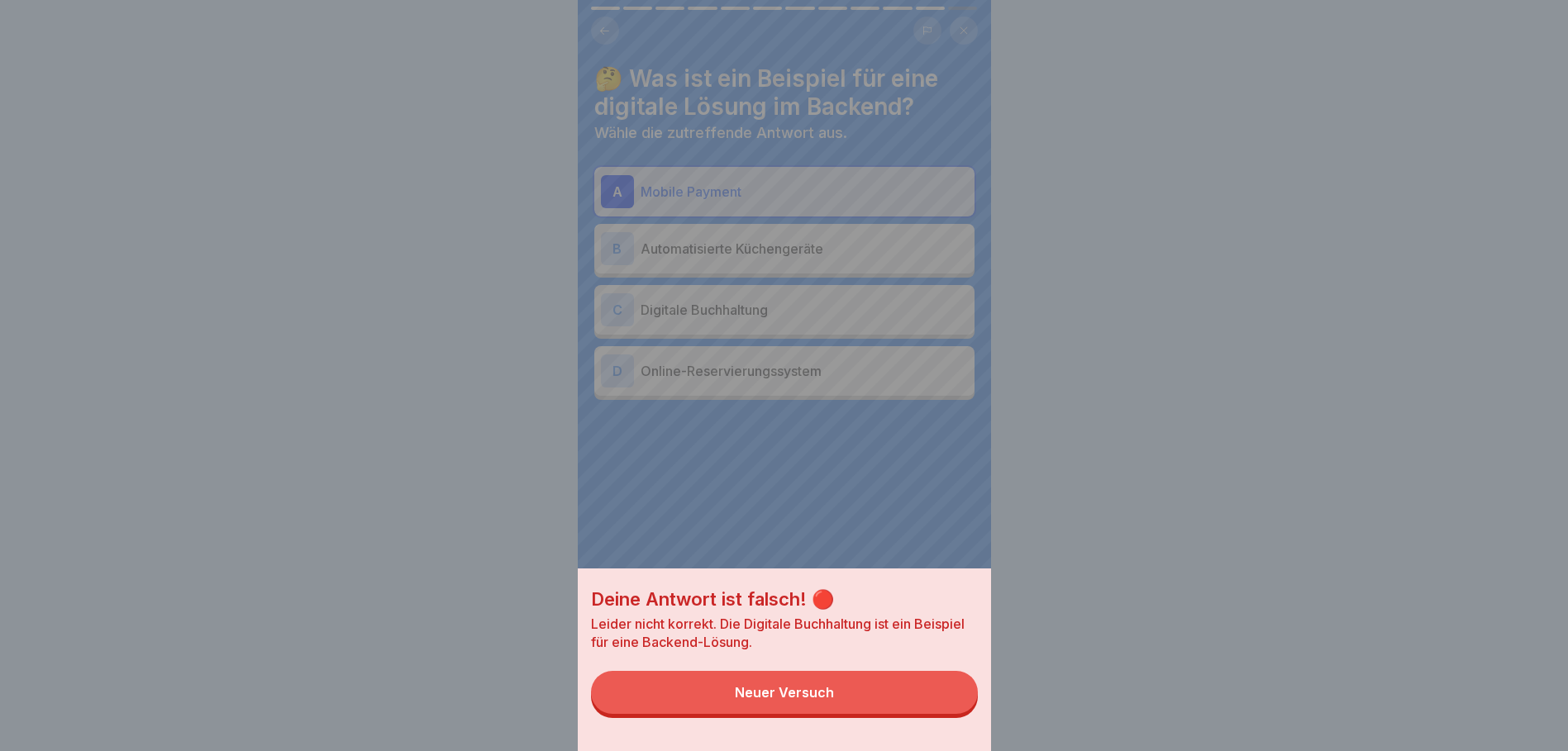
click at [898, 695] on button "Neuer Versuch" at bounding box center [785, 693] width 387 height 43
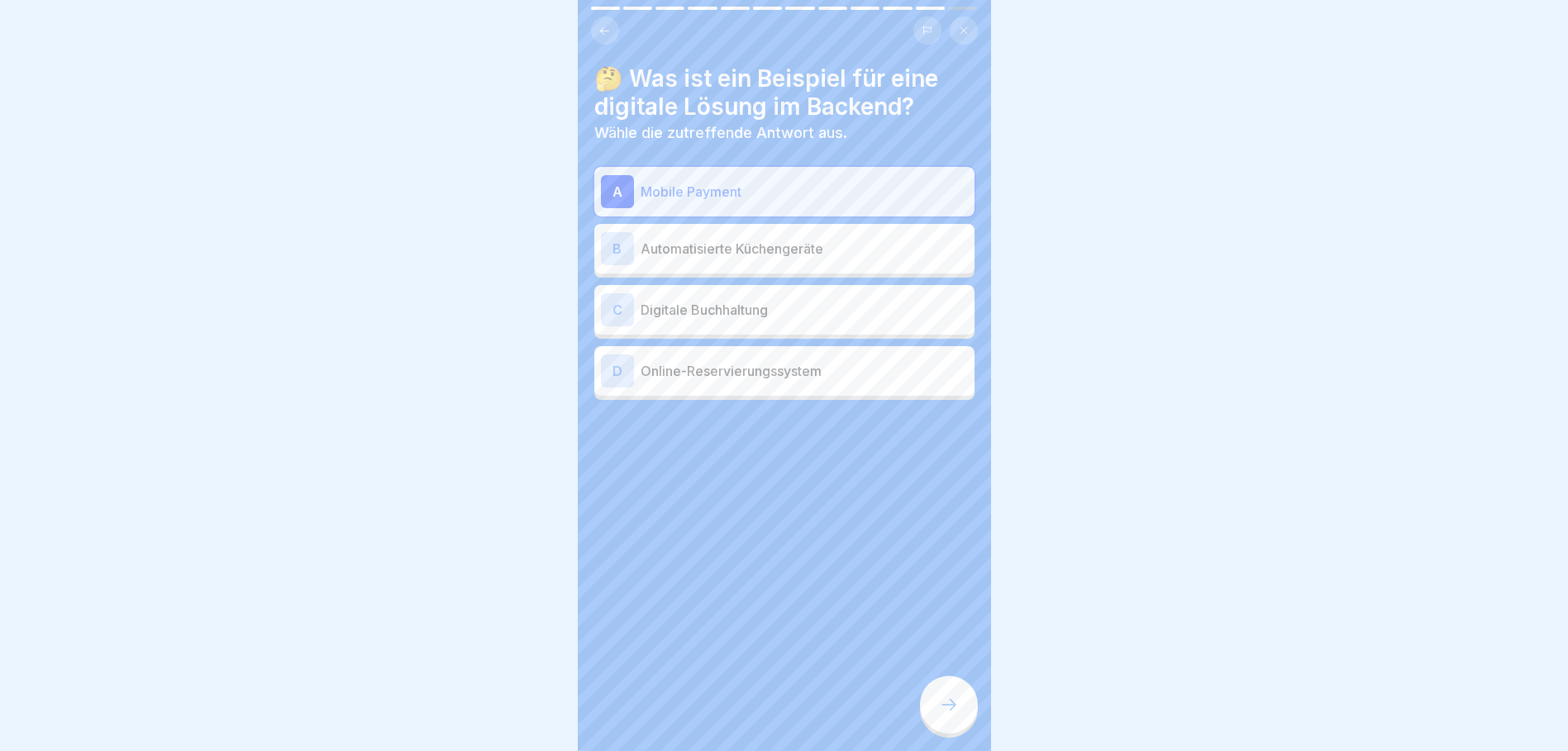
click at [789, 391] on div "D Online-Reservierungssystem" at bounding box center [784, 371] width 380 height 49
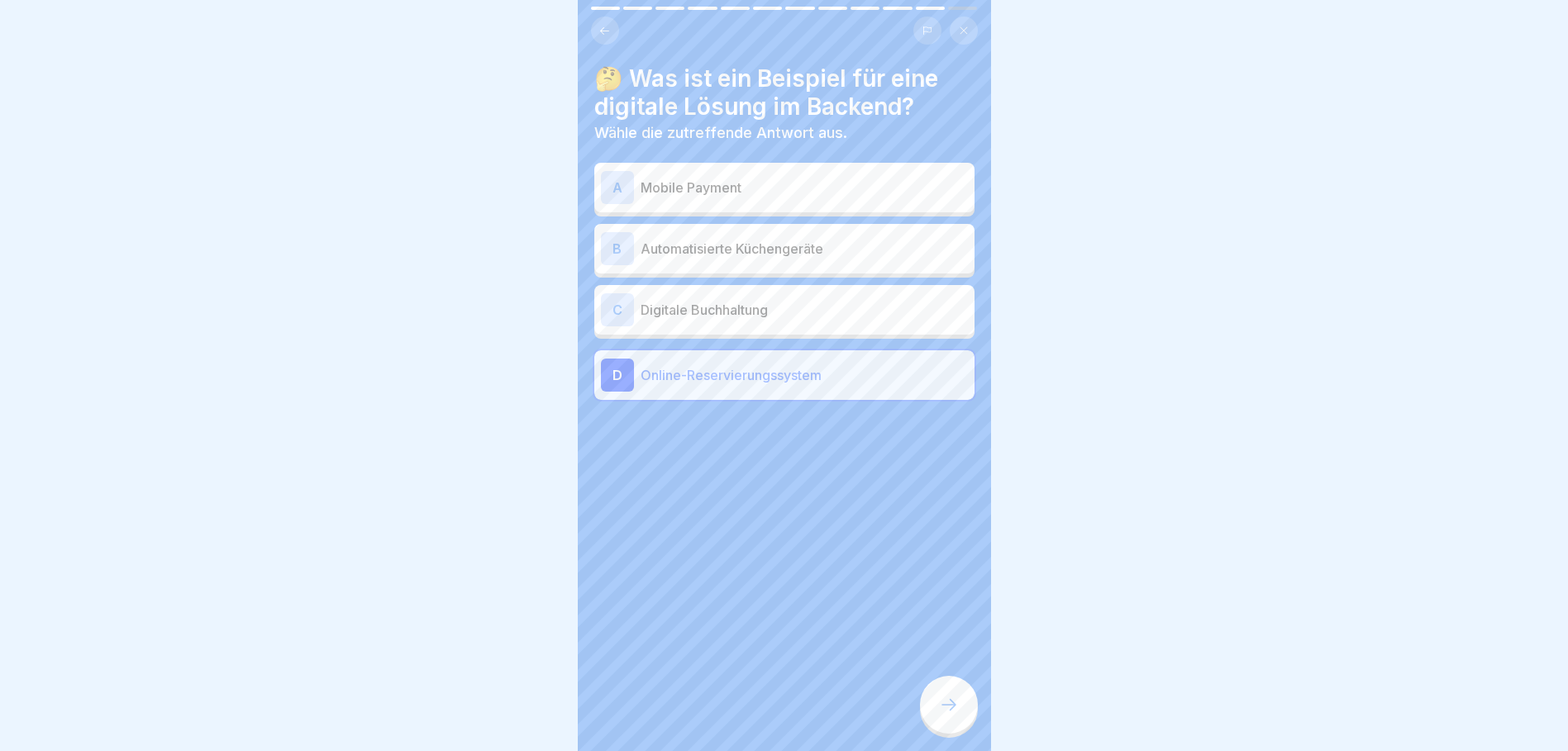
click at [952, 702] on div at bounding box center [950, 706] width 58 height 58
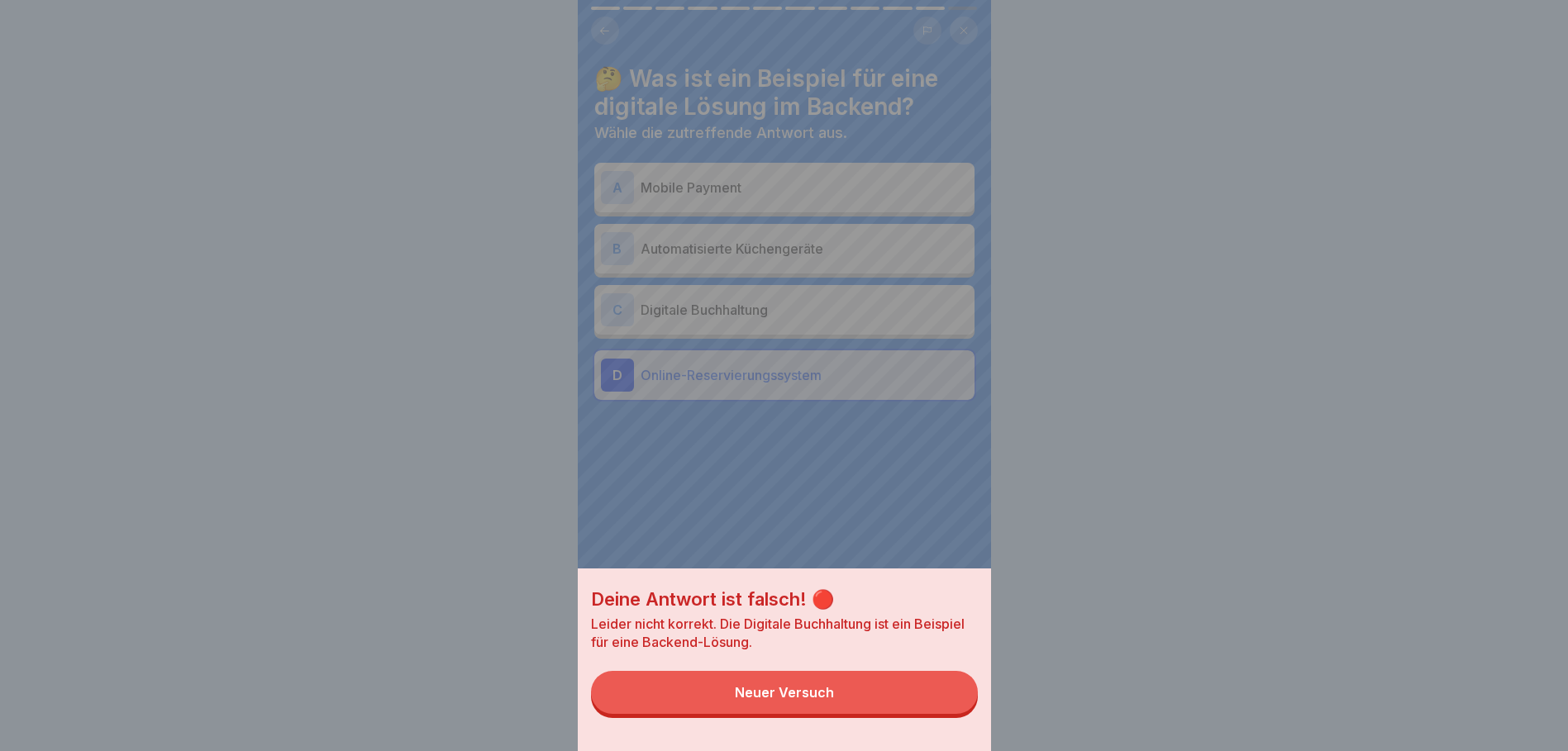
click at [920, 703] on button "Neuer Versuch" at bounding box center [785, 693] width 387 height 43
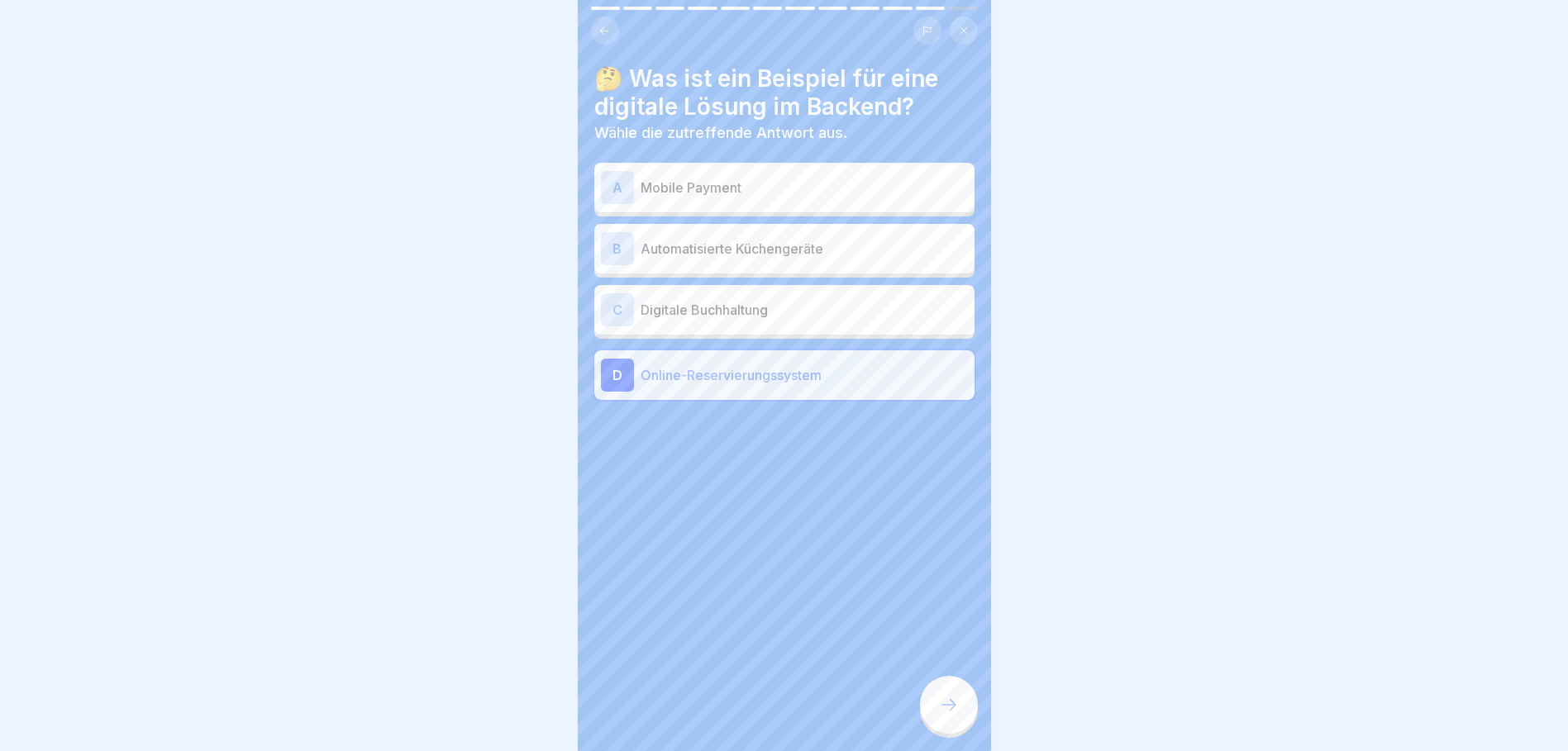
click at [774, 314] on p "Digitale Buchhaltung" at bounding box center [804, 310] width 327 height 19
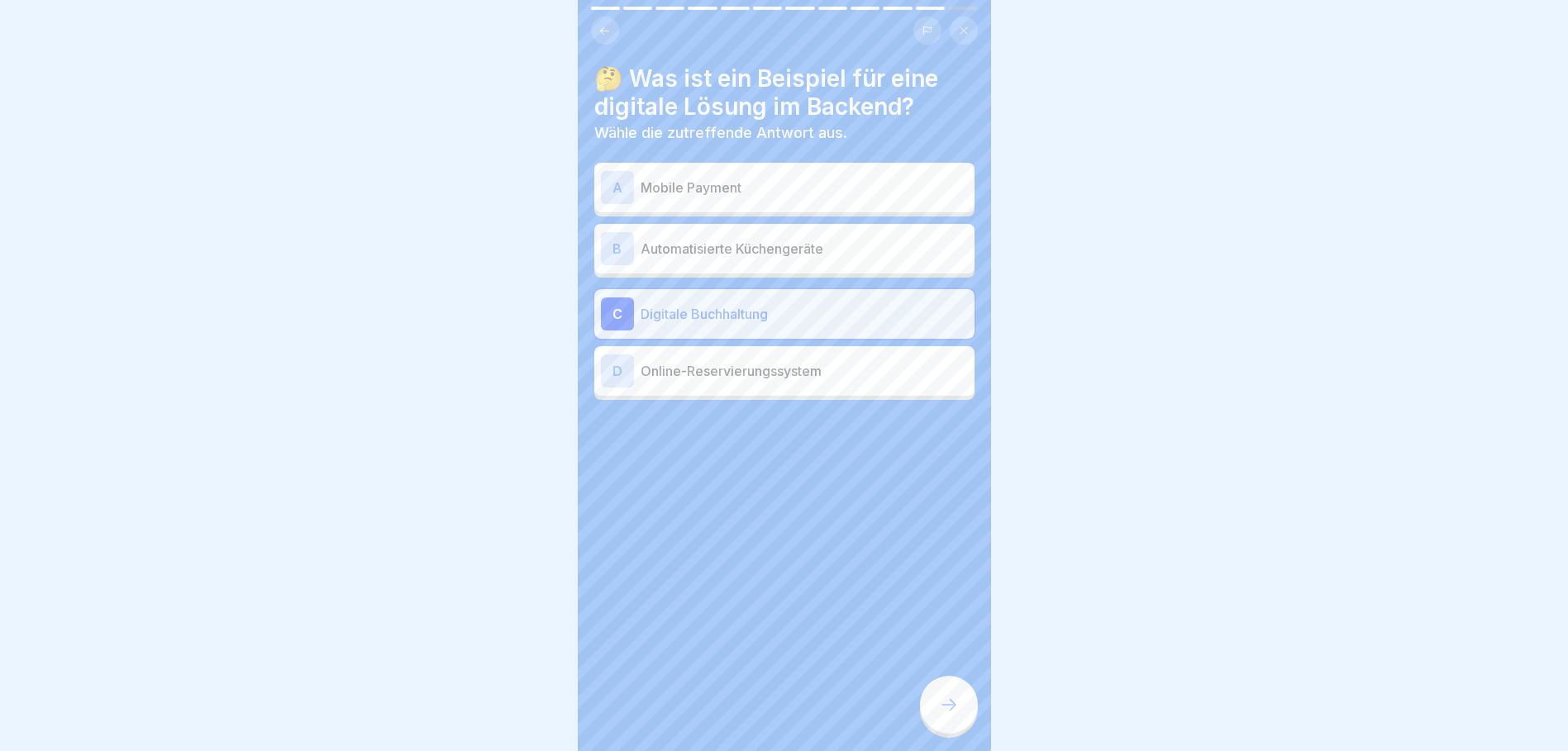
click at [953, 729] on div at bounding box center [950, 706] width 58 height 58
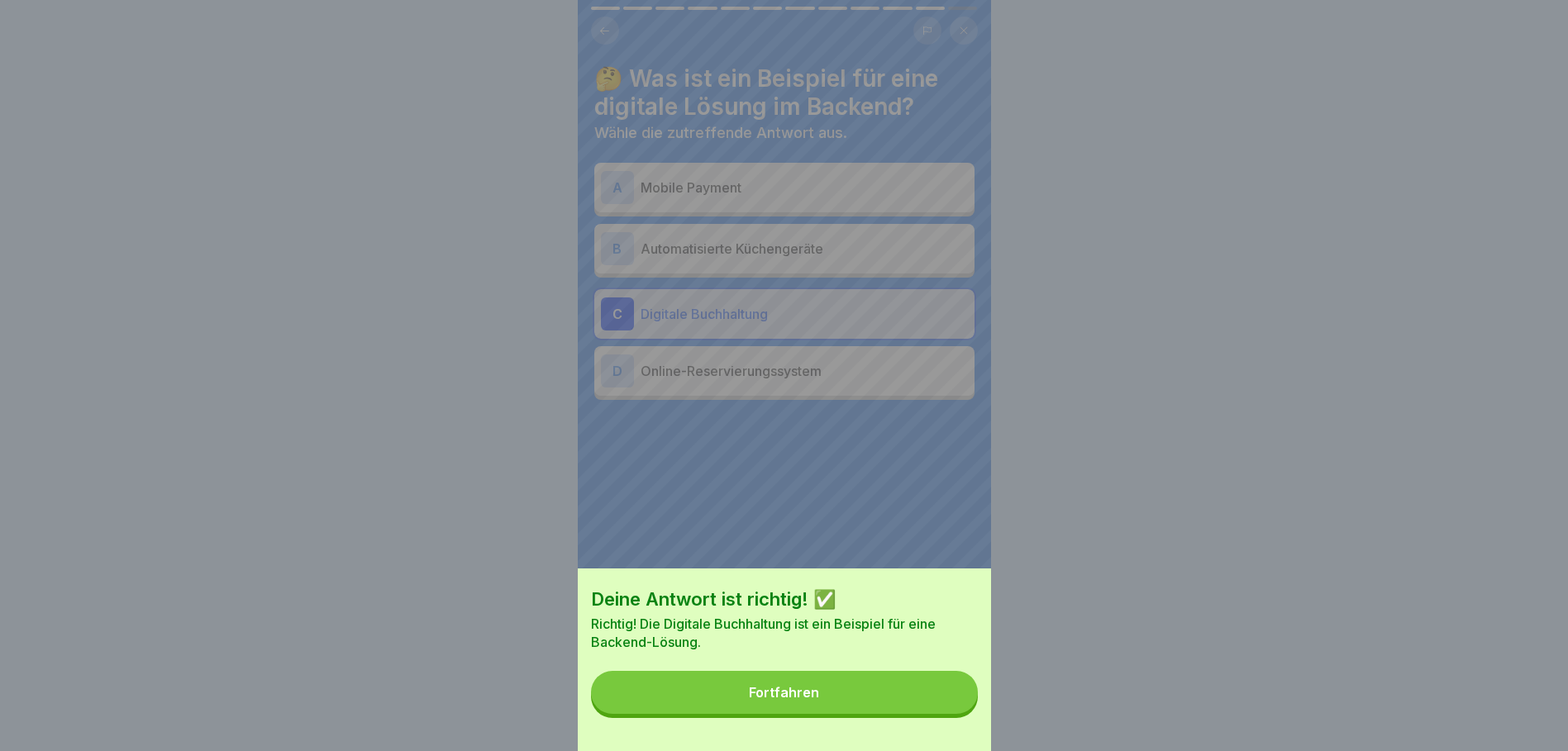
click at [920, 712] on button "Fortfahren" at bounding box center [785, 693] width 387 height 43
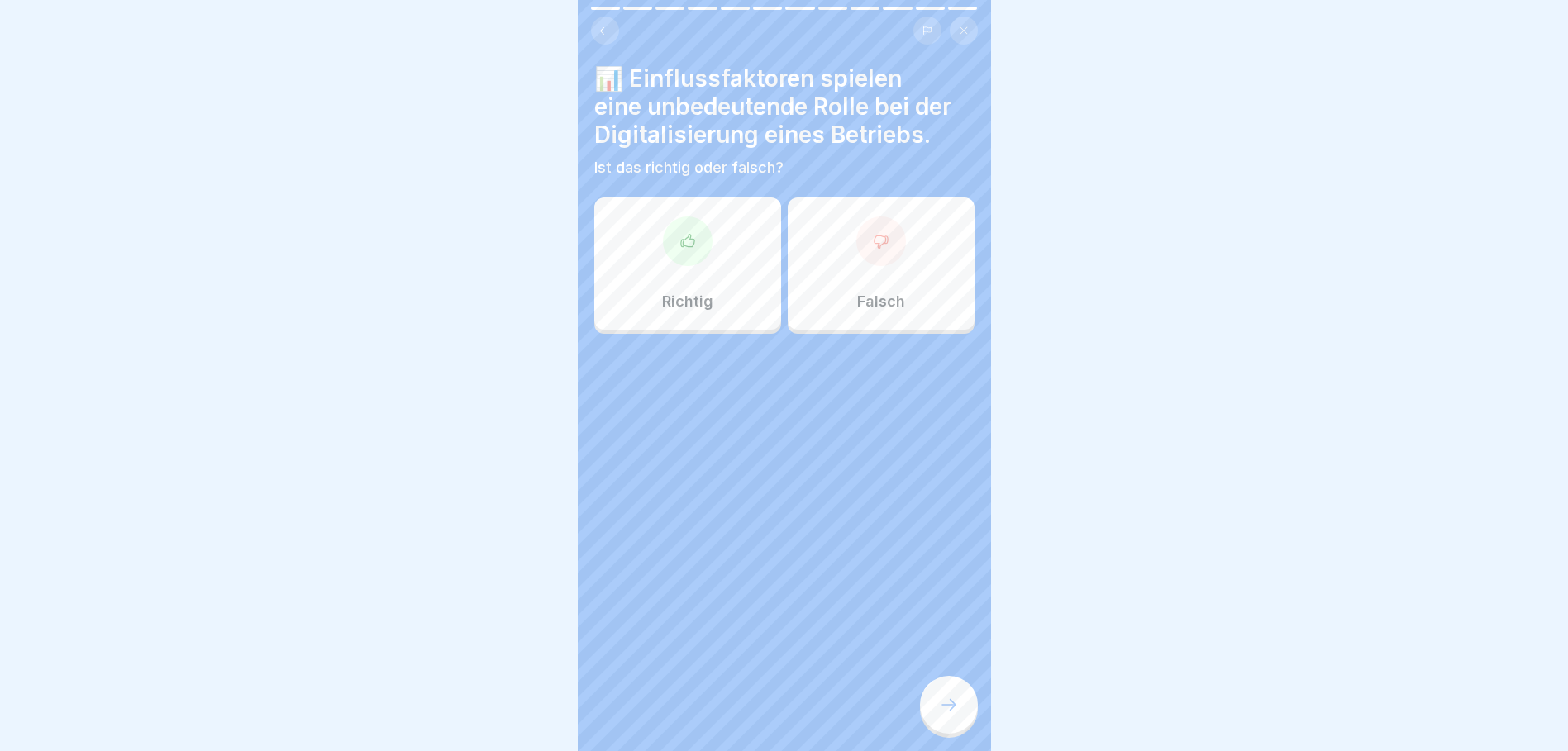
click at [709, 267] on div "Richtig" at bounding box center [687, 263] width 187 height 133
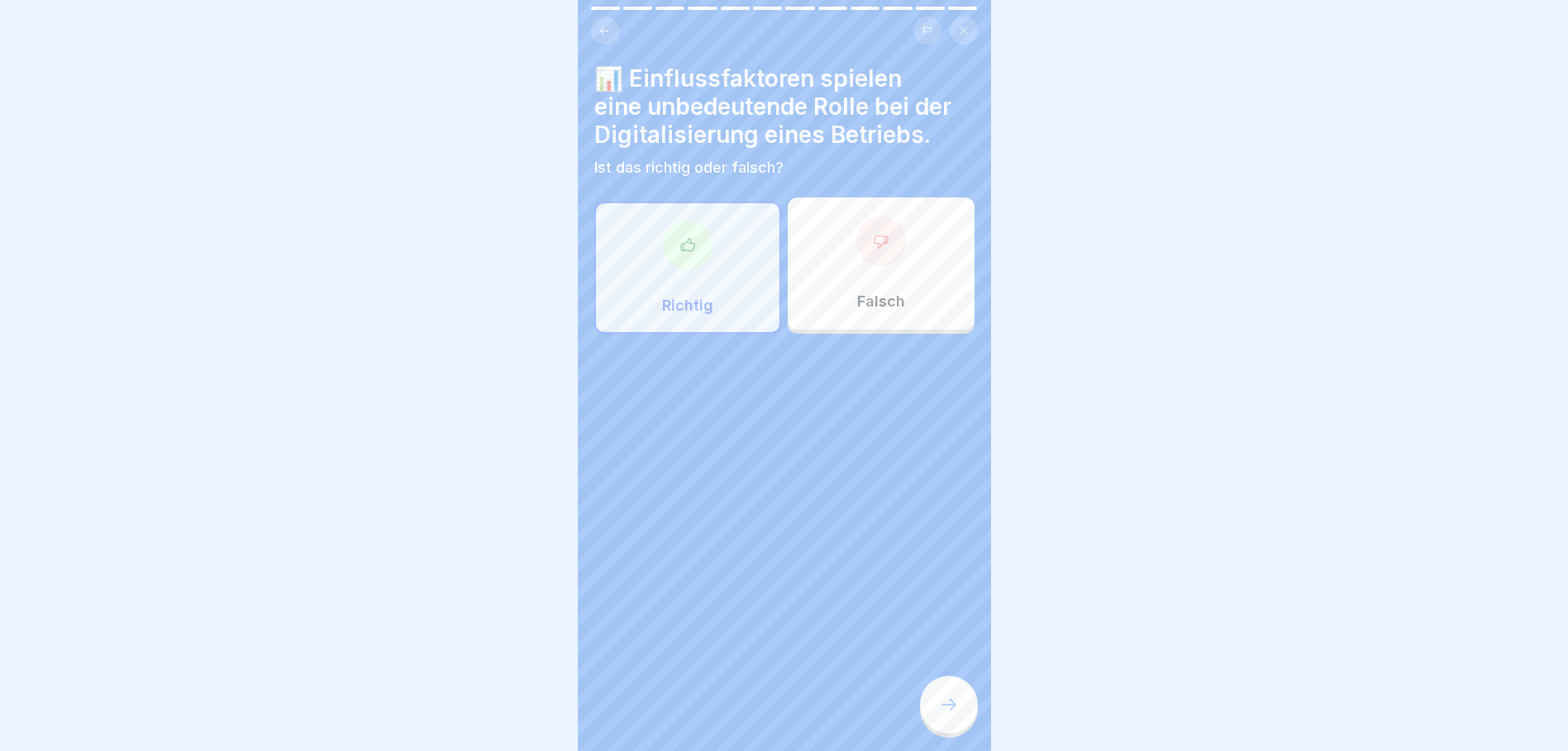
click at [972, 737] on div "📊 Einflussfaktoren spielen eine unbedeutende Rolle bei der Digitalisierung eine…" at bounding box center [784, 376] width 413 height 751
click at [961, 727] on div at bounding box center [950, 706] width 58 height 58
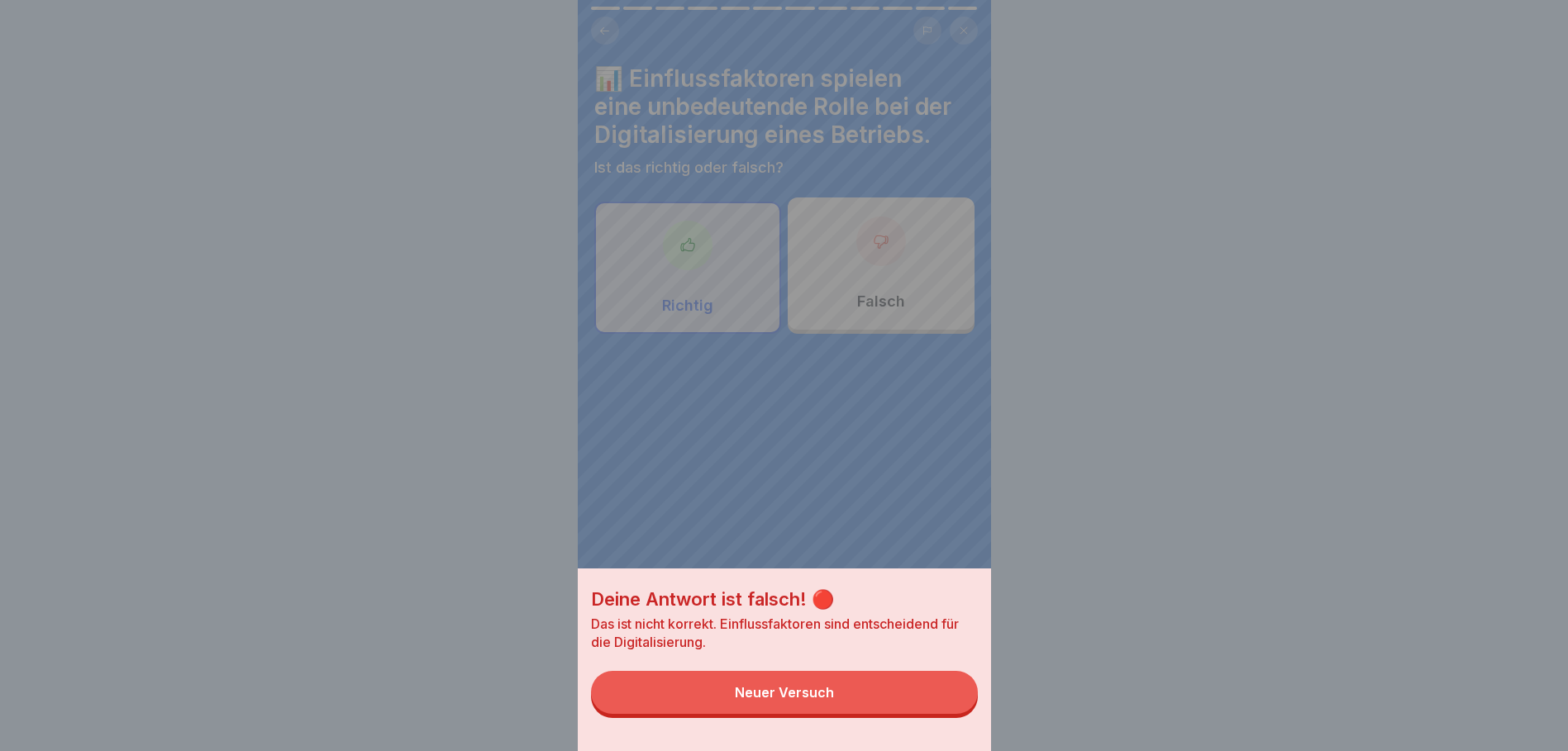
click at [936, 714] on button "Neuer Versuch" at bounding box center [785, 693] width 387 height 43
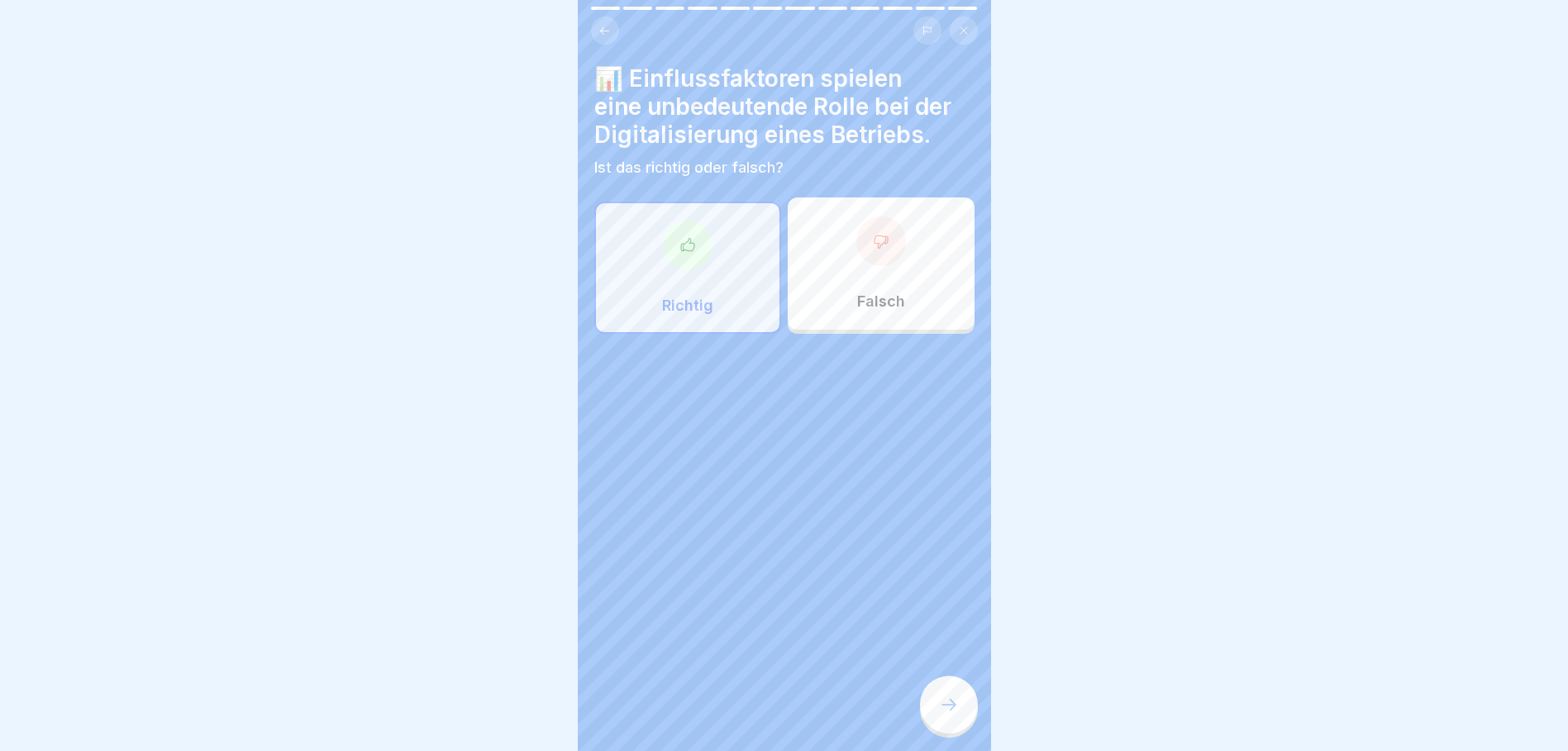
click at [890, 300] on p "Falsch" at bounding box center [882, 301] width 48 height 18
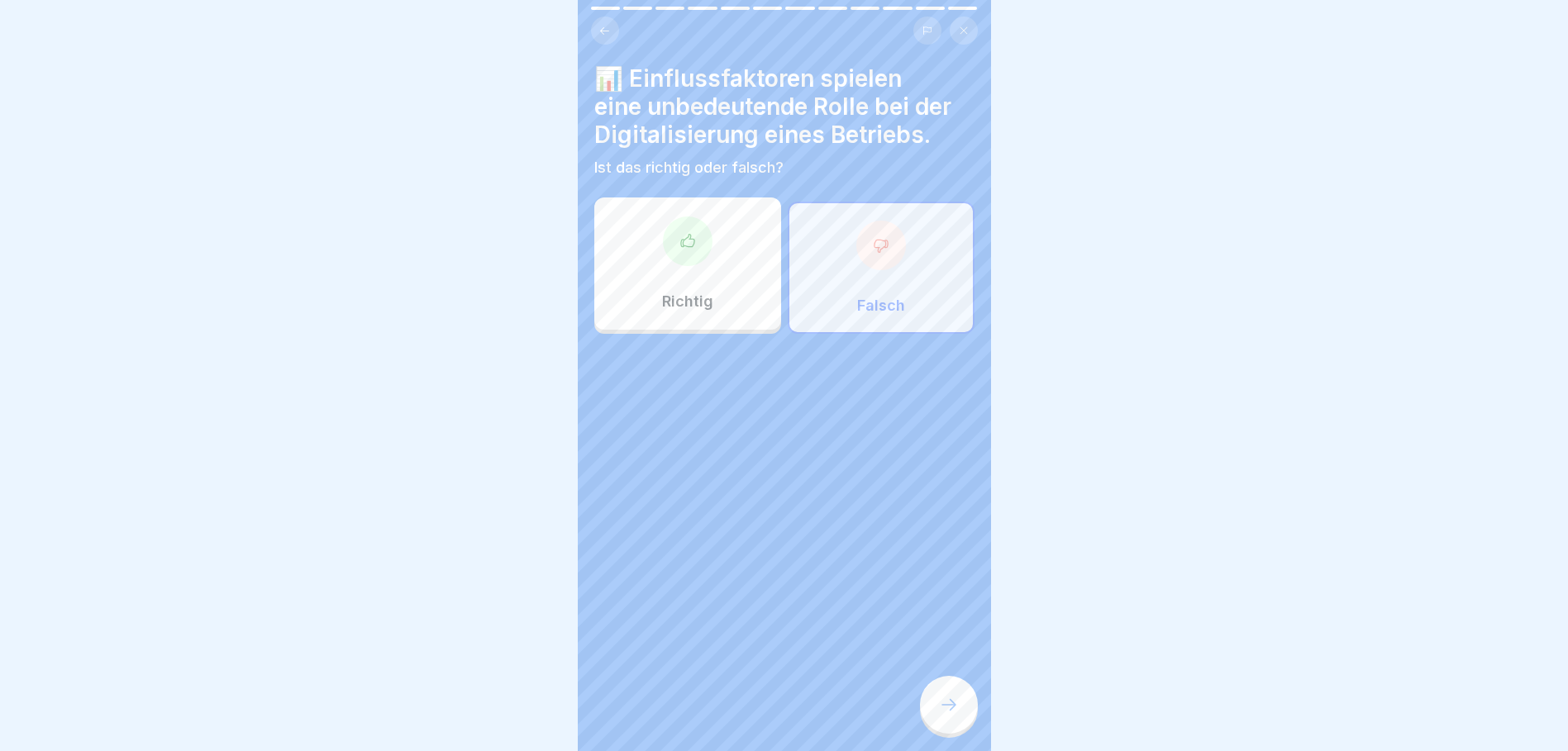
click at [944, 702] on div at bounding box center [950, 706] width 58 height 58
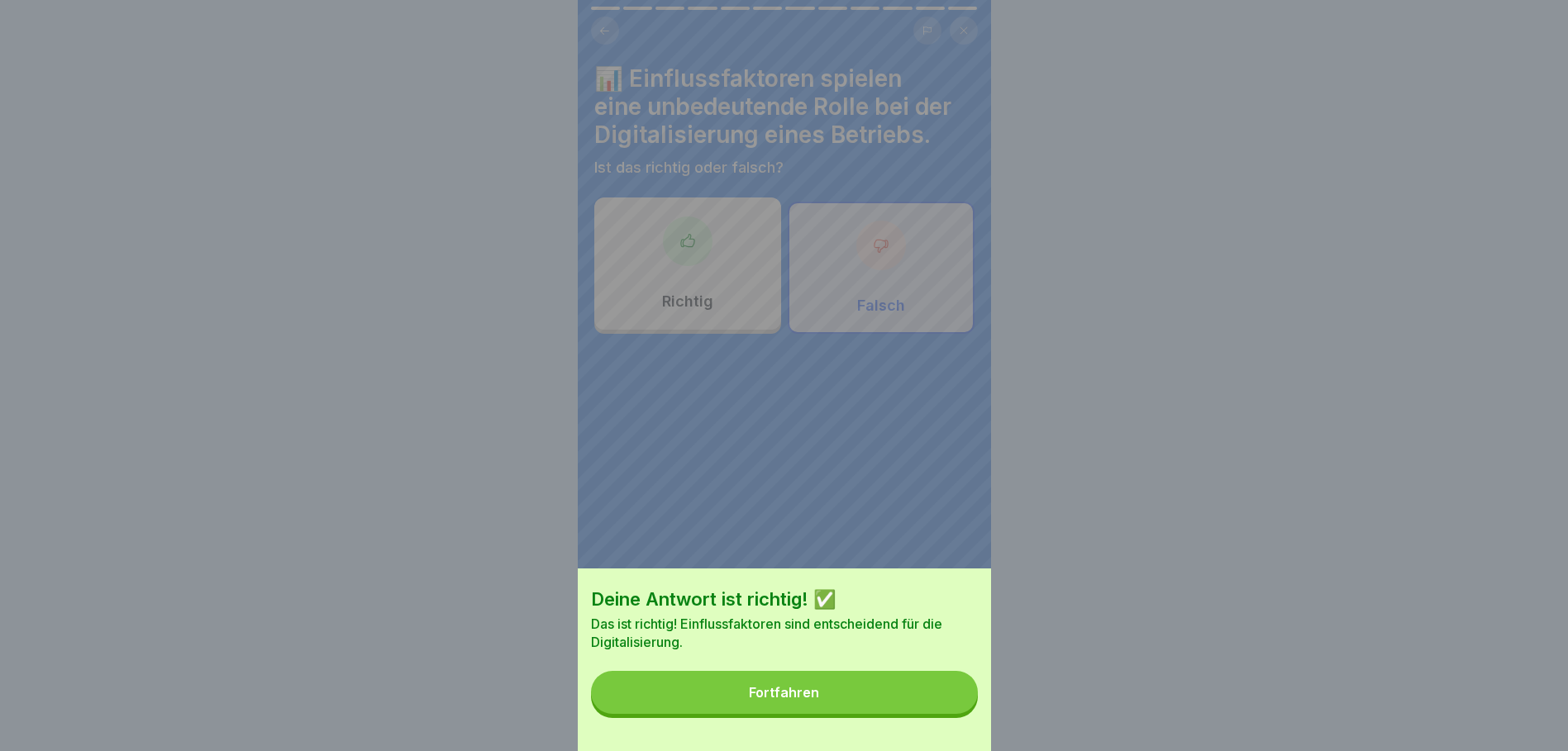
click at [910, 700] on button "Fortfahren" at bounding box center [785, 693] width 387 height 43
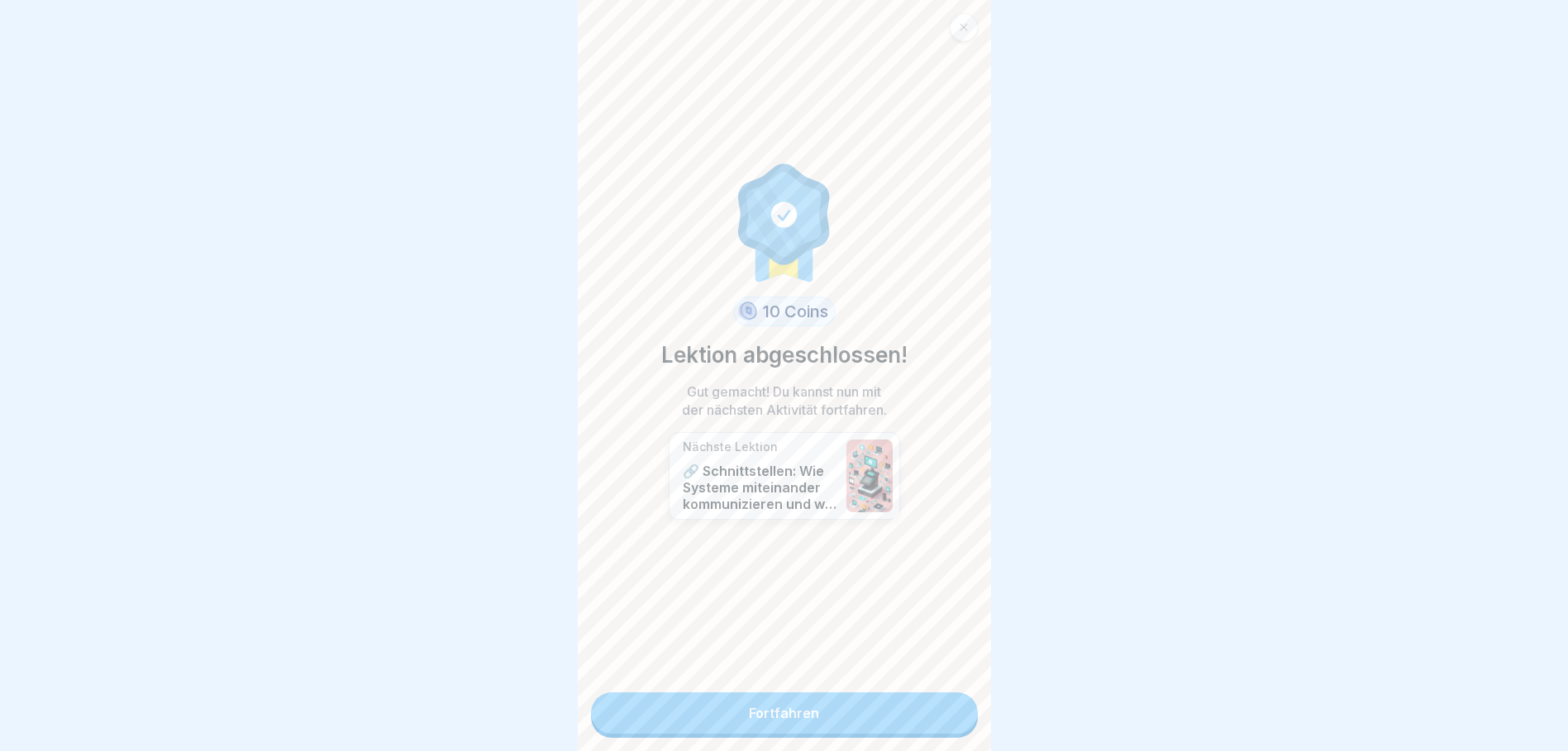
click at [859, 736] on div "10 Coins Lektion abgeschlossen! Gut gemacht! Du kannst nun mit der nächsten Akt…" at bounding box center [784, 376] width 413 height 751
click at [861, 727] on link "Fortfahren" at bounding box center [785, 713] width 387 height 42
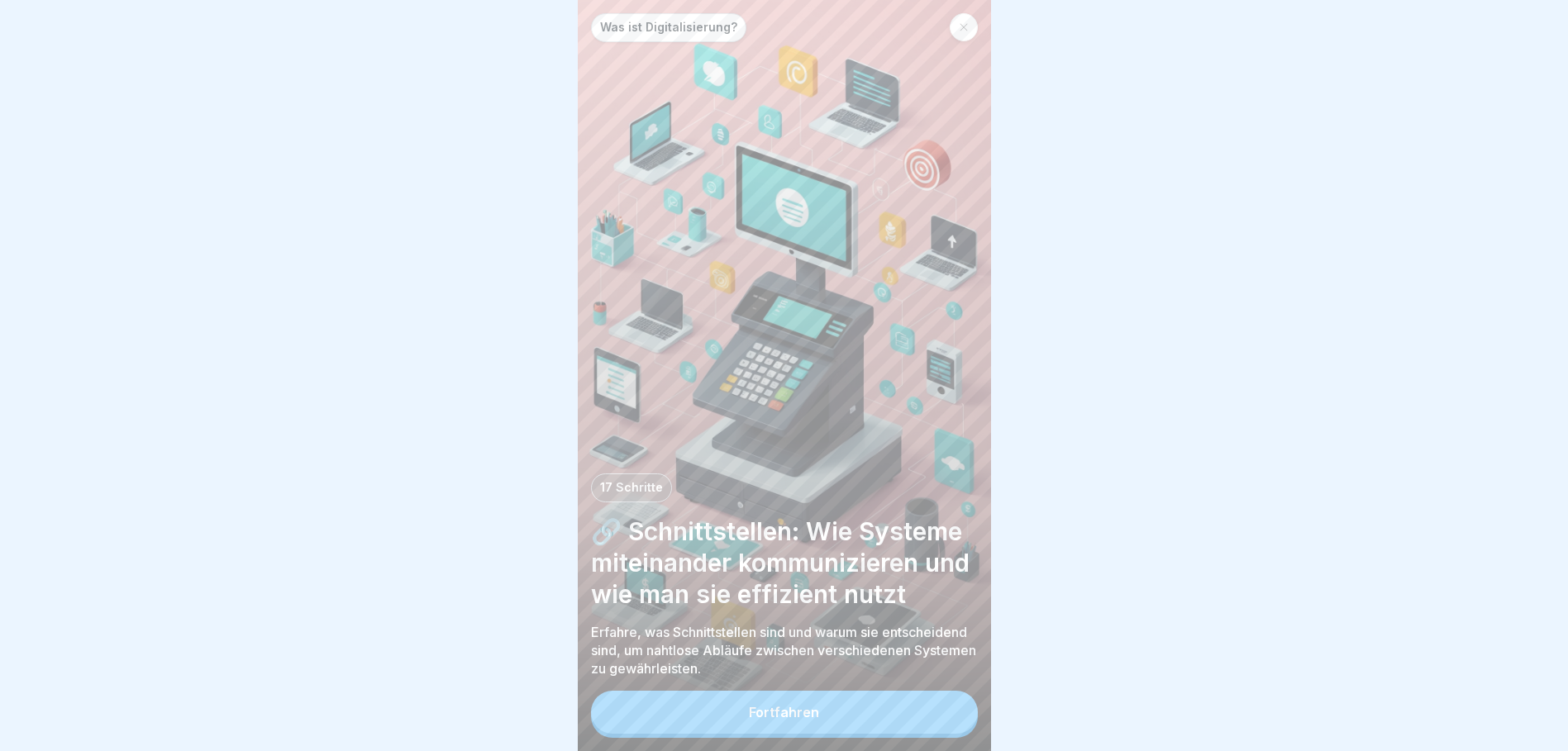
click at [862, 717] on button "Fortfahren" at bounding box center [785, 712] width 387 height 43
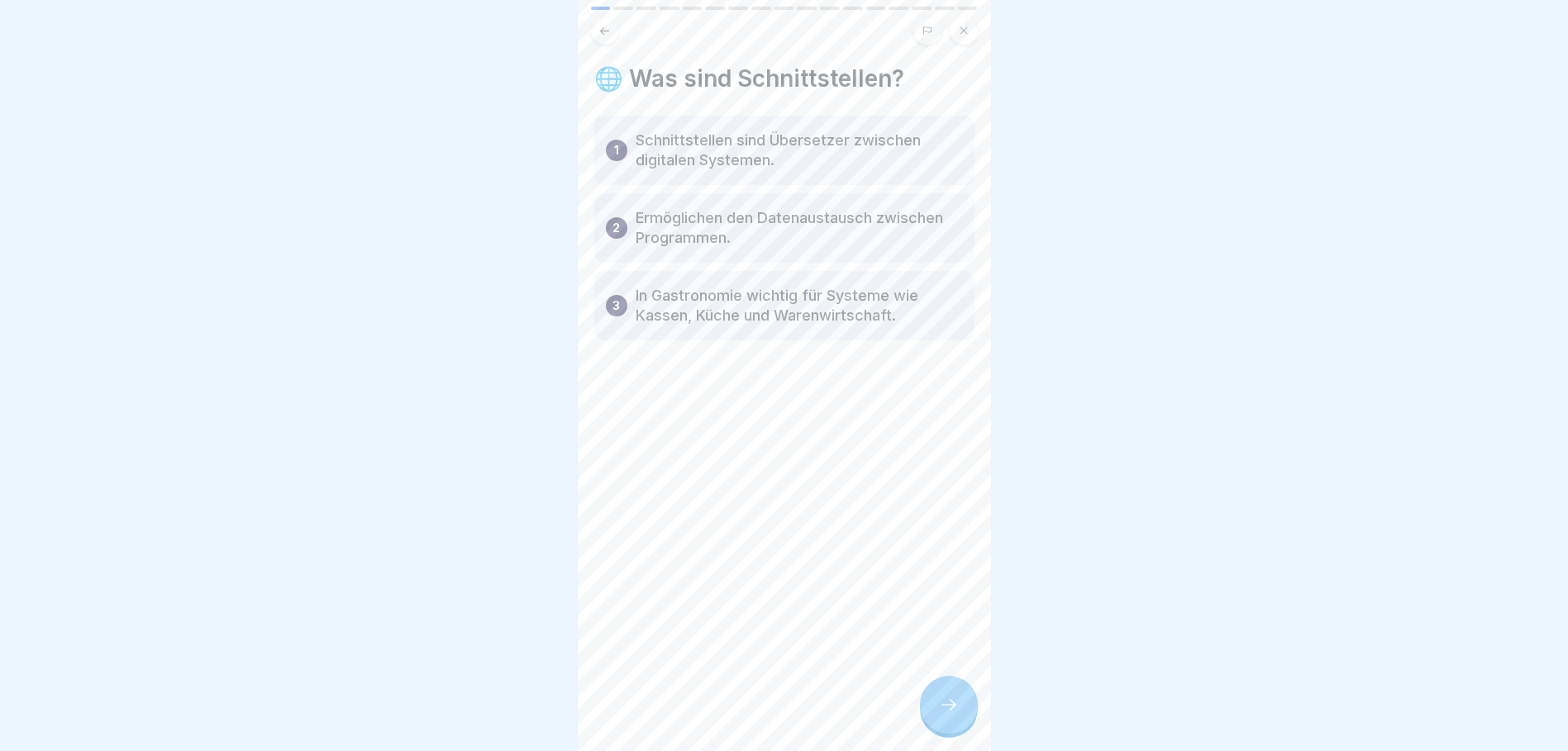
click at [929, 712] on div at bounding box center [950, 706] width 58 height 58
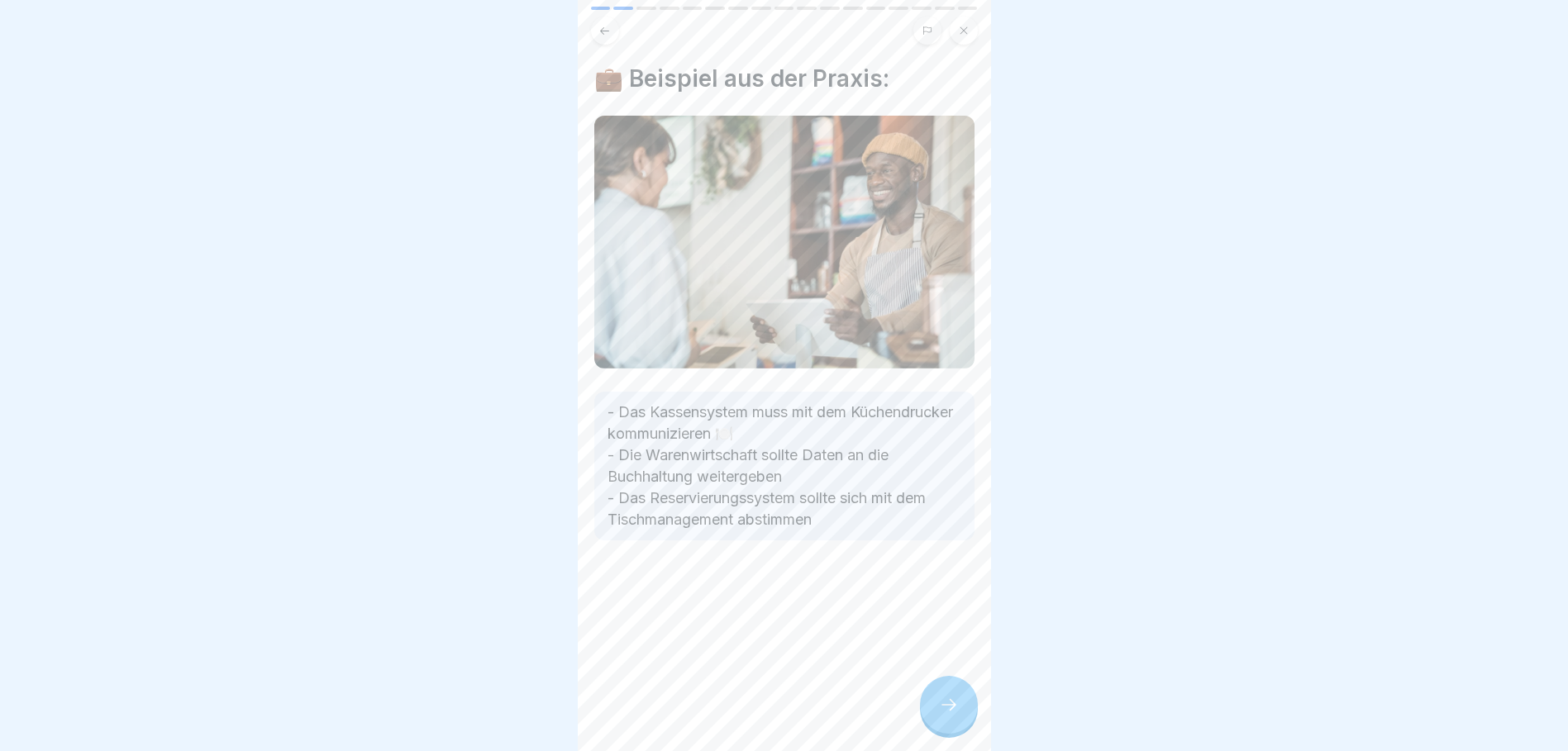
click at [950, 712] on icon at bounding box center [949, 705] width 19 height 19
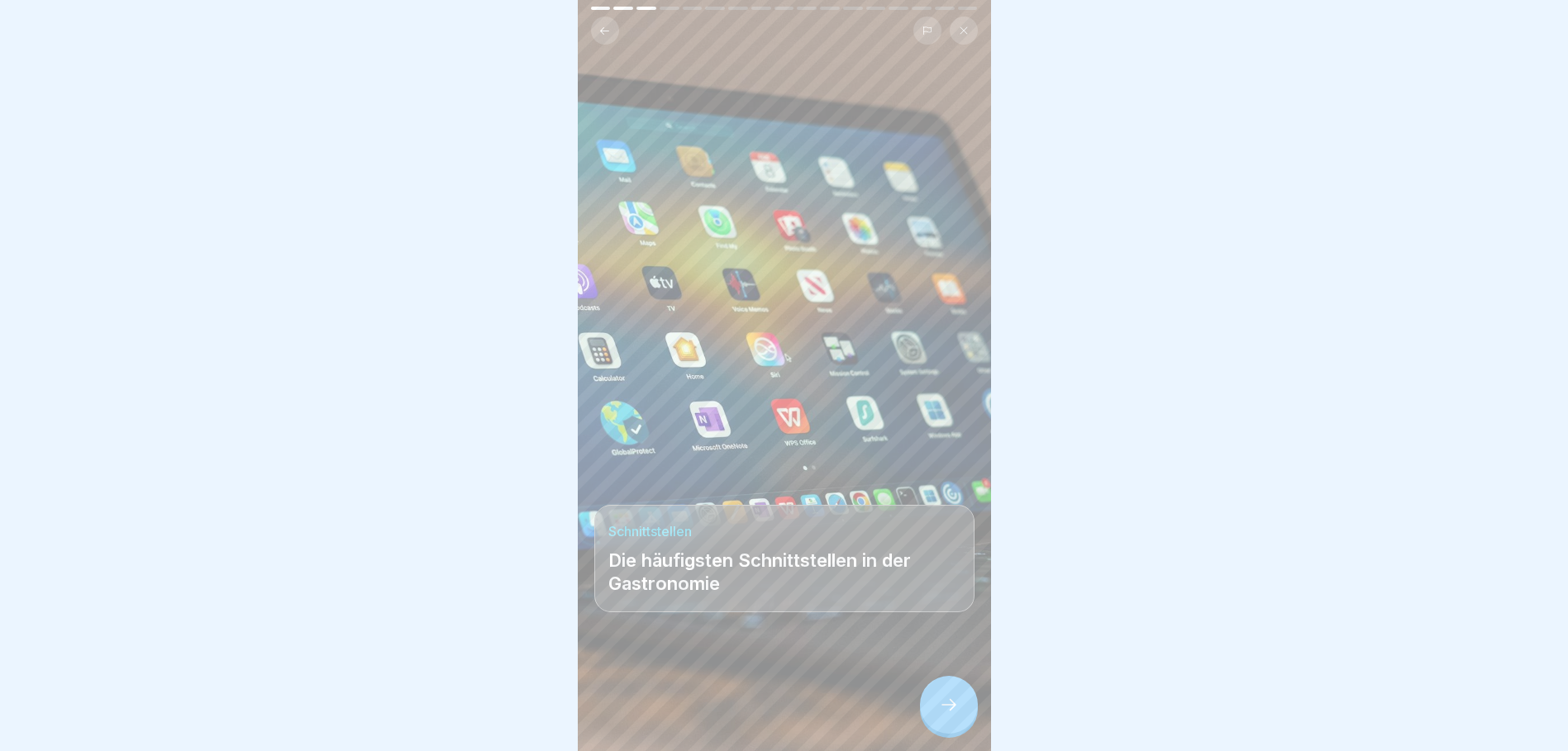
click at [950, 712] on icon at bounding box center [949, 705] width 19 height 19
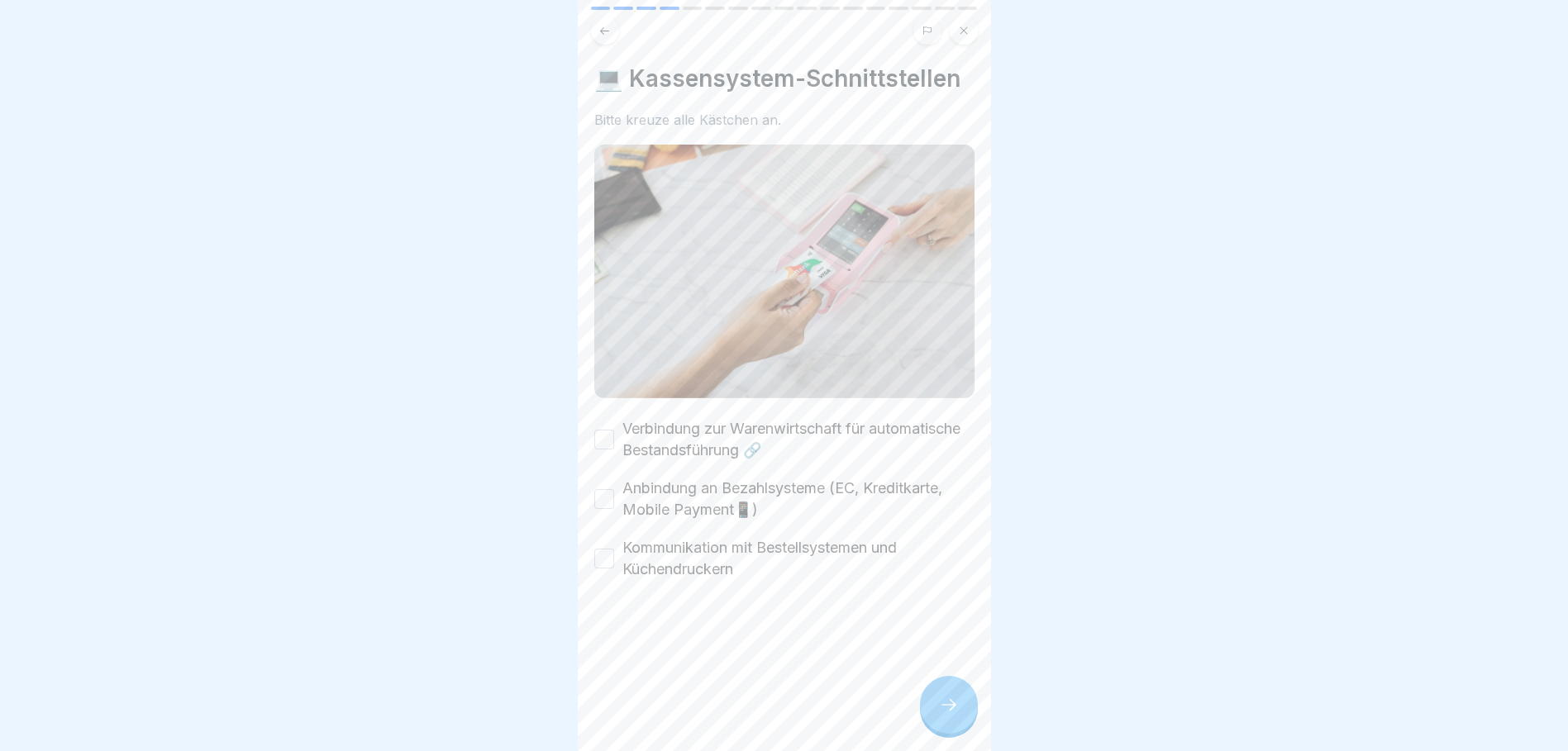
click at [950, 712] on icon at bounding box center [949, 705] width 19 height 19
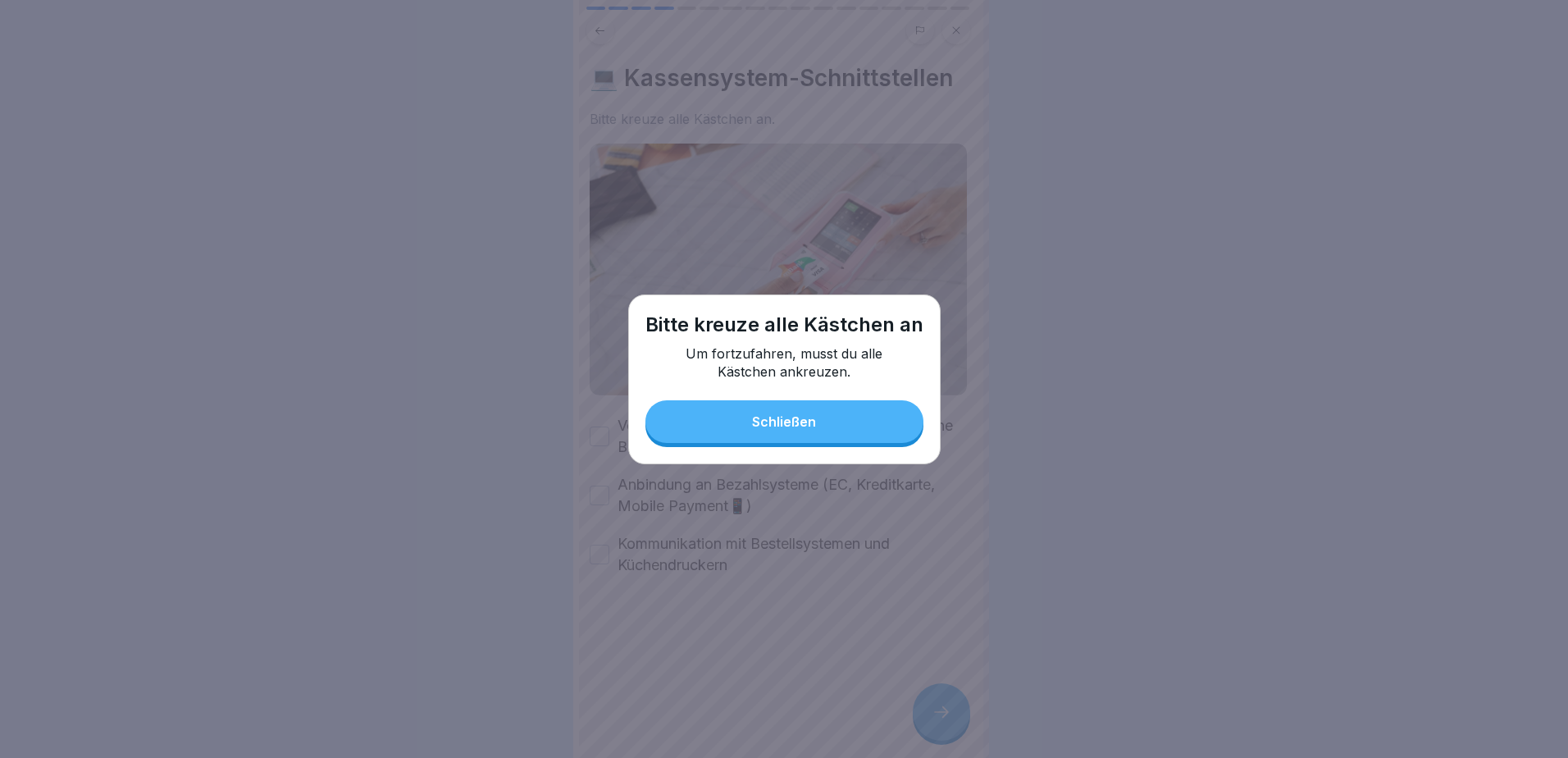
click at [836, 413] on button "Schließen" at bounding box center [784, 422] width 278 height 42
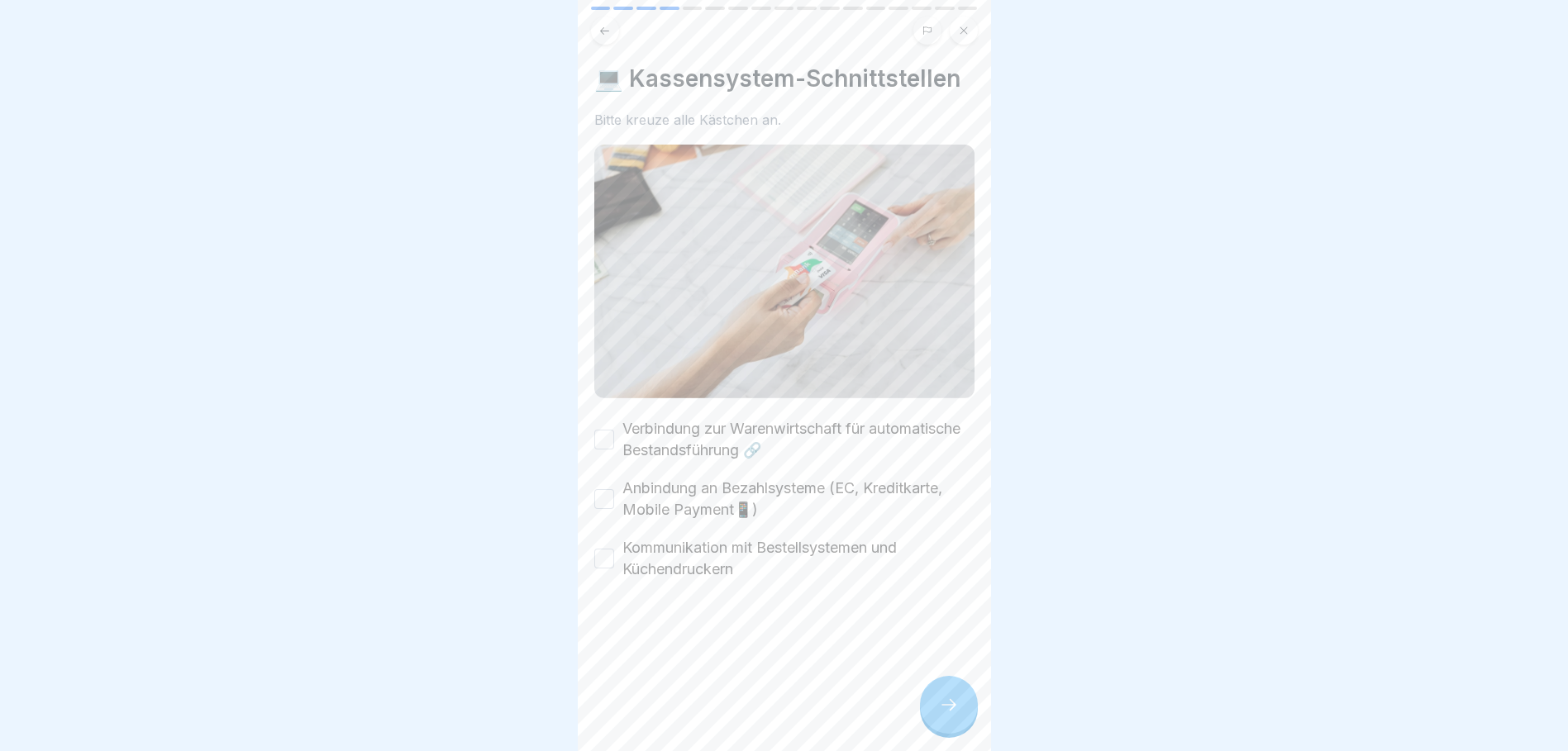
click at [604, 434] on button "Verbindung zur Warenwirtschaft für automatische Bestandsführung 🔗" at bounding box center [604, 439] width 19 height 19
click at [597, 491] on button "Anbindung an Bezahlsysteme (EC, Kreditkarte, Mobile Payment📱)" at bounding box center [604, 499] width 19 height 19
click at [604, 554] on button "Kommunikation mit Bestellsystemen und Küchendruckern" at bounding box center [604, 558] width 19 height 19
click at [946, 715] on icon at bounding box center [949, 705] width 19 height 19
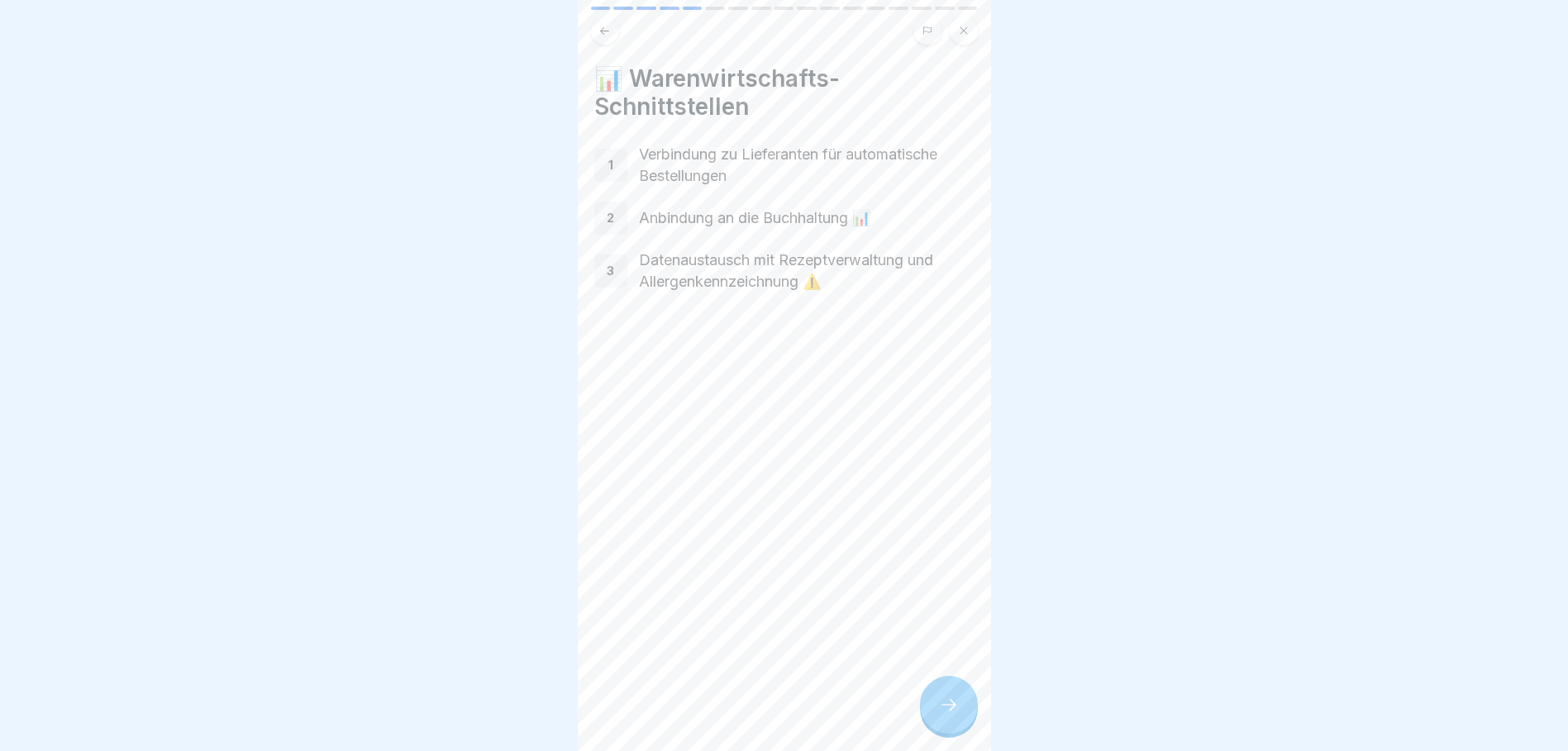
click at [947, 715] on icon at bounding box center [949, 705] width 19 height 19
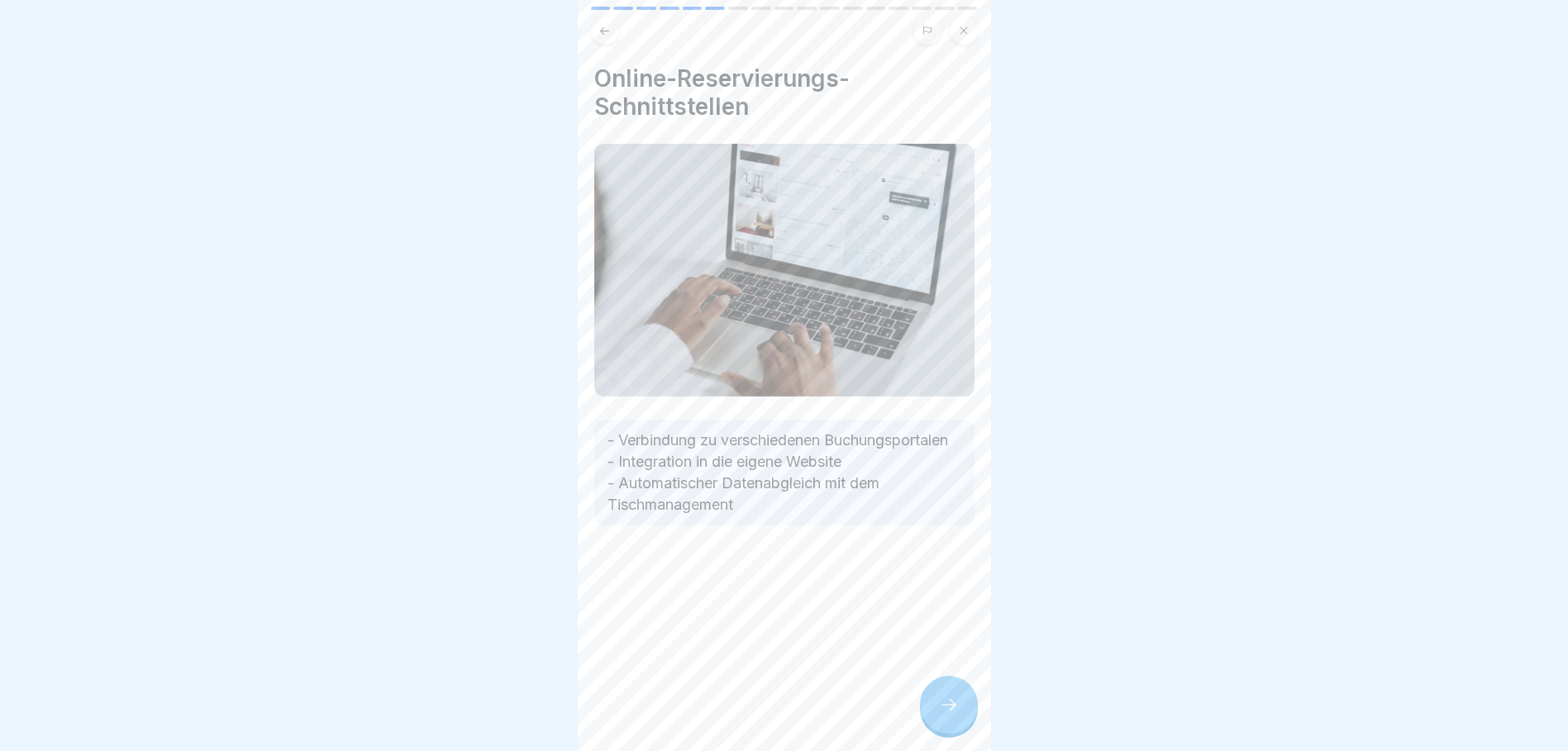
click at [948, 715] on icon at bounding box center [949, 705] width 19 height 19
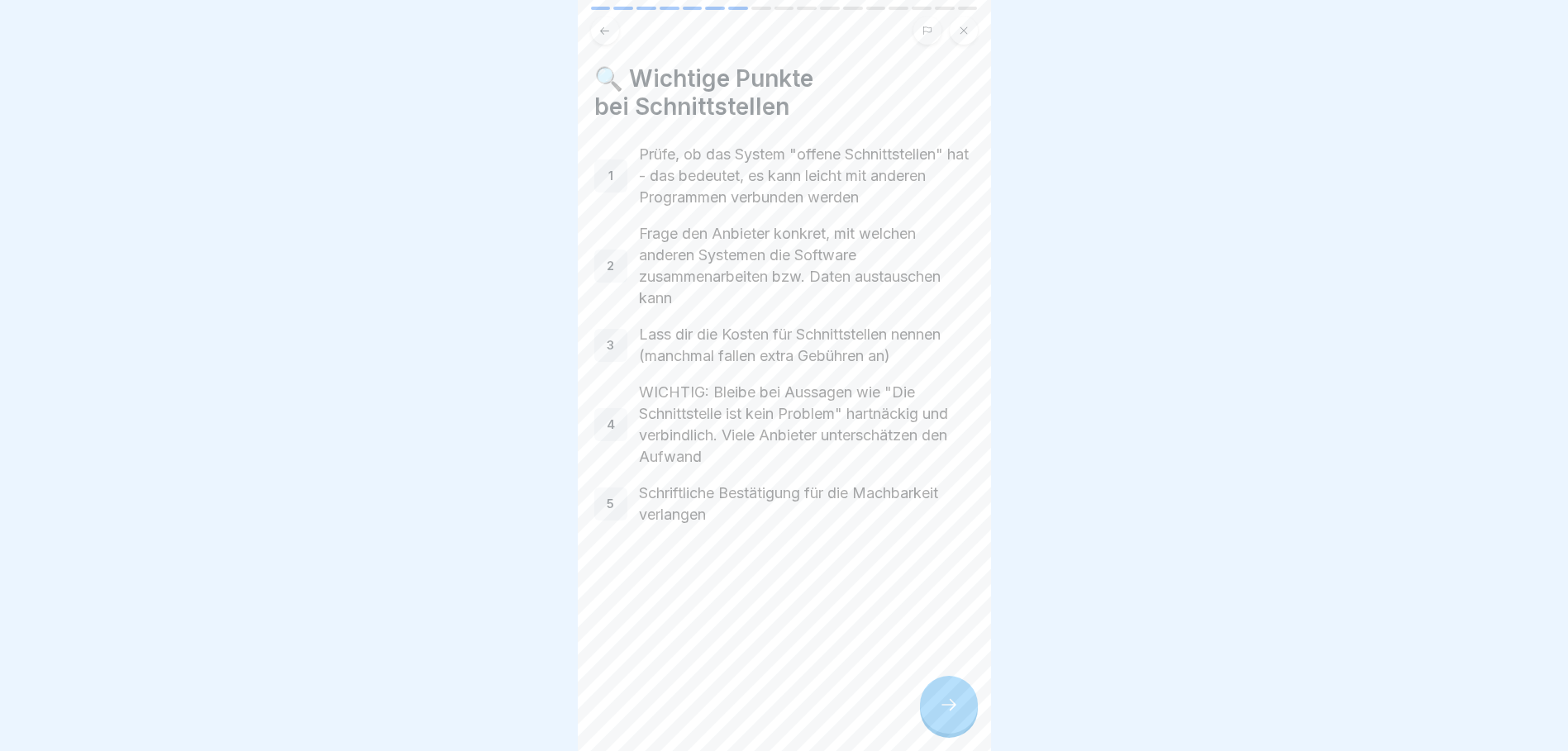
click at [950, 715] on icon at bounding box center [949, 705] width 19 height 19
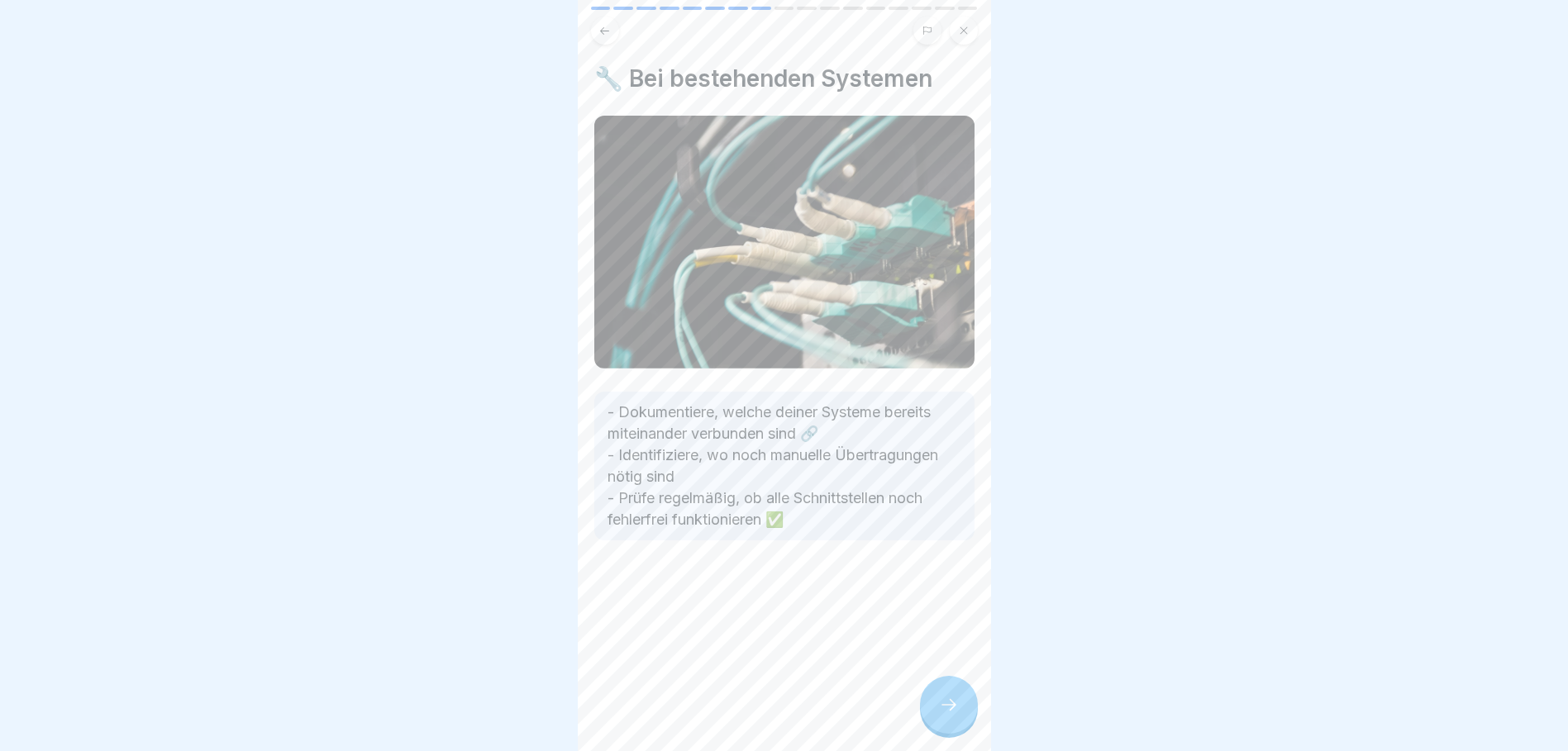
click at [950, 715] on icon at bounding box center [949, 705] width 19 height 19
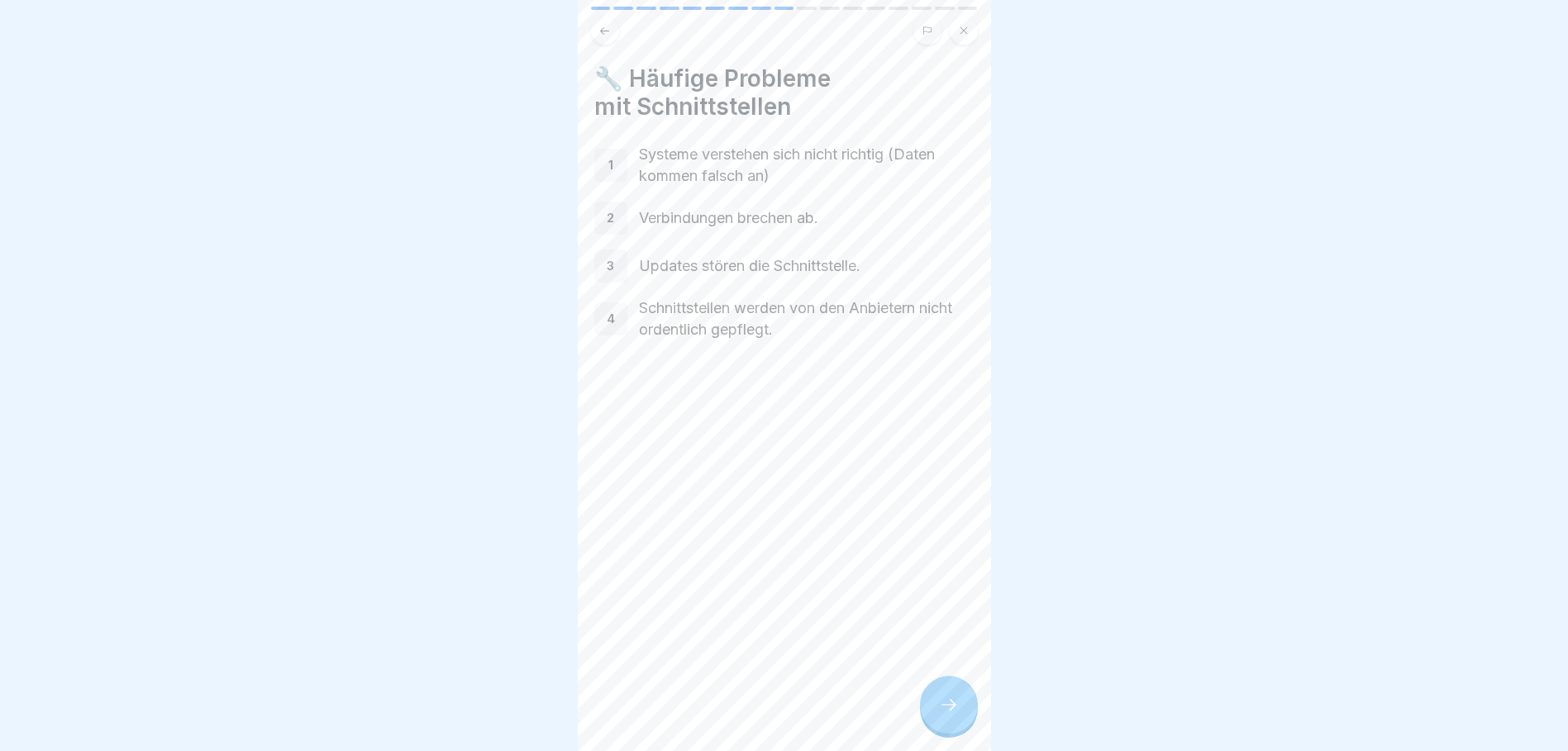
click at [950, 715] on icon at bounding box center [949, 705] width 19 height 19
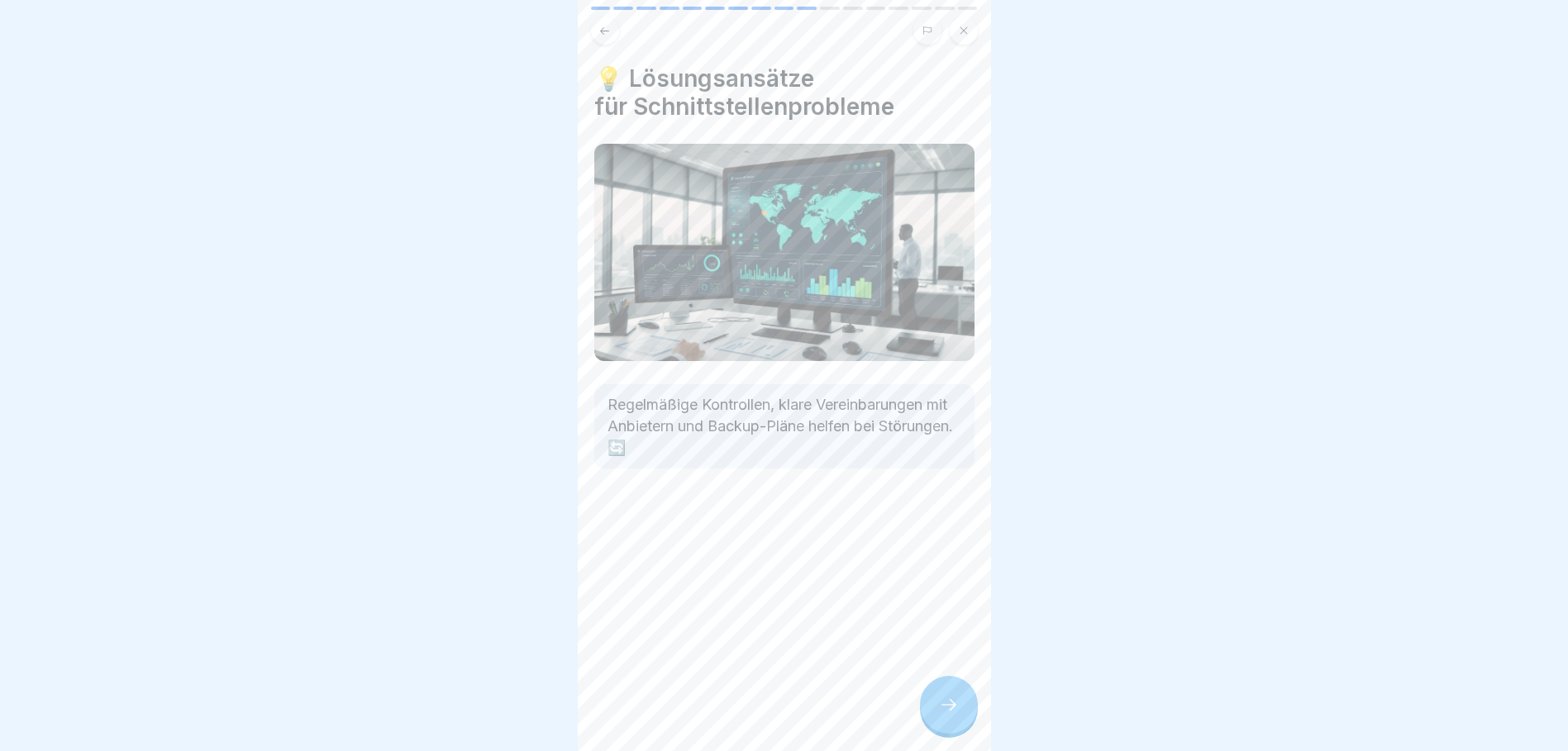
click at [950, 715] on icon at bounding box center [949, 705] width 19 height 19
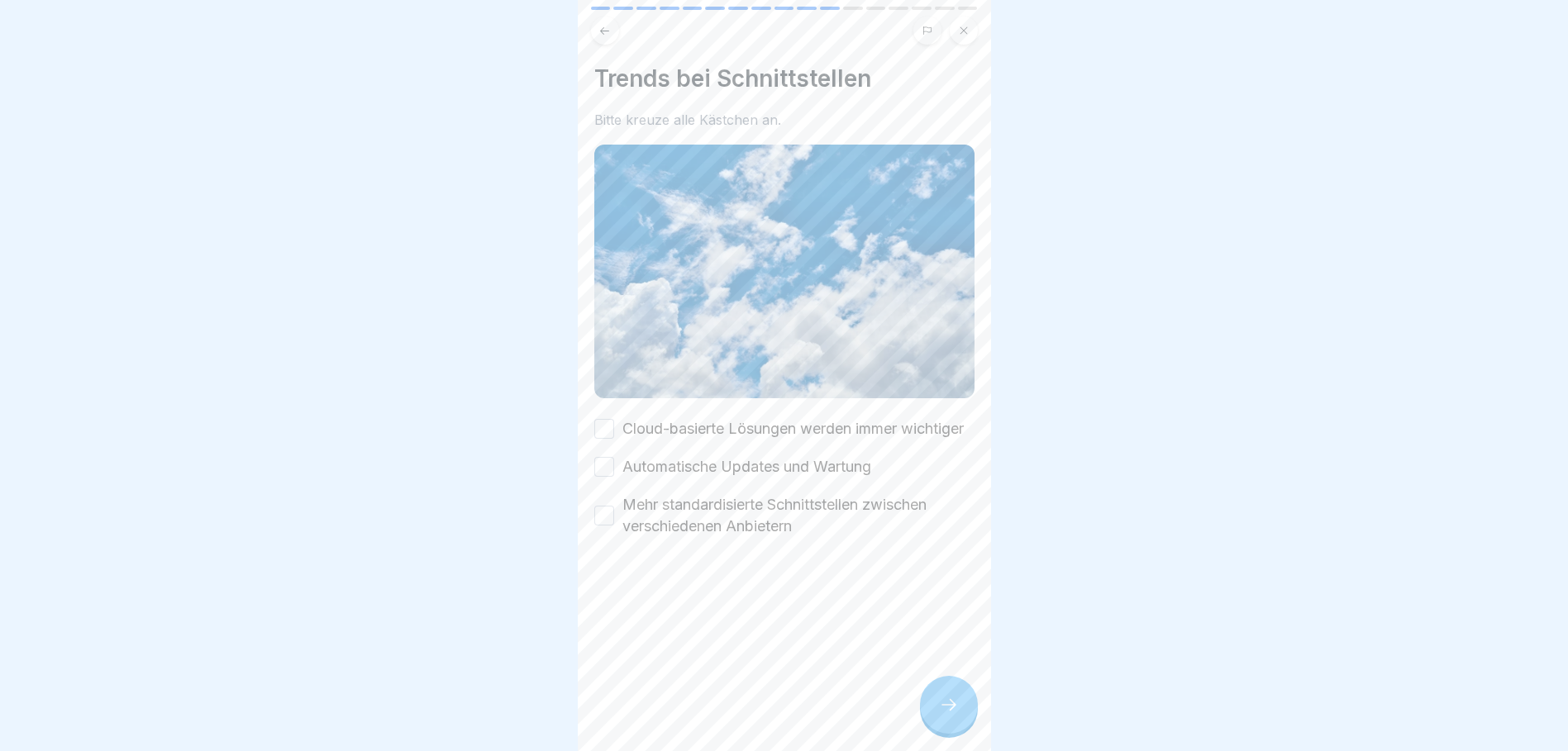
click at [617, 429] on div "Cloud-basierte Lösungen werden immer wichtiger" at bounding box center [779, 429] width 370 height 21
click at [609, 434] on button "Cloud-basierte Lösungen werden immer wichtiger" at bounding box center [604, 429] width 19 height 19
click at [604, 475] on button "Automatische Updates und Wartung" at bounding box center [604, 466] width 19 height 19
click at [609, 526] on button "Mehr standardisierte Schnittstellen zwischen verschiedenen Anbietern" at bounding box center [604, 516] width 19 height 19
click at [944, 712] on icon at bounding box center [949, 705] width 19 height 19
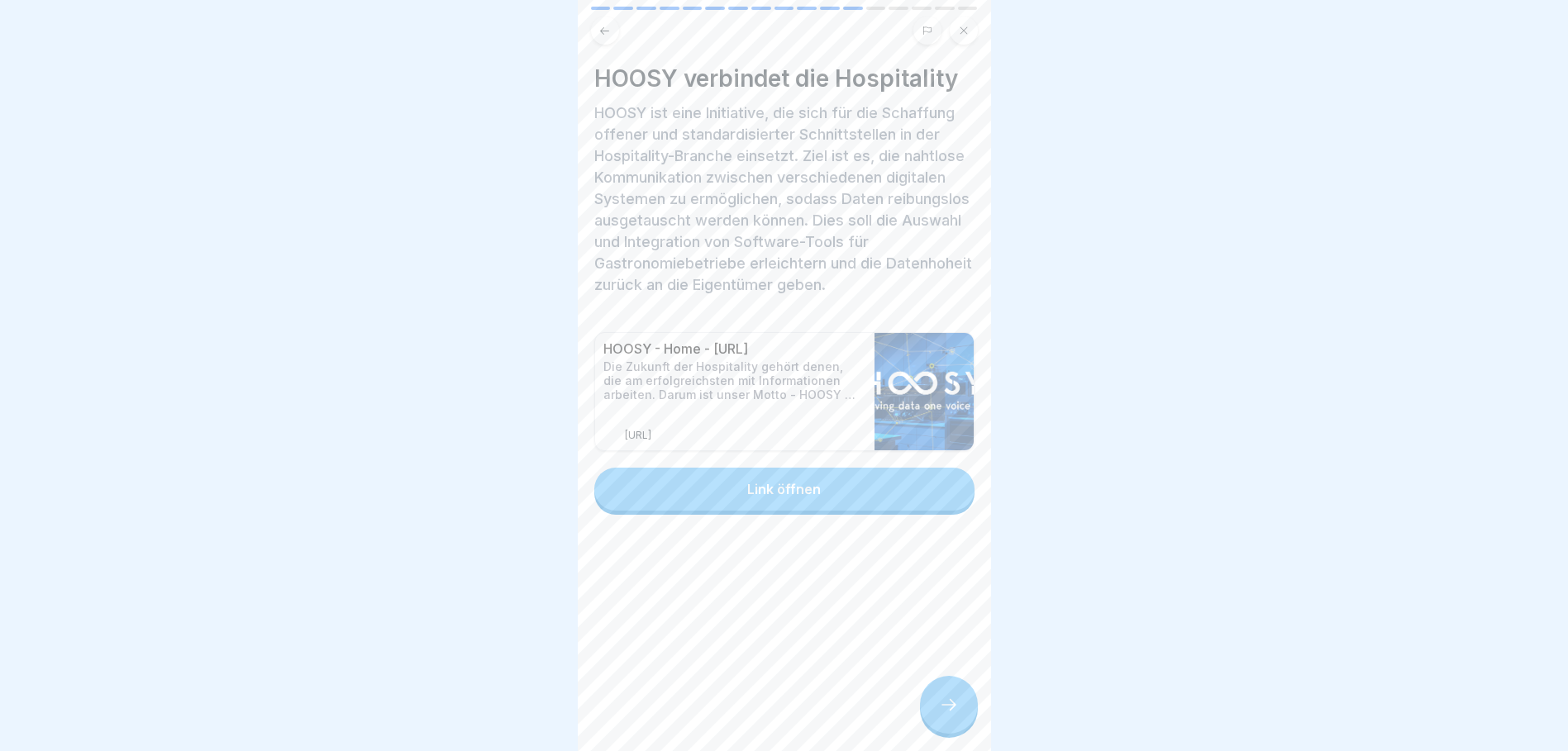
click at [816, 479] on button "Link öffnen" at bounding box center [784, 489] width 380 height 43
click at [966, 733] on div at bounding box center [950, 706] width 58 height 58
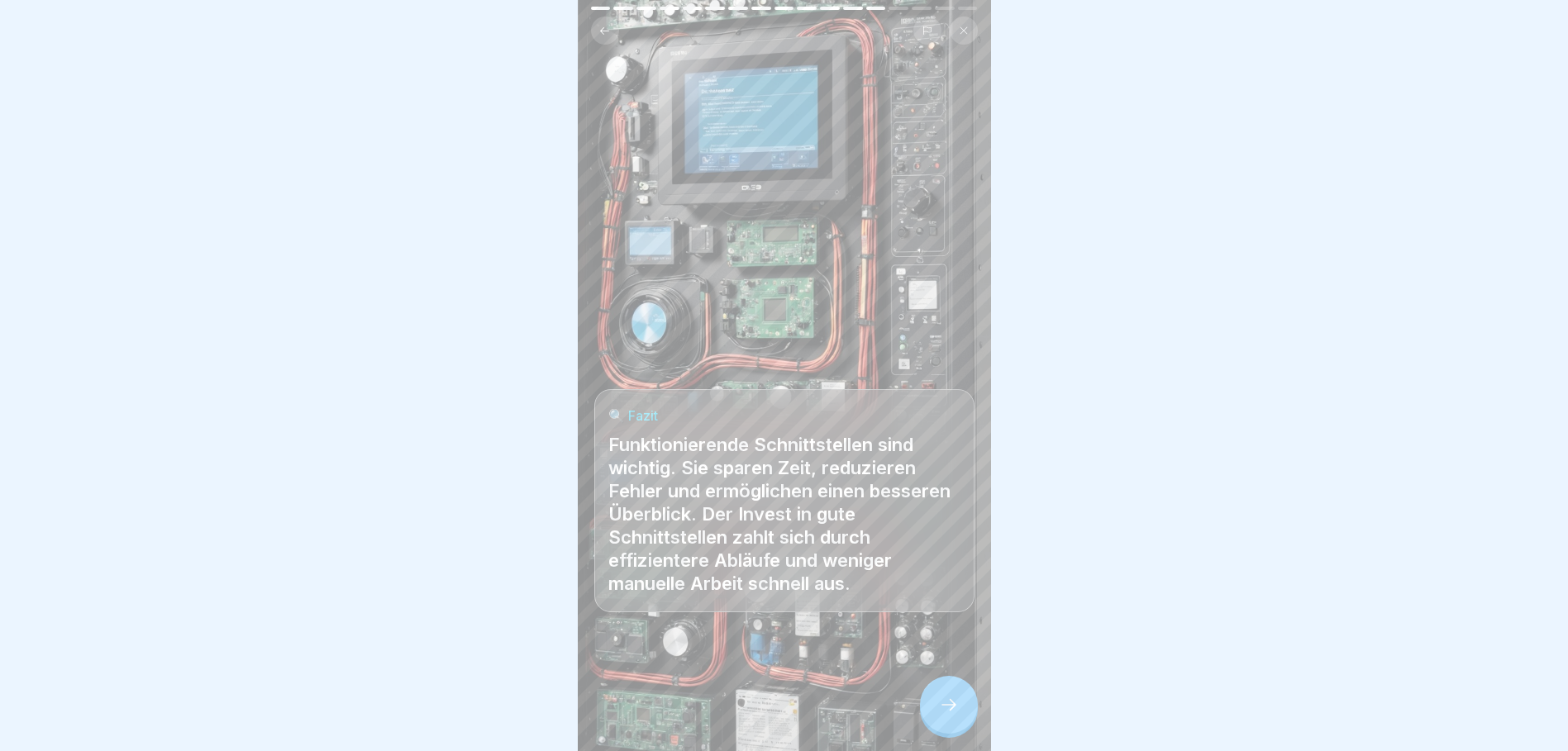
click at [948, 729] on div at bounding box center [950, 706] width 58 height 58
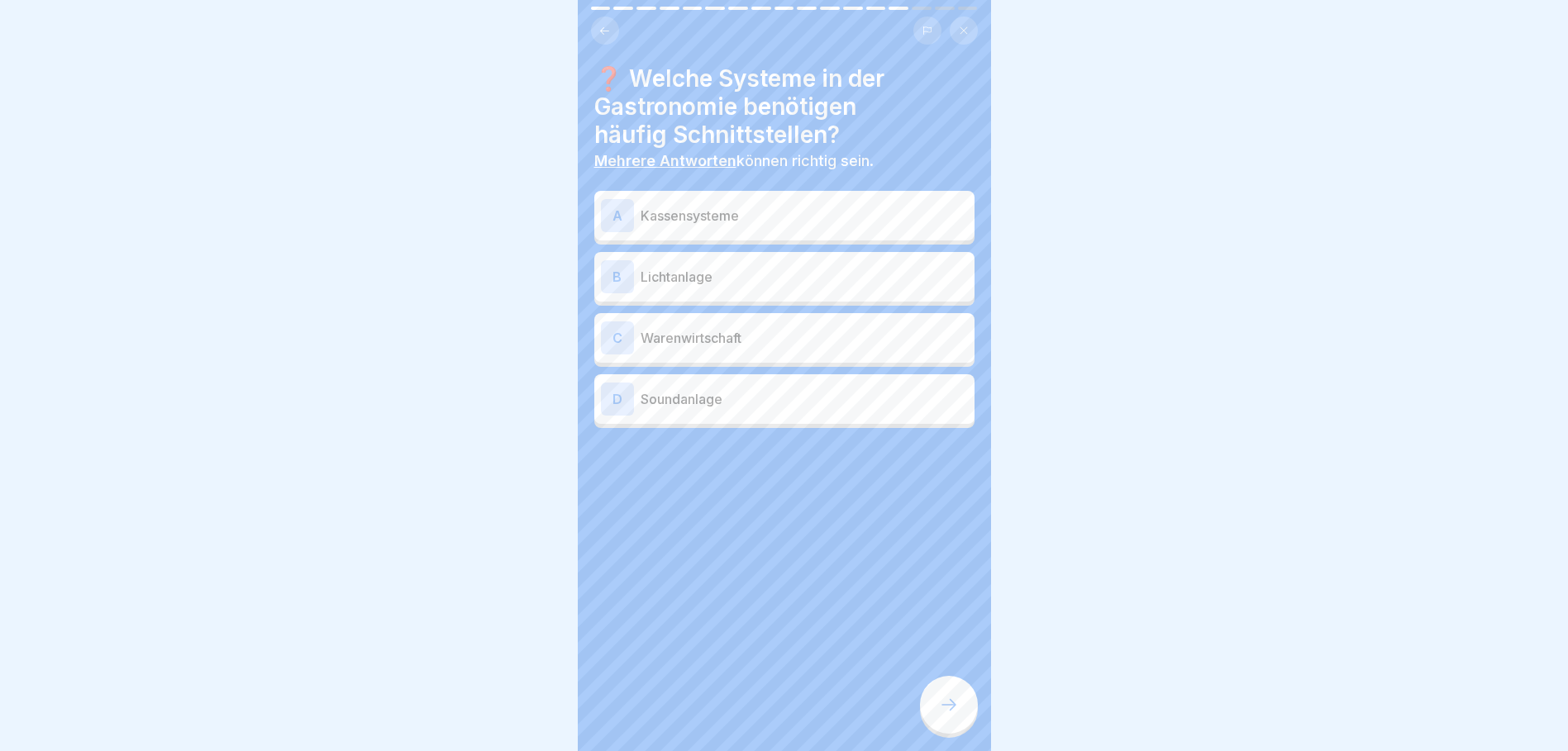
click at [695, 217] on p "Kassensysteme" at bounding box center [804, 216] width 327 height 19
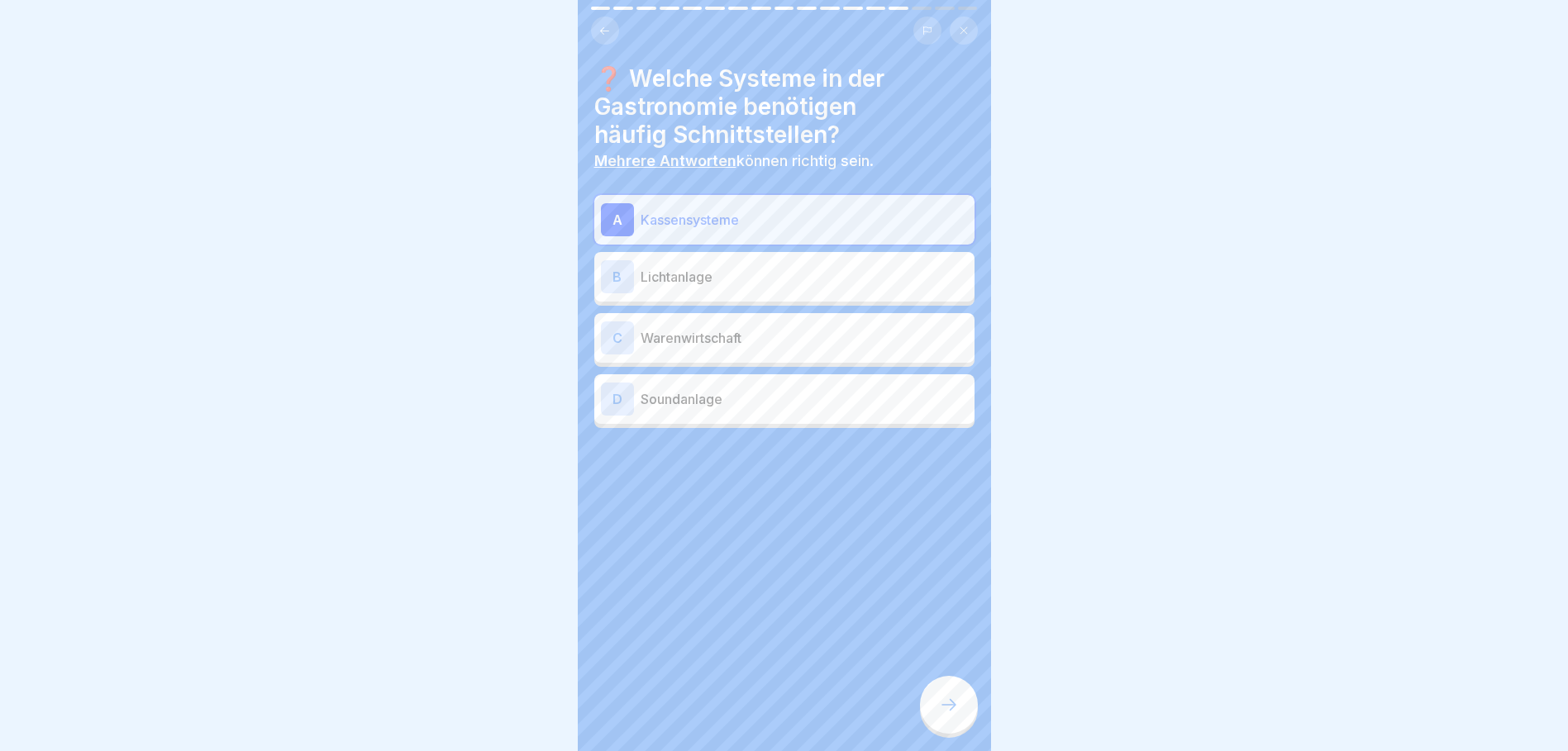
click at [774, 343] on p "Warenwirtschaft" at bounding box center [804, 338] width 327 height 19
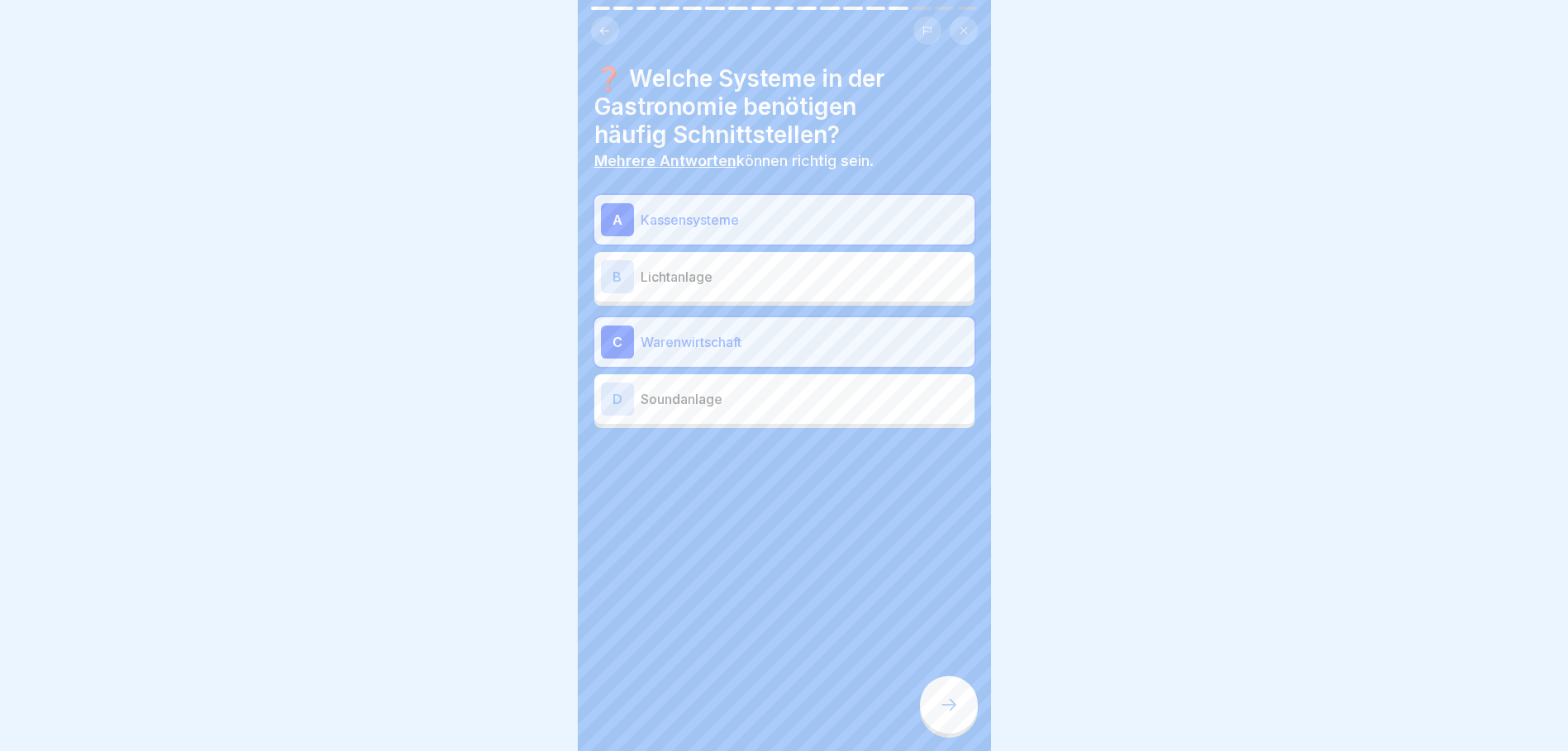
click at [934, 706] on div at bounding box center [950, 706] width 58 height 58
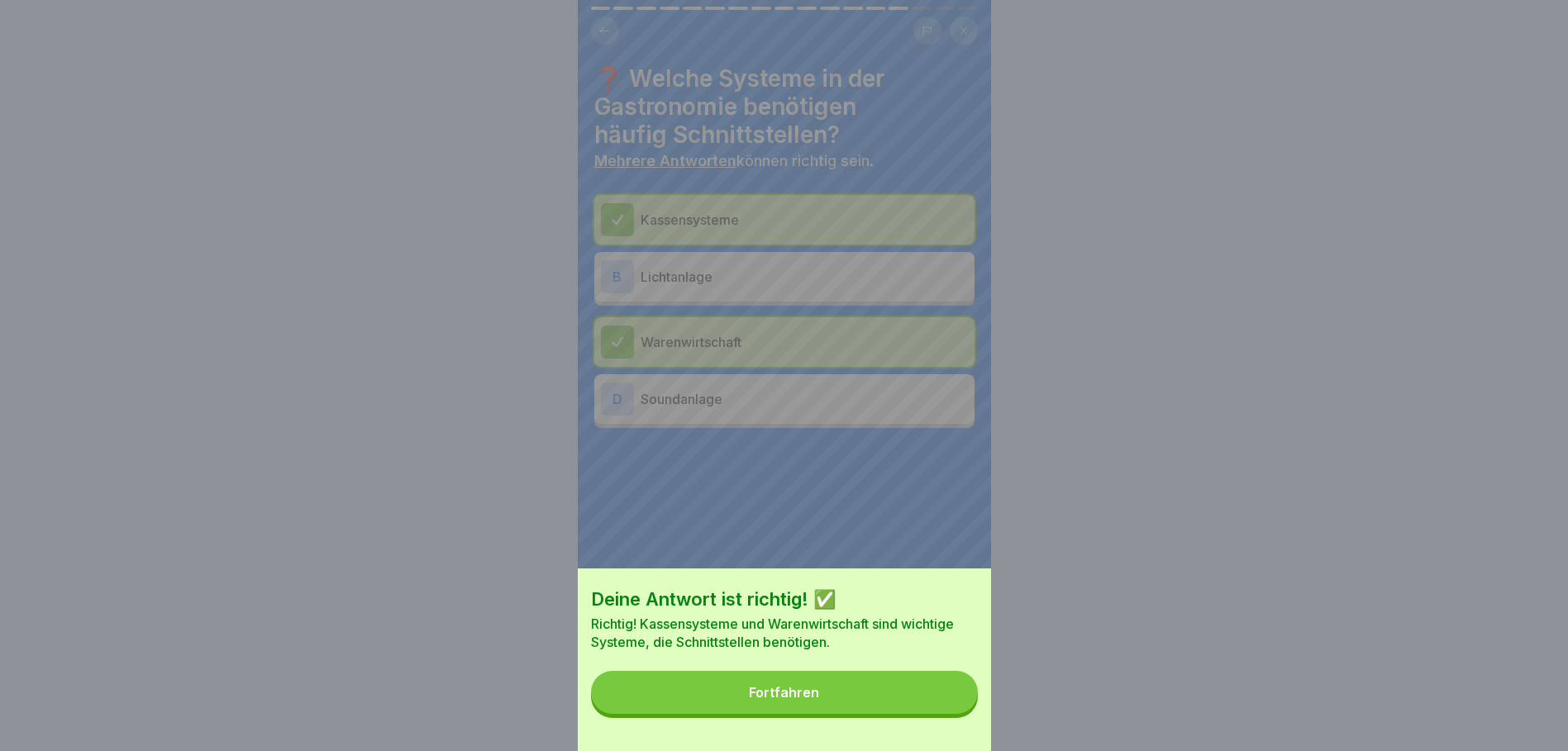
click at [917, 699] on button "Fortfahren" at bounding box center [785, 693] width 387 height 43
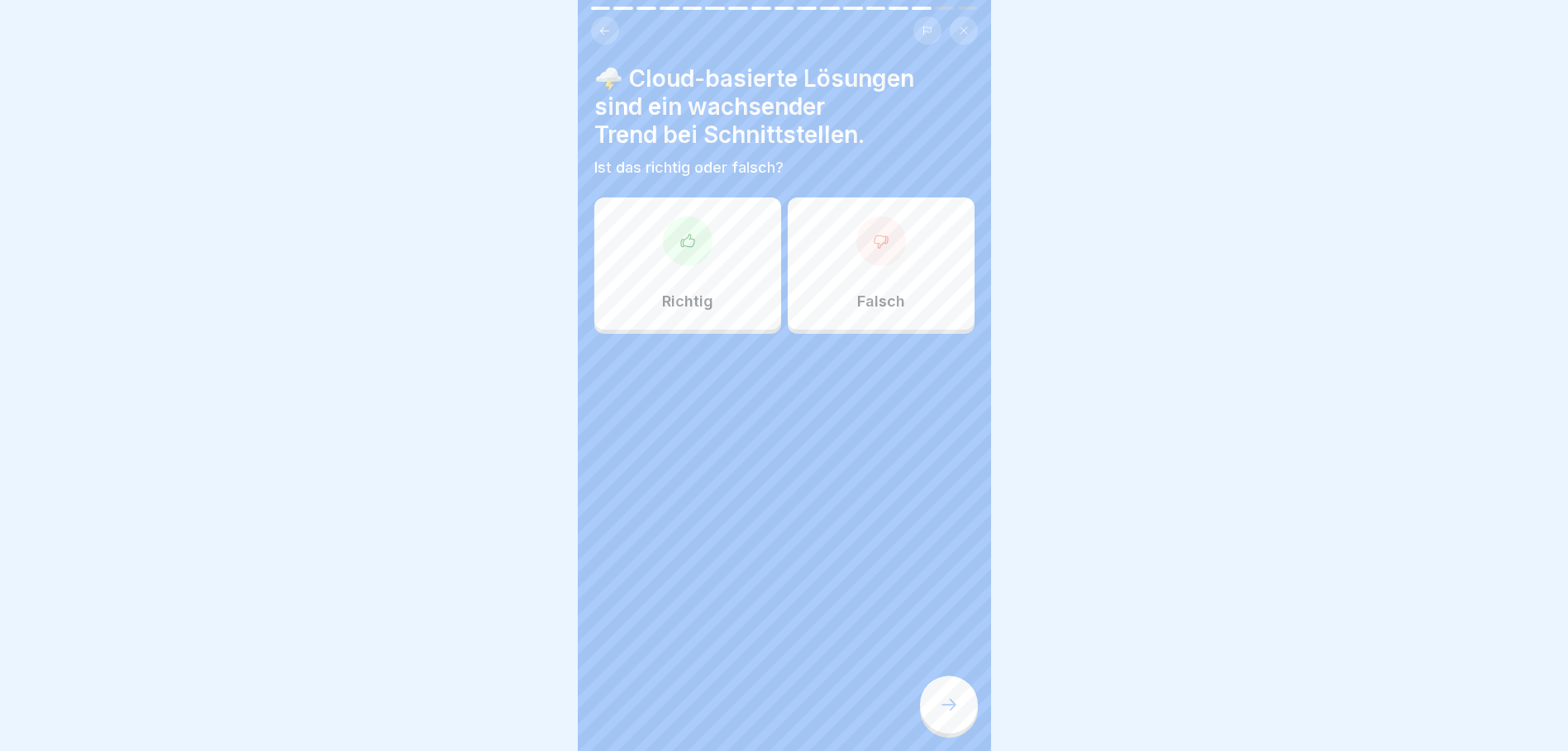
click at [714, 280] on div "Richtig" at bounding box center [687, 263] width 187 height 133
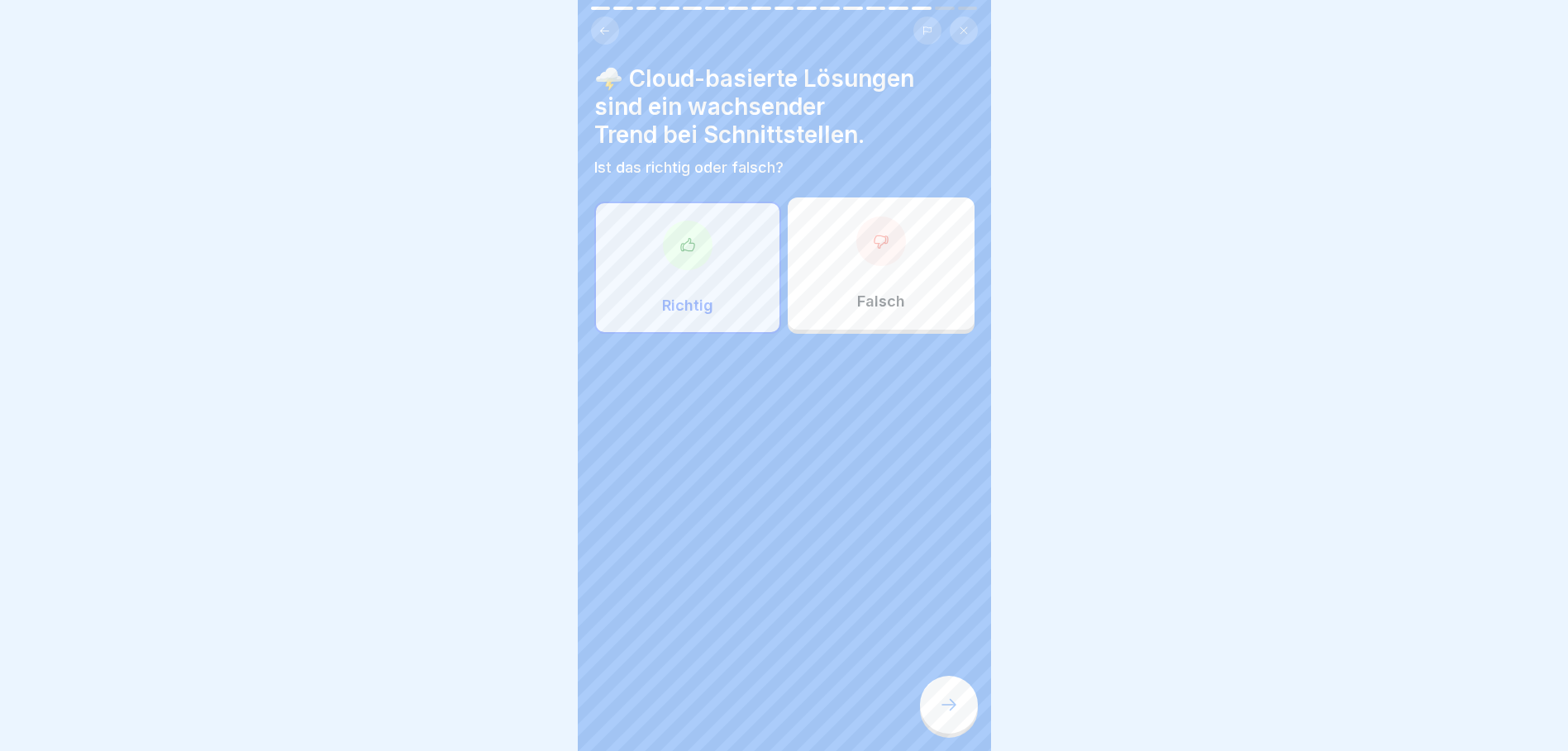
click at [944, 706] on div at bounding box center [950, 706] width 58 height 58
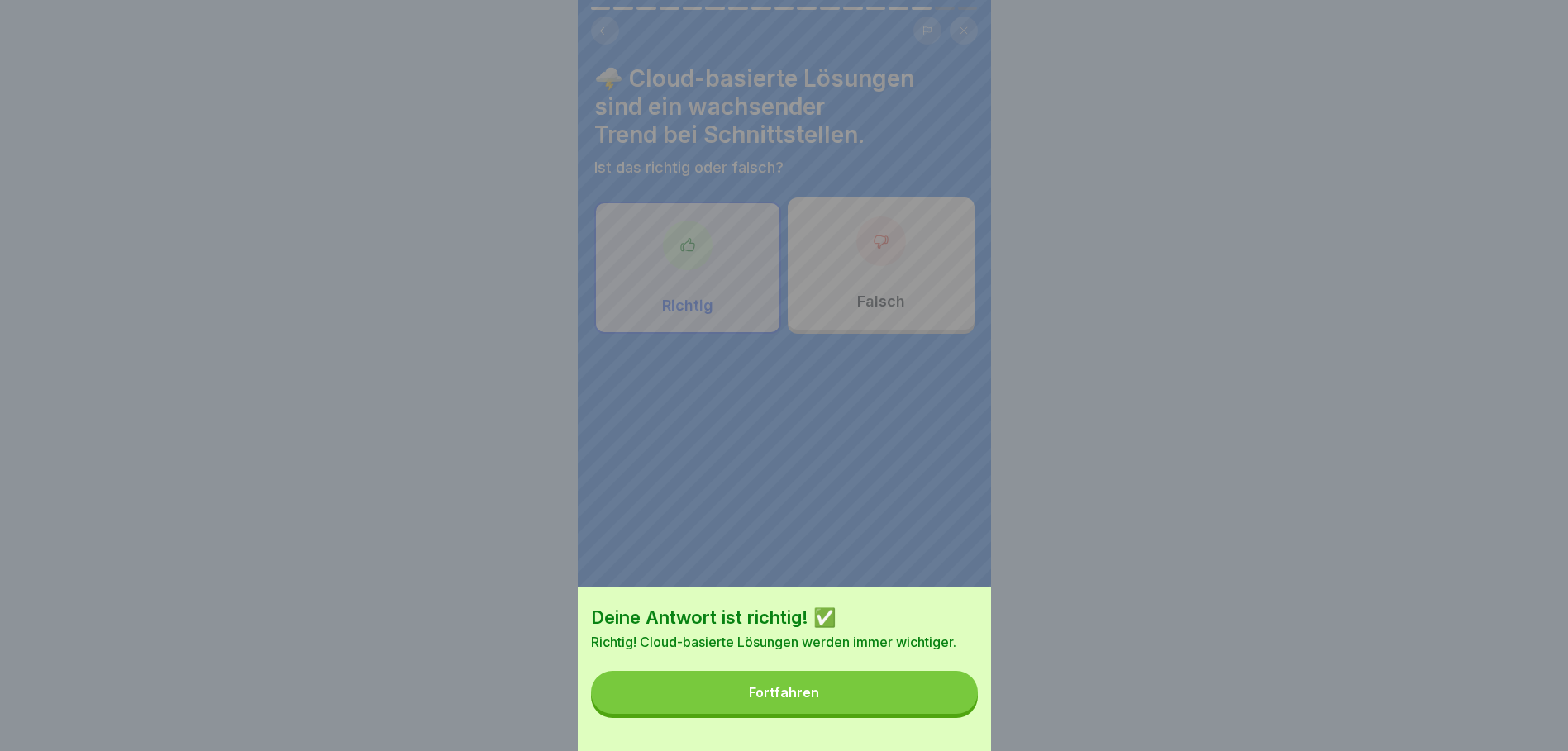
click at [898, 694] on button "Fortfahren" at bounding box center [785, 693] width 387 height 43
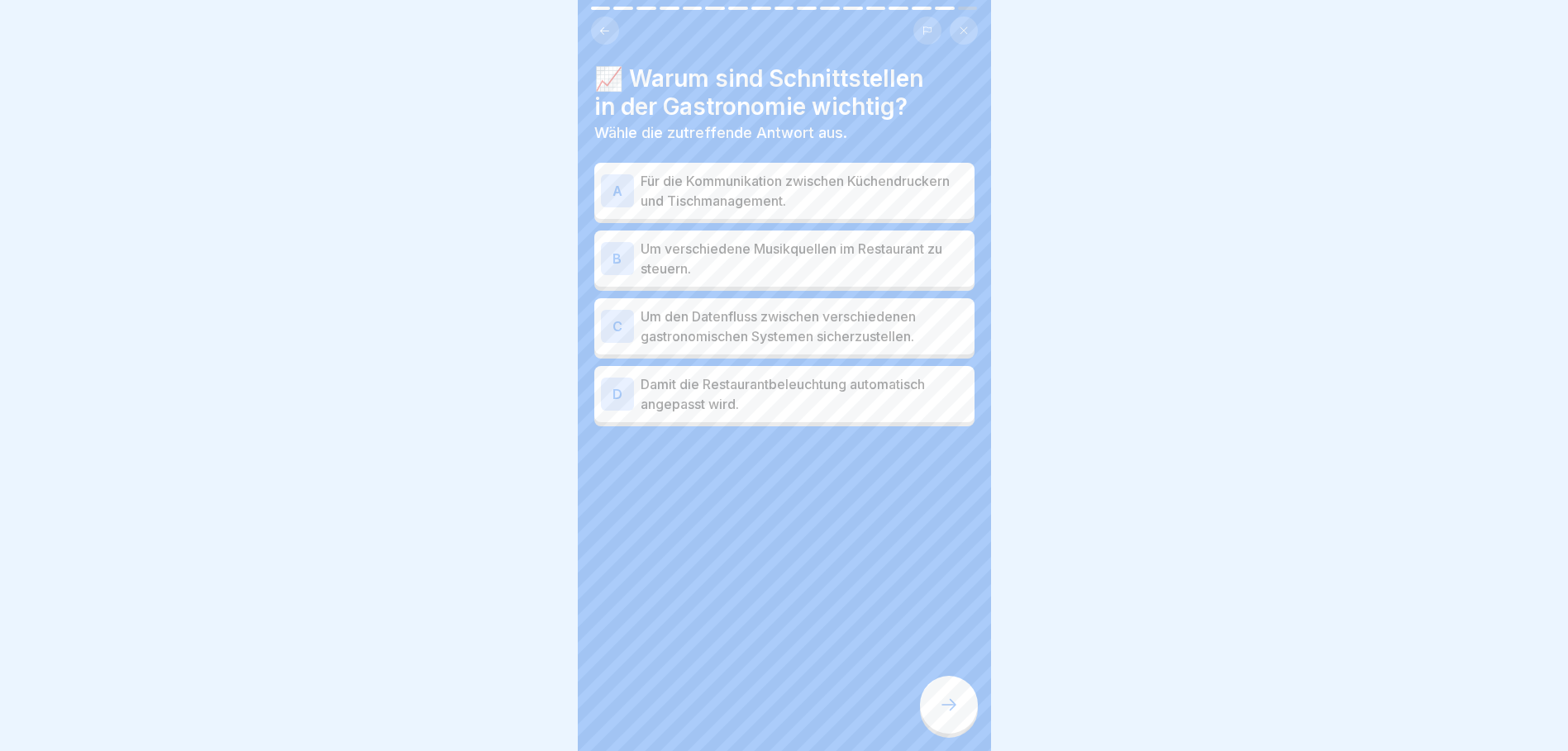
click at [803, 190] on p "Für die Kommunikation zwischen Küchendruckern und Tischmanagement." at bounding box center [804, 191] width 327 height 40
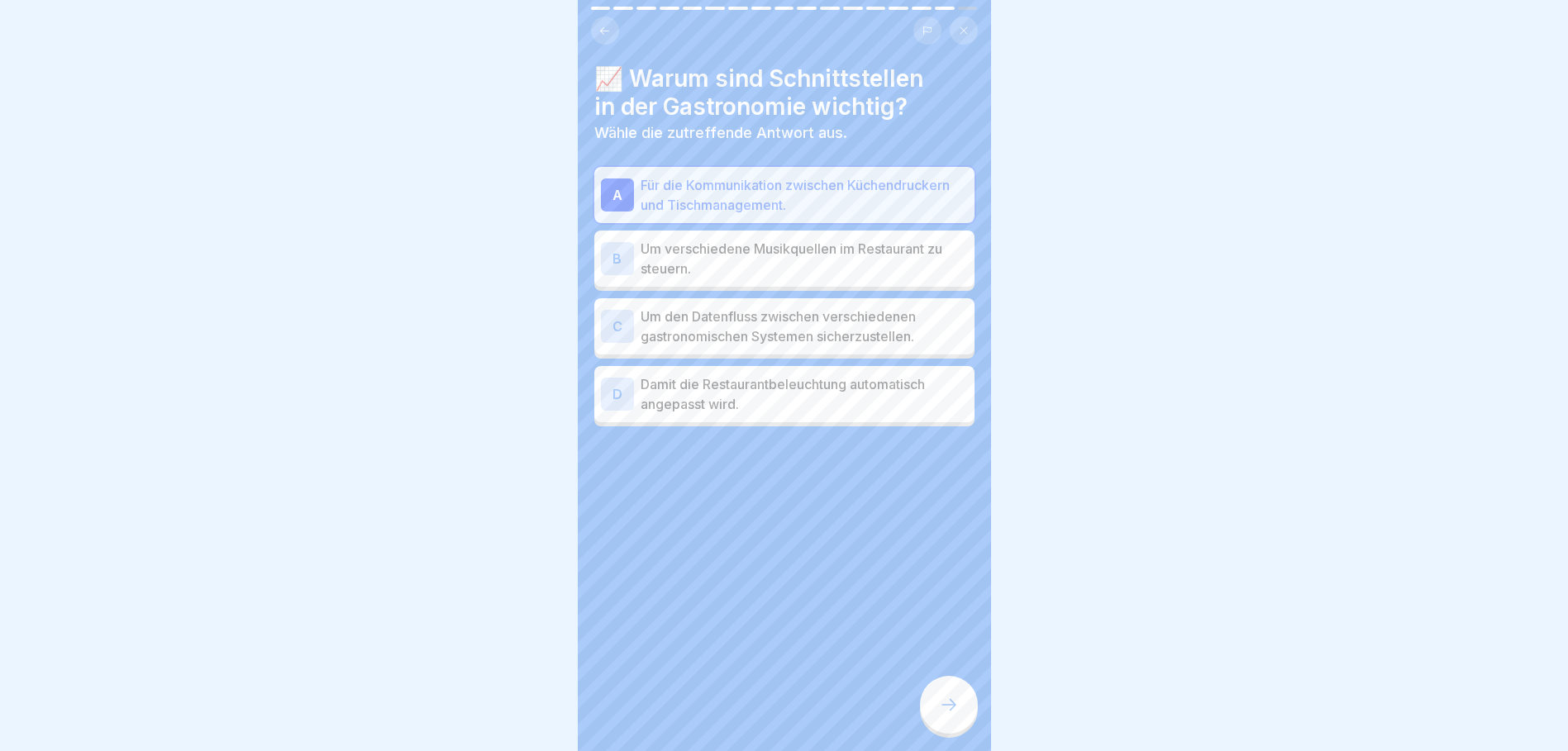
click at [847, 192] on p "Für die Kommunikation zwischen Küchendruckern und Tischmanagement." at bounding box center [804, 195] width 327 height 40
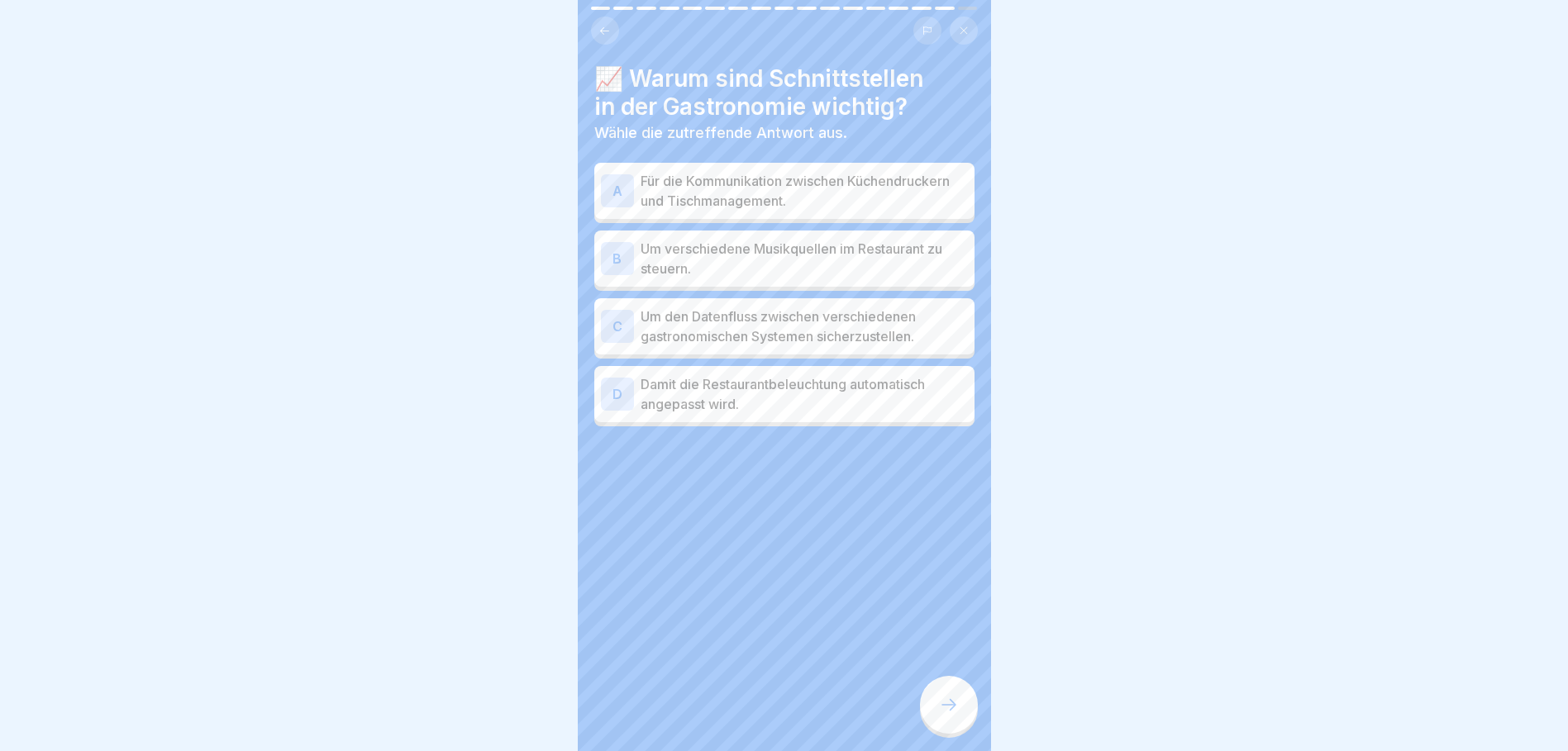
click at [784, 331] on p "Um den Datenfluss zwischen verschiedenen gastronomischen Systemen sicherzustell…" at bounding box center [804, 326] width 327 height 40
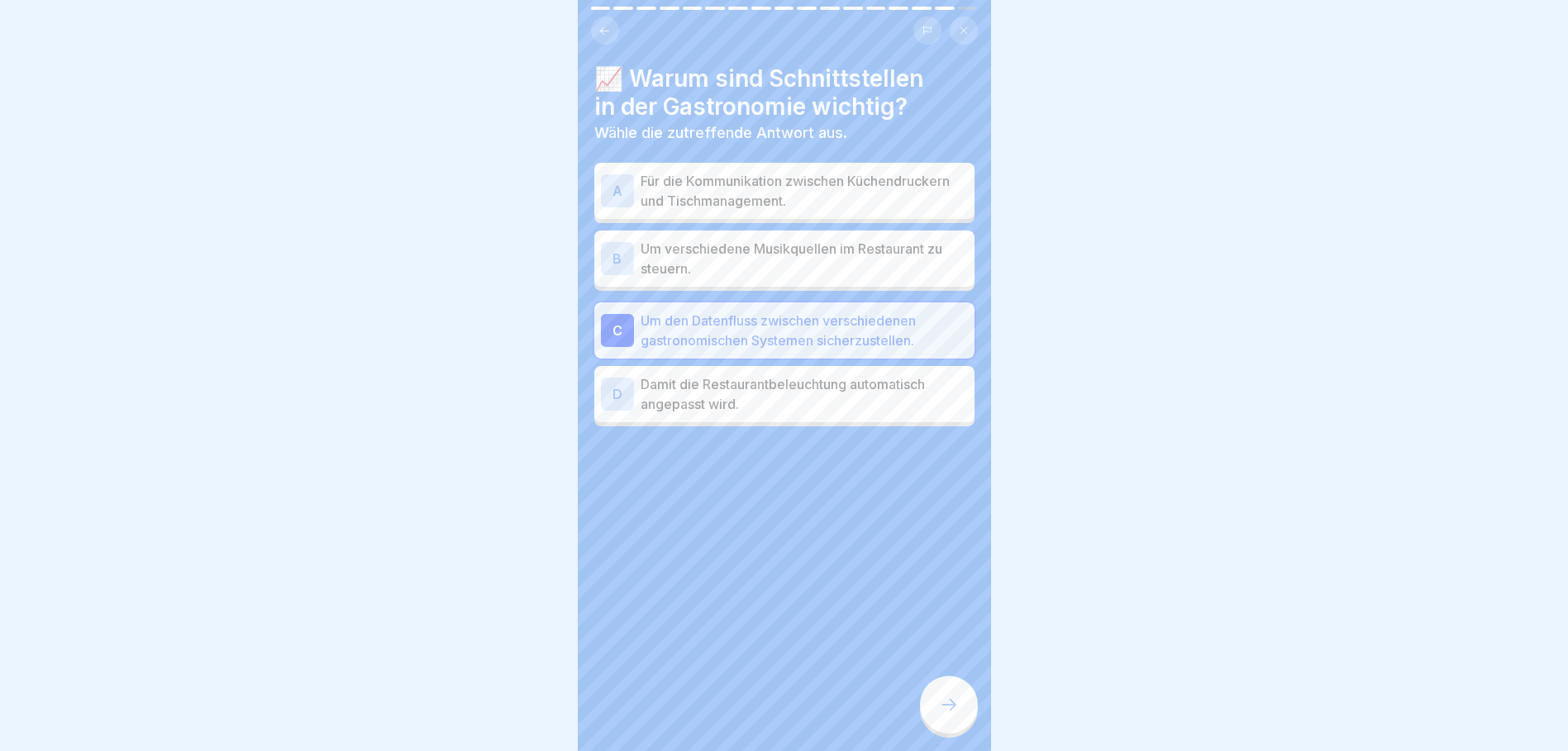
click at [790, 193] on p "Für die Kommunikation zwischen Küchendruckern und Tischmanagement." at bounding box center [804, 191] width 327 height 40
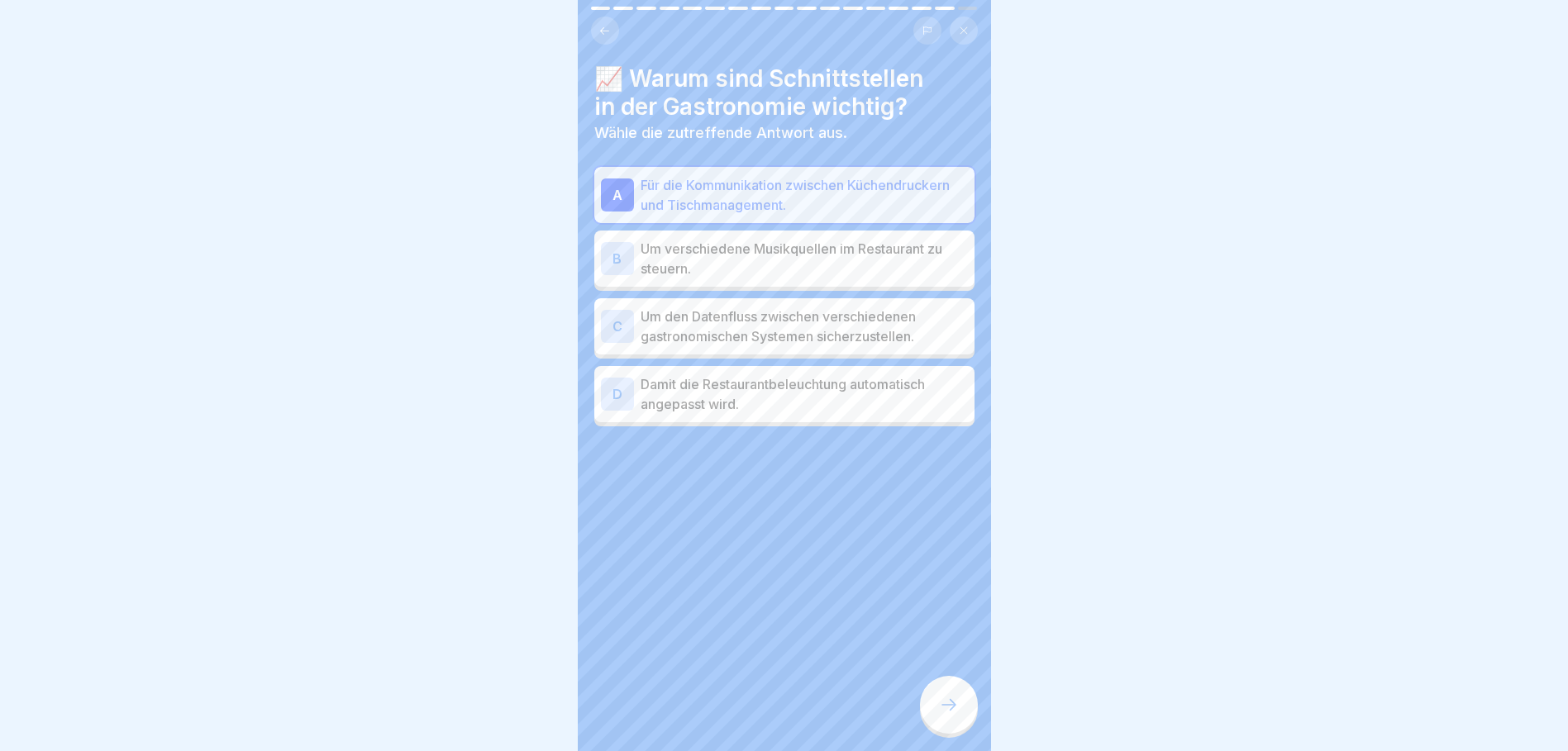
click at [795, 338] on p "Um den Datenfluss zwischen verschiedenen gastronomischen Systemen sicherzustell…" at bounding box center [804, 326] width 327 height 40
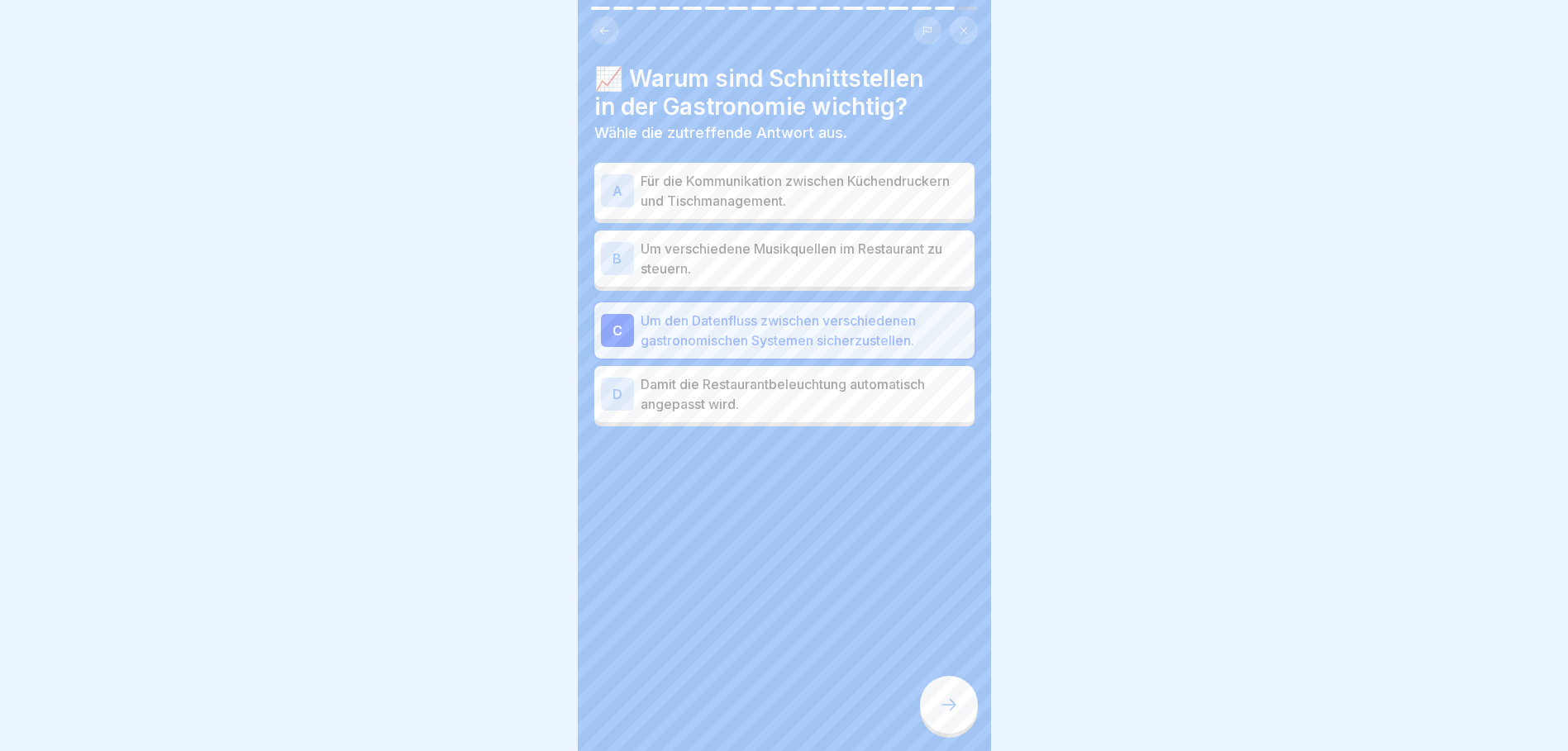
click at [952, 701] on div at bounding box center [950, 706] width 58 height 58
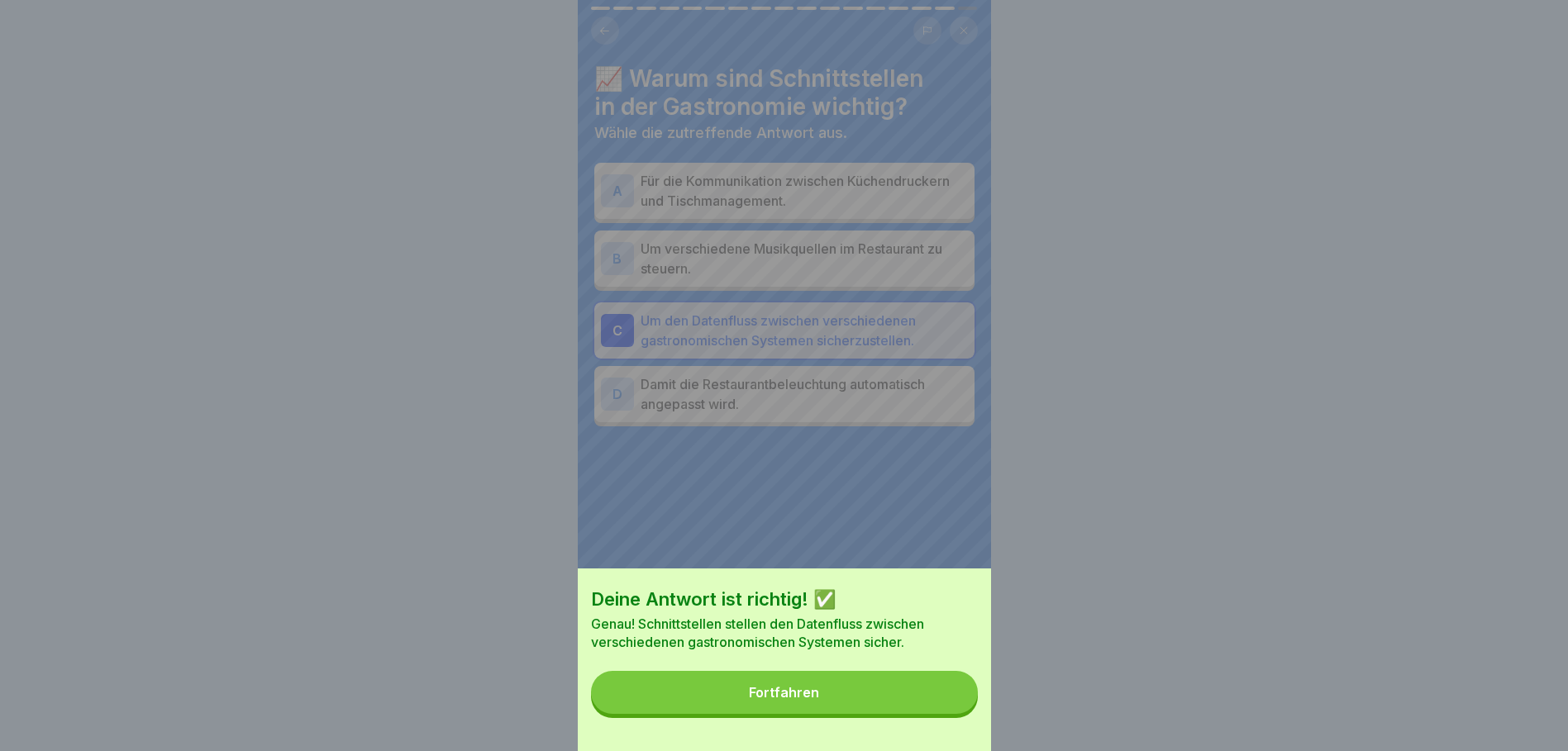
click at [901, 705] on button "Fortfahren" at bounding box center [785, 693] width 387 height 43
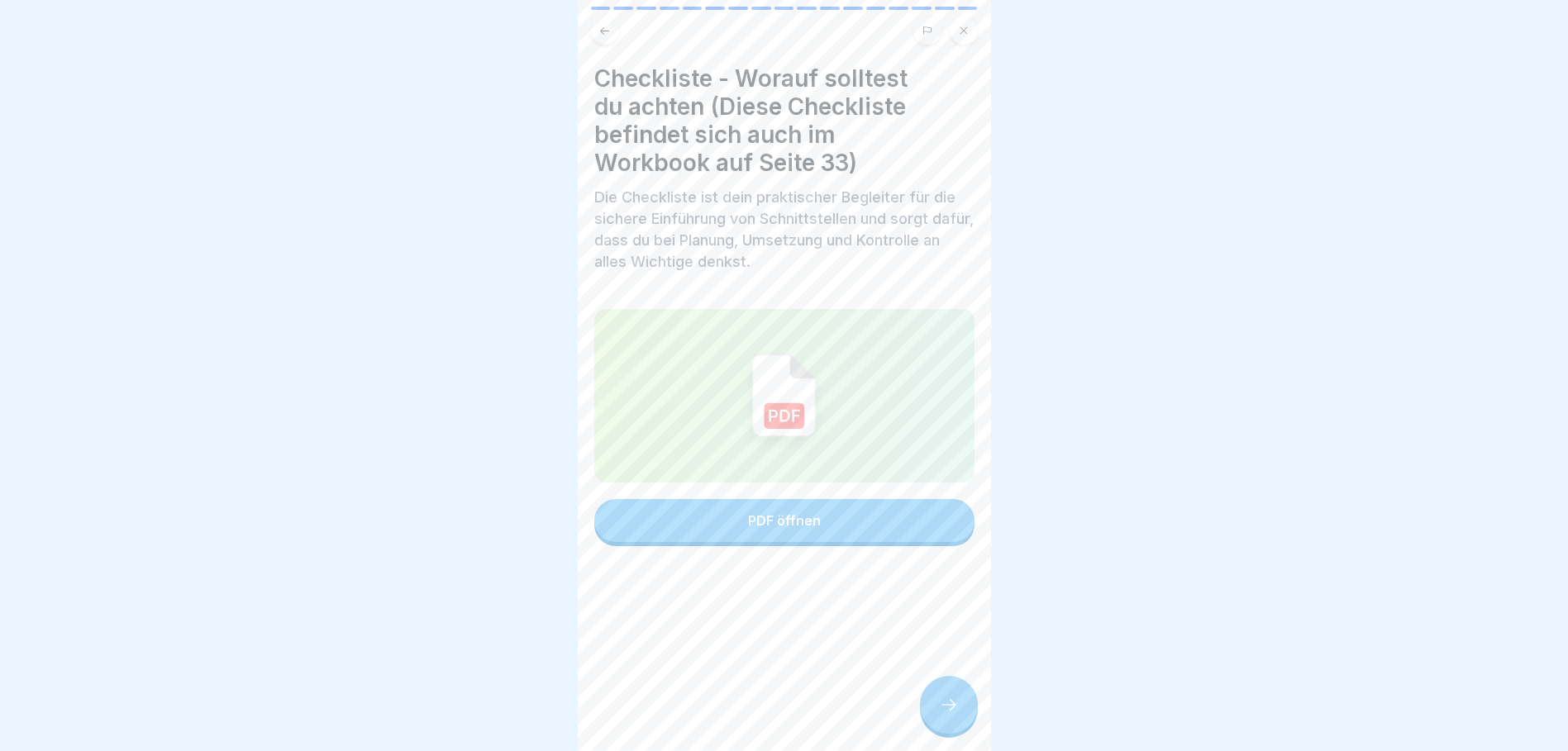
click at [825, 524] on button "PDF öffnen" at bounding box center [784, 521] width 380 height 43
click at [953, 715] on icon at bounding box center [949, 705] width 19 height 19
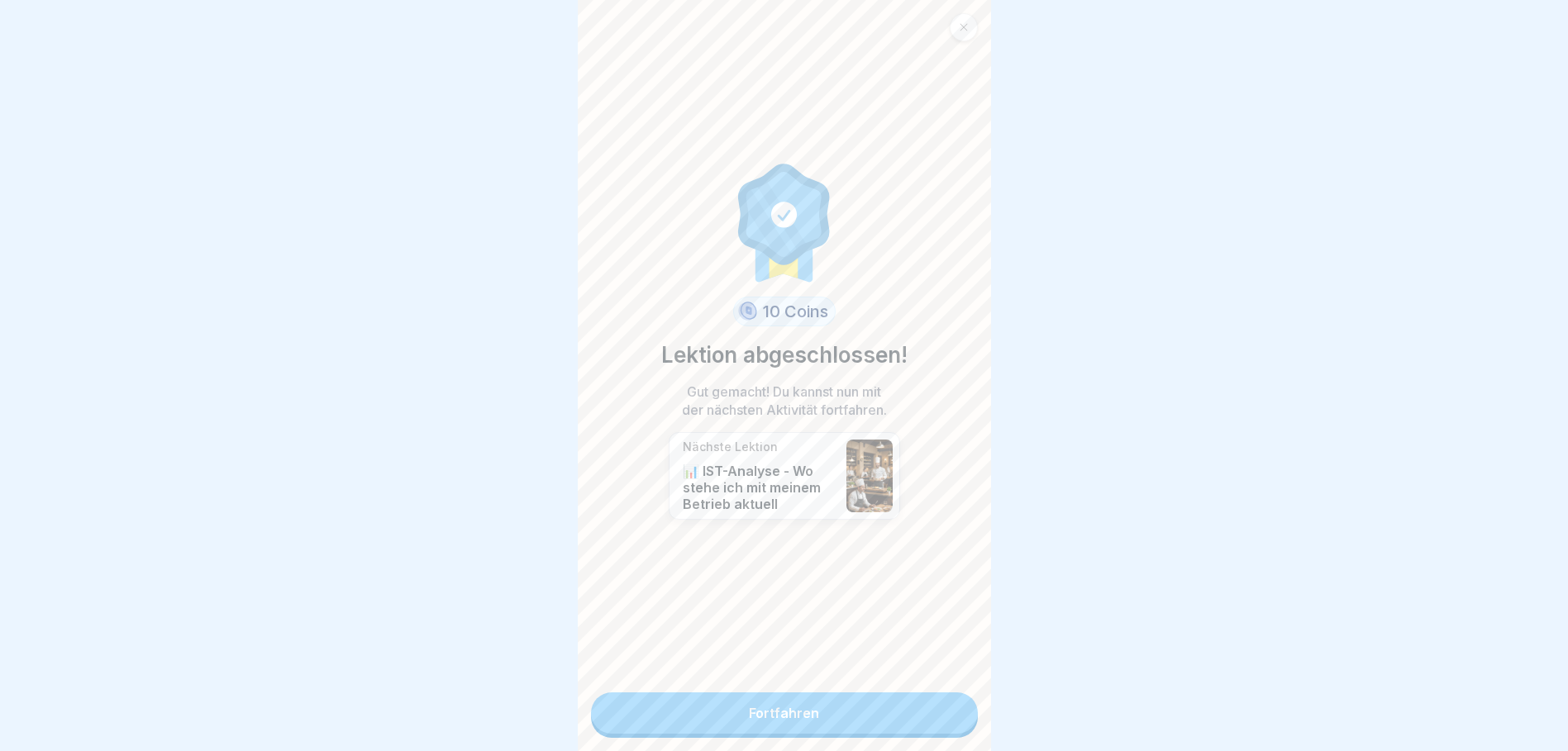
click at [895, 712] on link "Fortfahren" at bounding box center [785, 713] width 387 height 42
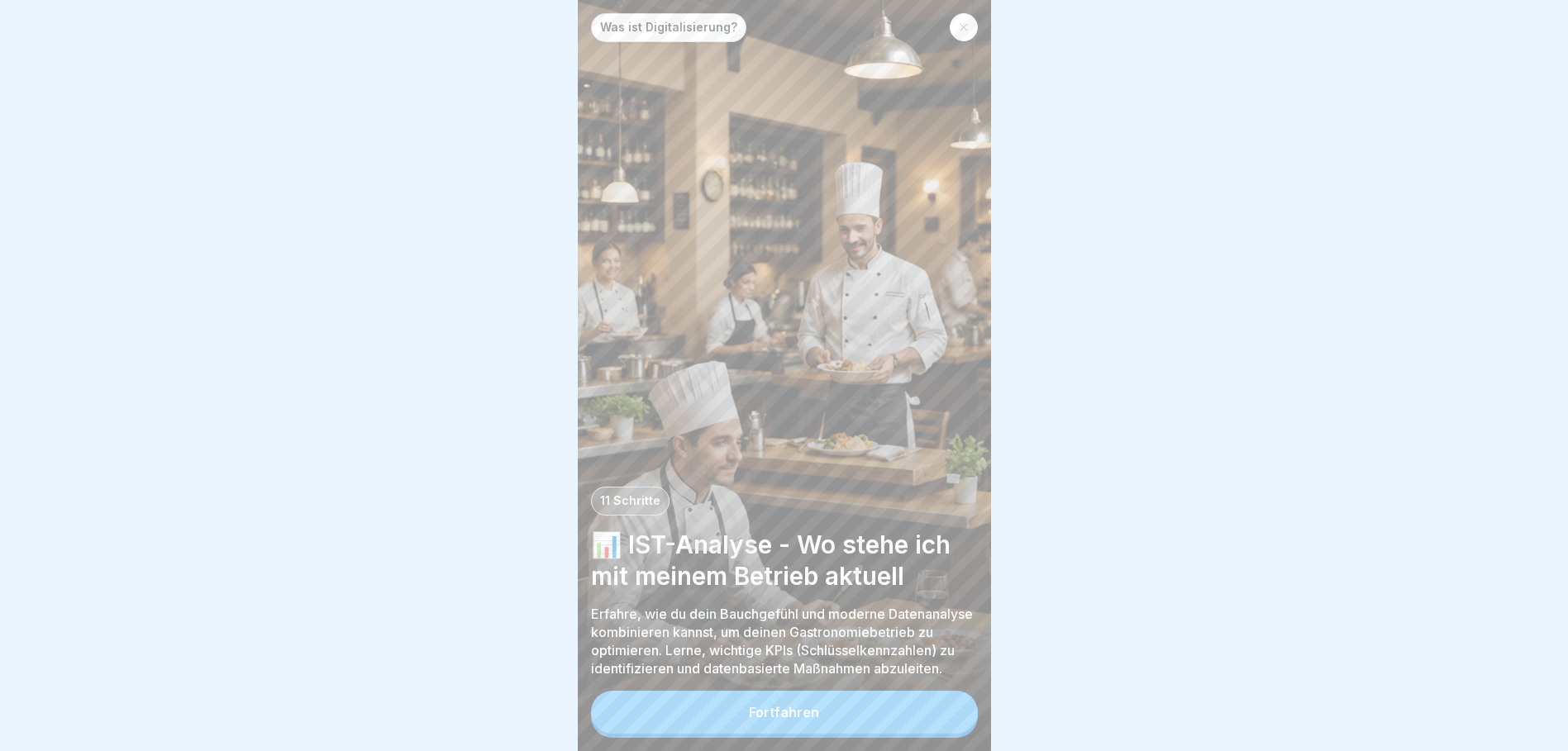
click at [859, 719] on button "Fortfahren" at bounding box center [785, 712] width 387 height 43
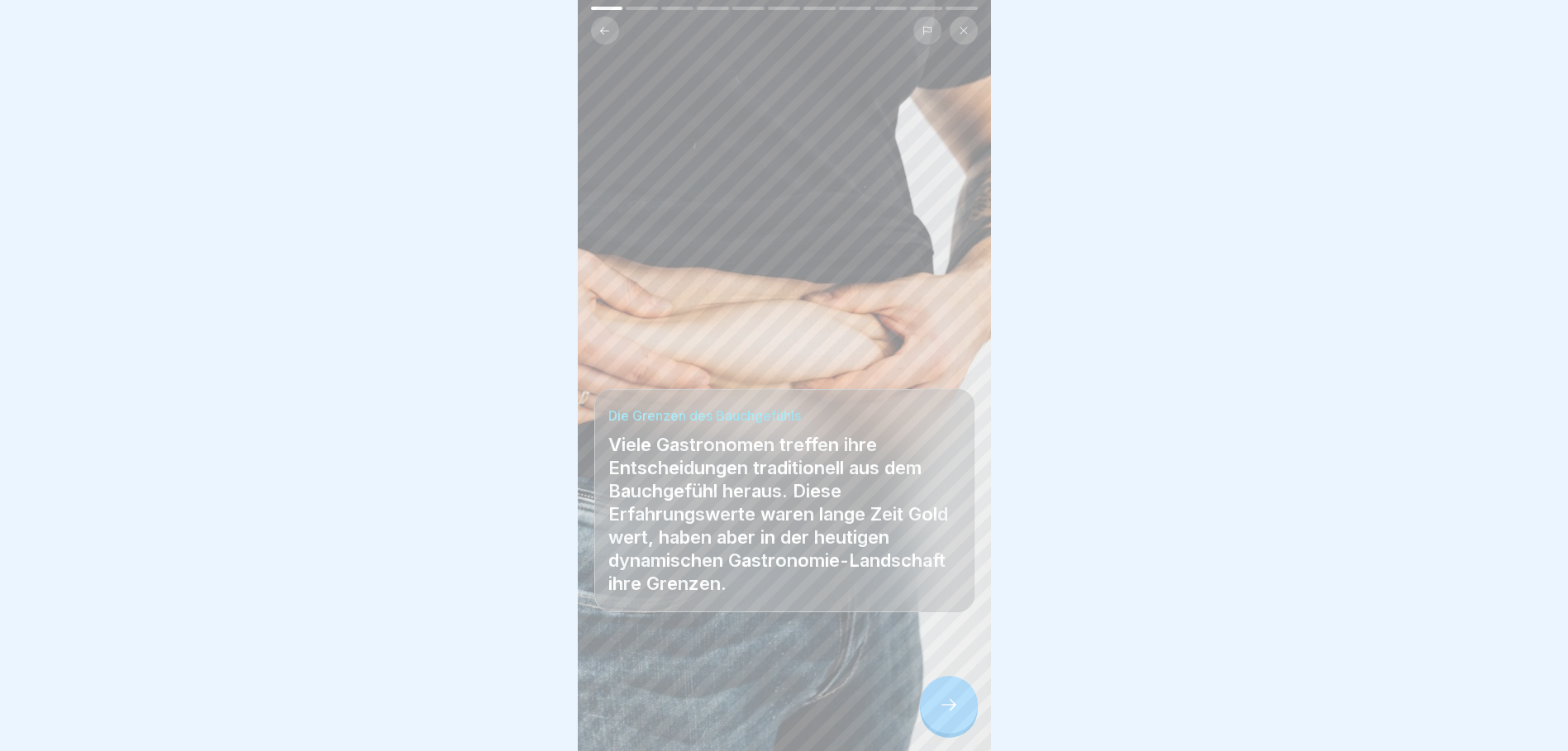
click at [929, 717] on div at bounding box center [950, 706] width 58 height 58
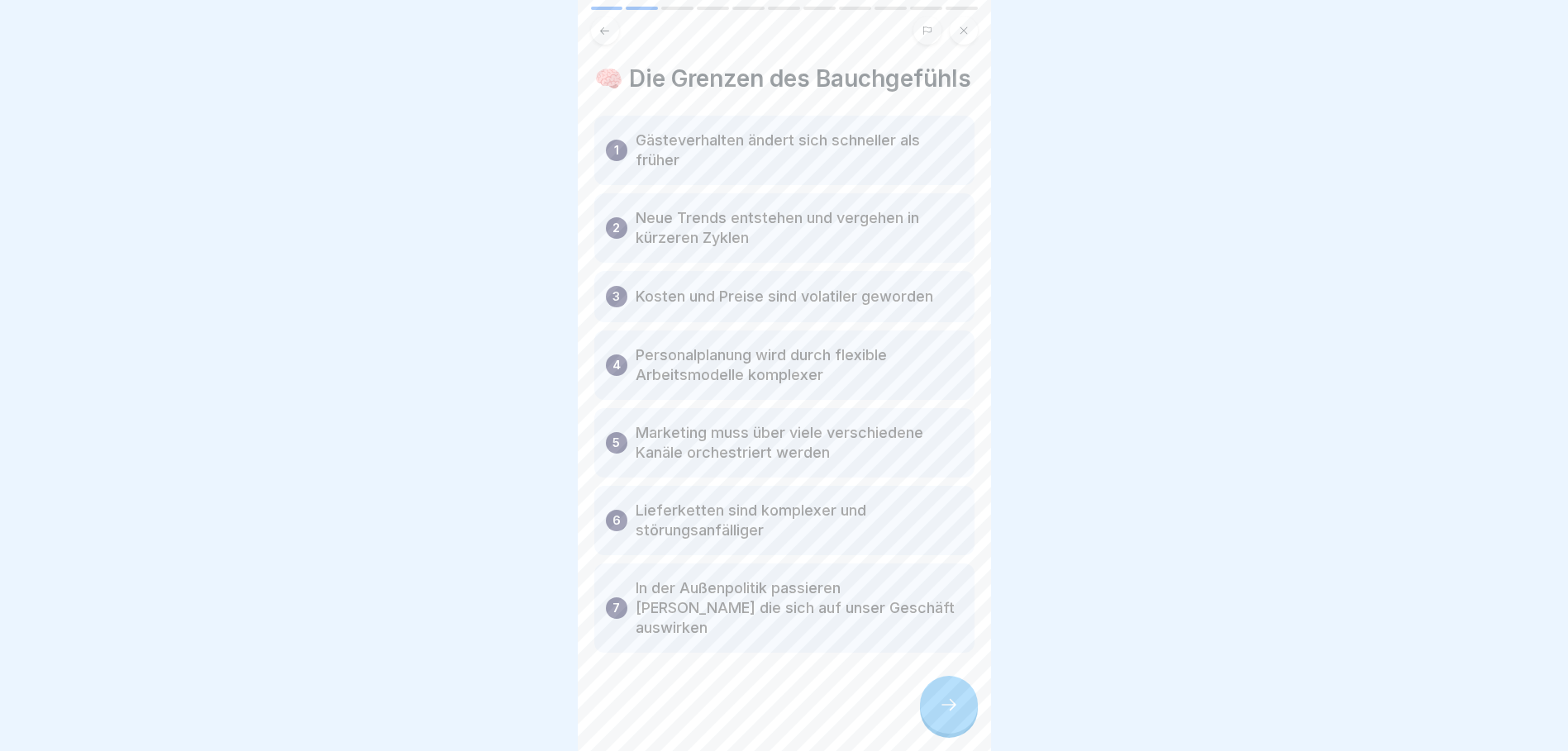
click at [945, 715] on icon at bounding box center [949, 705] width 19 height 19
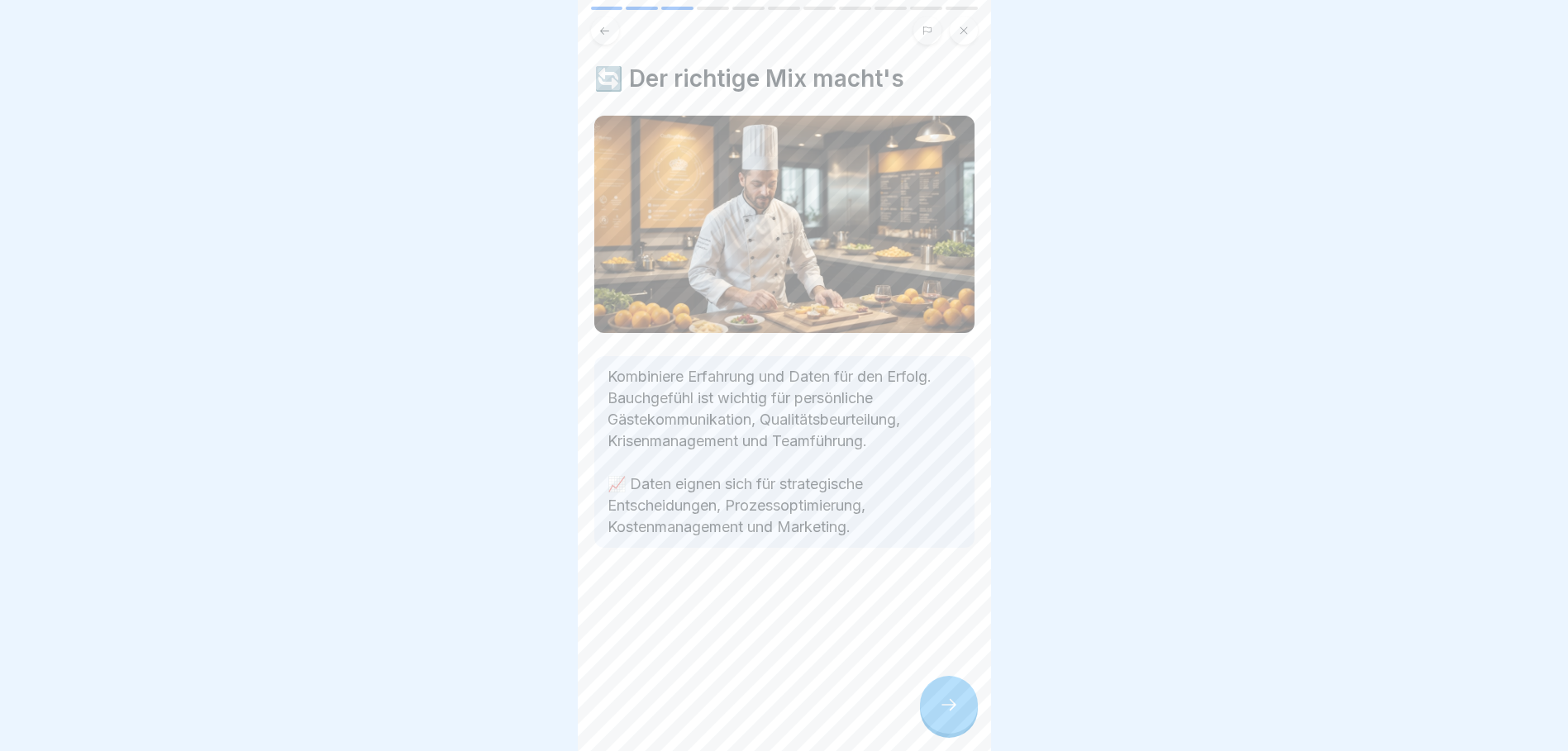
click at [945, 715] on icon at bounding box center [949, 705] width 19 height 19
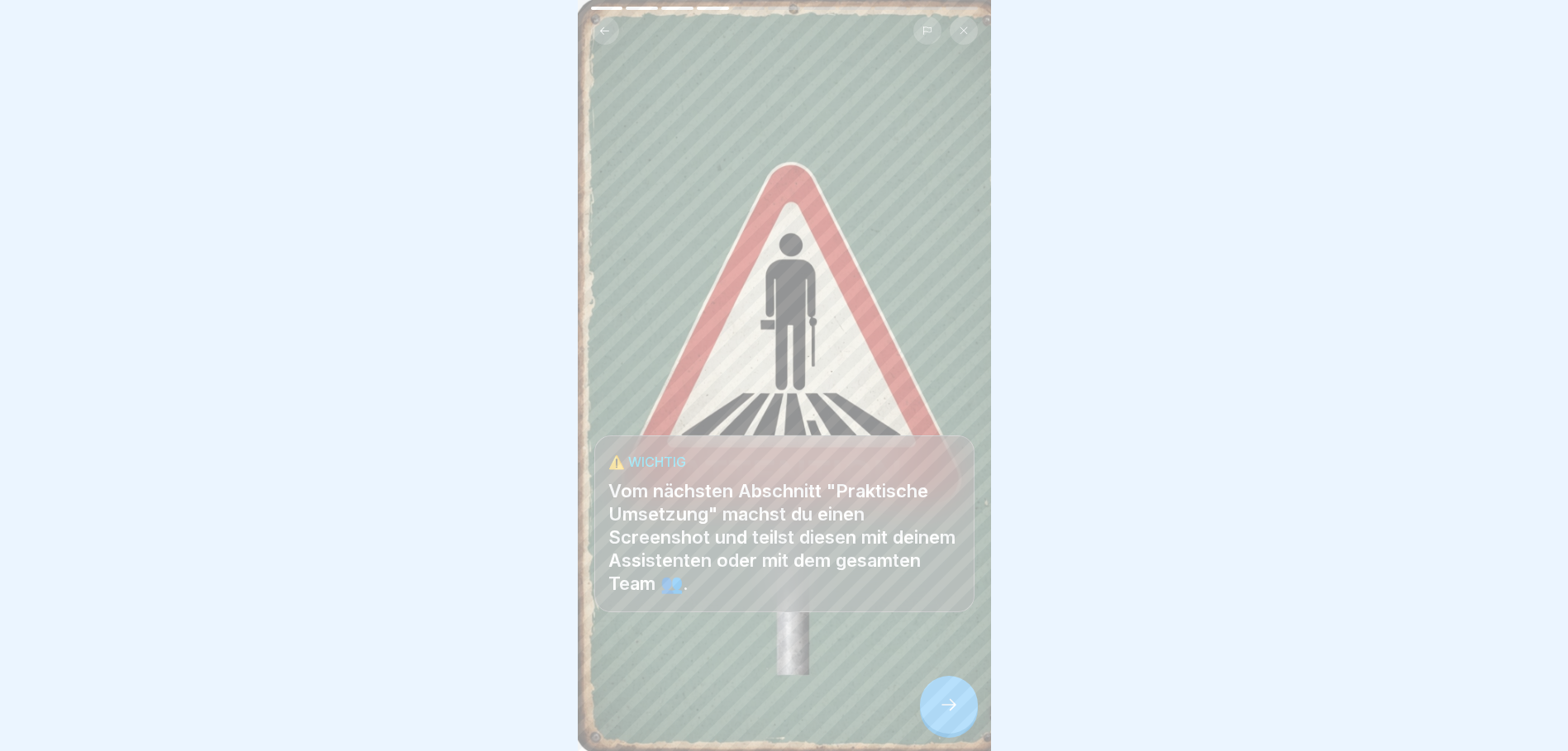
click at [945, 715] on icon at bounding box center [949, 705] width 19 height 19
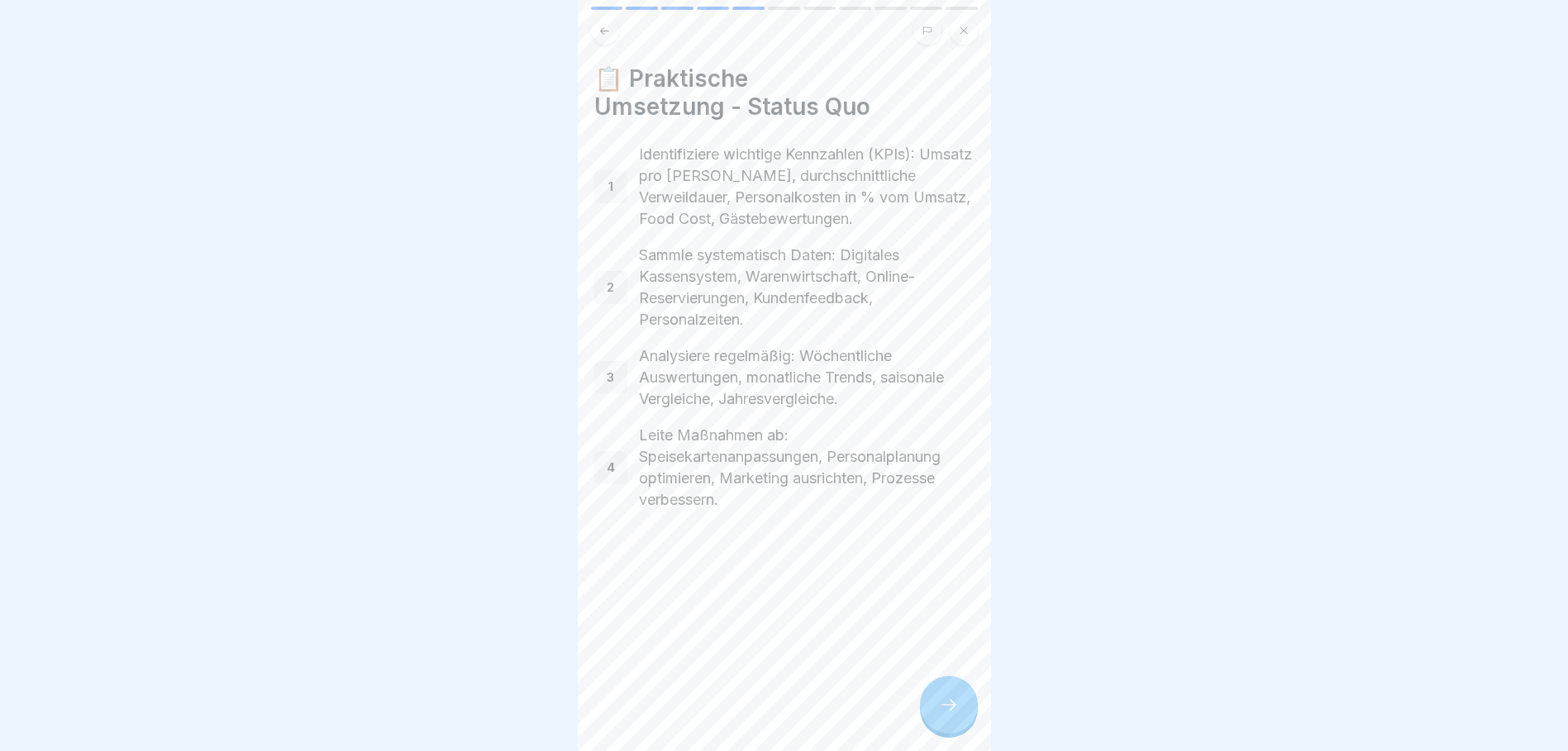
click at [945, 715] on icon at bounding box center [949, 705] width 19 height 19
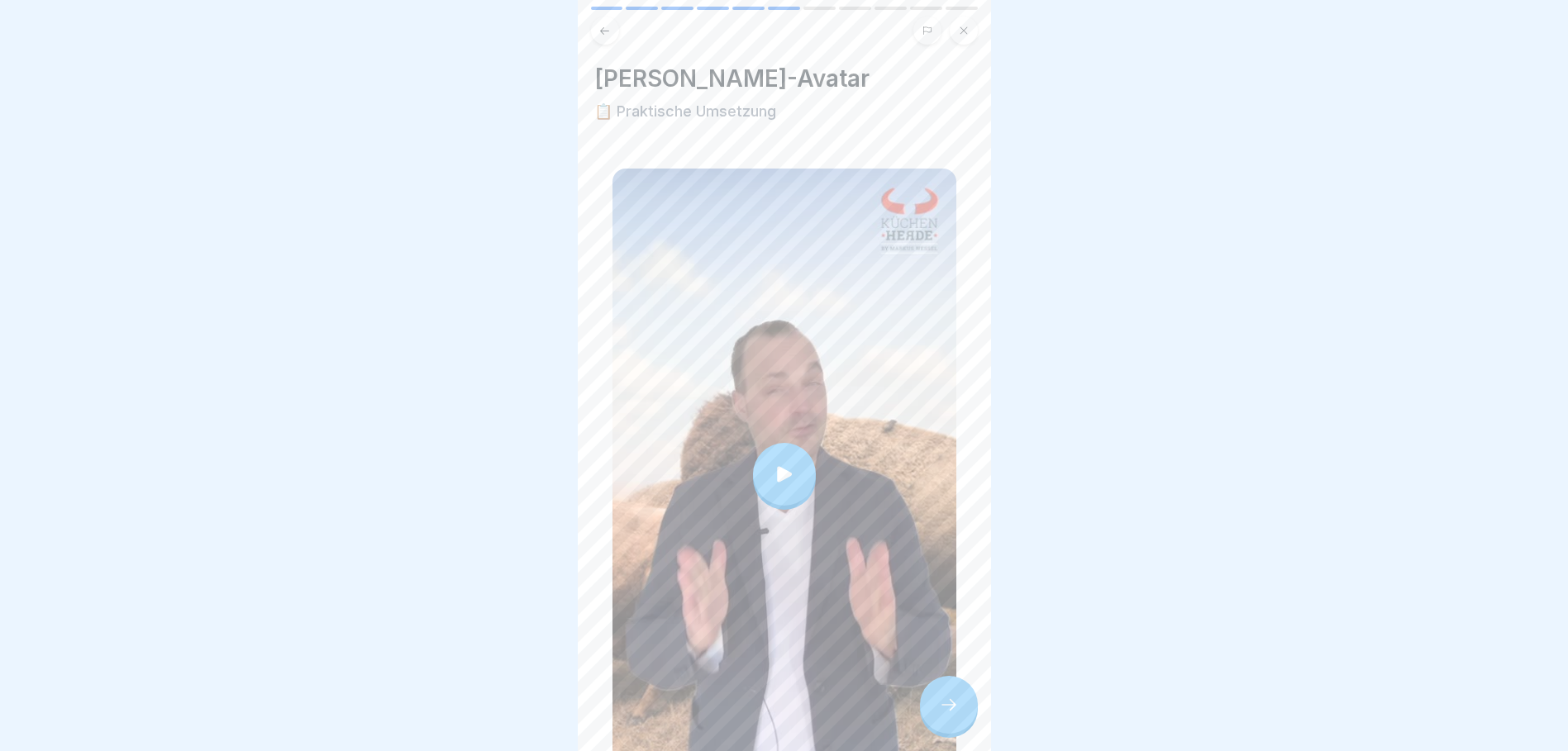
click at [945, 715] on icon at bounding box center [949, 705] width 19 height 19
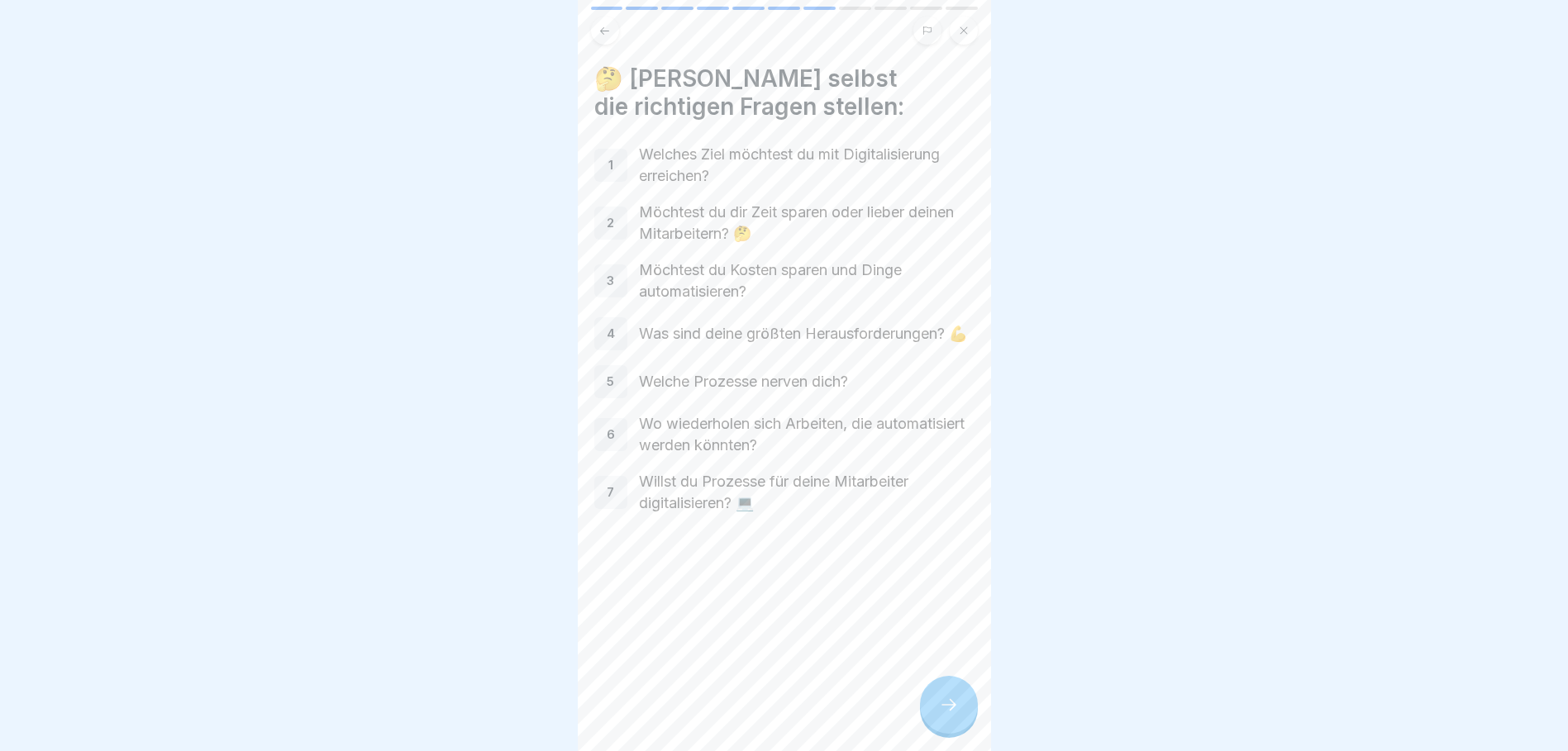
click at [945, 715] on icon at bounding box center [949, 705] width 19 height 19
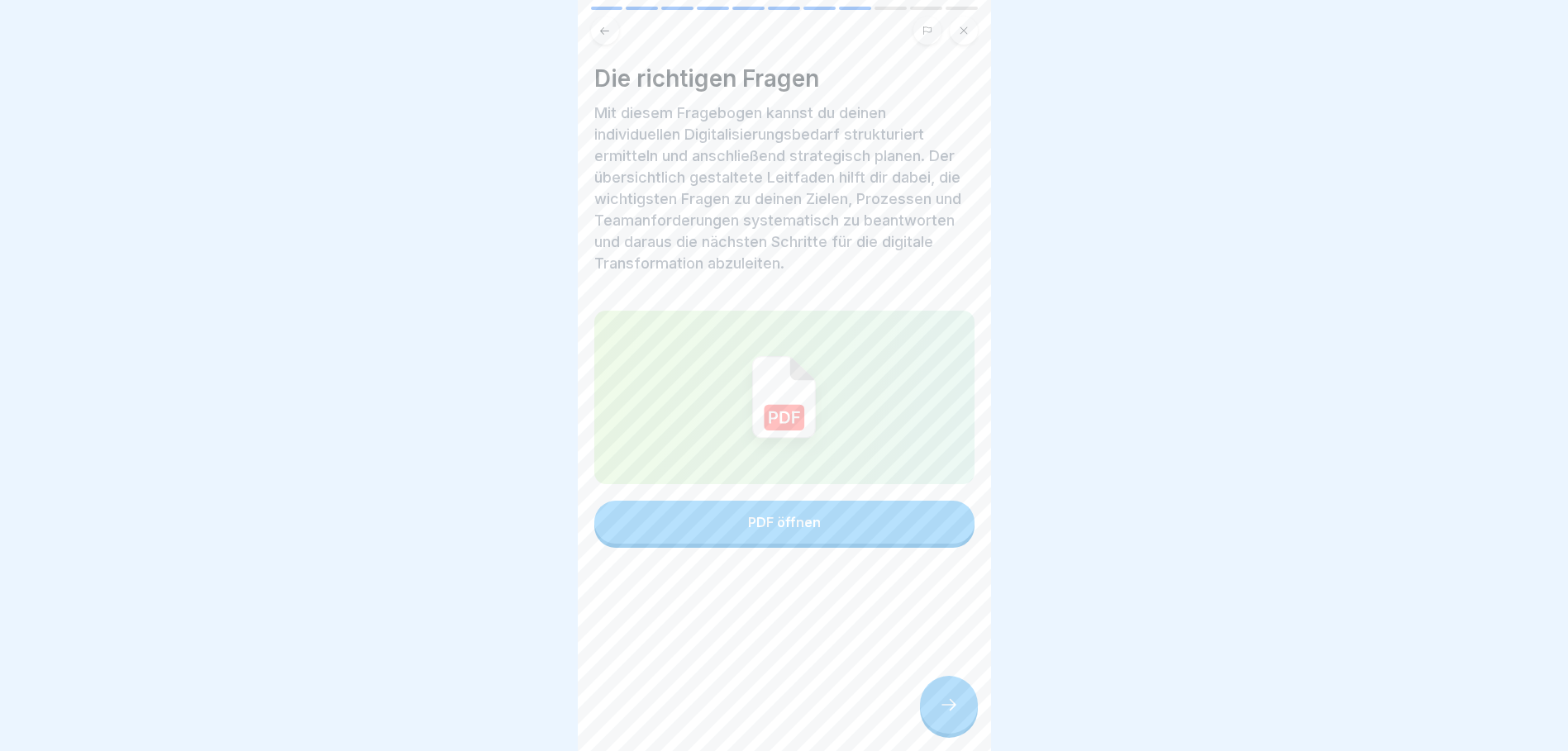
click at [945, 715] on icon at bounding box center [949, 705] width 19 height 19
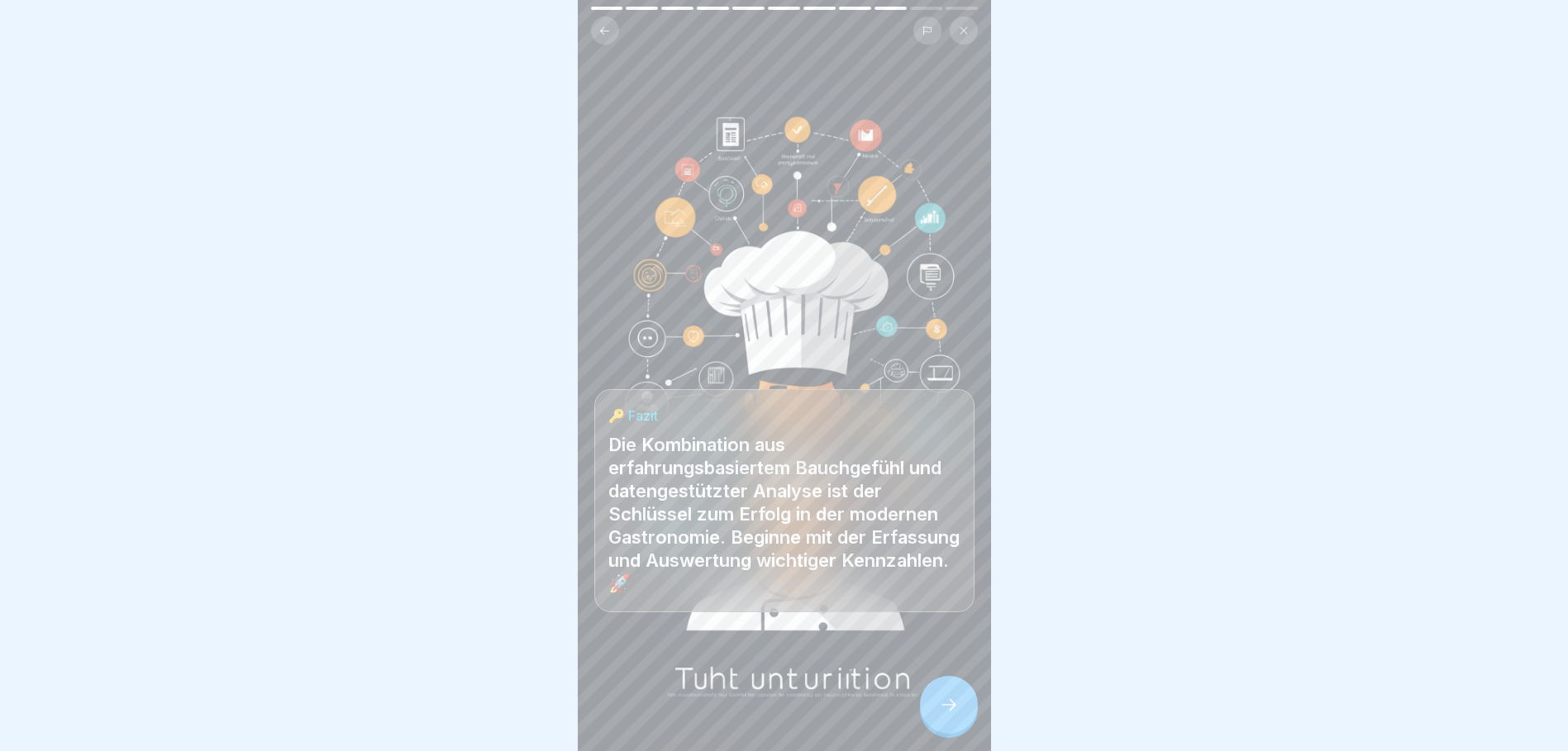
click at [945, 715] on icon at bounding box center [949, 705] width 19 height 19
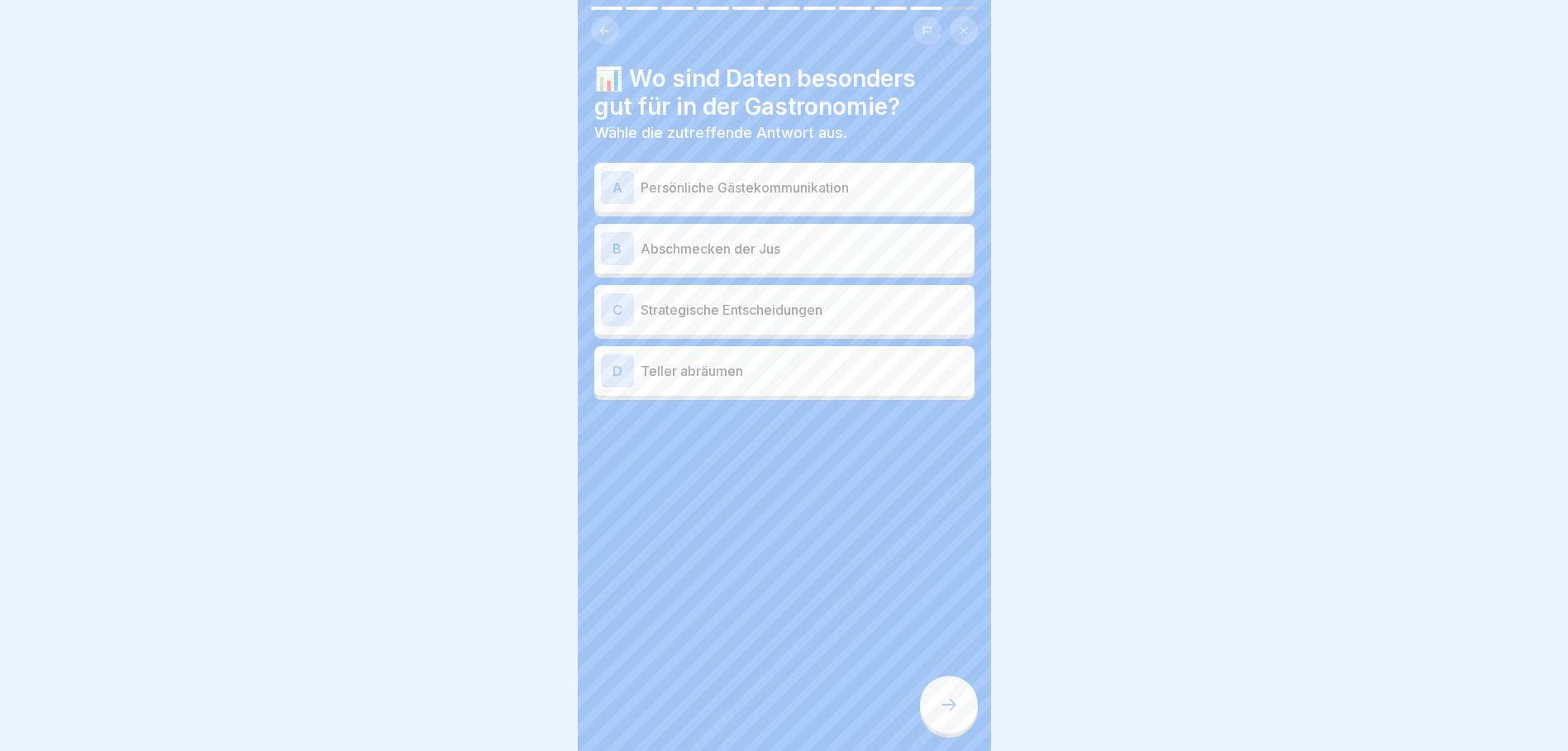
click at [777, 294] on div "C Strategische Entscheidungen" at bounding box center [784, 310] width 367 height 33
click at [952, 707] on div at bounding box center [950, 706] width 58 height 58
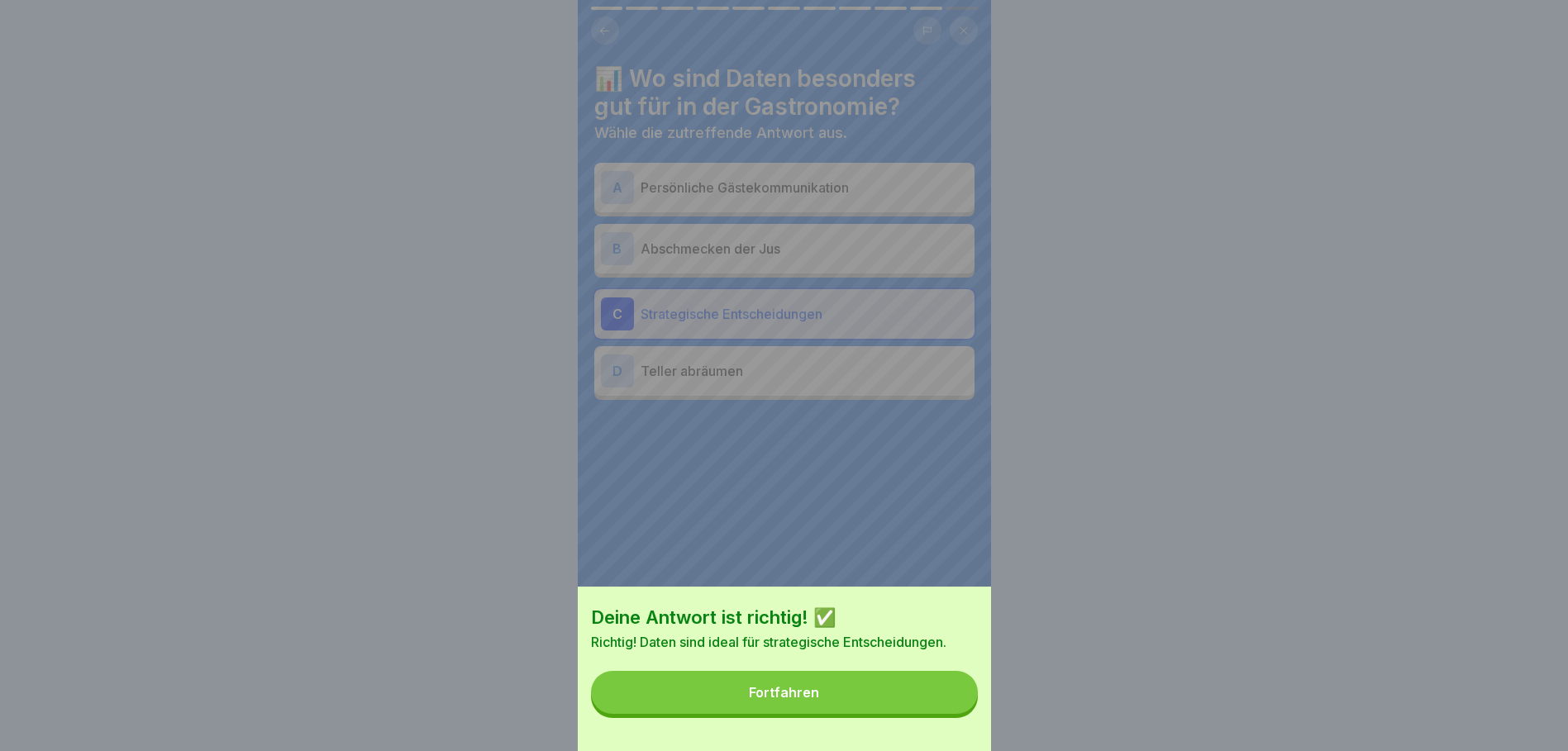
click at [948, 707] on button "Fortfahren" at bounding box center [785, 693] width 387 height 43
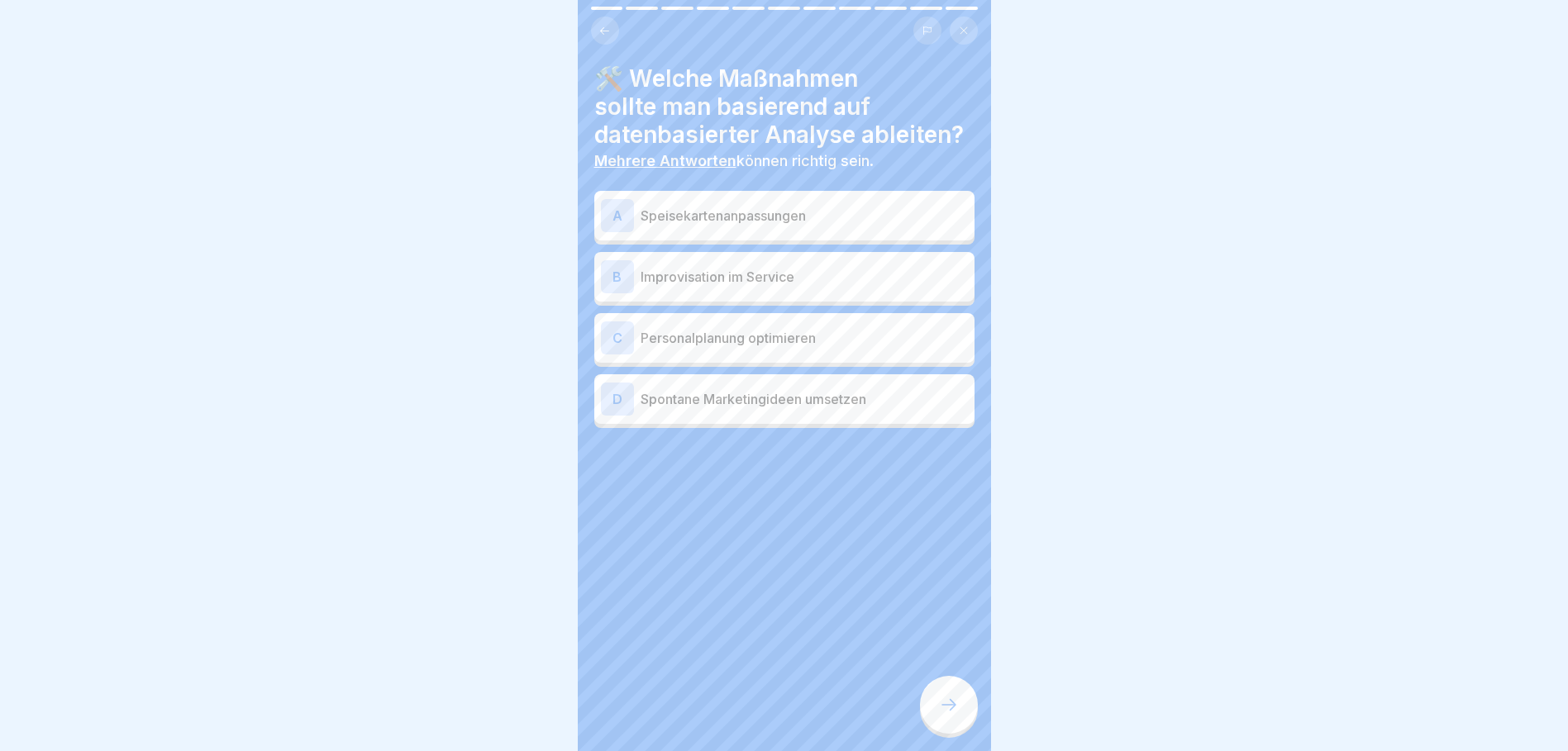
click at [788, 348] on p "Personalplanung optimieren" at bounding box center [804, 338] width 327 height 19
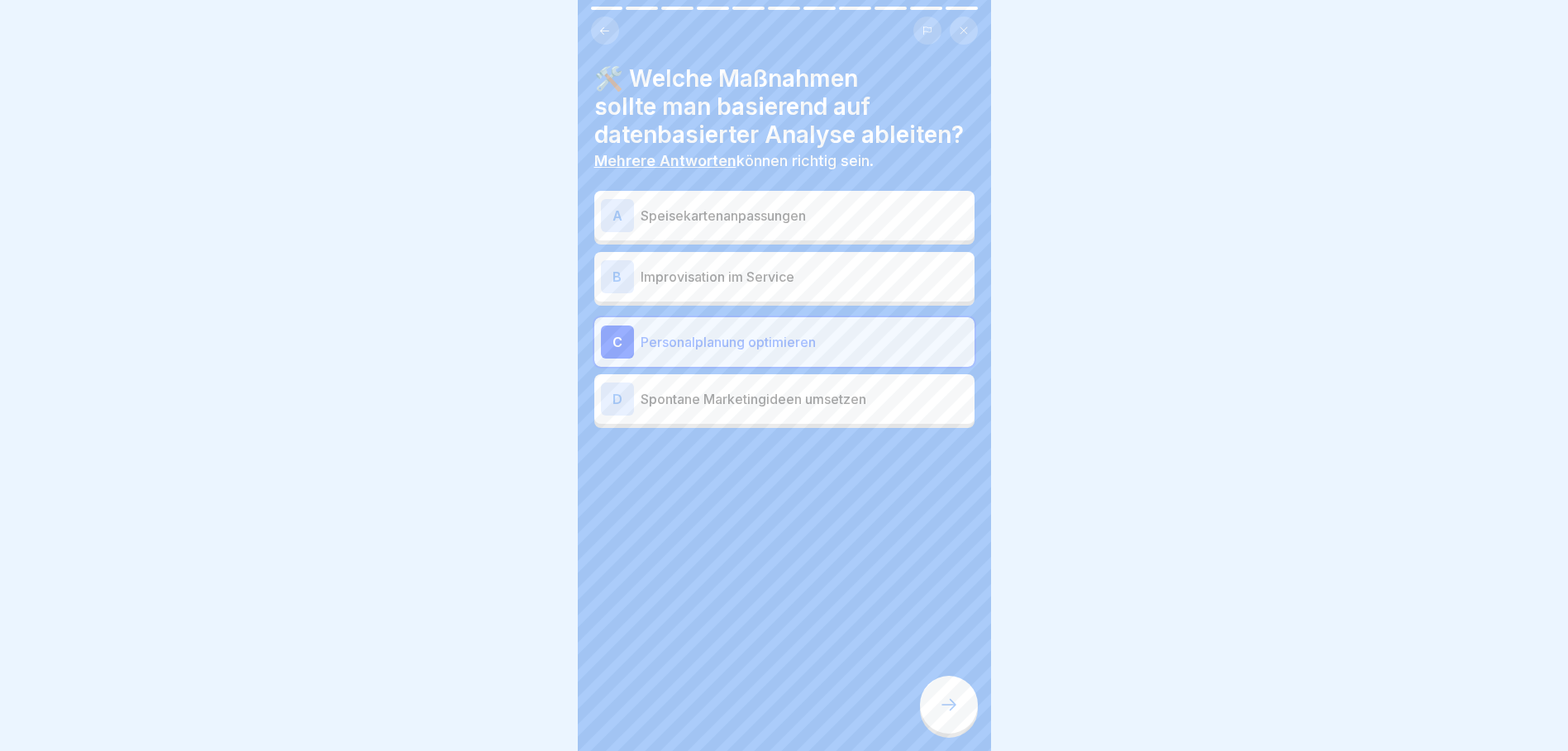
click at [767, 225] on p "Speisekartenanpassungen" at bounding box center [804, 216] width 327 height 19
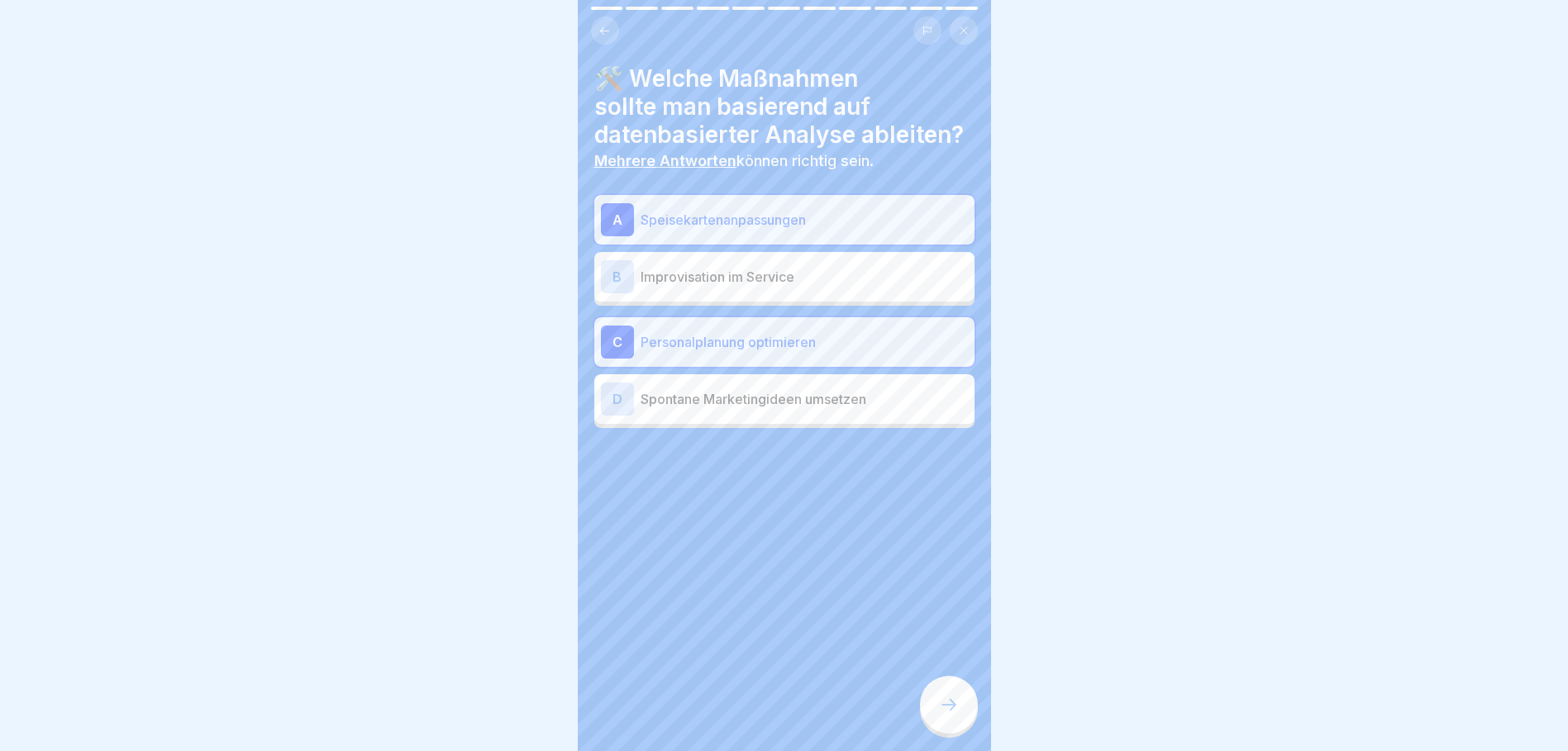
click at [958, 715] on icon at bounding box center [949, 705] width 19 height 19
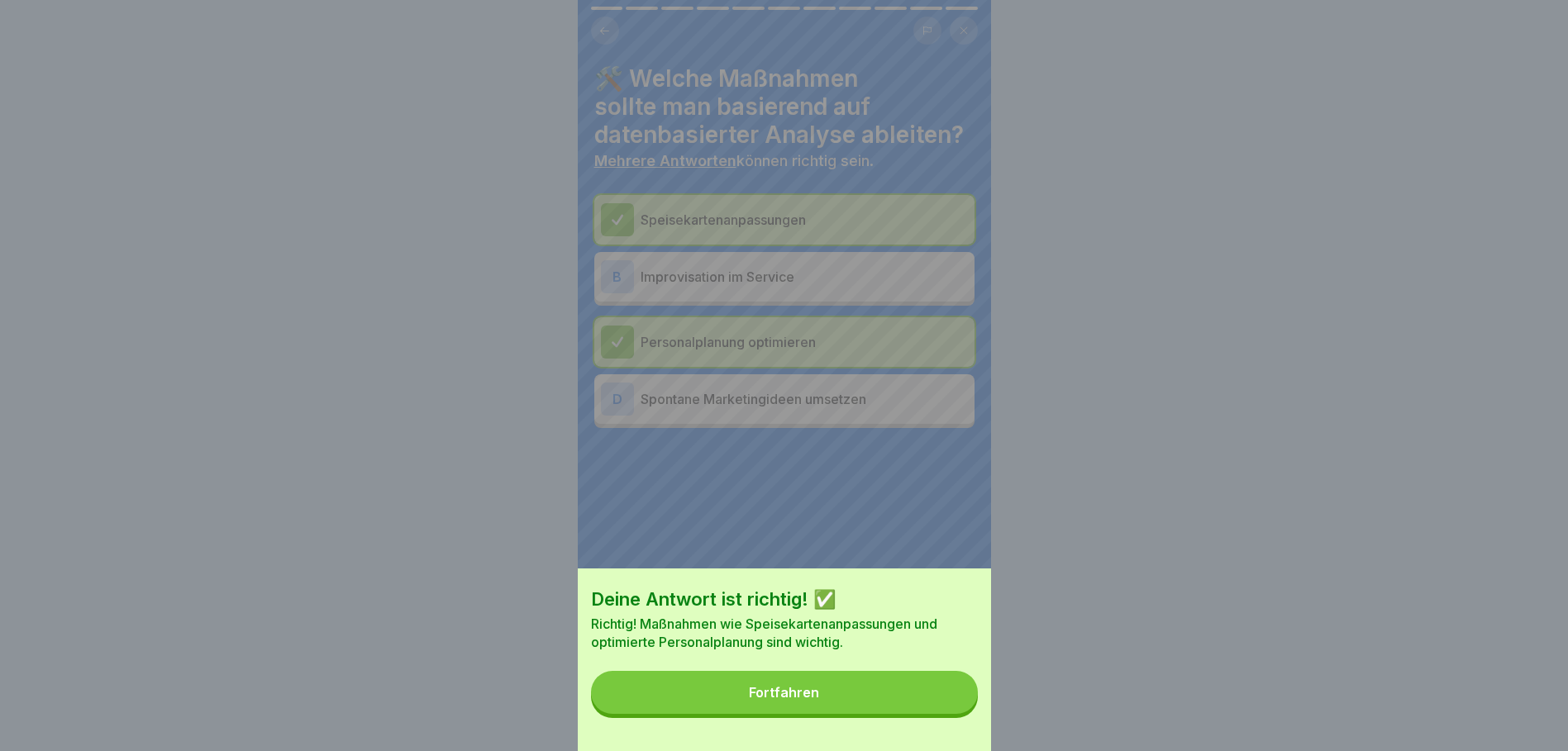
click at [951, 714] on button "Fortfahren" at bounding box center [785, 693] width 387 height 43
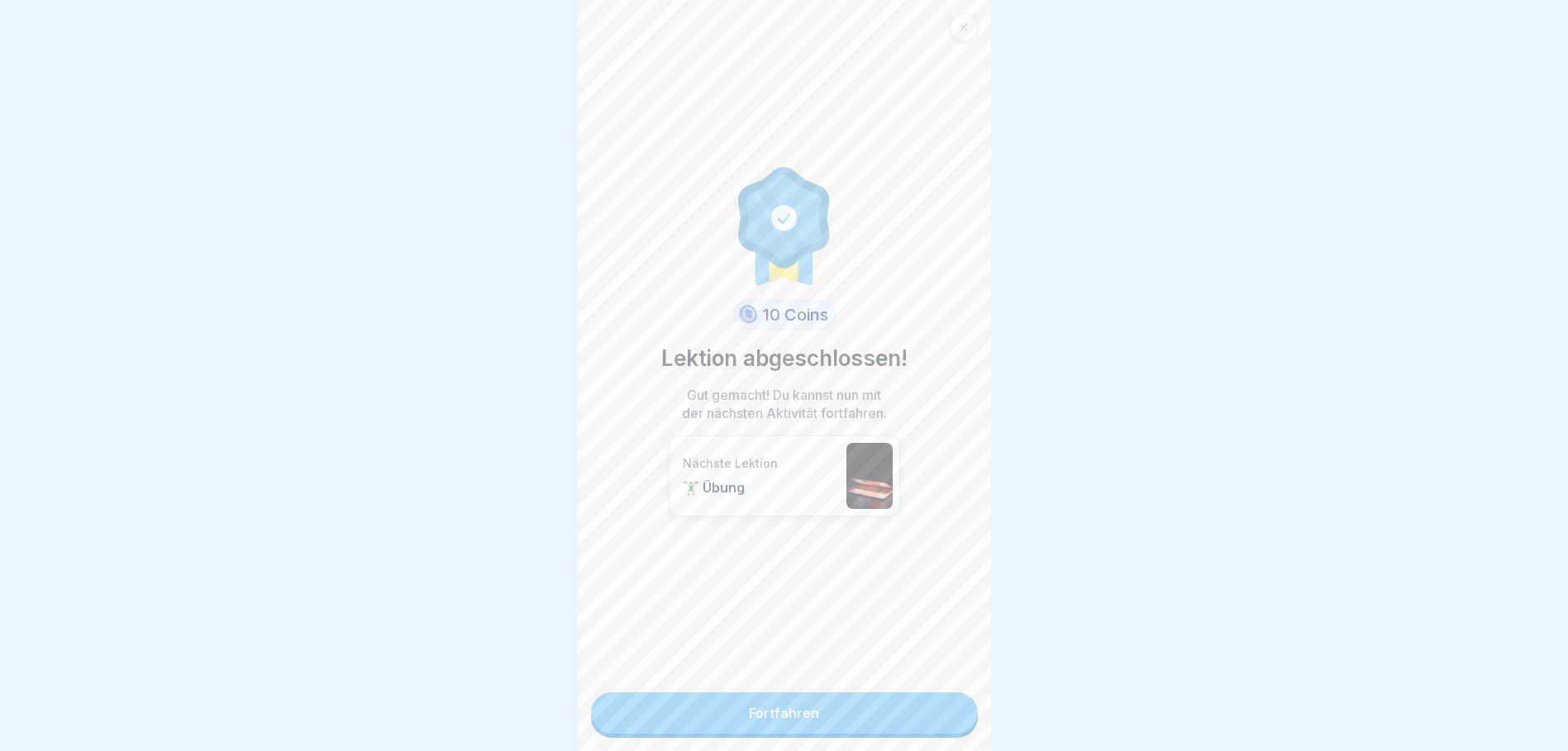
click at [925, 713] on link "Fortfahren" at bounding box center [785, 713] width 387 height 42
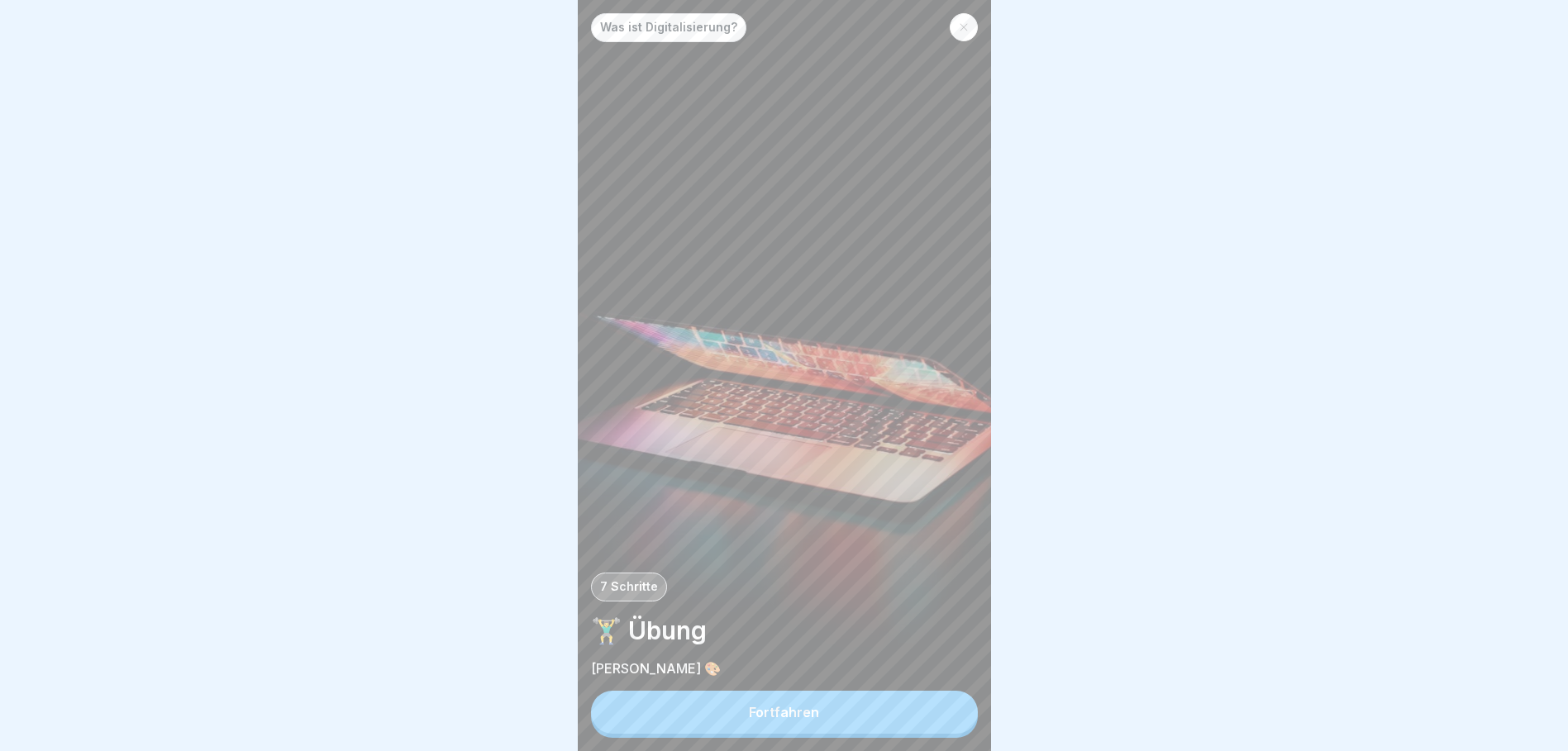
click at [884, 707] on button "Fortfahren" at bounding box center [785, 712] width 387 height 43
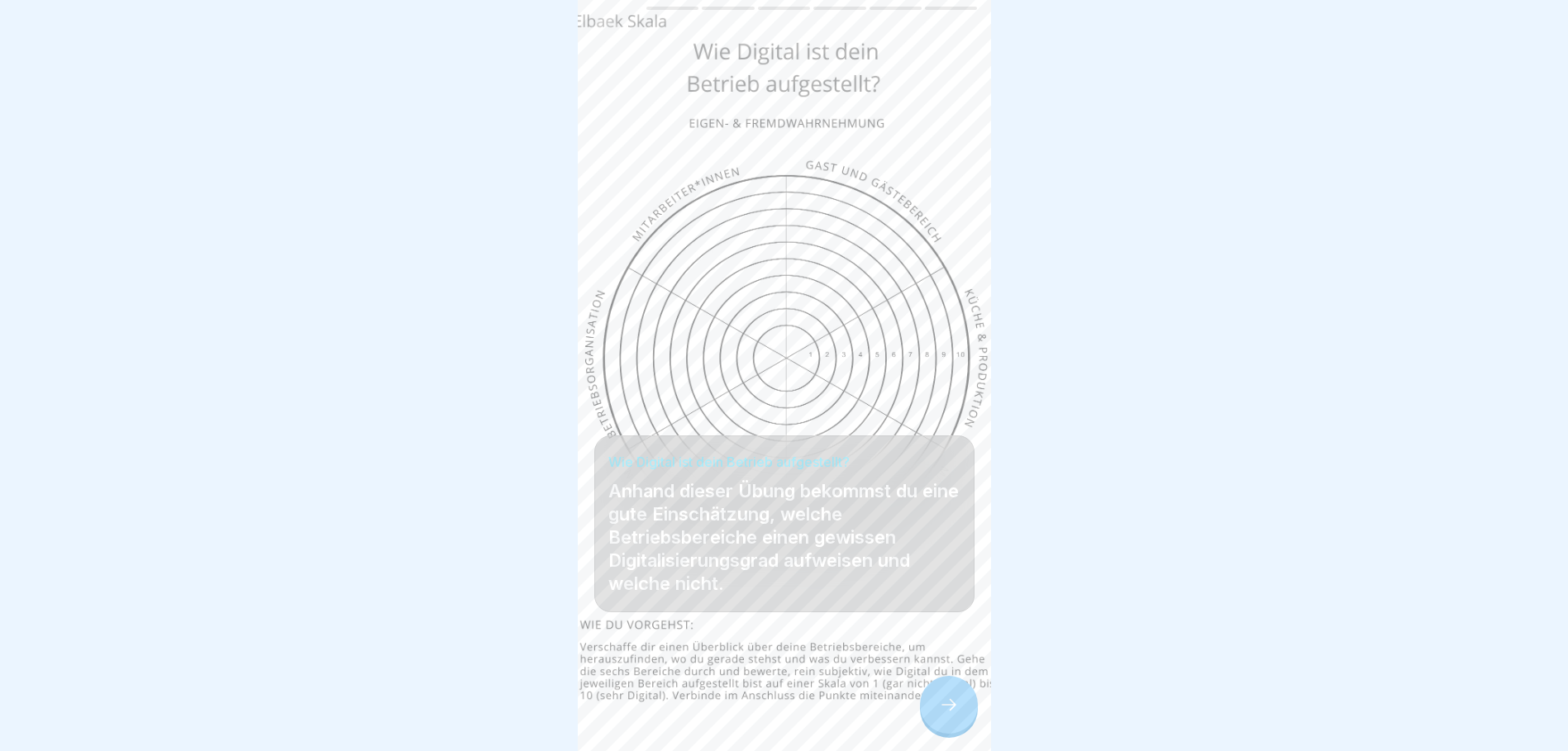
click at [927, 722] on div at bounding box center [950, 706] width 58 height 58
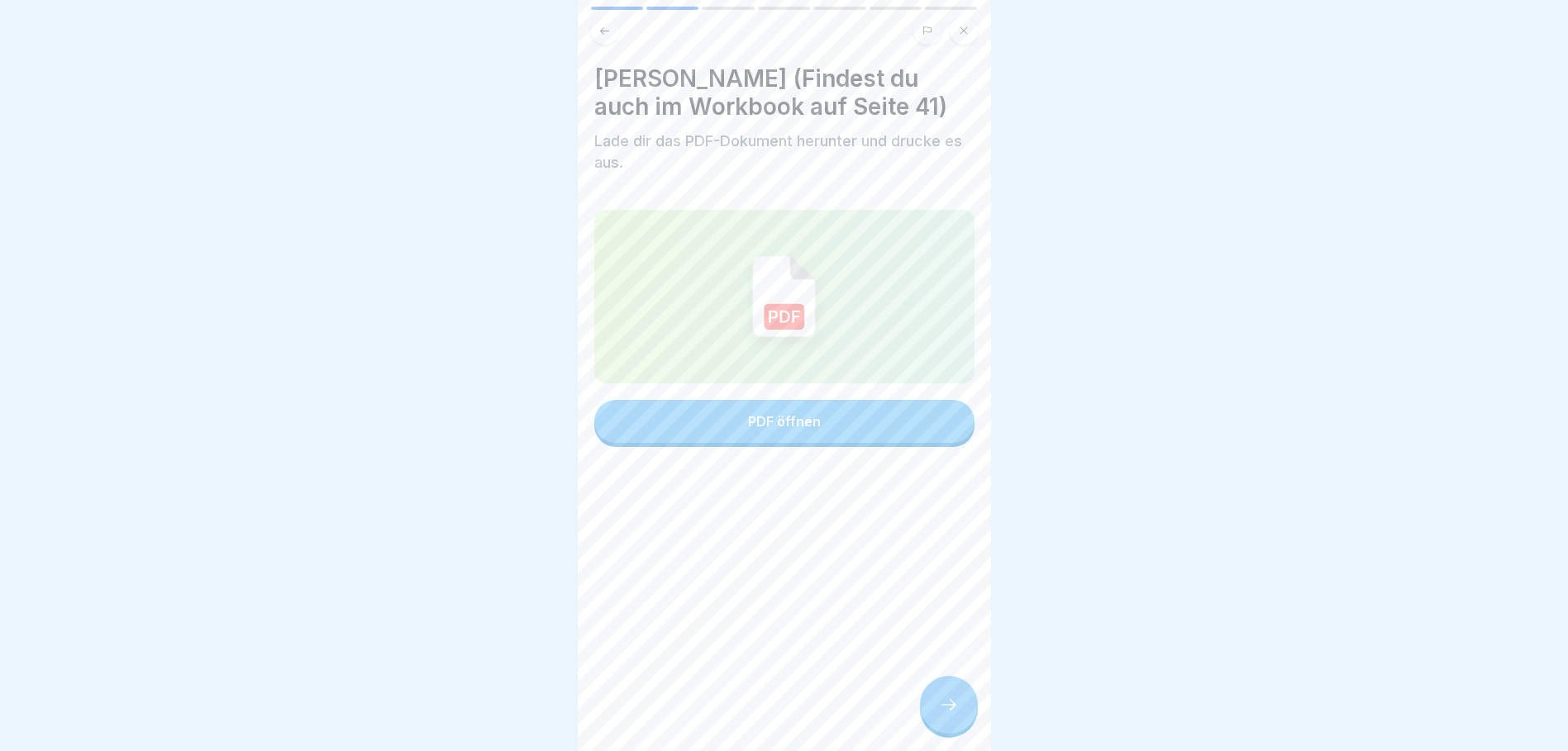
click at [607, 31] on icon at bounding box center [604, 30] width 9 height 8
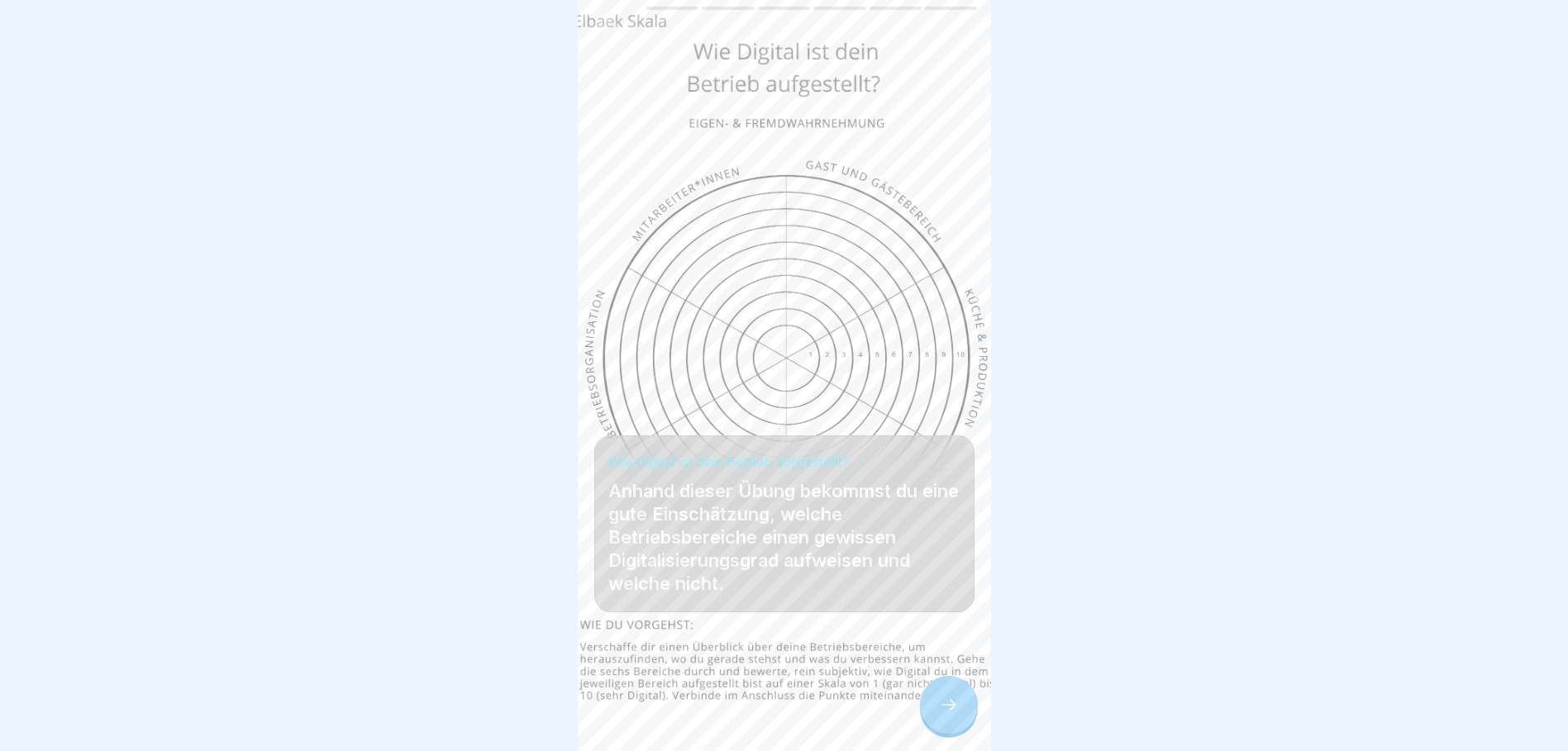
click at [951, 728] on div at bounding box center [950, 706] width 58 height 58
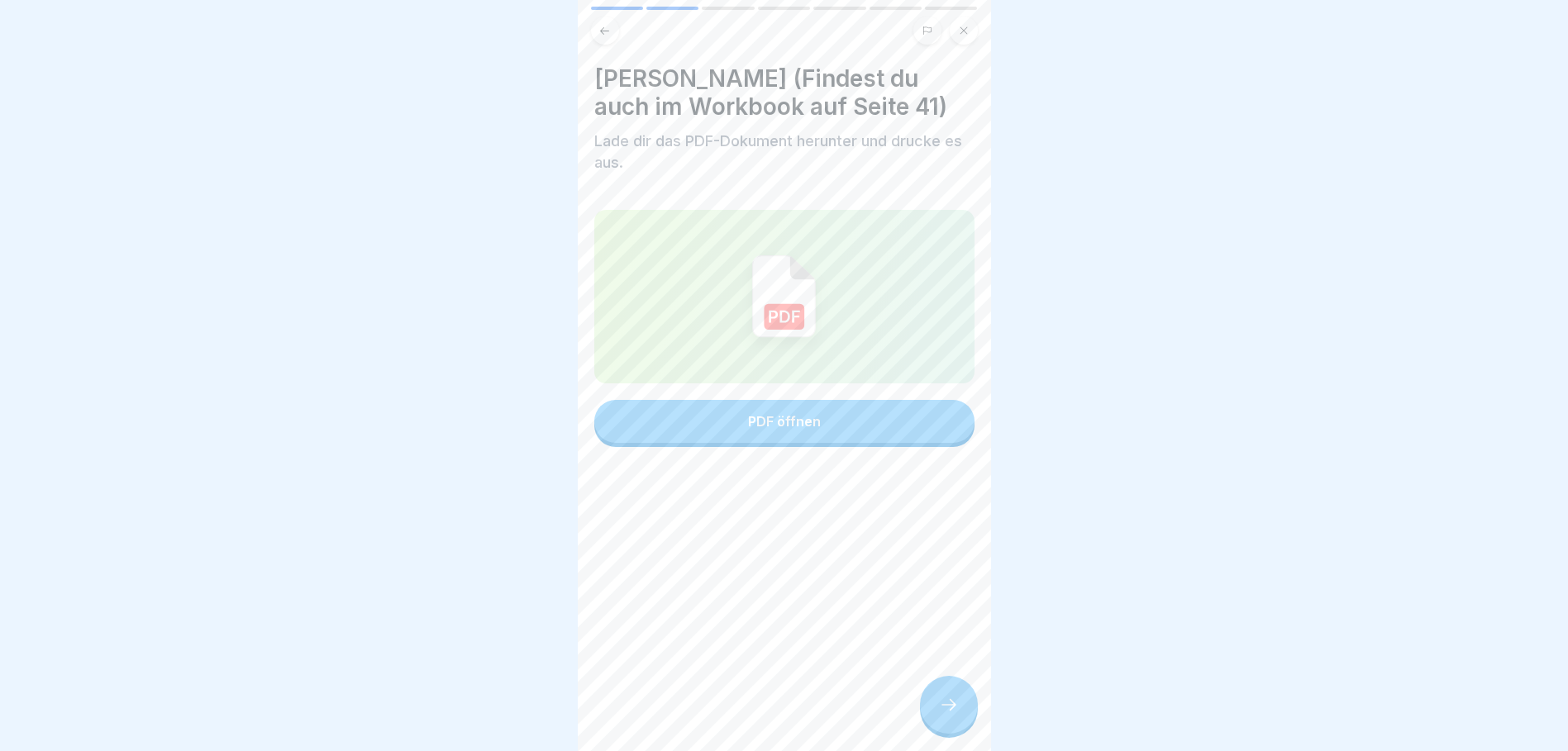
click at [951, 728] on div at bounding box center [950, 706] width 58 height 58
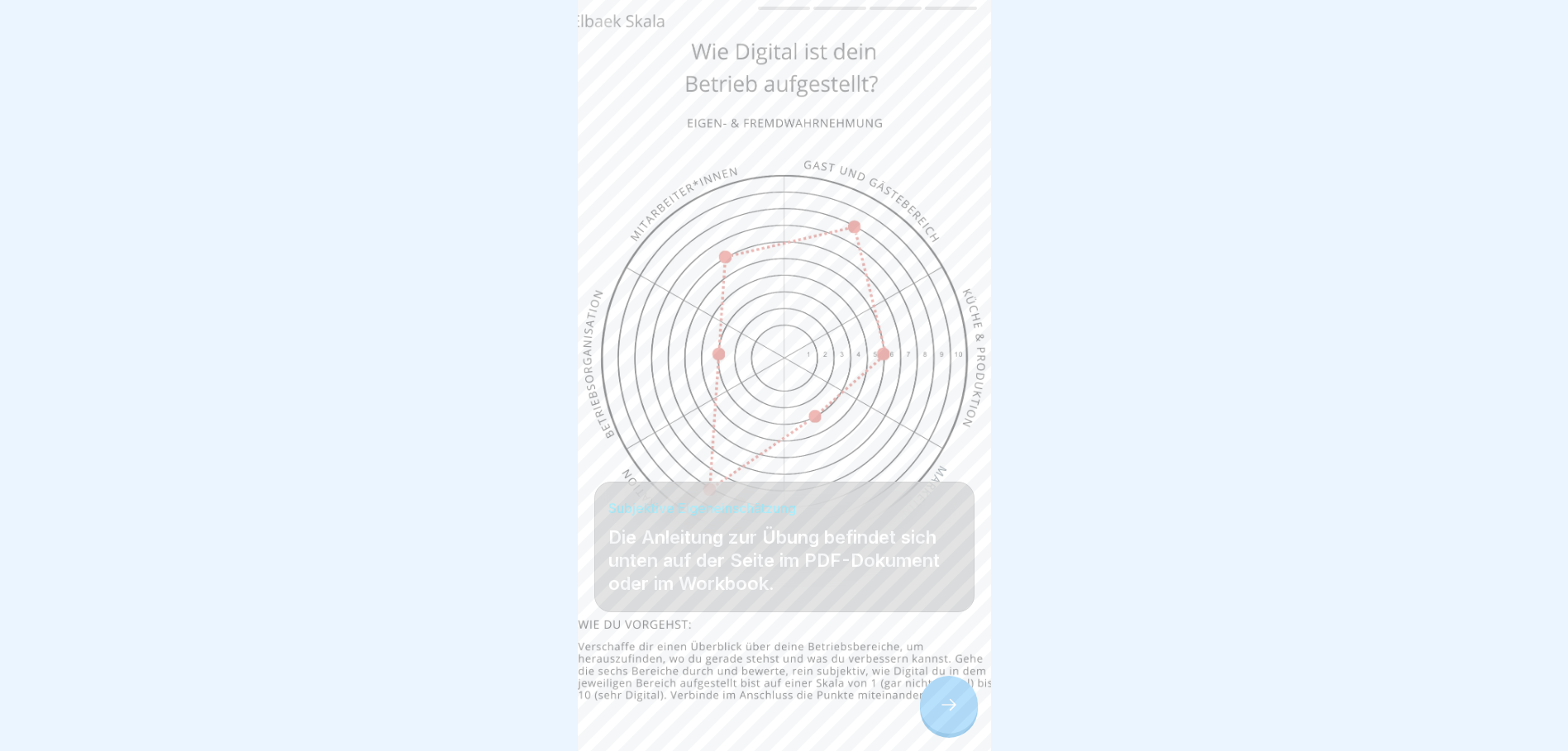
click at [942, 729] on div at bounding box center [950, 706] width 58 height 58
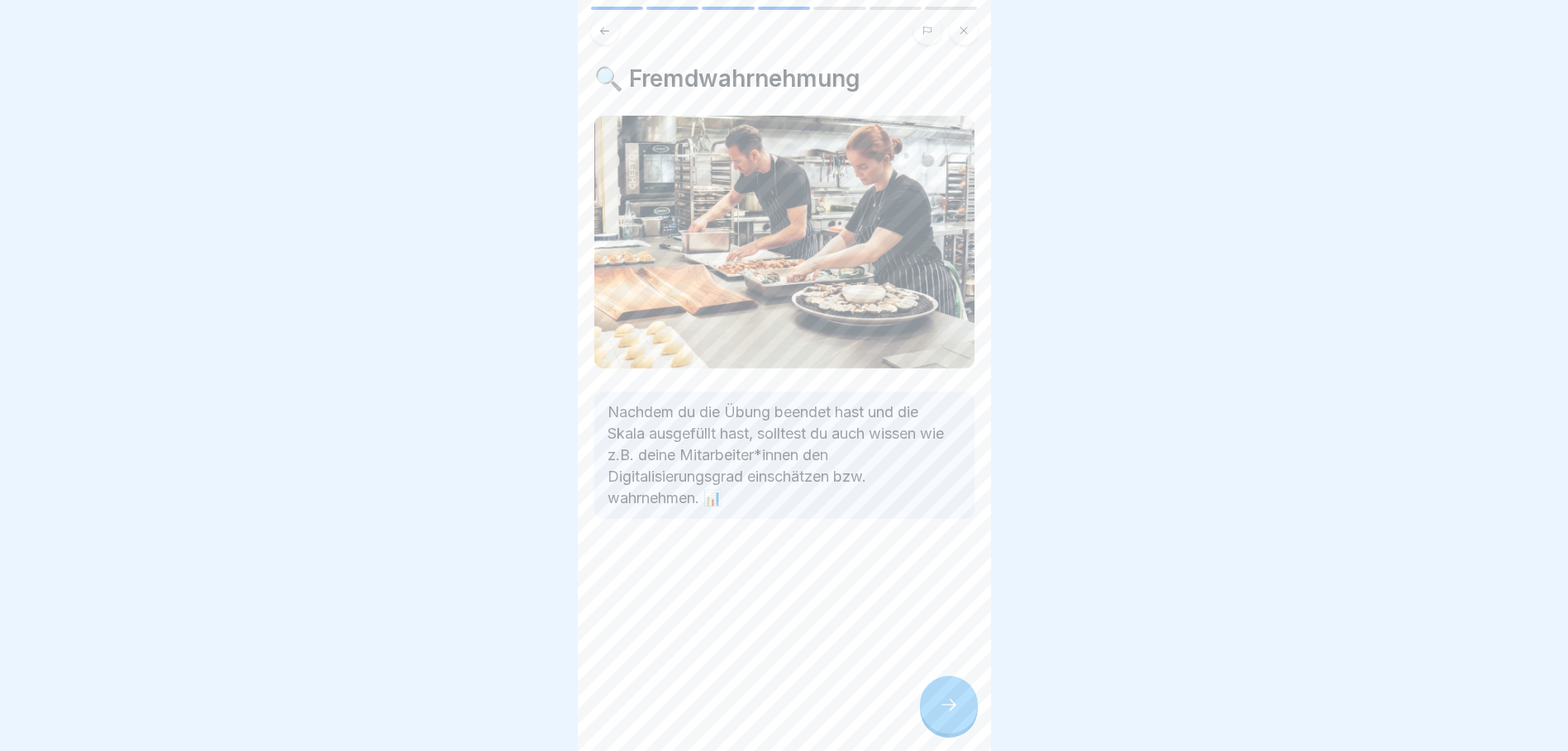
click at [944, 715] on icon at bounding box center [949, 705] width 19 height 19
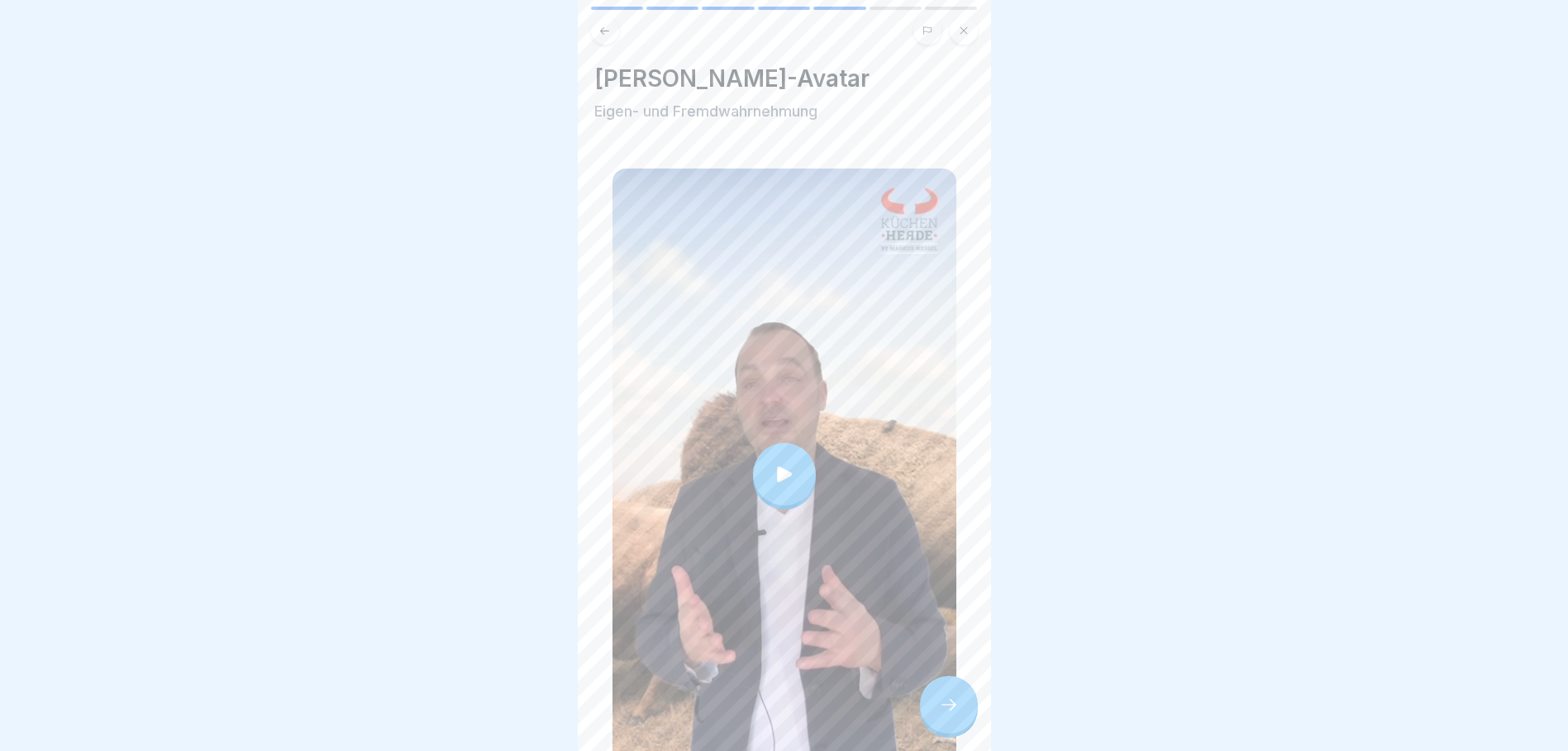
click at [946, 715] on icon at bounding box center [949, 705] width 19 height 19
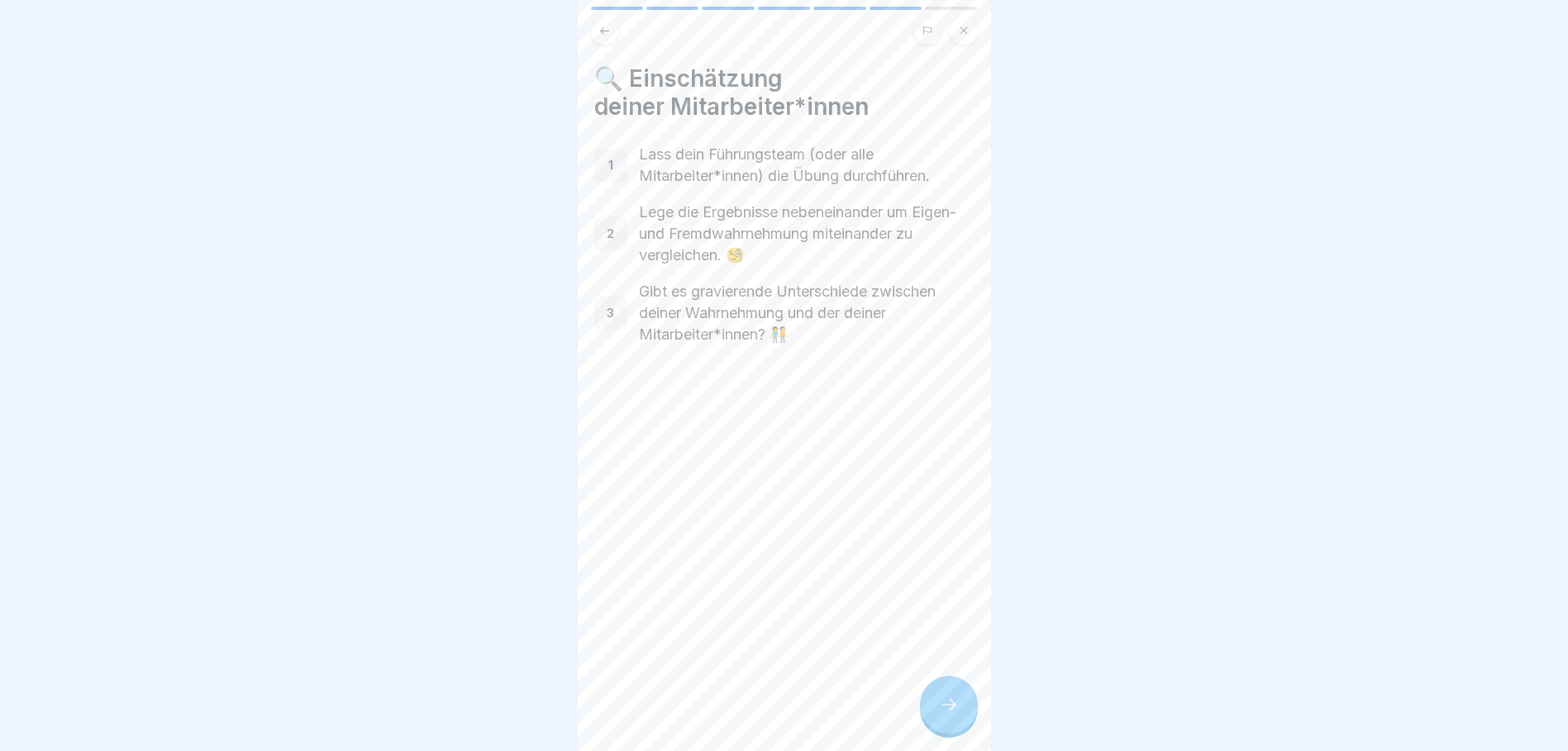
click at [946, 715] on icon at bounding box center [949, 705] width 19 height 19
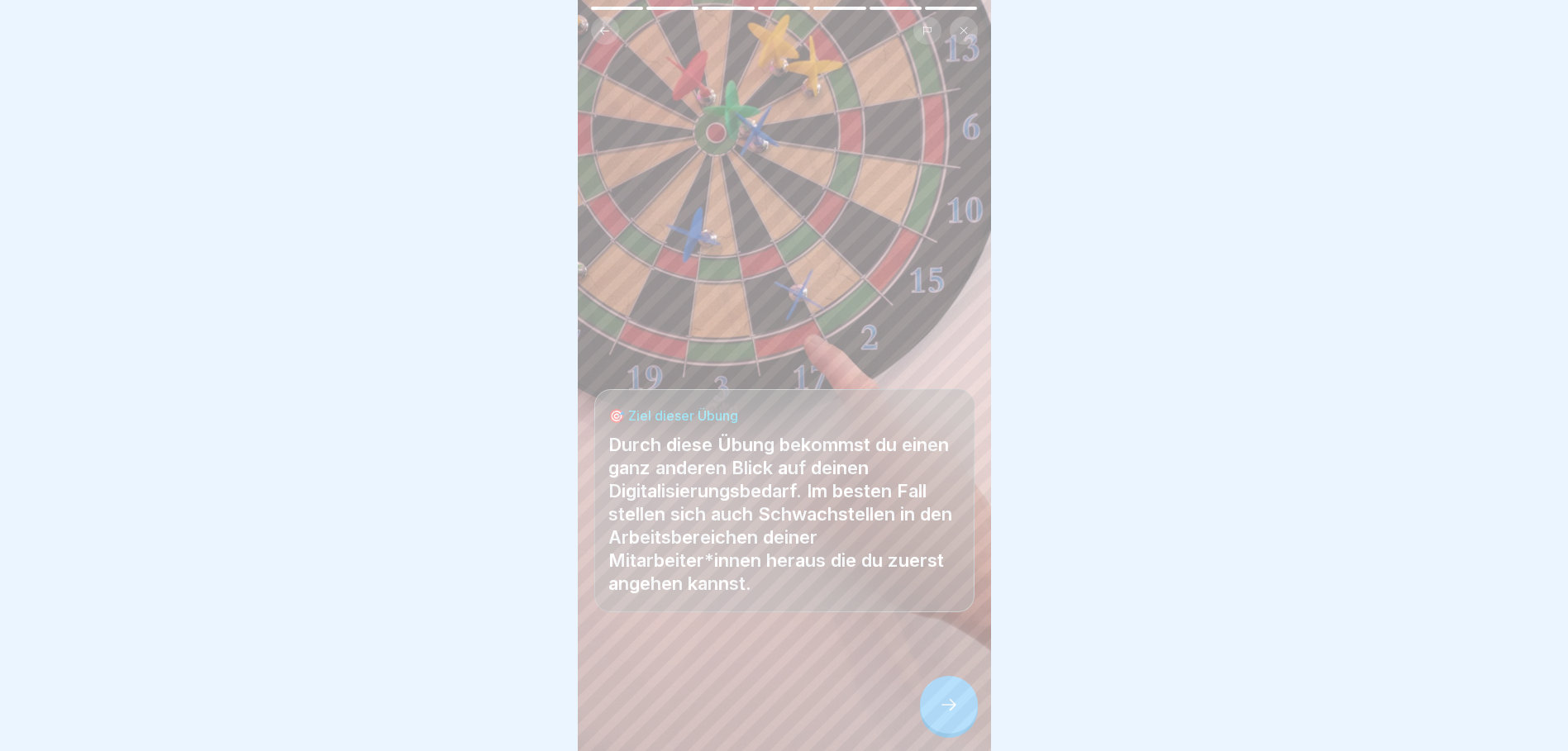
click at [946, 715] on icon at bounding box center [949, 705] width 19 height 19
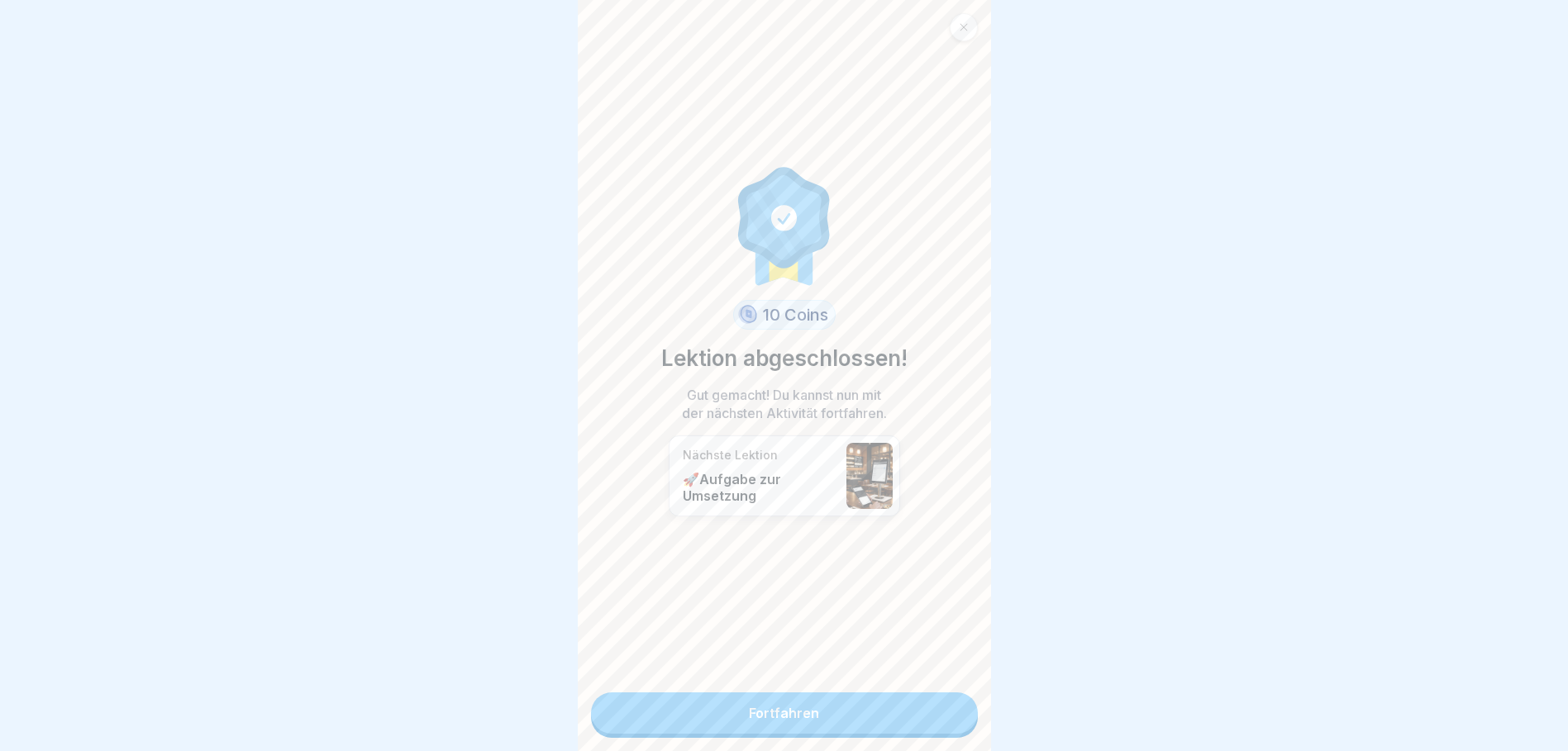
click at [881, 713] on link "Fortfahren" at bounding box center [785, 713] width 387 height 42
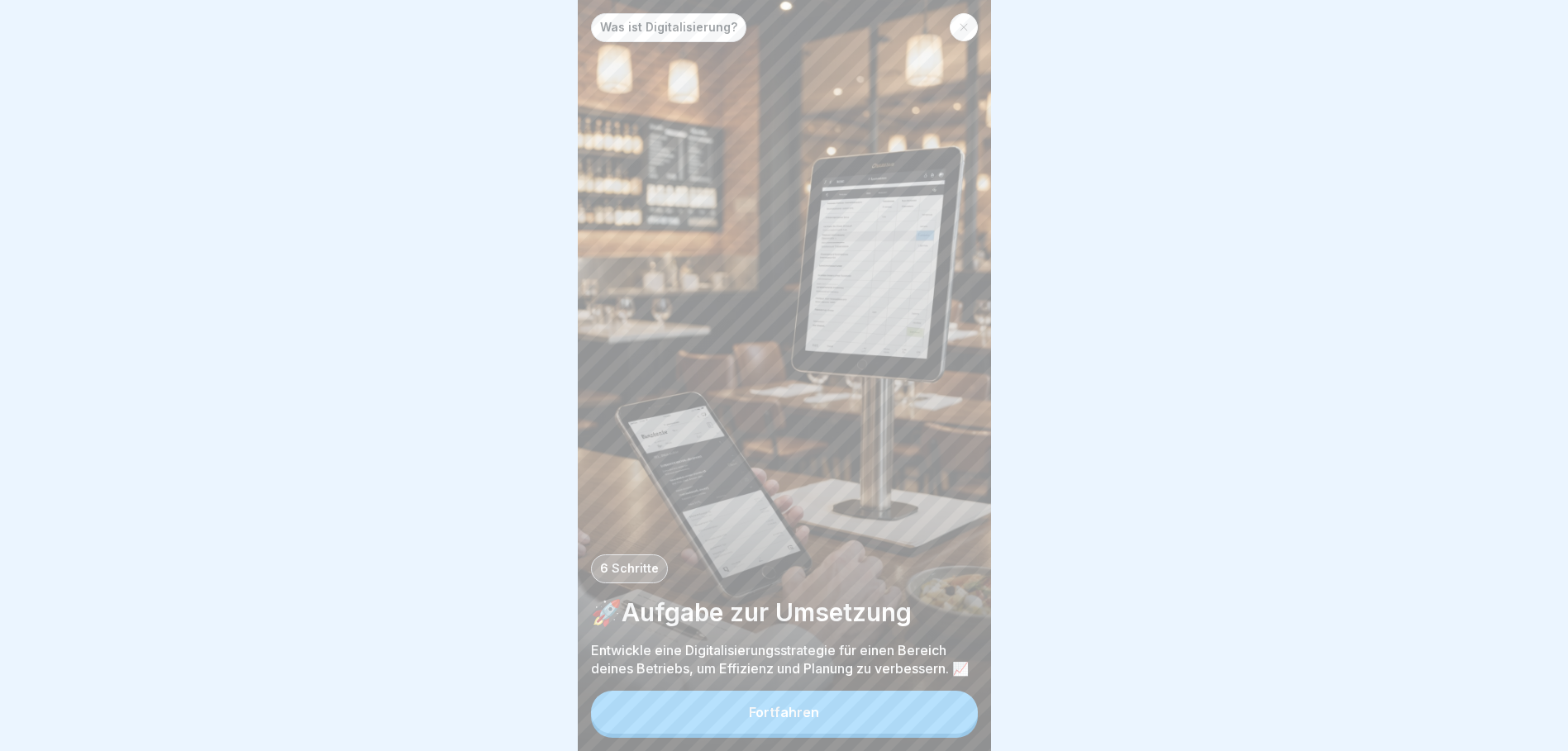
click at [880, 716] on button "Fortfahren" at bounding box center [785, 712] width 387 height 43
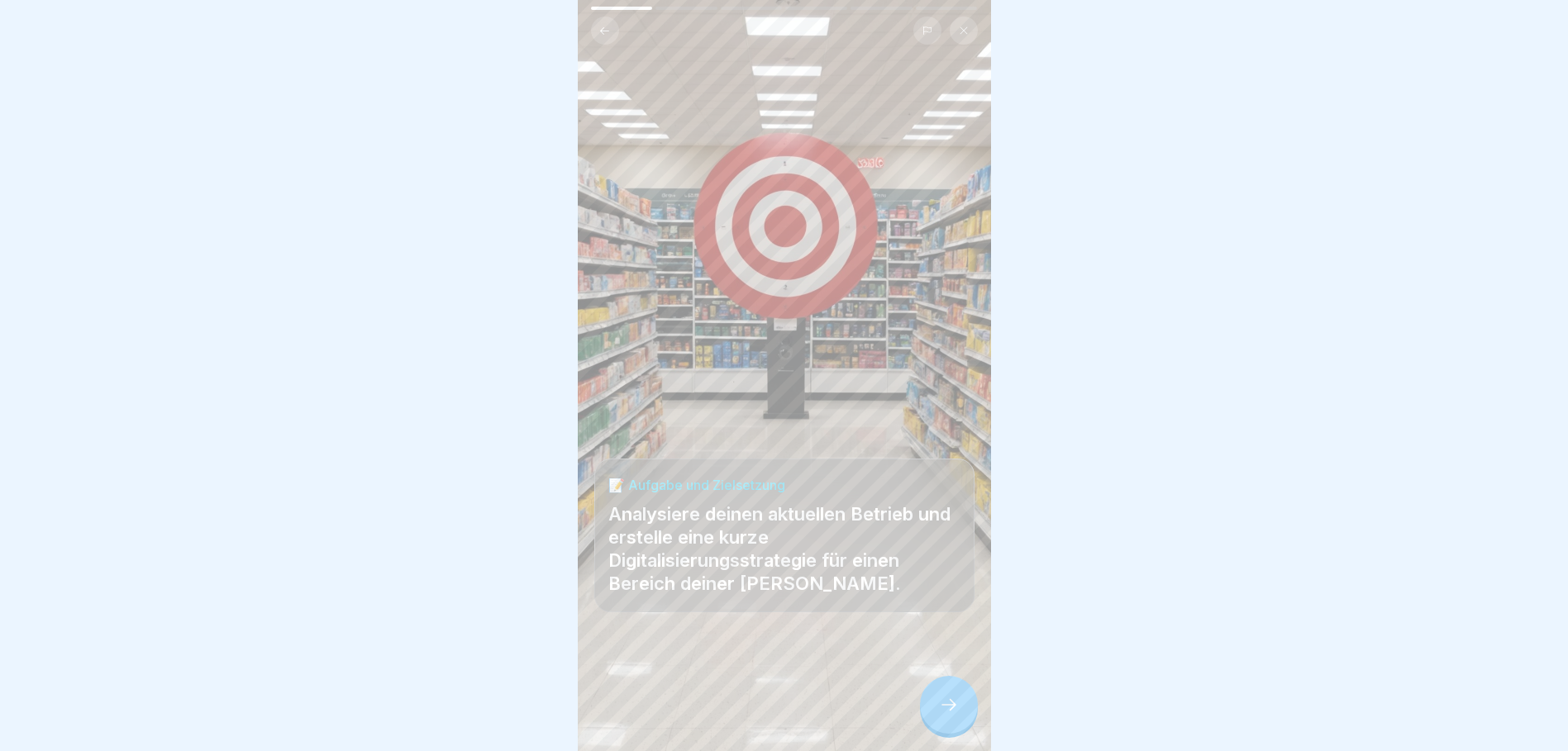
click at [919, 745] on div at bounding box center [784, 702] width 380 height 99
click at [951, 715] on icon at bounding box center [949, 705] width 19 height 19
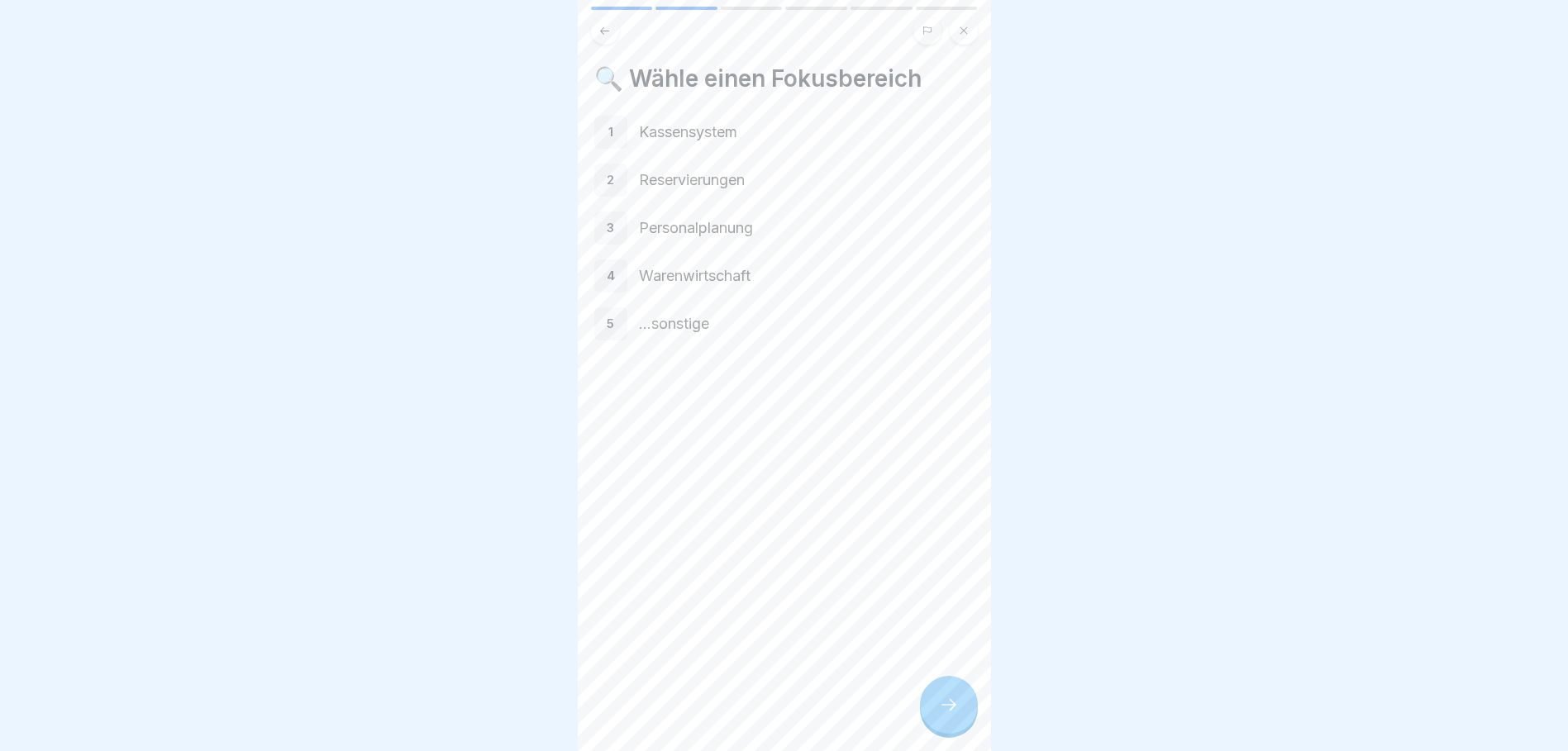
drag, startPoint x: 950, startPoint y: 718, endPoint x: 1158, endPoint y: 626, distance: 227.4
click at [1164, 632] on body "Was ist Digitalisierung? 6 Schritte 🚀Aufgabe zur Umsetzung Entwickle eine Digit…" at bounding box center [784, 376] width 1568 height 751
click at [703, 134] on p "Kassensystem" at bounding box center [806, 133] width 336 height 21
click at [619, 138] on div "1" at bounding box center [611, 133] width 33 height 33
click at [940, 694] on div at bounding box center [950, 706] width 58 height 58
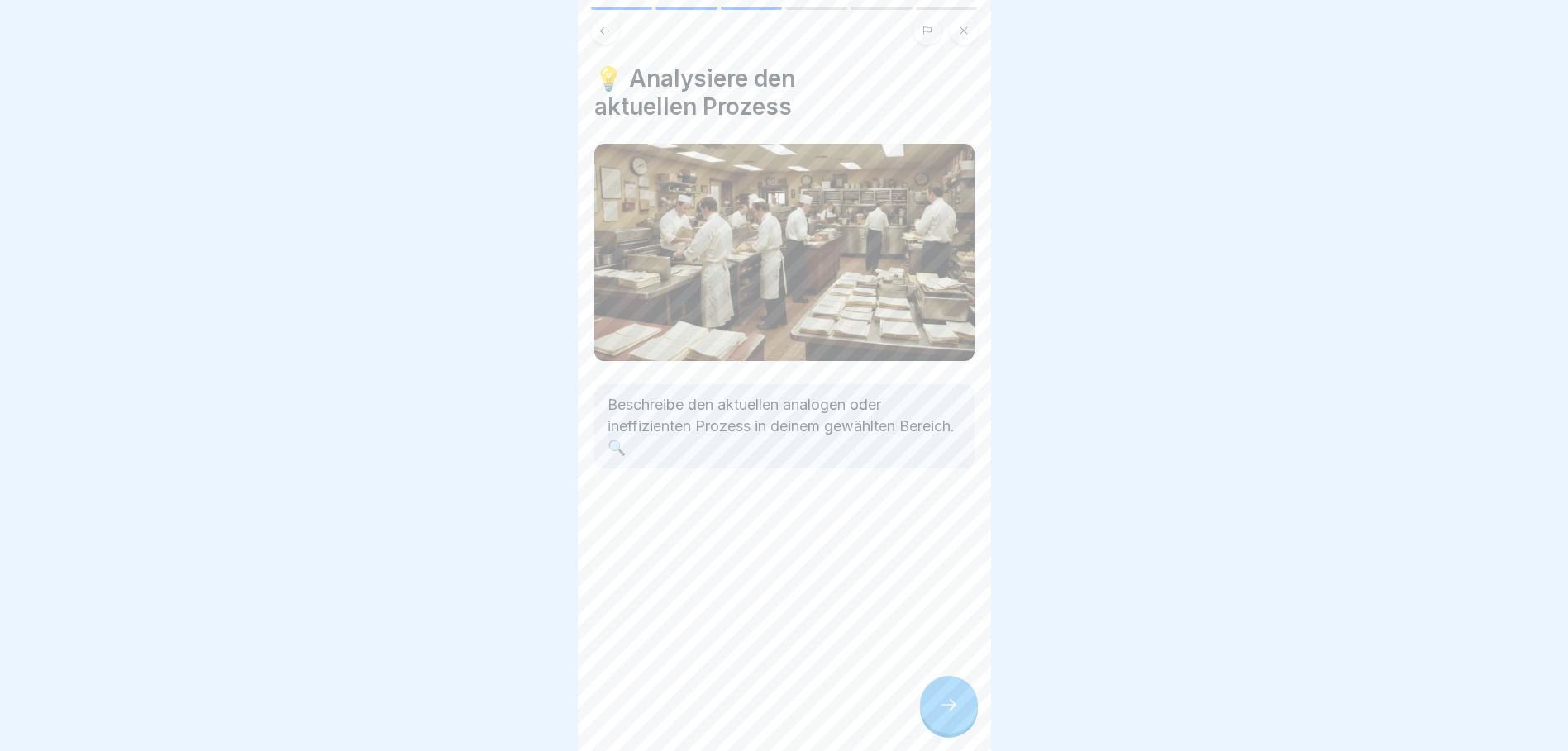
click at [939, 709] on div at bounding box center [950, 706] width 58 height 58
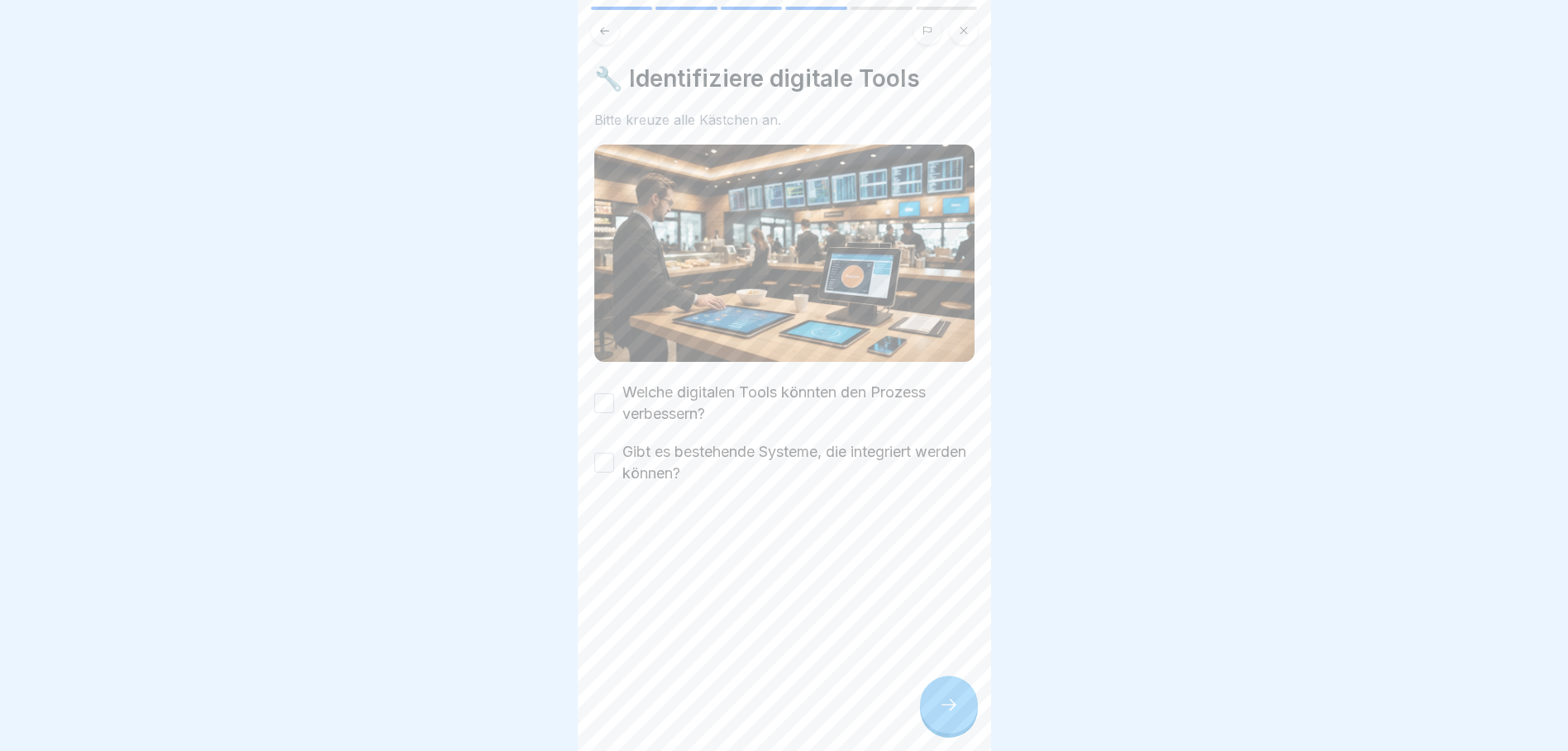
click at [592, 393] on div "🔧 Identifiziere digitale Tools Bitte kreuze alle Kästchen an. Welche digitalen …" at bounding box center [784, 376] width 413 height 751
click at [606, 397] on button "Welche digitalen Tools könnten den Prozess verbessern?" at bounding box center [604, 404] width 19 height 19
click at [944, 706] on div at bounding box center [950, 706] width 58 height 58
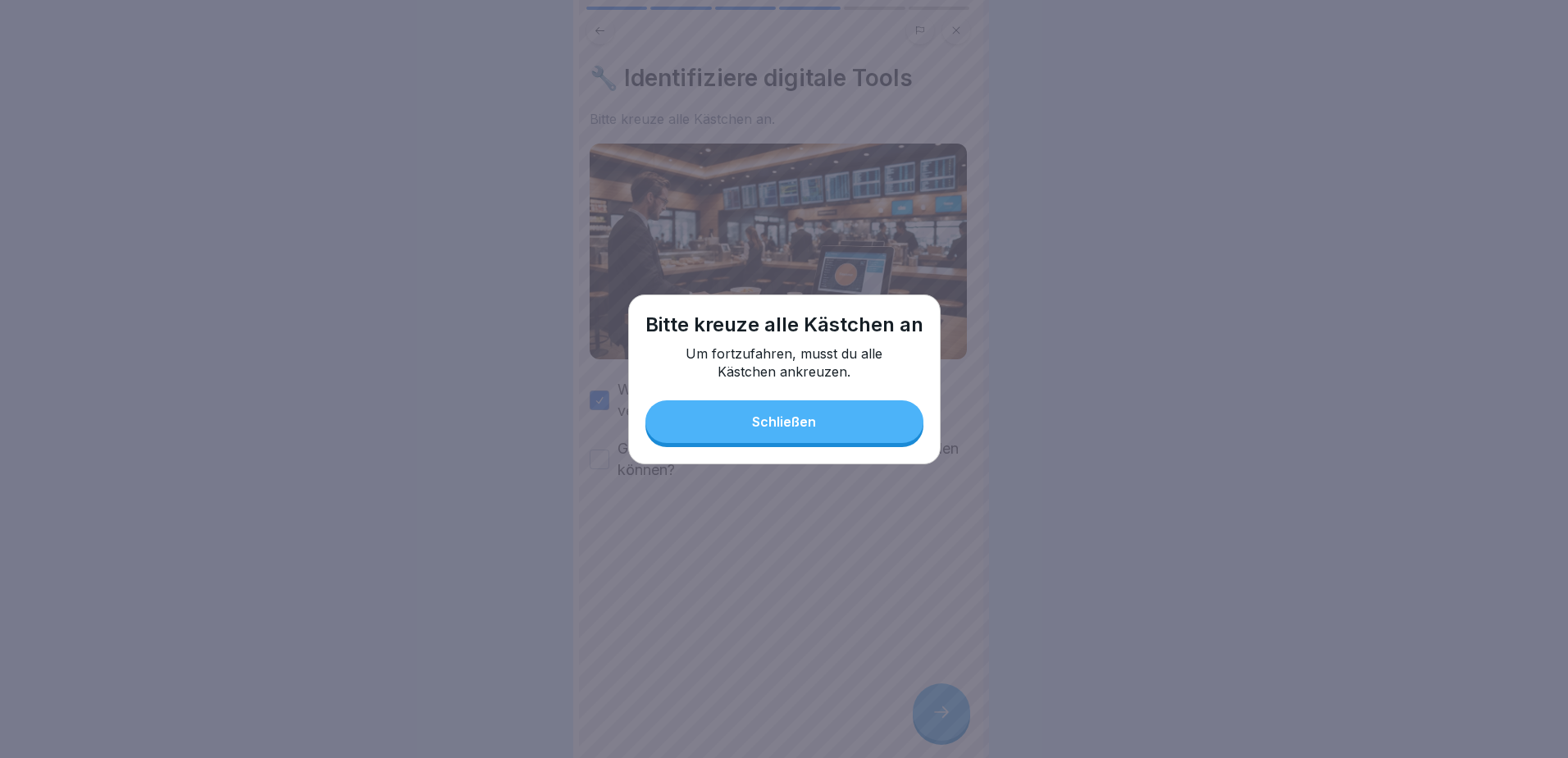
drag, startPoint x: 834, startPoint y: 434, endPoint x: 765, endPoint y: 419, distance: 70.6
click at [834, 432] on button "Schließen" at bounding box center [784, 422] width 278 height 42
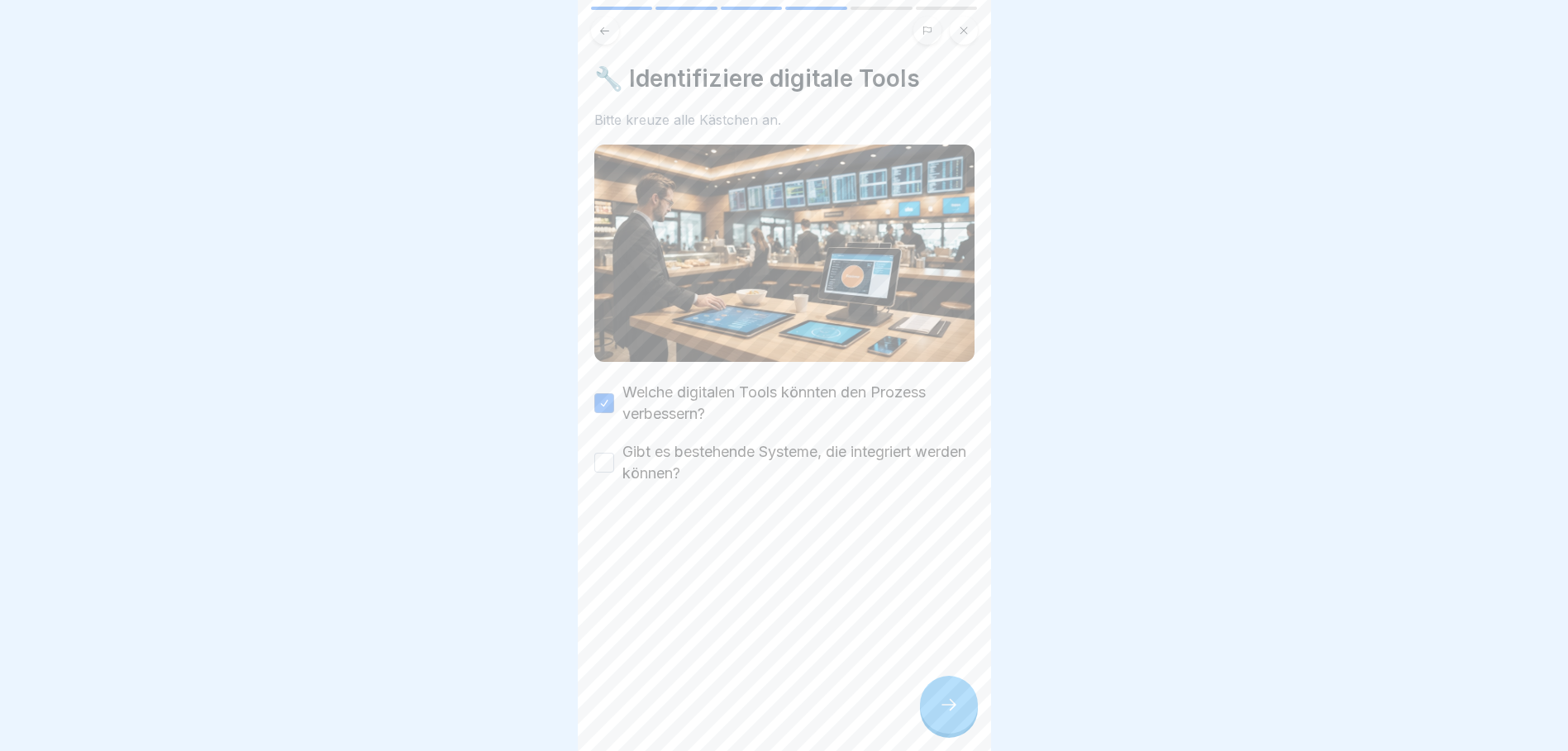
click at [673, 446] on label "Gibt es bestehende Systeme, die integriert werden können?" at bounding box center [799, 463] width 352 height 43
click at [615, 453] on button "Gibt es bestehende Systeme, die integriert werden können?" at bounding box center [604, 463] width 19 height 19
click at [943, 676] on div "🔧 Identifiziere digitale Tools Bitte kreuze alle Kästchen an. Welche digitalen …" at bounding box center [784, 376] width 413 height 751
click at [944, 707] on div at bounding box center [950, 706] width 58 height 58
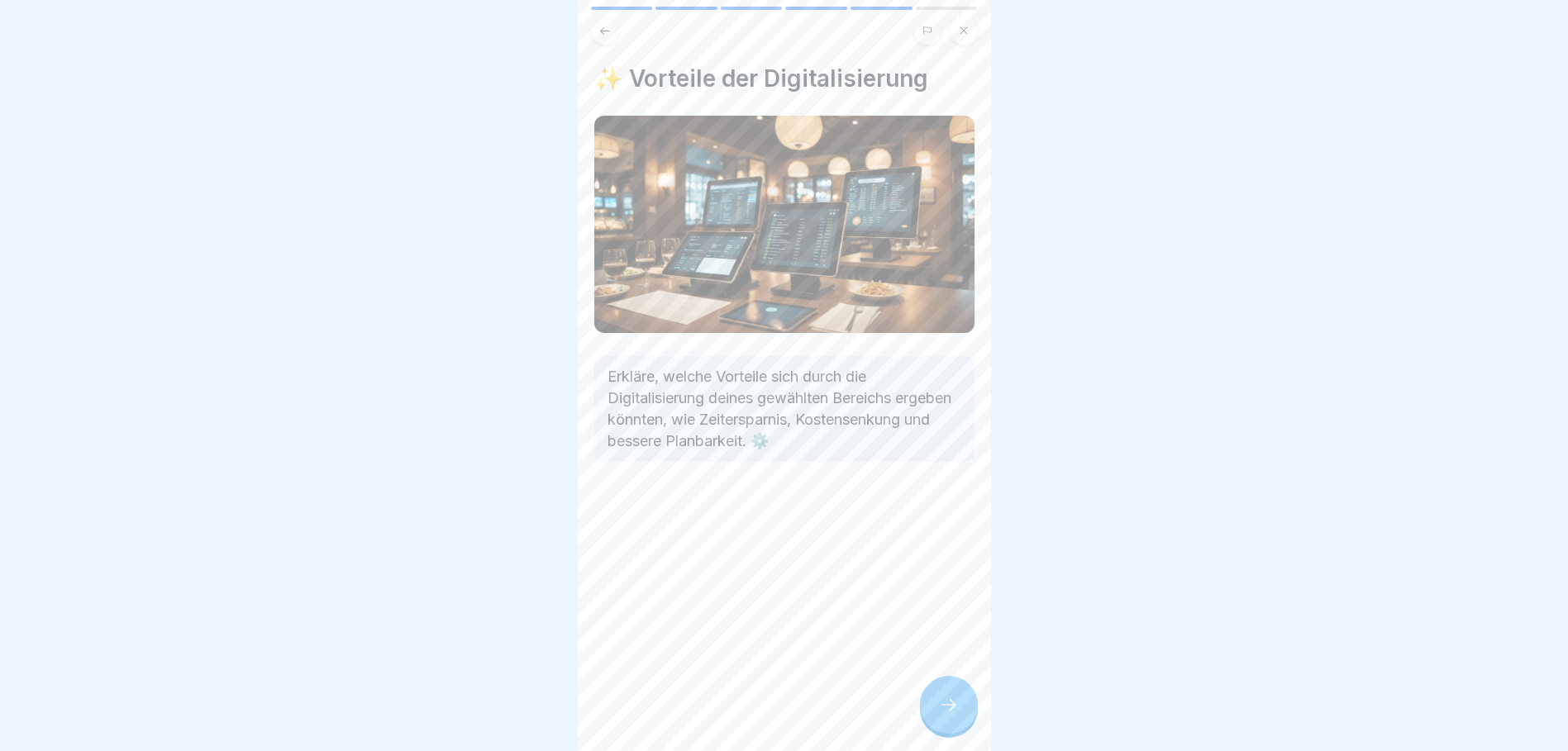
click at [951, 715] on icon at bounding box center [949, 705] width 19 height 19
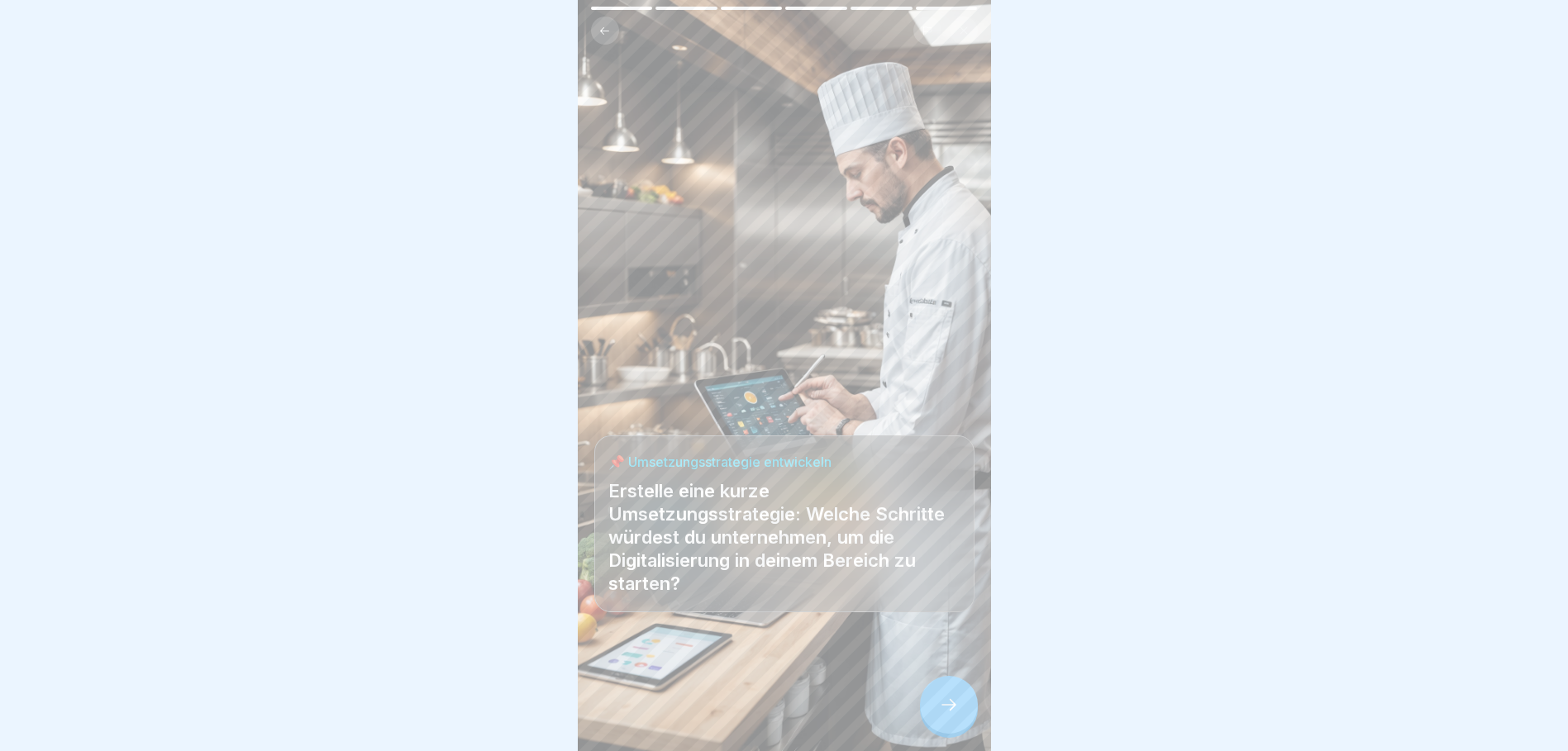
click at [952, 715] on icon at bounding box center [949, 705] width 19 height 19
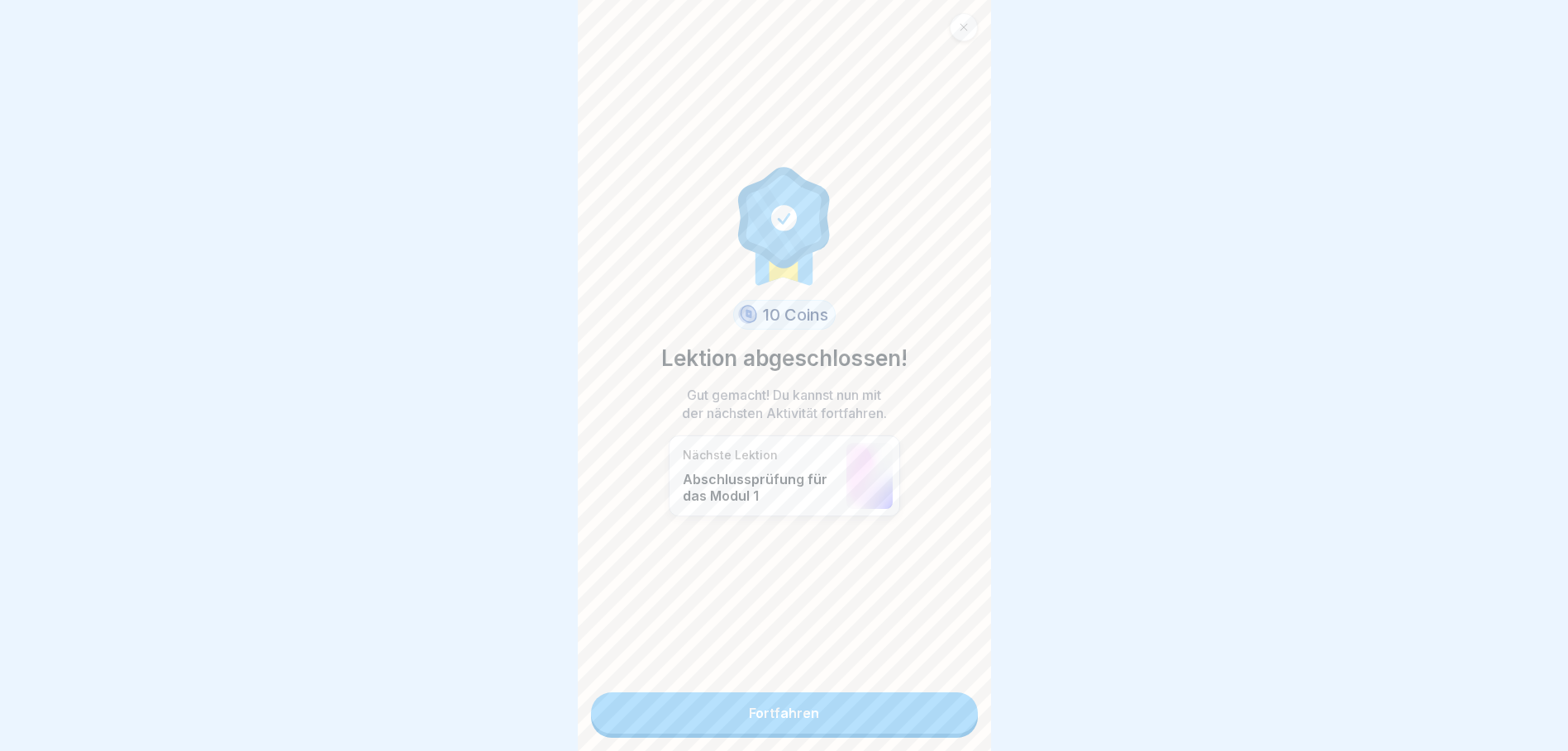
click at [892, 709] on link "Fortfahren" at bounding box center [785, 713] width 387 height 42
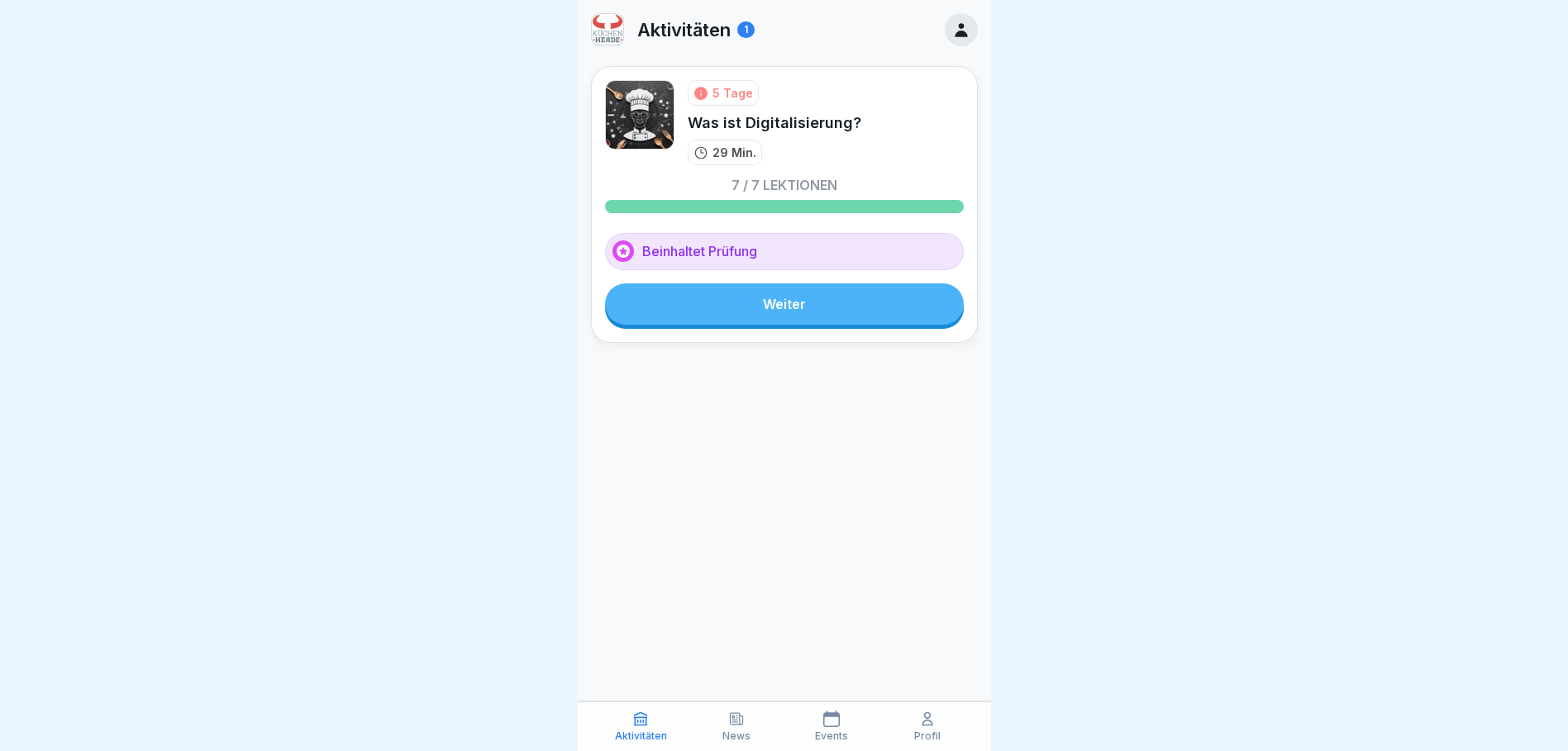
click at [826, 729] on div "Events" at bounding box center [832, 727] width 88 height 31
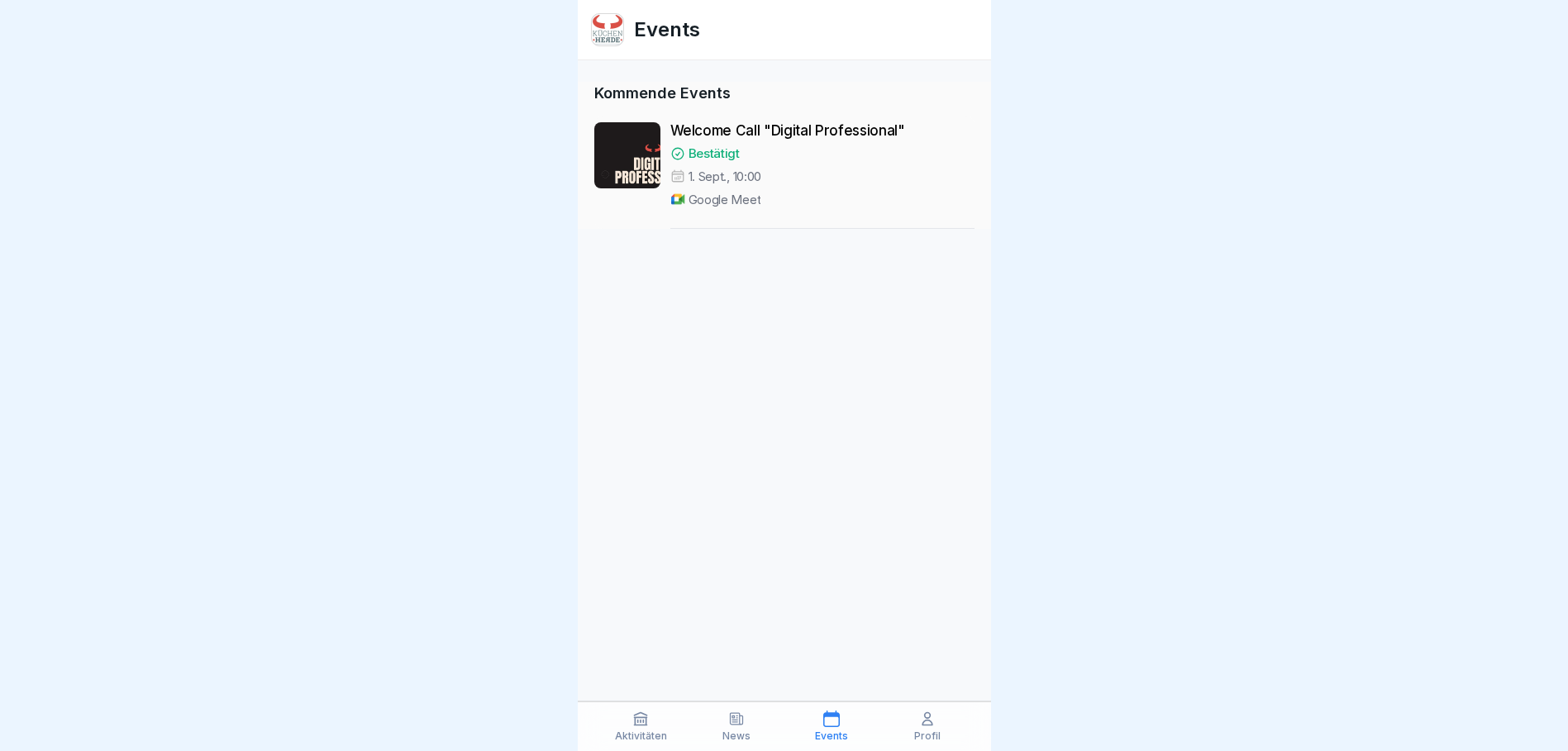
click at [724, 151] on p "Bestätigt" at bounding box center [713, 153] width 51 height 16
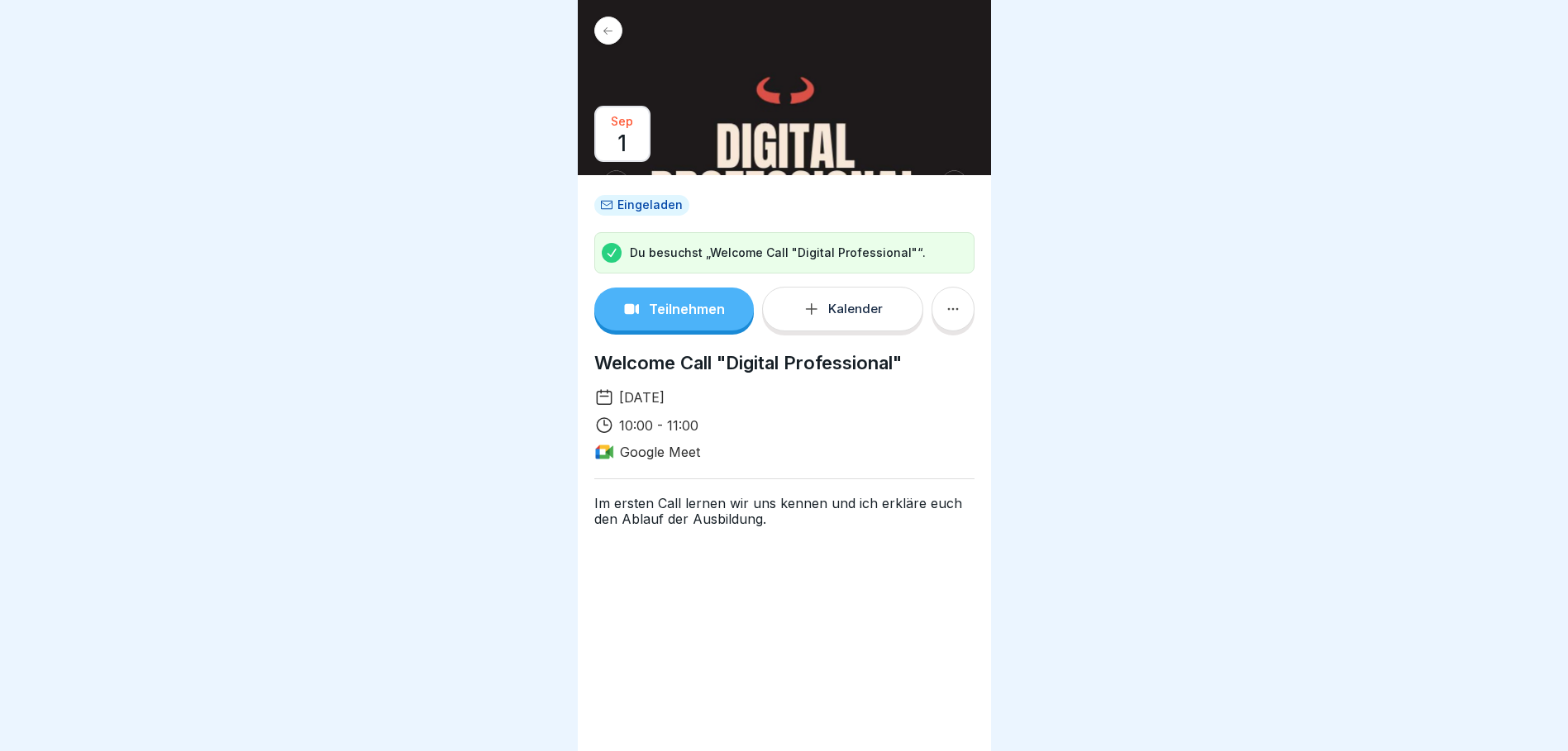
click at [660, 316] on p "Teilnehmen" at bounding box center [686, 309] width 76 height 15
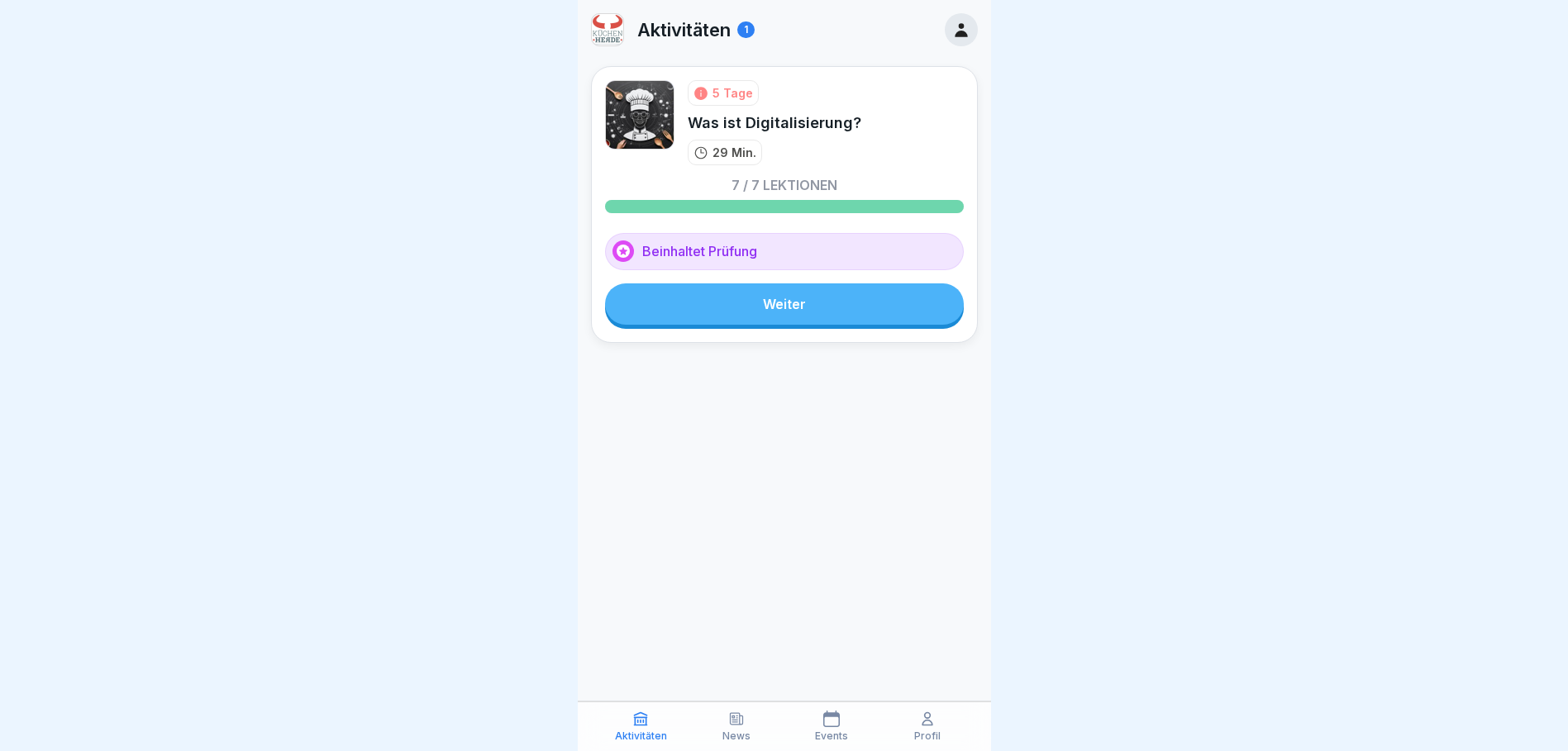
click at [745, 26] on div "1" at bounding box center [746, 29] width 17 height 16
click at [692, 41] on p "Aktivitäten" at bounding box center [684, 30] width 94 height 21
click at [698, 30] on p "Aktivitäten" at bounding box center [684, 30] width 94 height 21
click at [699, 30] on p "Aktivitäten" at bounding box center [684, 30] width 94 height 21
click at [841, 723] on div "Events" at bounding box center [832, 727] width 88 height 31
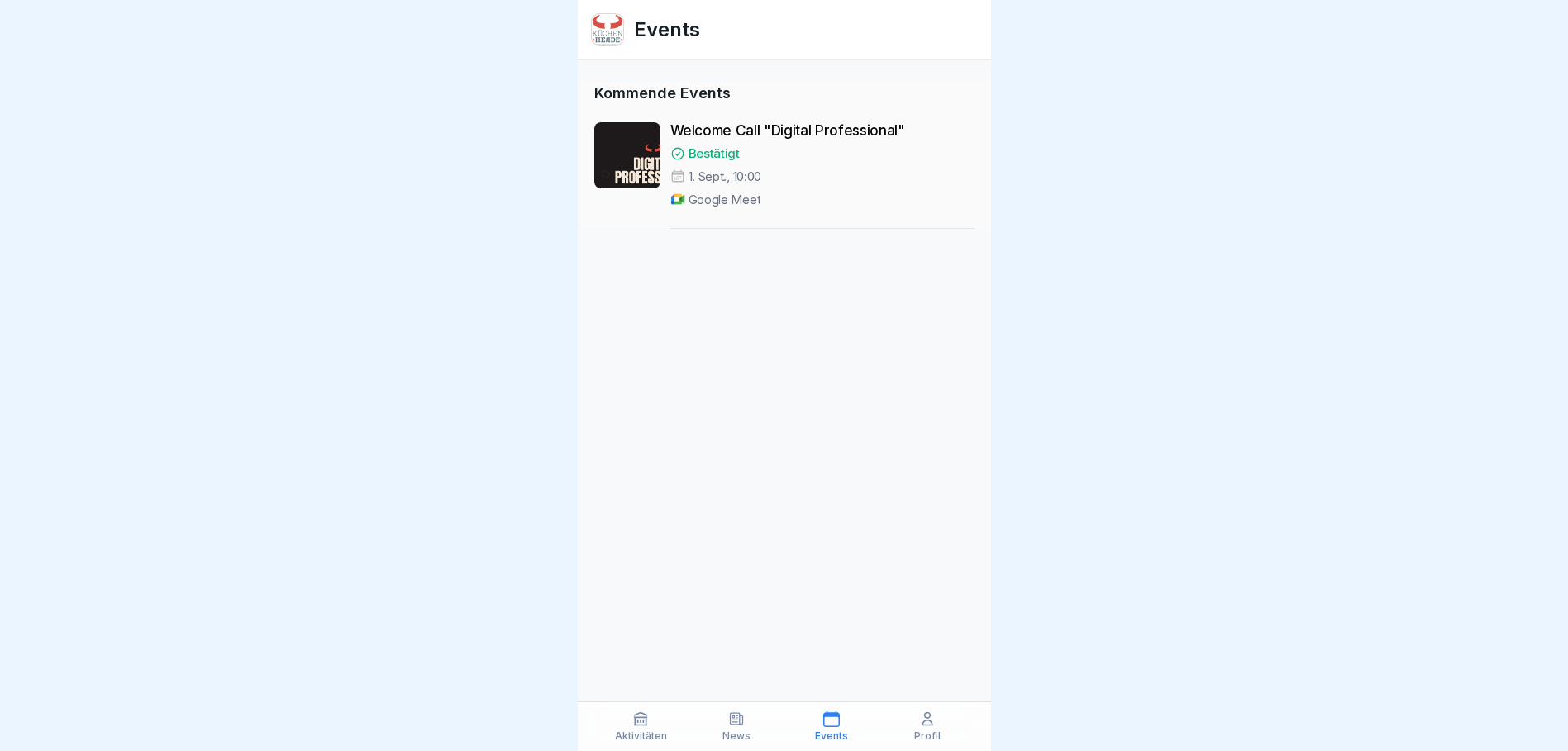
click at [829, 726] on icon at bounding box center [831, 719] width 16 height 16
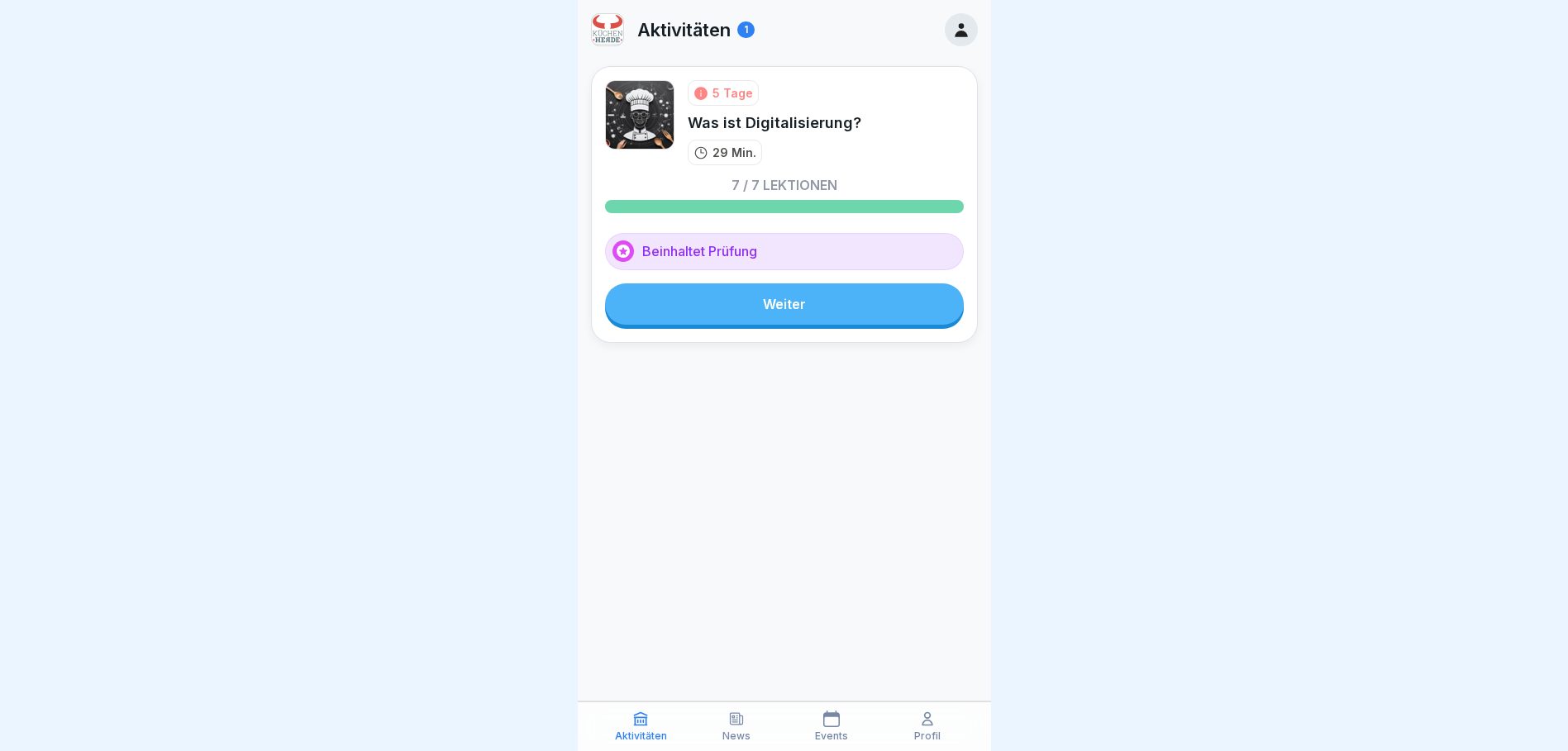
click at [604, 29] on img at bounding box center [608, 30] width 31 height 31
click at [749, 732] on p "News" at bounding box center [736, 736] width 28 height 12
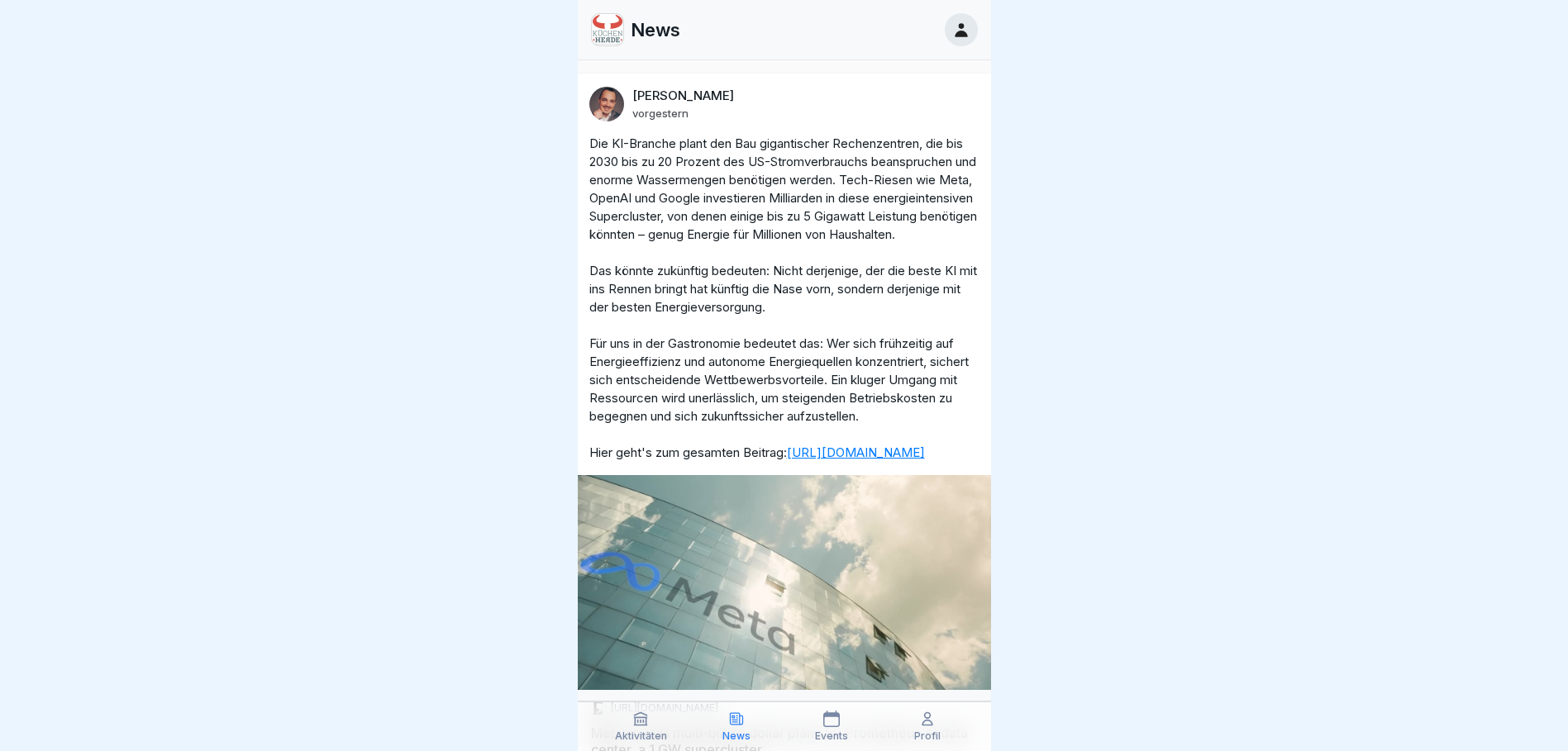
click at [845, 728] on div "Events" at bounding box center [832, 727] width 88 height 31
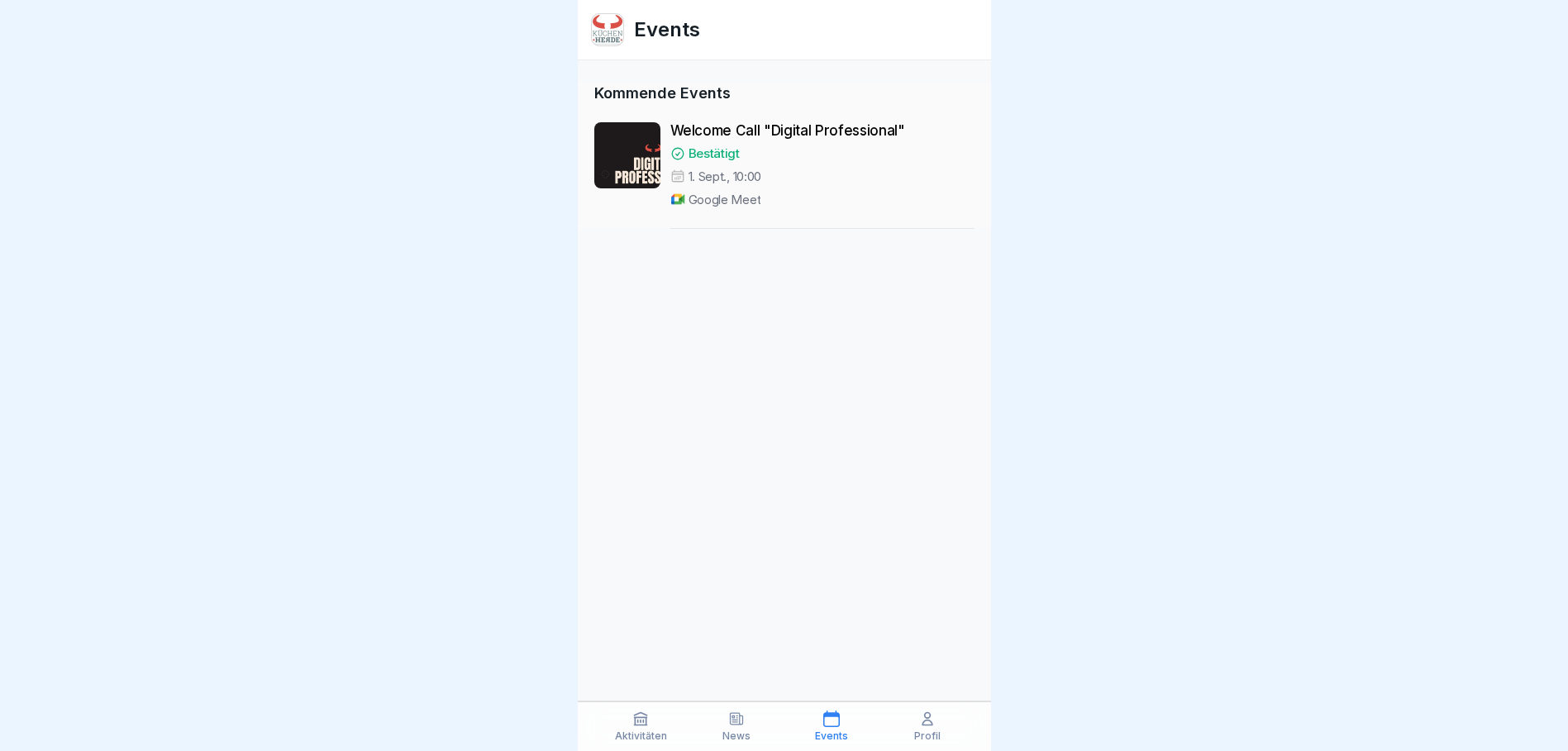
click at [727, 198] on p "Google Meet" at bounding box center [724, 199] width 73 height 16
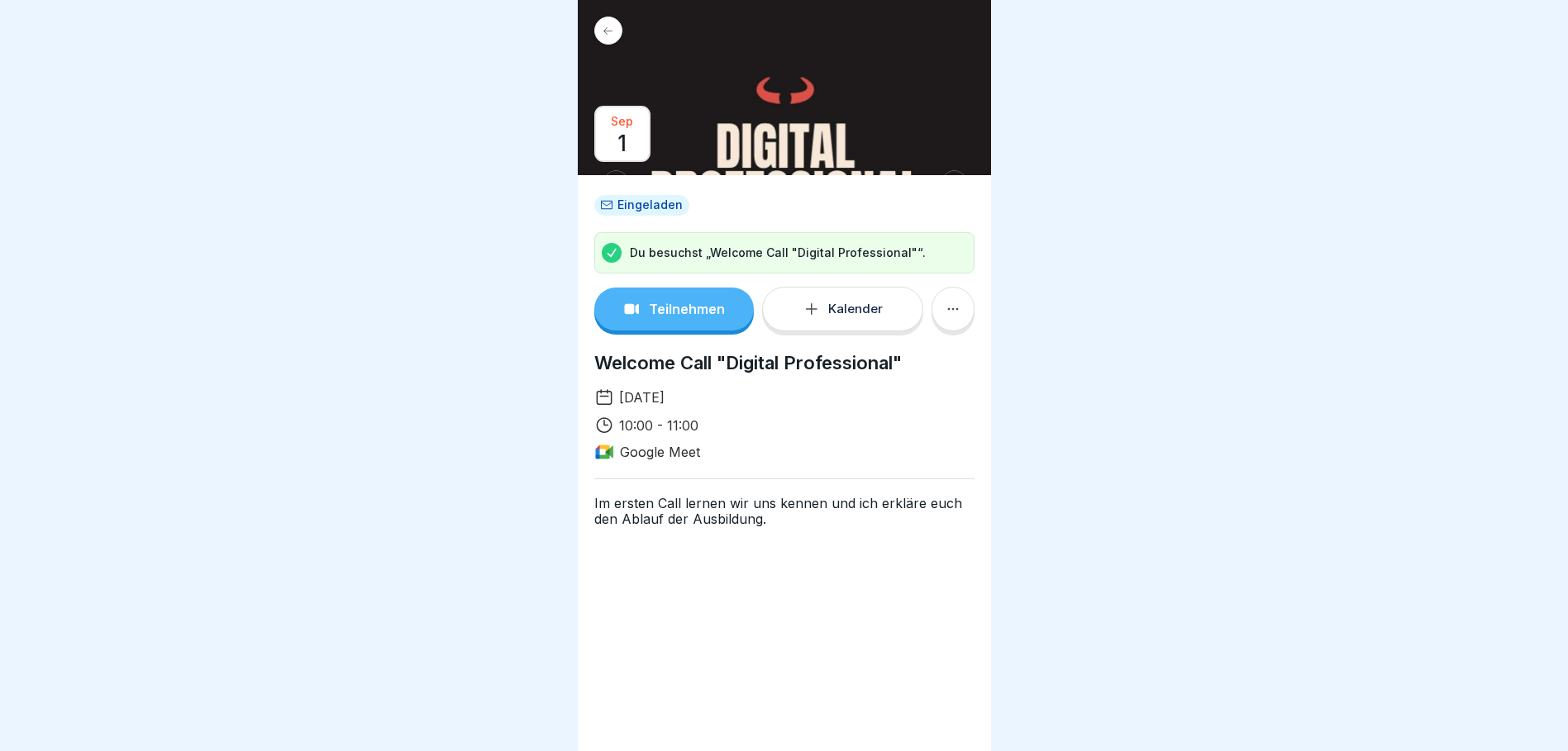
click at [943, 311] on button at bounding box center [953, 309] width 43 height 45
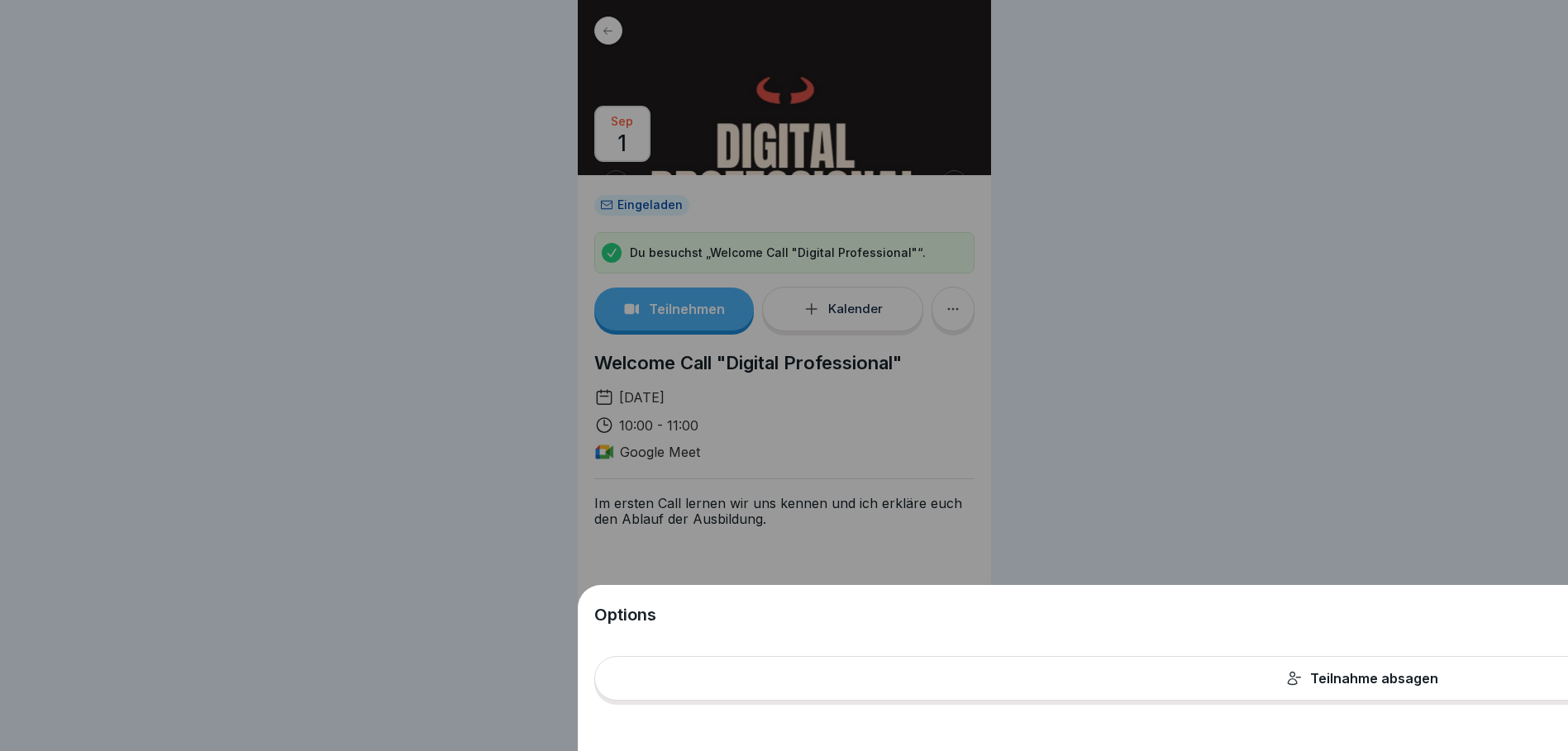
click at [876, 434] on div "Options Teilnahme absagen" at bounding box center [784, 376] width 413 height 751
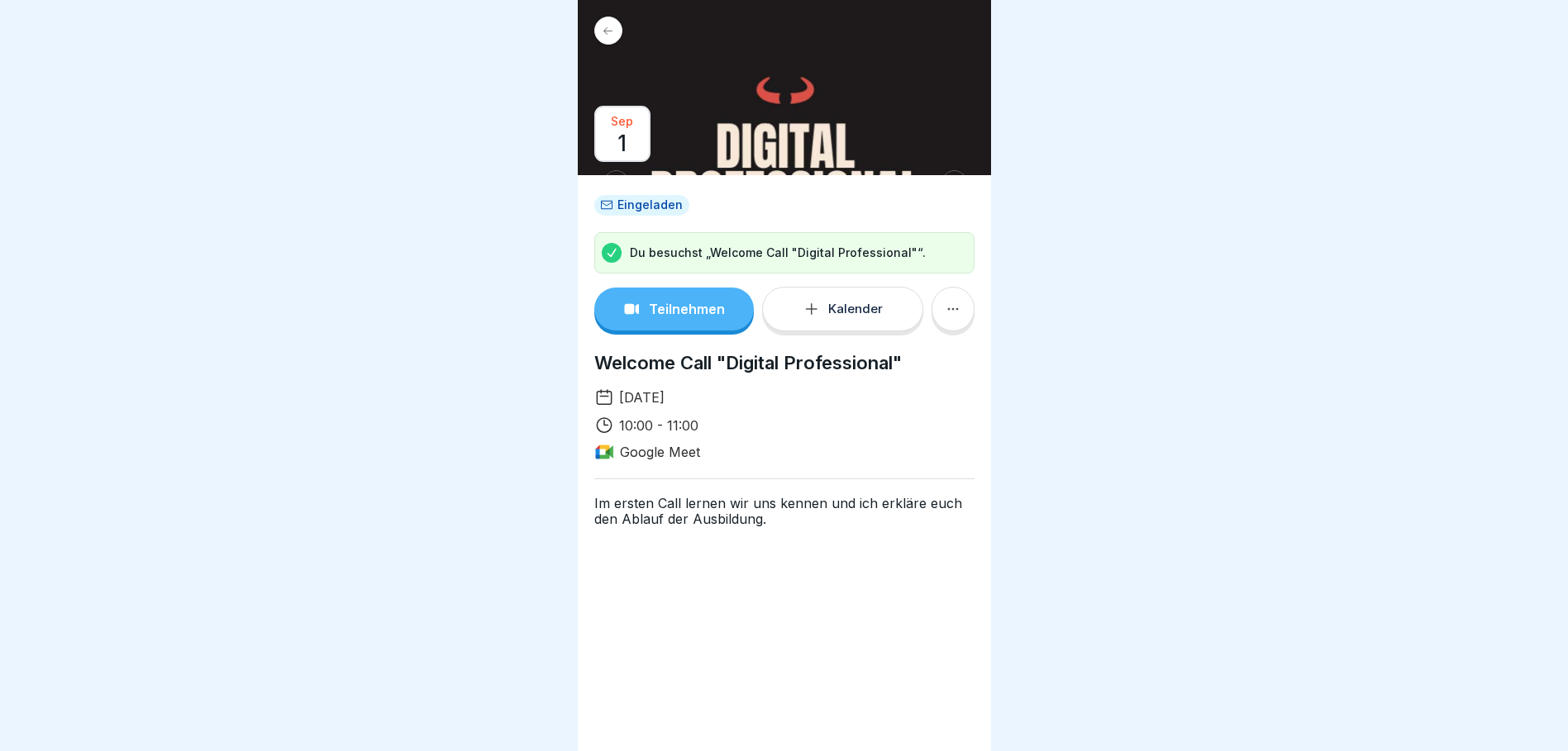
click at [670, 304] on p "Teilnehmen" at bounding box center [686, 309] width 76 height 15
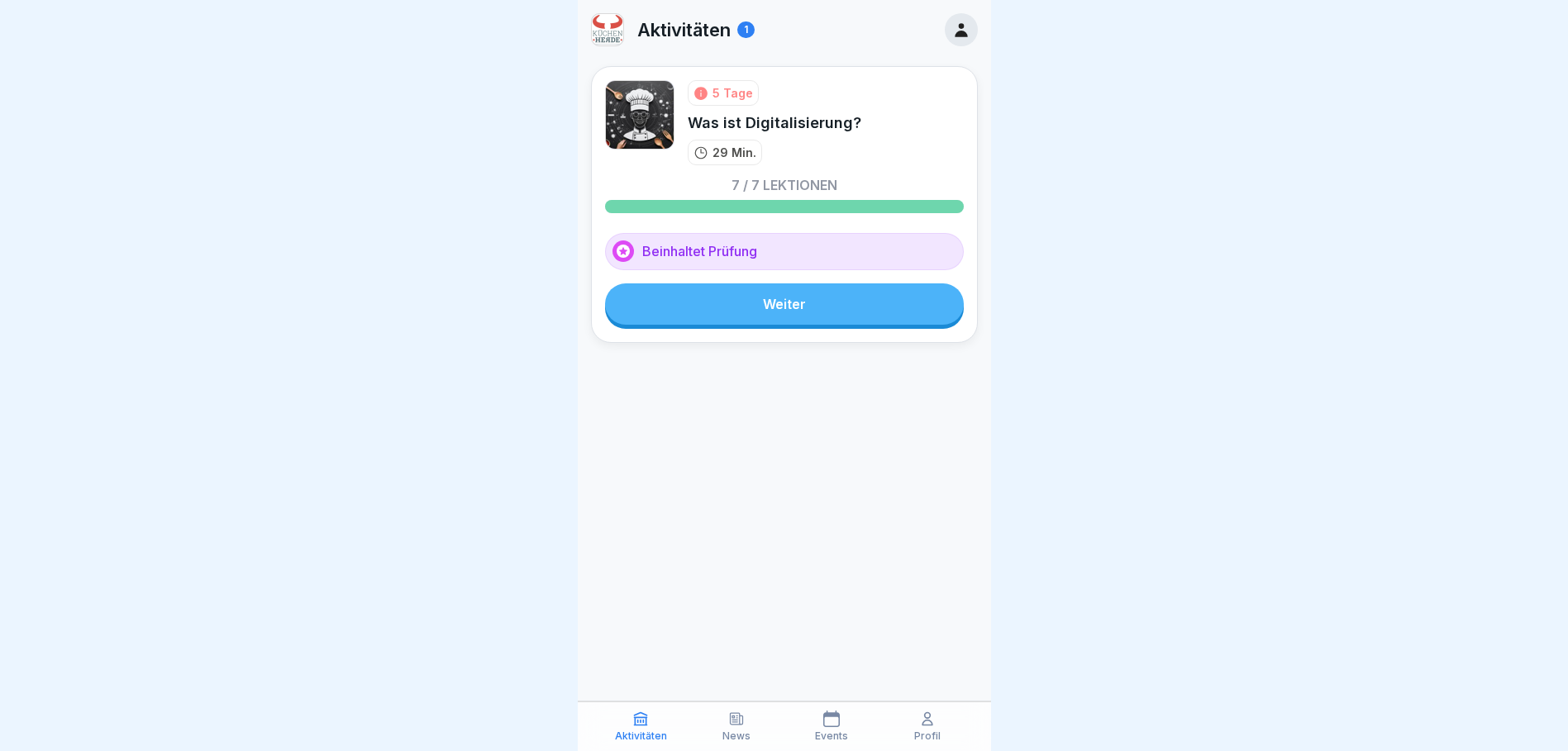
click at [816, 310] on link "Weiter" at bounding box center [784, 304] width 359 height 42
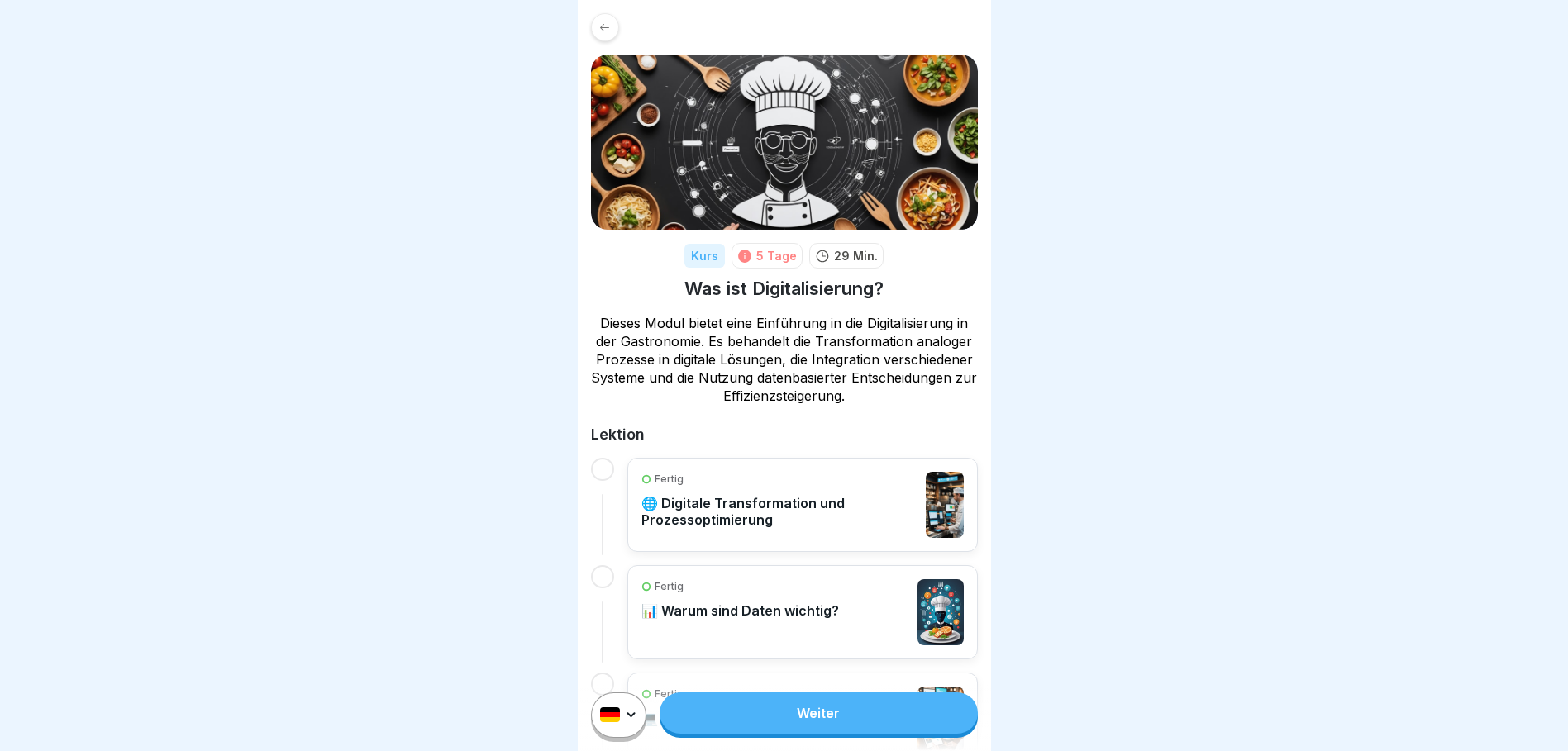
click at [768, 255] on div "5 Tage" at bounding box center [777, 255] width 41 height 17
click at [852, 257] on p "29 Min." at bounding box center [856, 255] width 44 height 17
click at [604, 25] on icon at bounding box center [604, 27] width 13 height 13
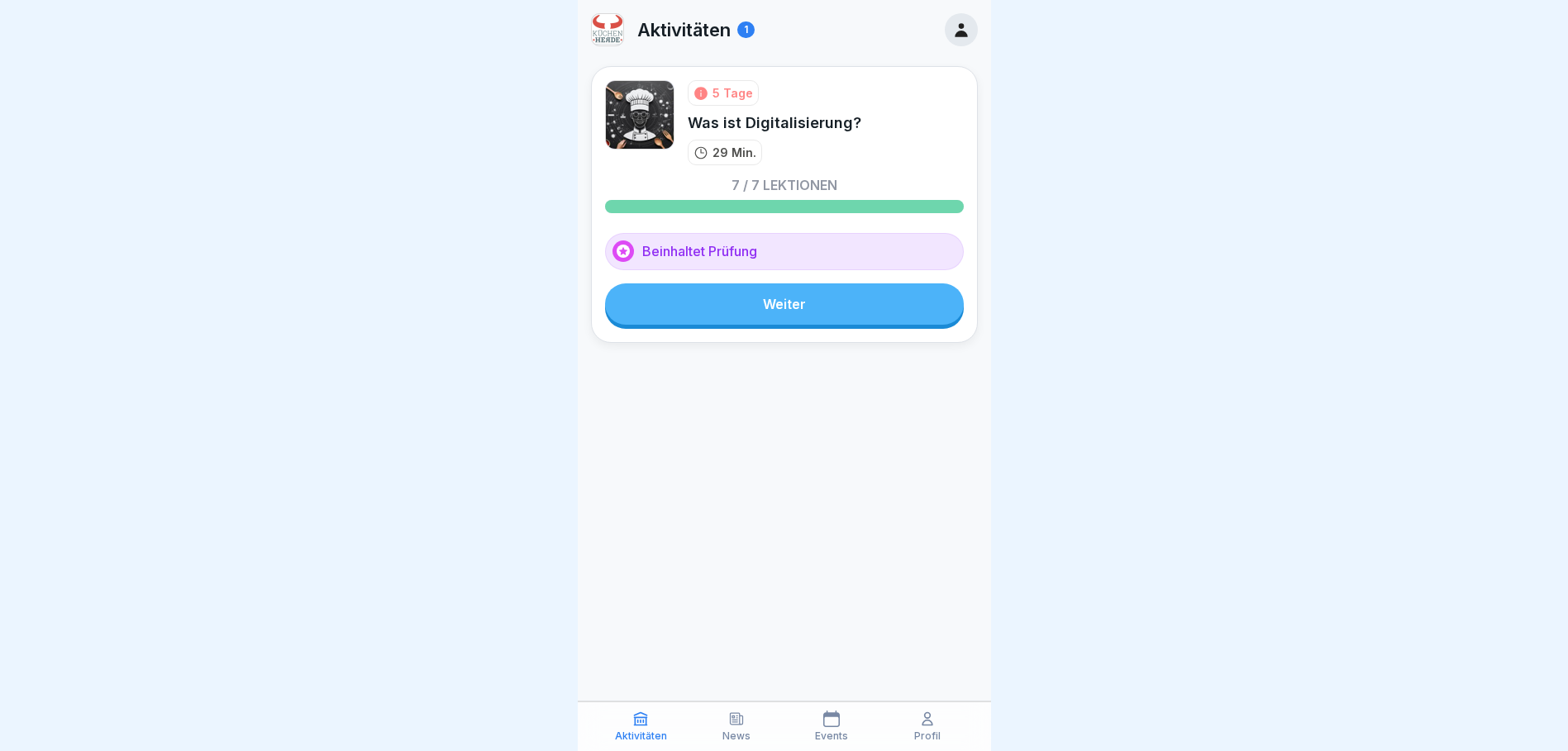
click at [715, 251] on div "Beinhaltet Prüfung" at bounding box center [784, 252] width 359 height 37
click at [970, 22] on icon at bounding box center [961, 29] width 18 height 18
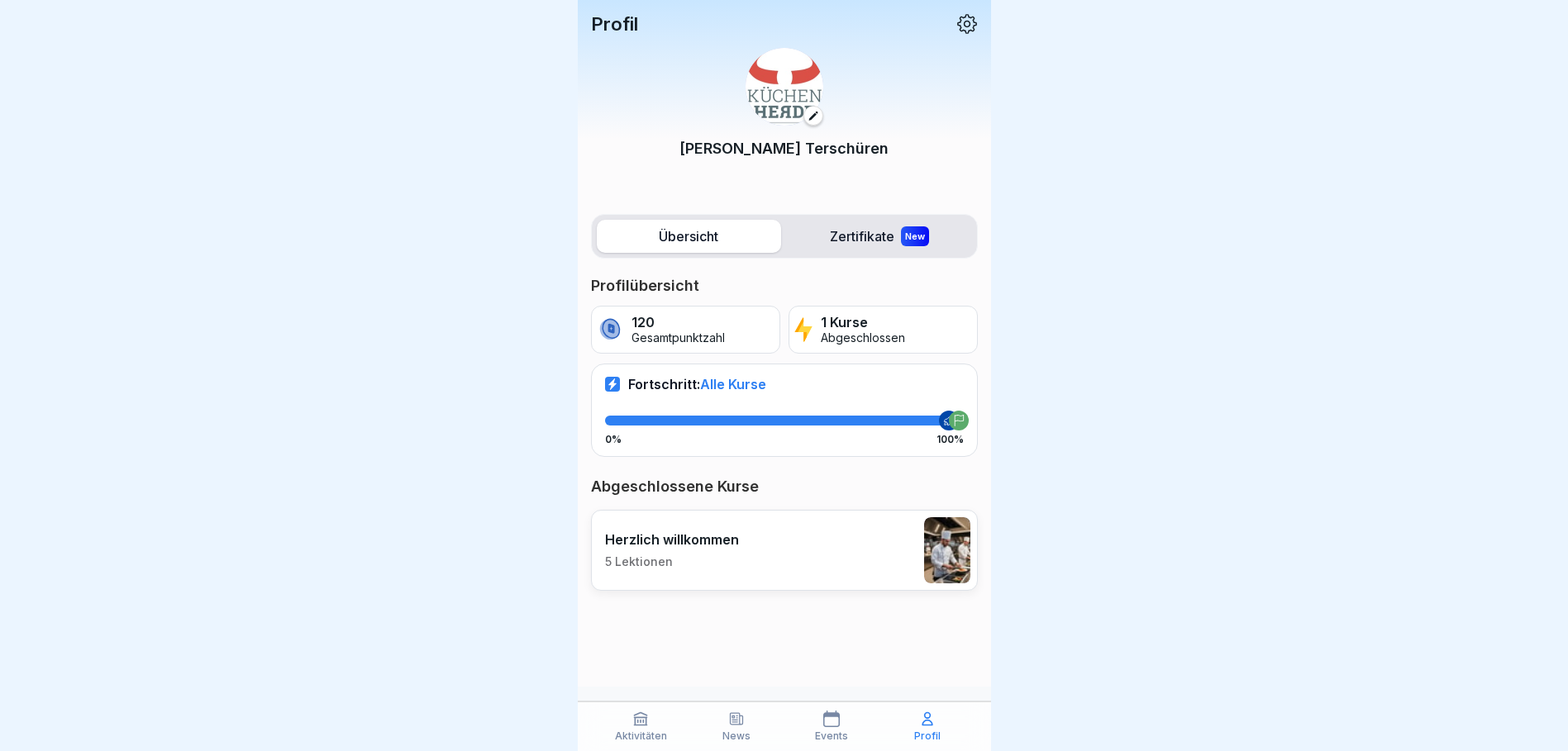
click at [739, 221] on label "Übersicht" at bounding box center [689, 236] width 184 height 33
click at [964, 24] on icon at bounding box center [967, 24] width 19 height 19
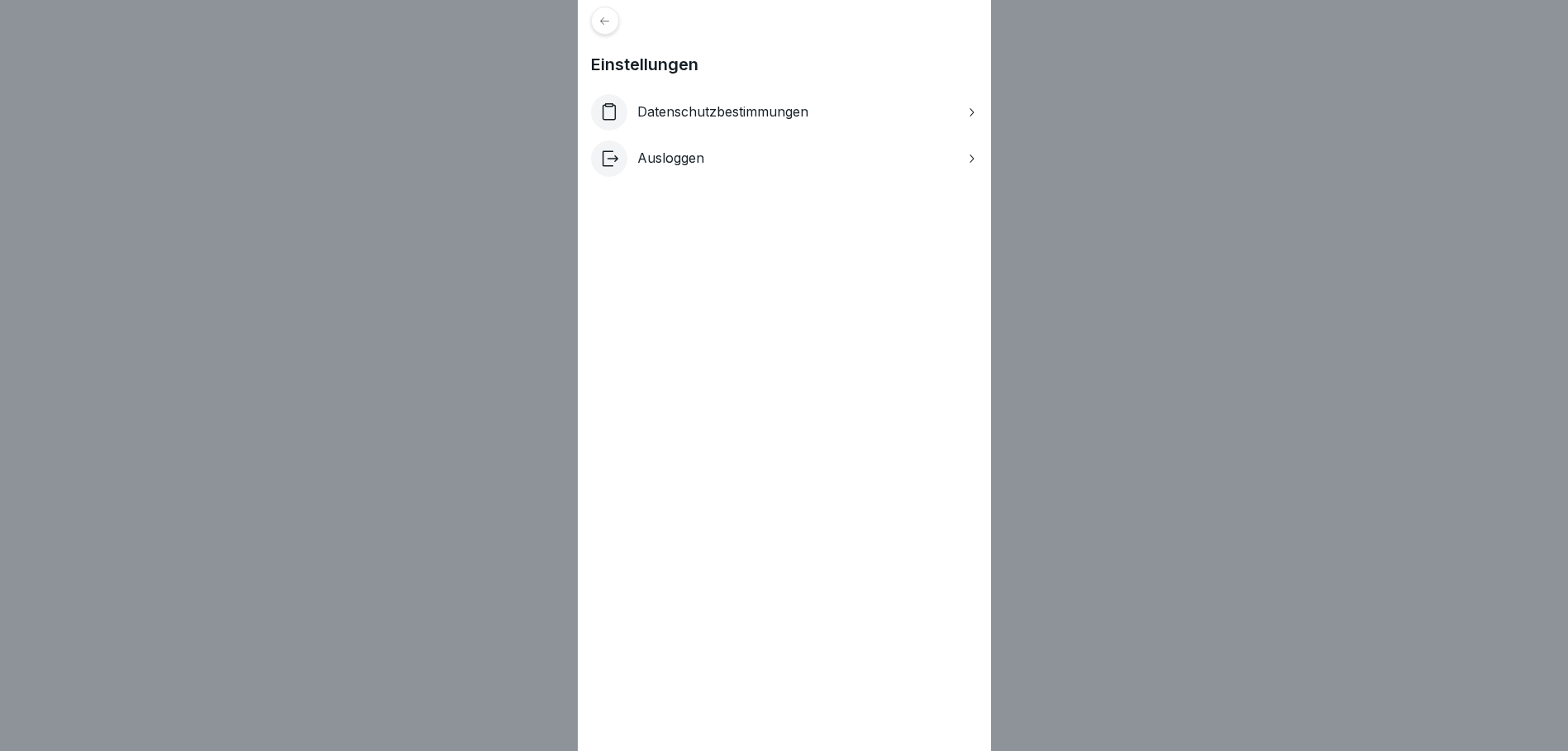
click at [789, 114] on p "Datenschutzbestimmungen" at bounding box center [723, 112] width 171 height 15
